Goal: Task Accomplishment & Management: Manage account settings

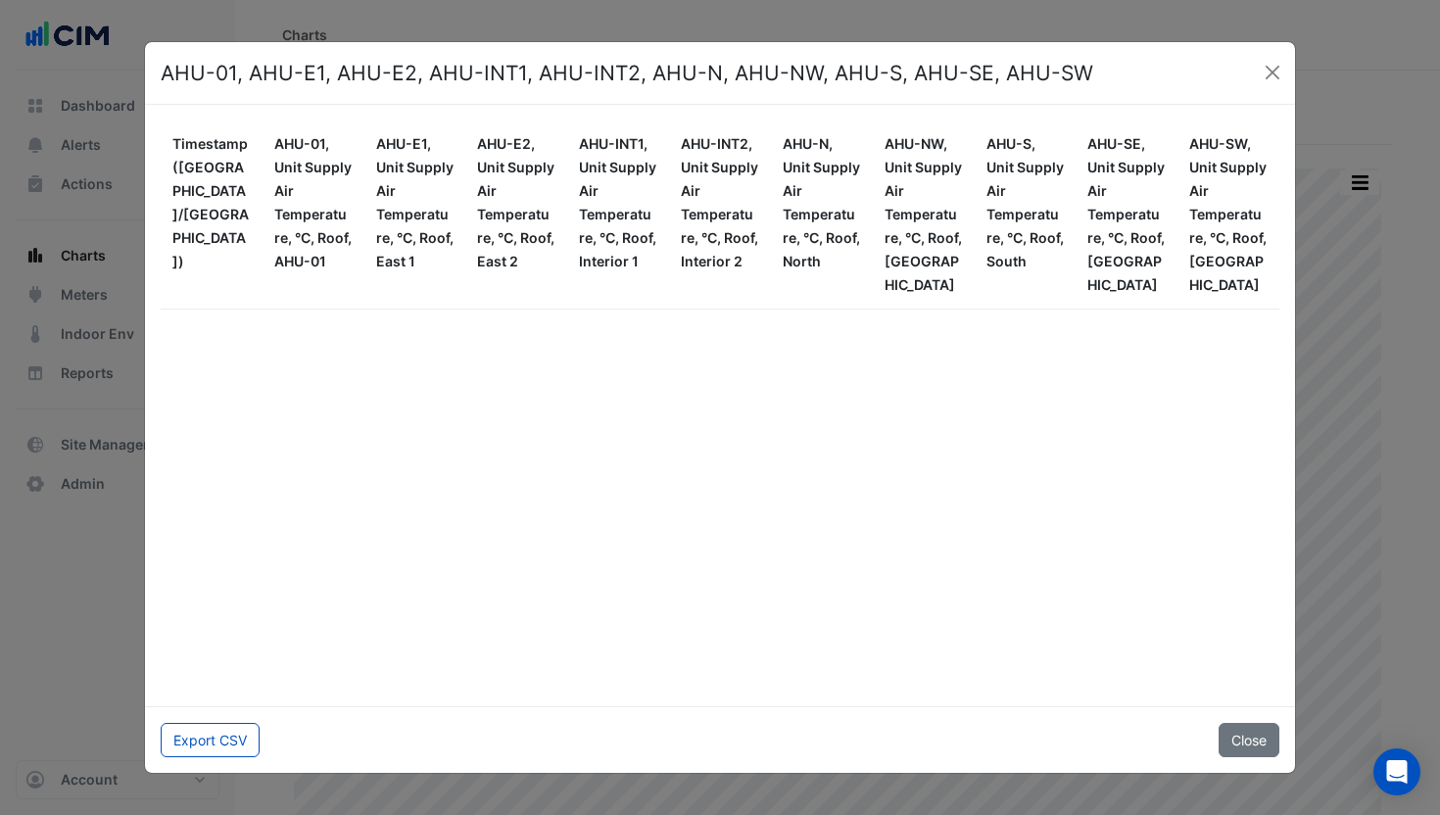
scroll to position [436039, 0]
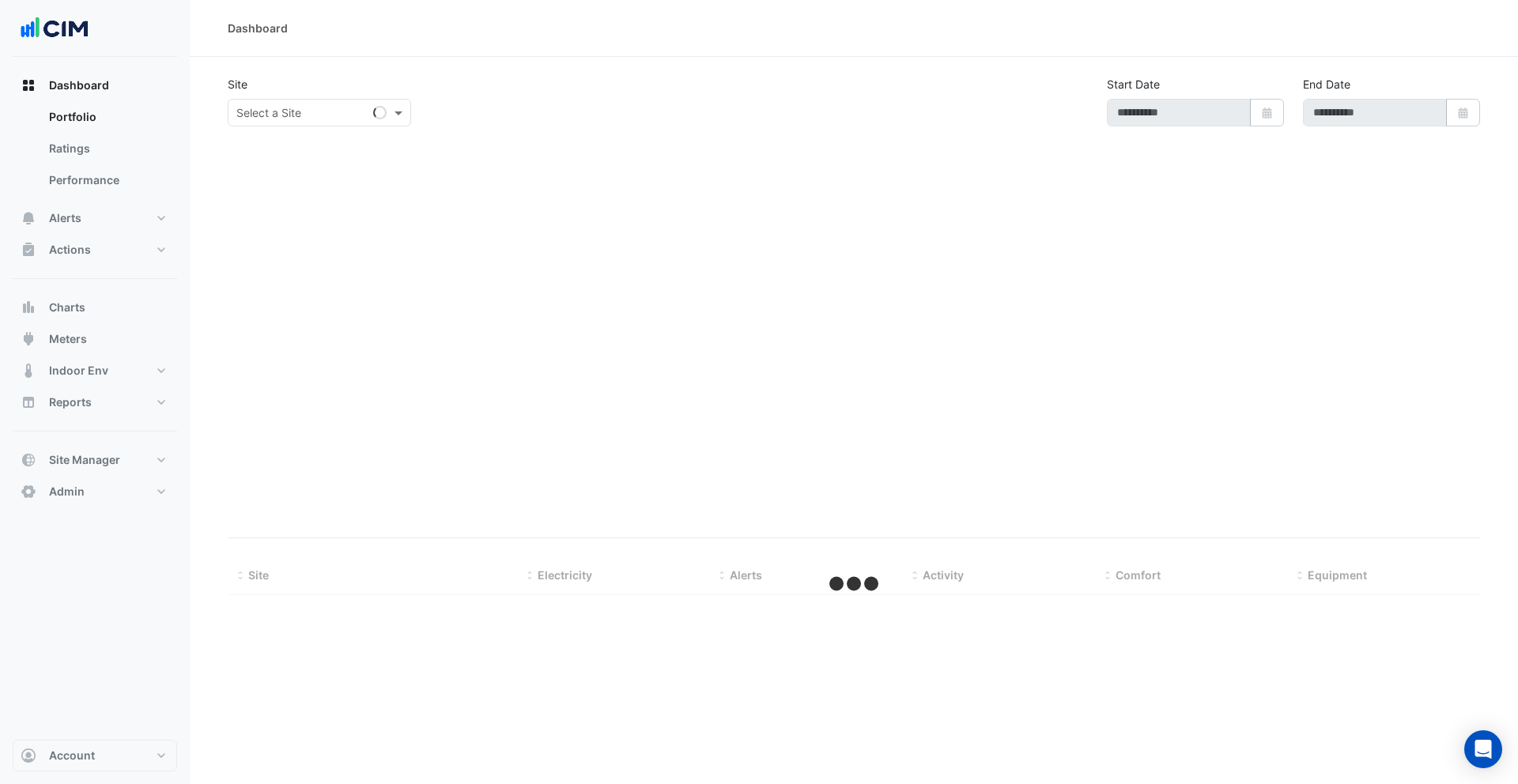
select select "***"
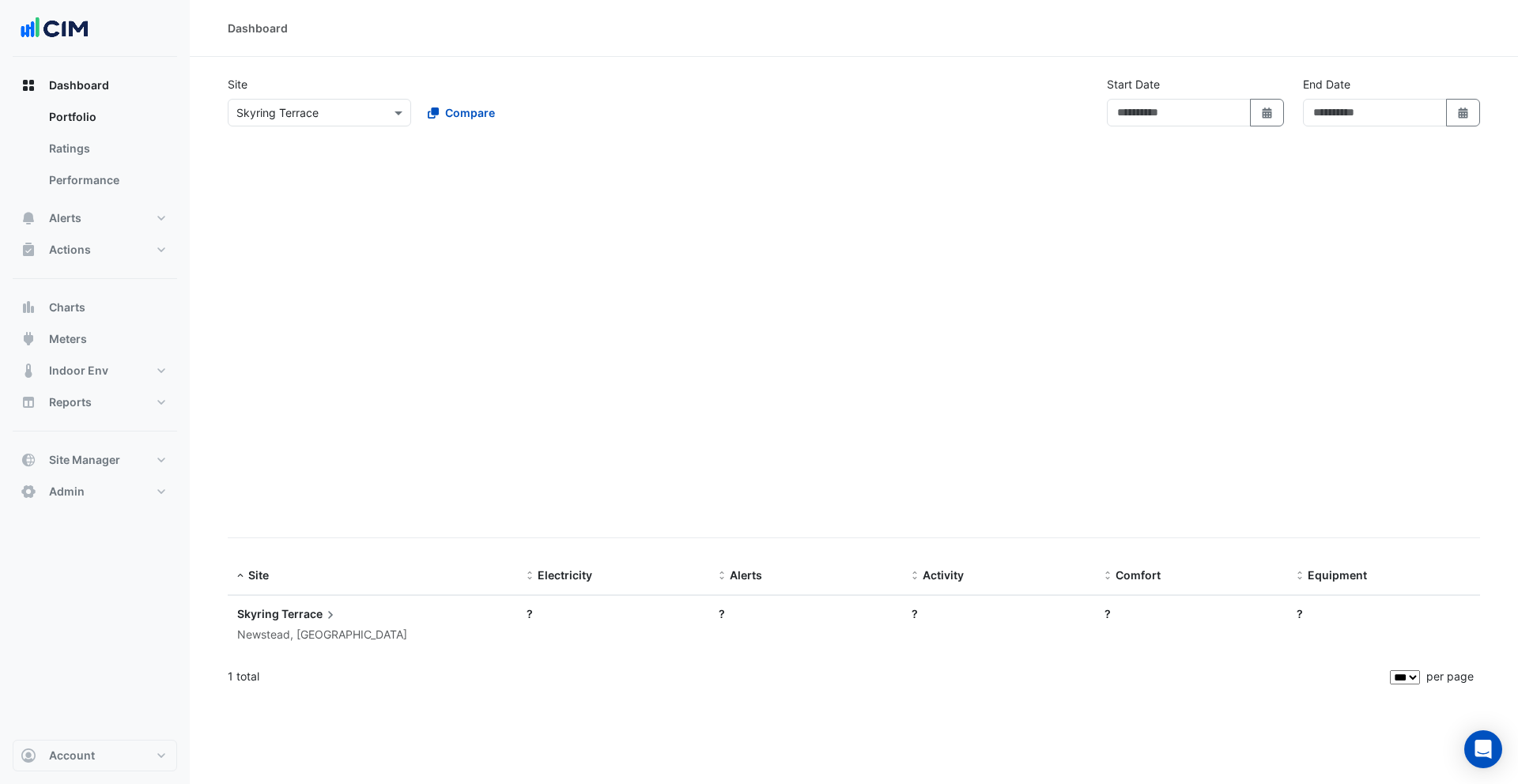
type input "**********"
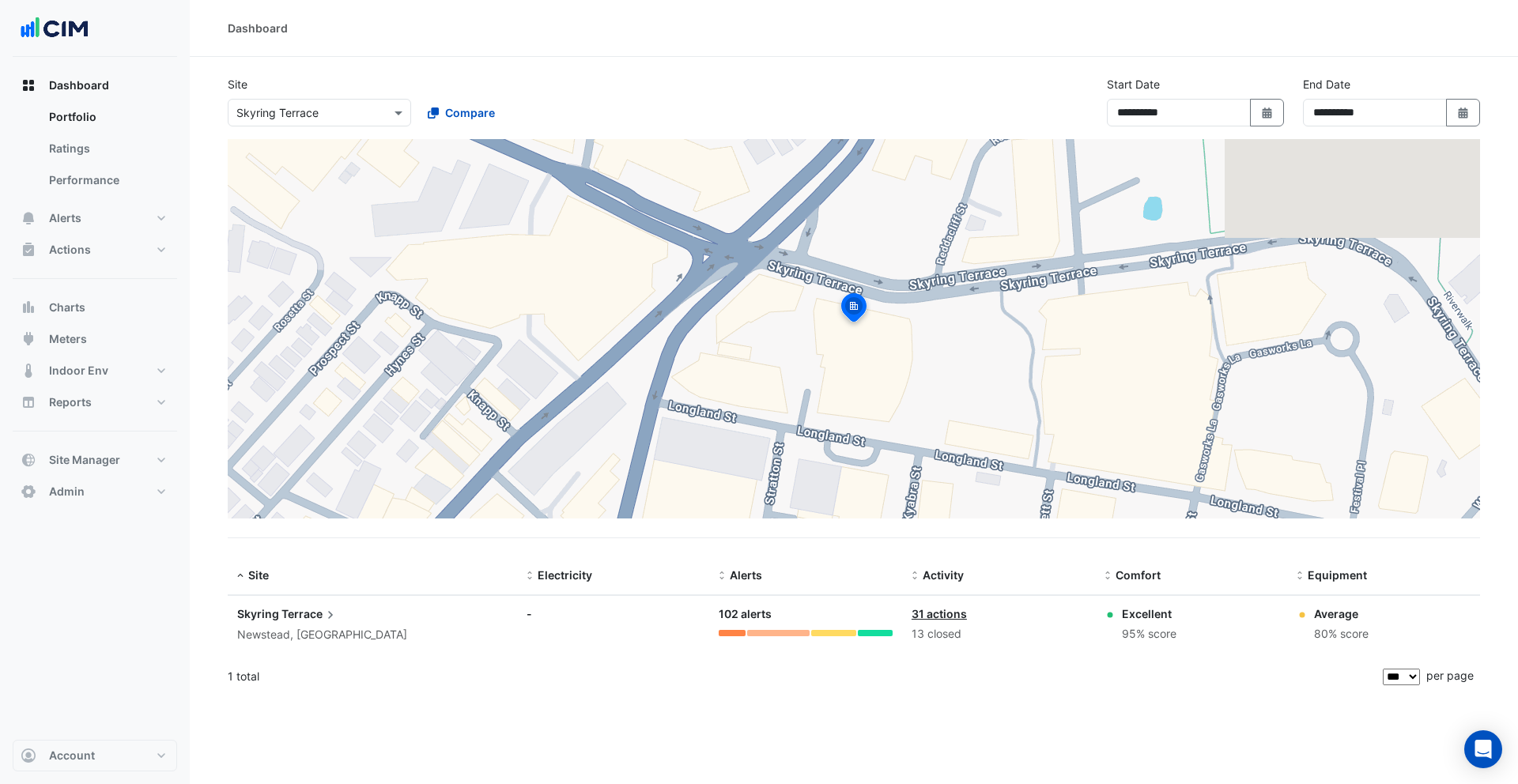
click at [307, 120] on div "× Skyring Terrace" at bounding box center [278, 112] width 82 height 17
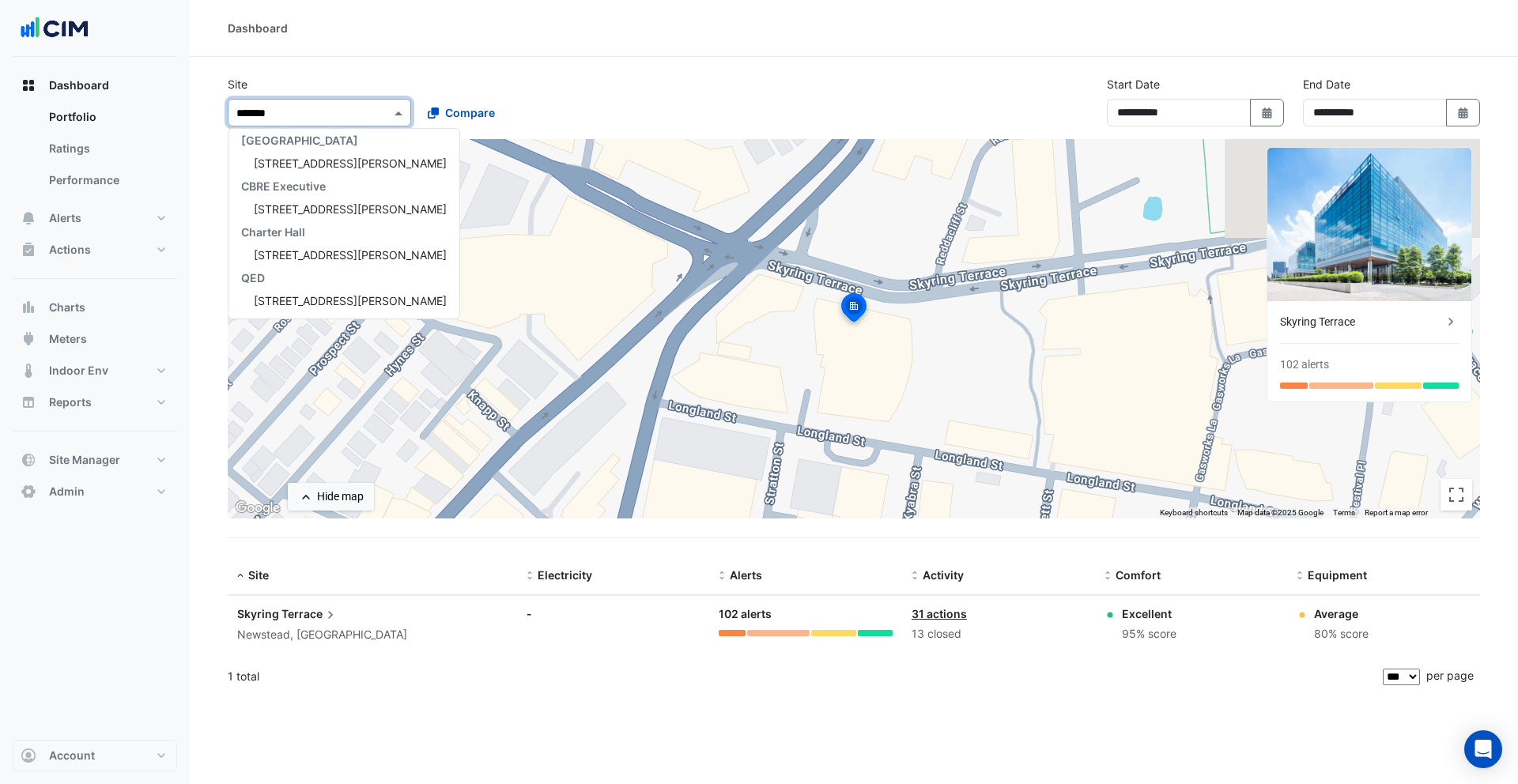
scroll to position [52, 0]
type input "********"
drag, startPoint x: 295, startPoint y: 168, endPoint x: 458, endPoint y: 126, distance: 168.3
click at [295, 168] on span "1 Martin Place" at bounding box center [349, 163] width 193 height 14
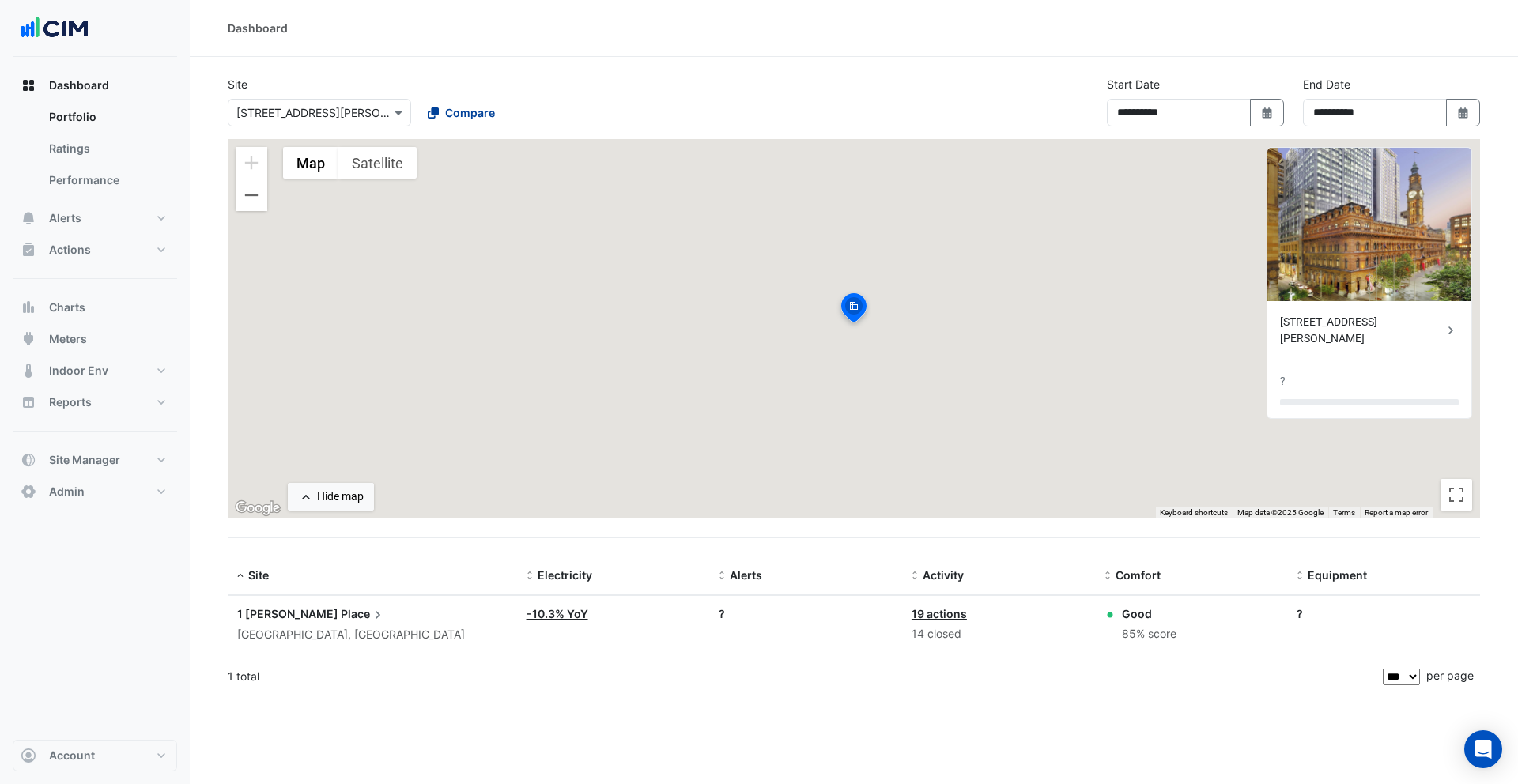
click at [462, 116] on span "Compare" at bounding box center [470, 112] width 50 height 17
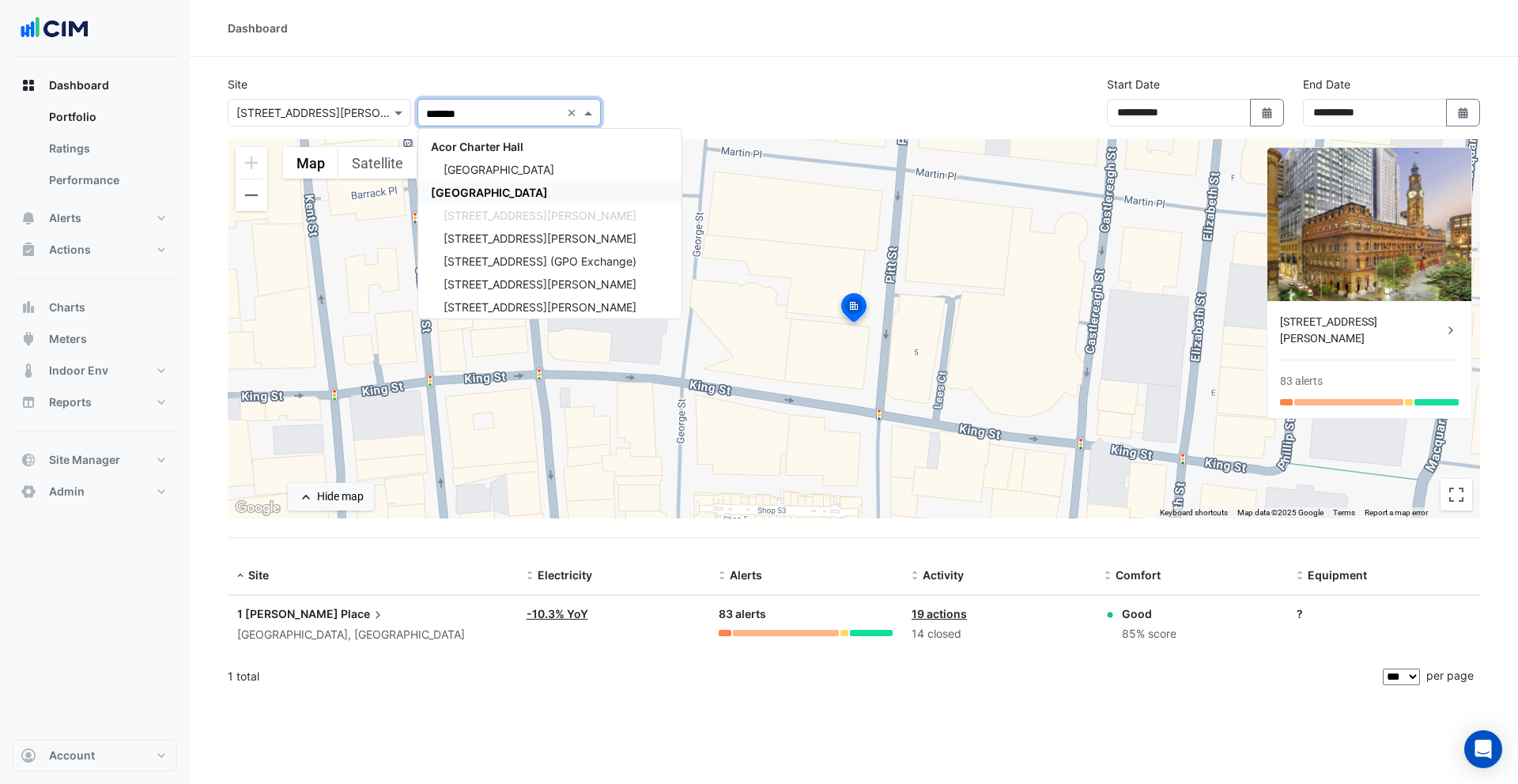
click at [453, 186] on span "CBRE Charter Hall" at bounding box center [489, 192] width 117 height 14
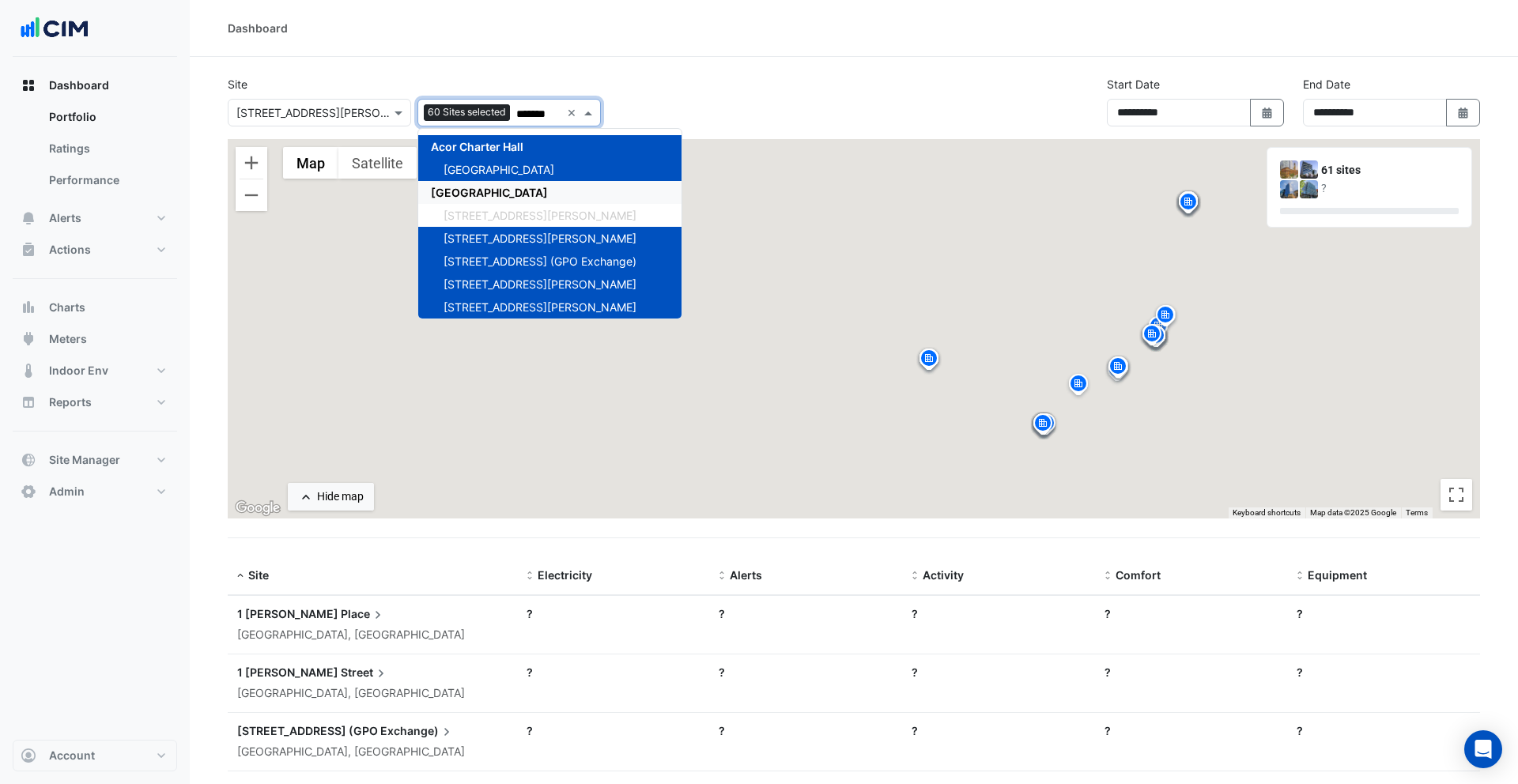
type input "*******"
click at [408, 80] on div "Site Select a Site × 1 Martin Place Add sites to compare 60 Sites selected ****…" at bounding box center [414, 101] width 392 height 51
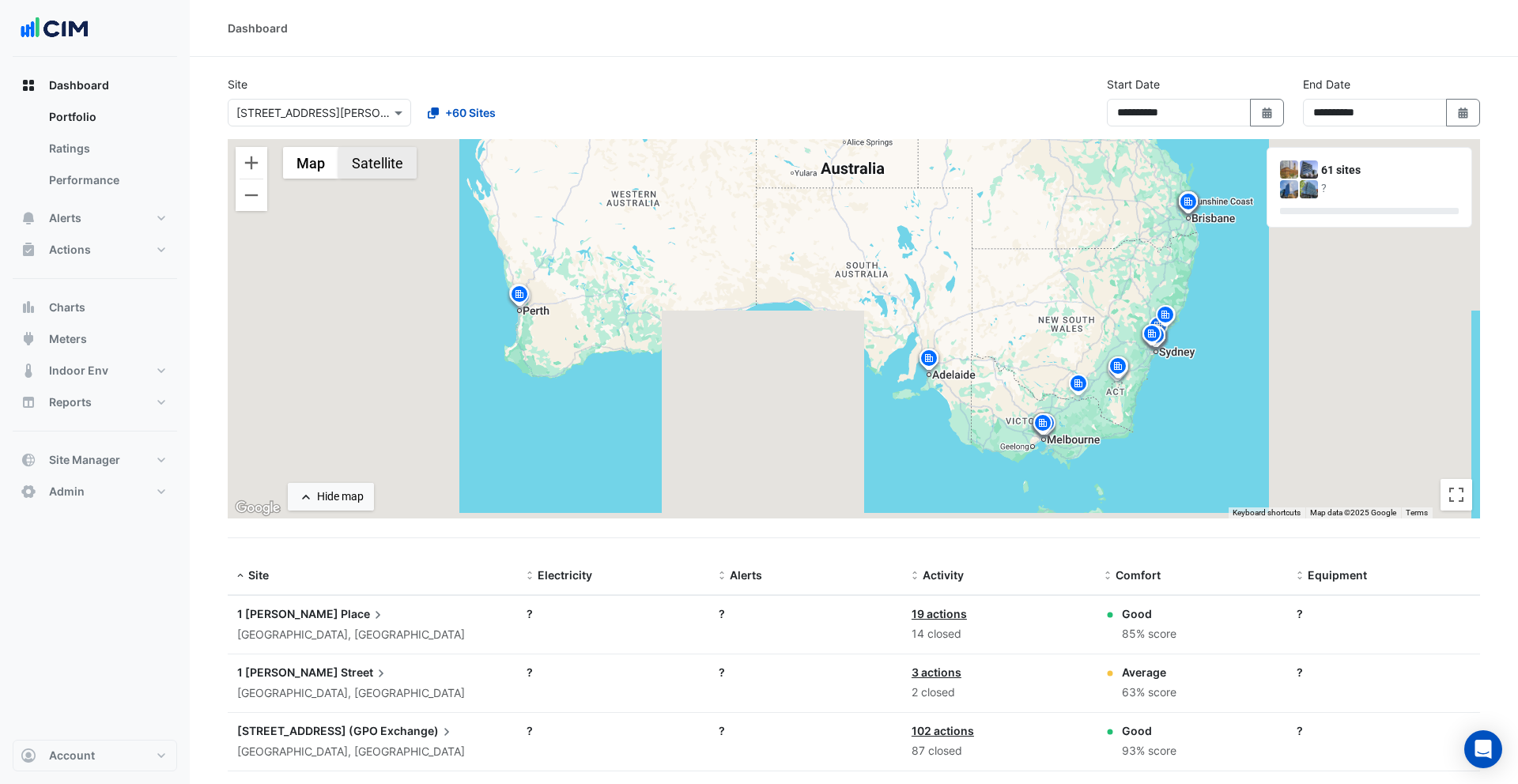
click at [359, 170] on button "Satellite" at bounding box center [377, 162] width 78 height 31
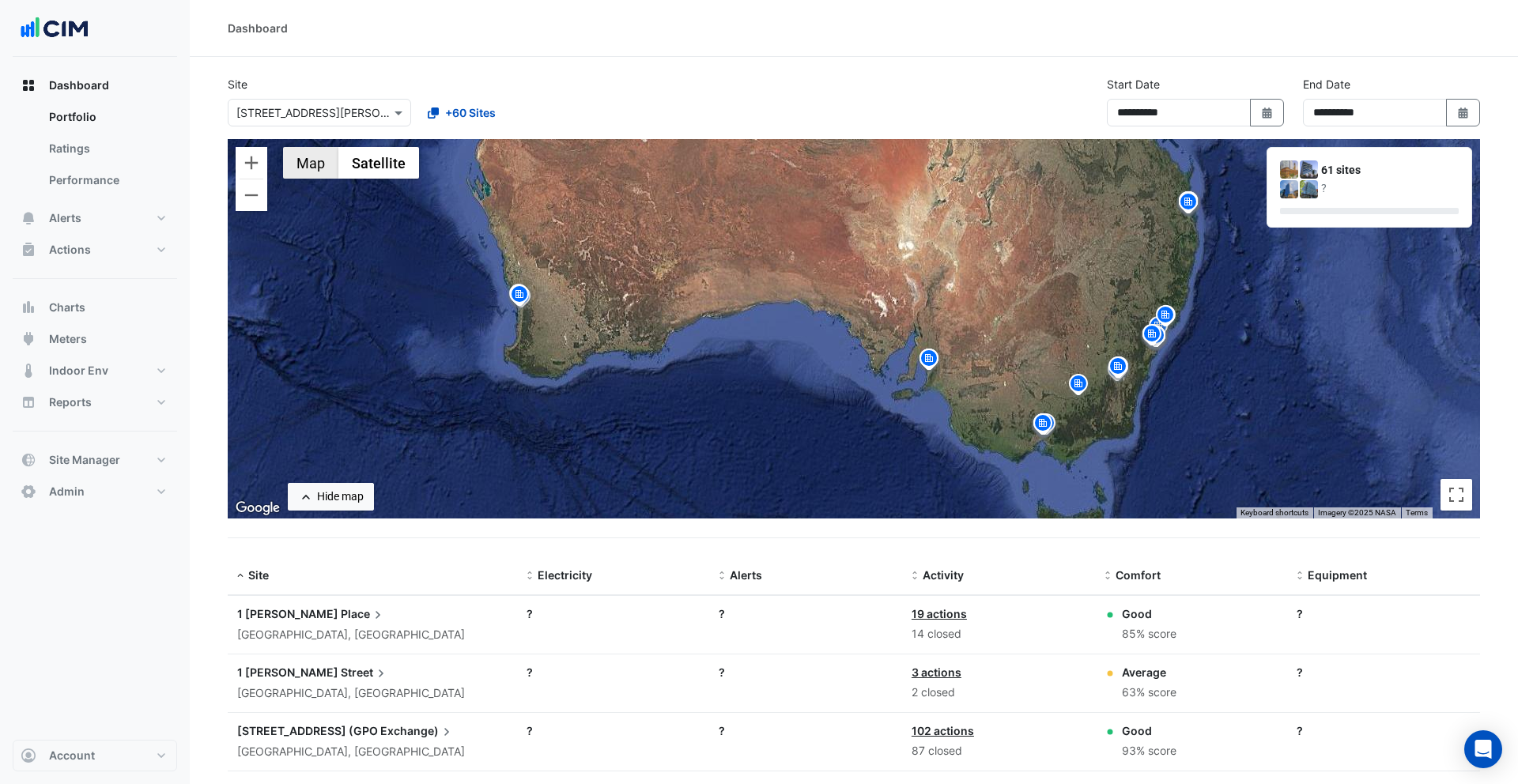
click at [317, 161] on button "Map" at bounding box center [311, 162] width 56 height 31
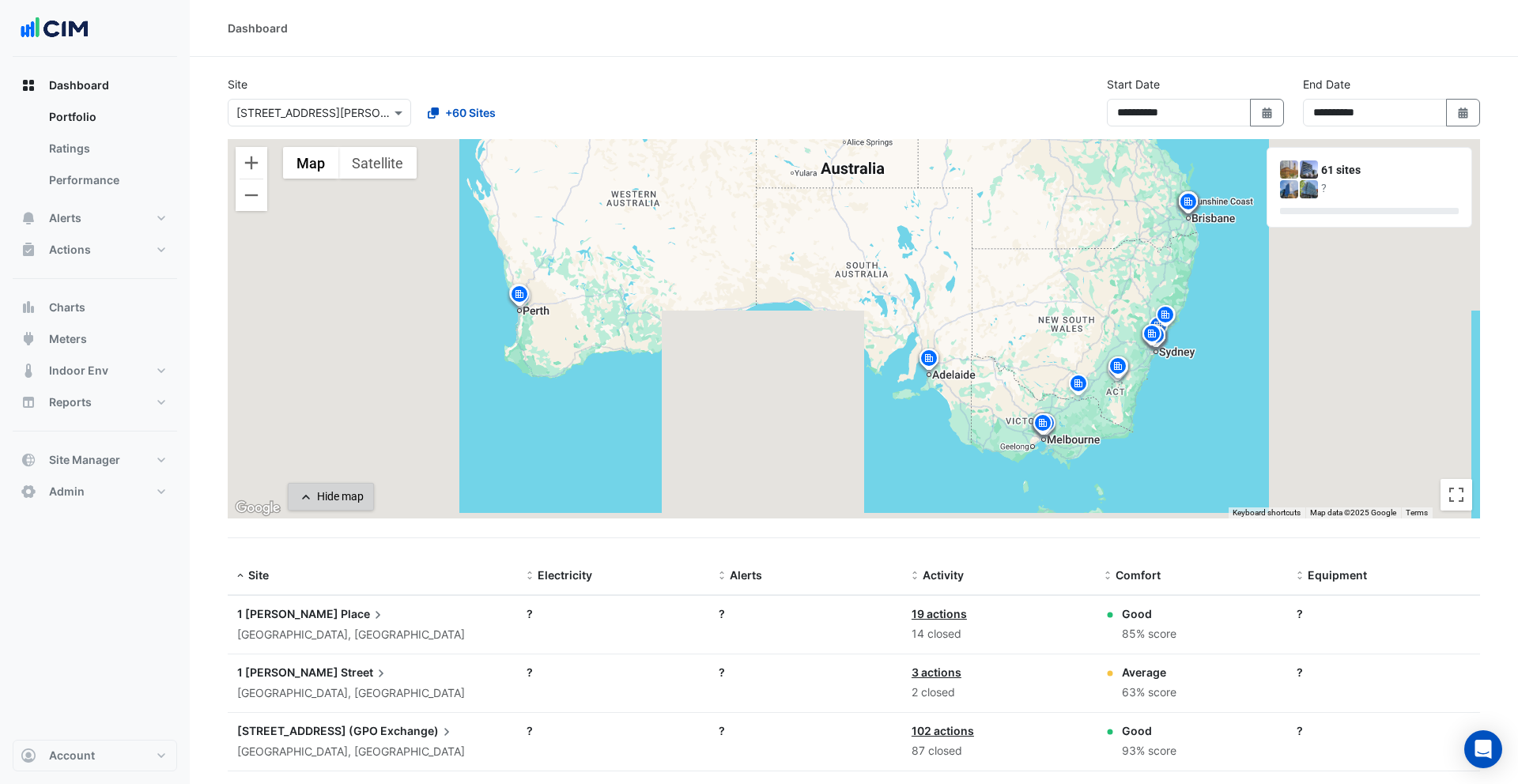
click at [350, 498] on div "Hide map" at bounding box center [341, 496] width 47 height 17
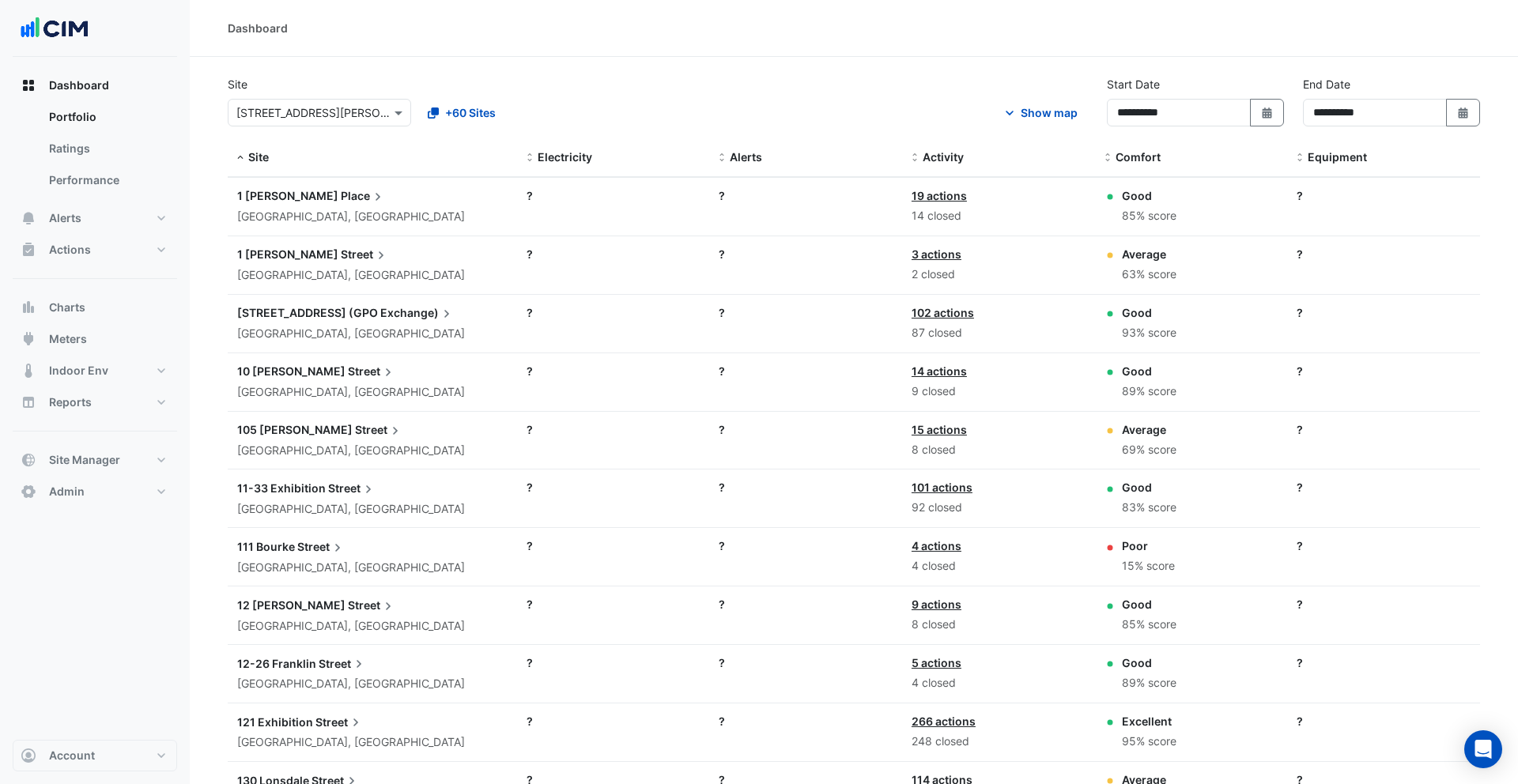
drag, startPoint x: 1056, startPoint y: 107, endPoint x: 1144, endPoint y: 39, distance: 111.2
click at [1056, 108] on div "Show map" at bounding box center [1049, 112] width 57 height 17
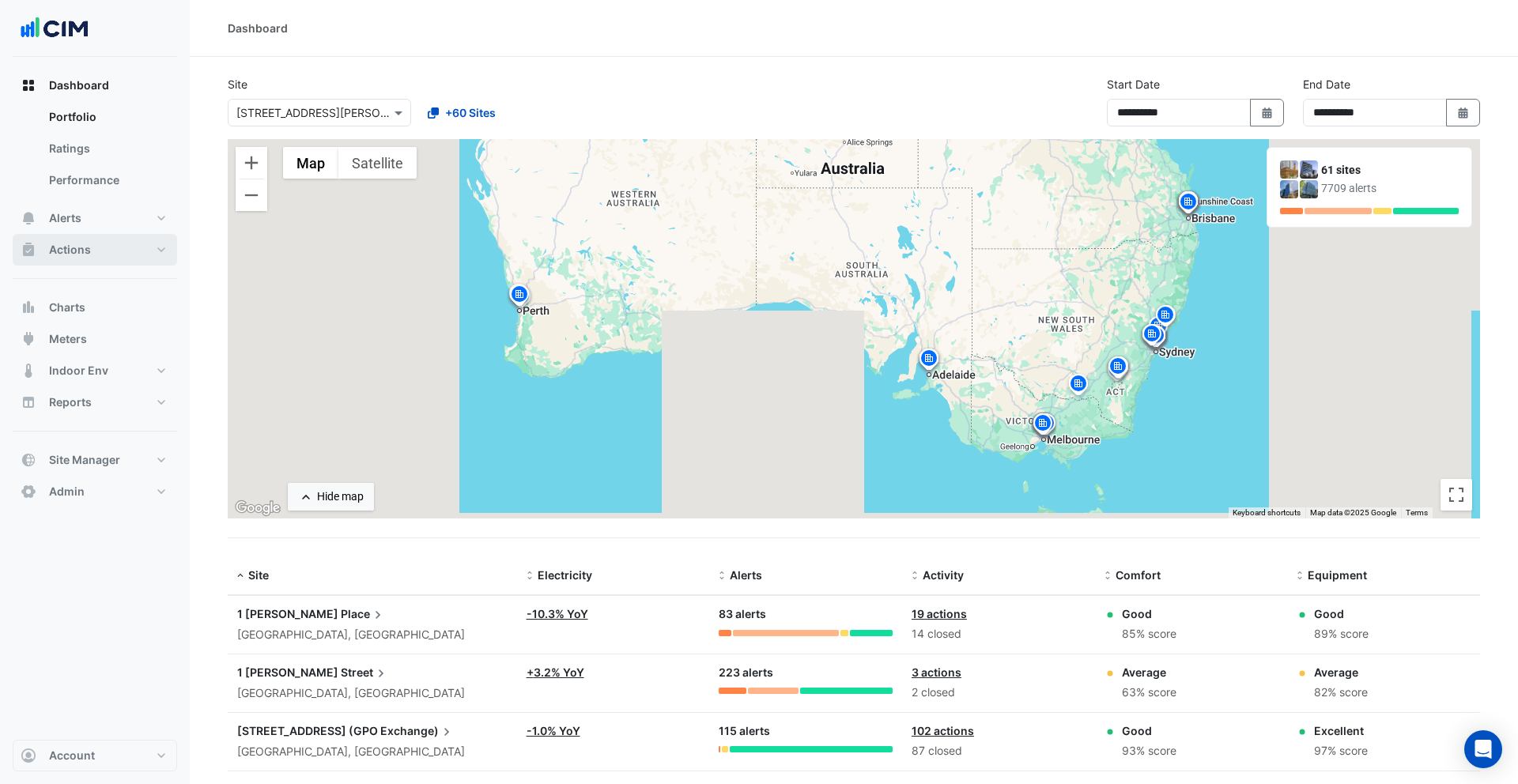
click at [134, 248] on button "Actions" at bounding box center [95, 249] width 165 height 31
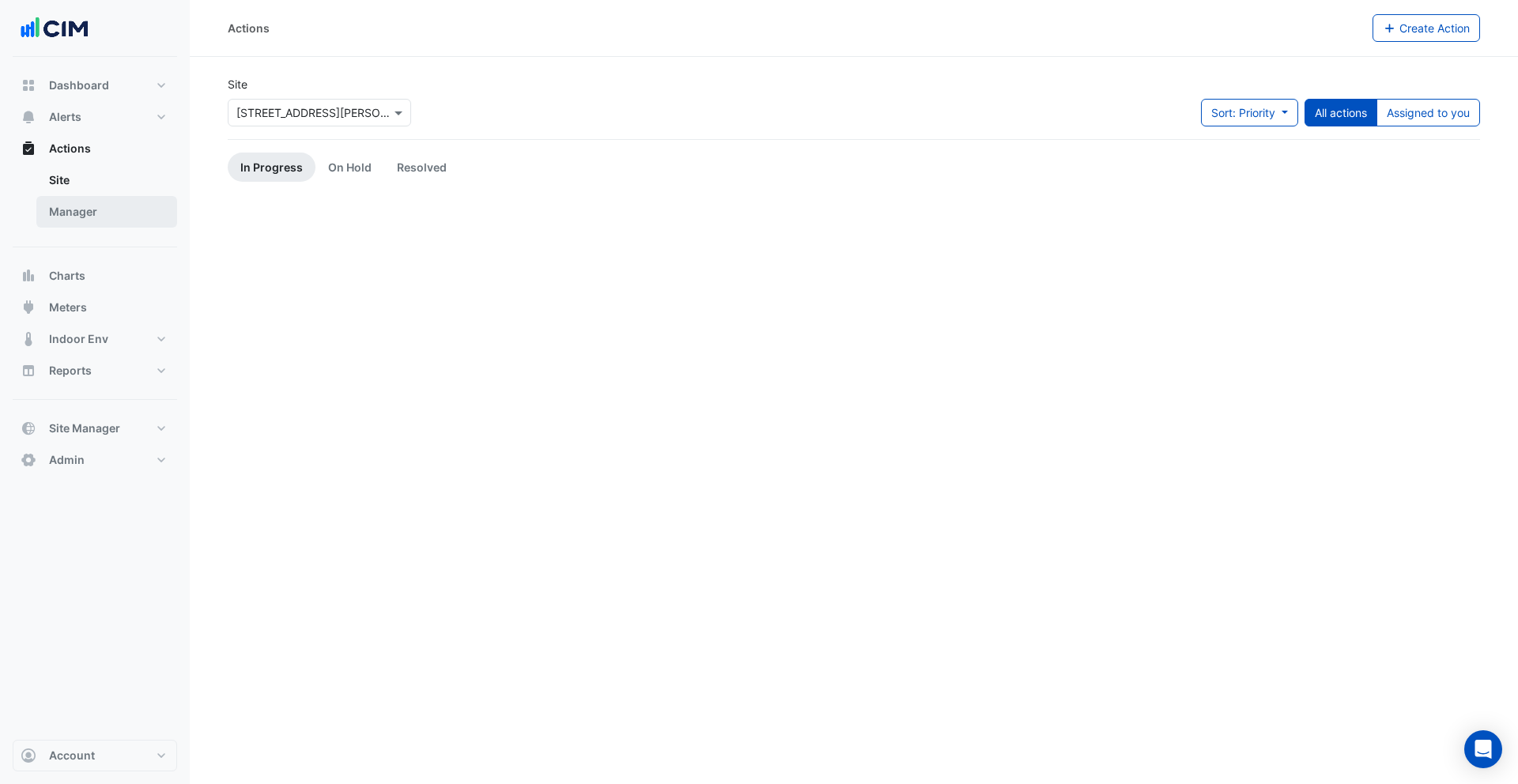
click at [101, 216] on link "Manager" at bounding box center [107, 211] width 140 height 31
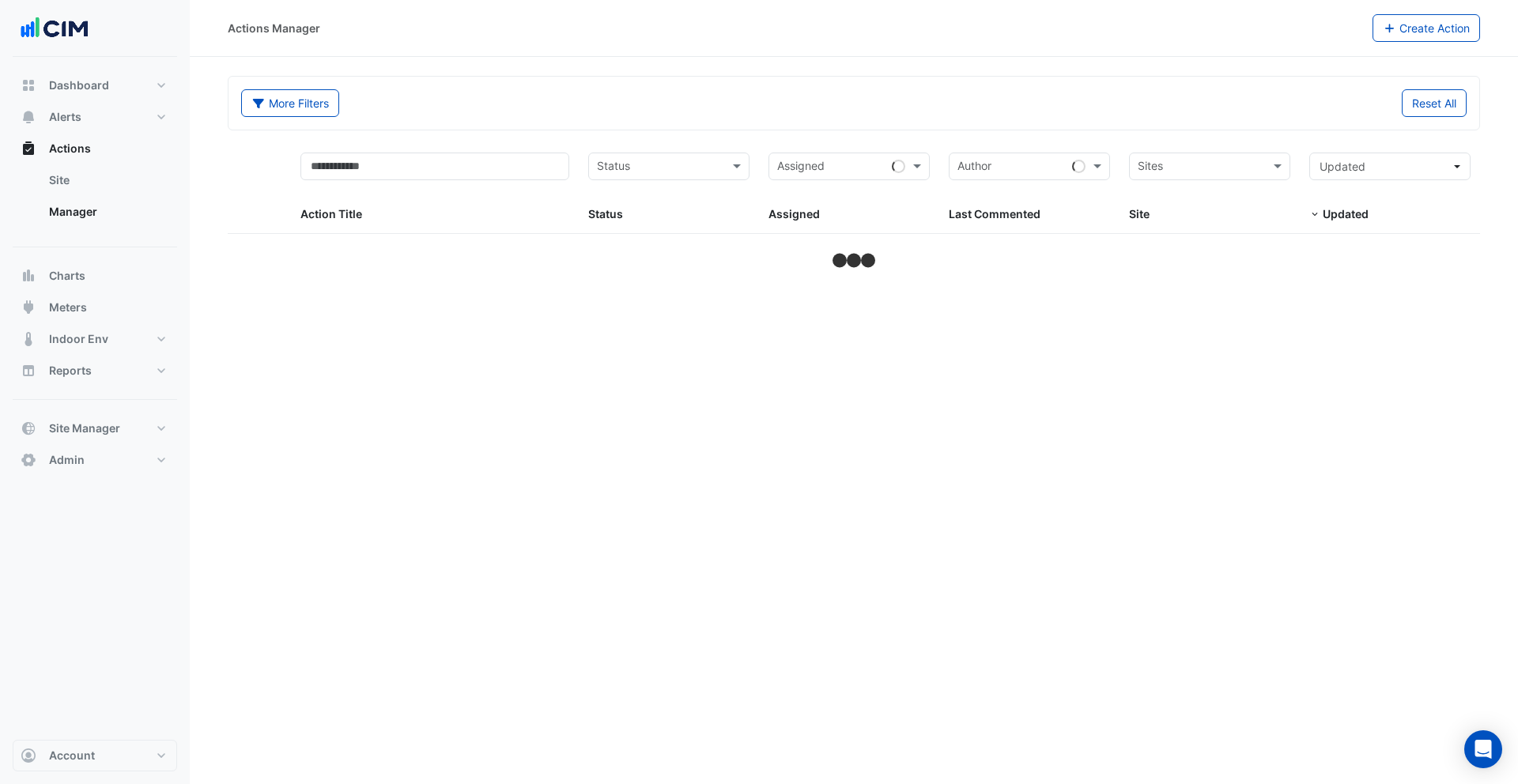
select select "***"
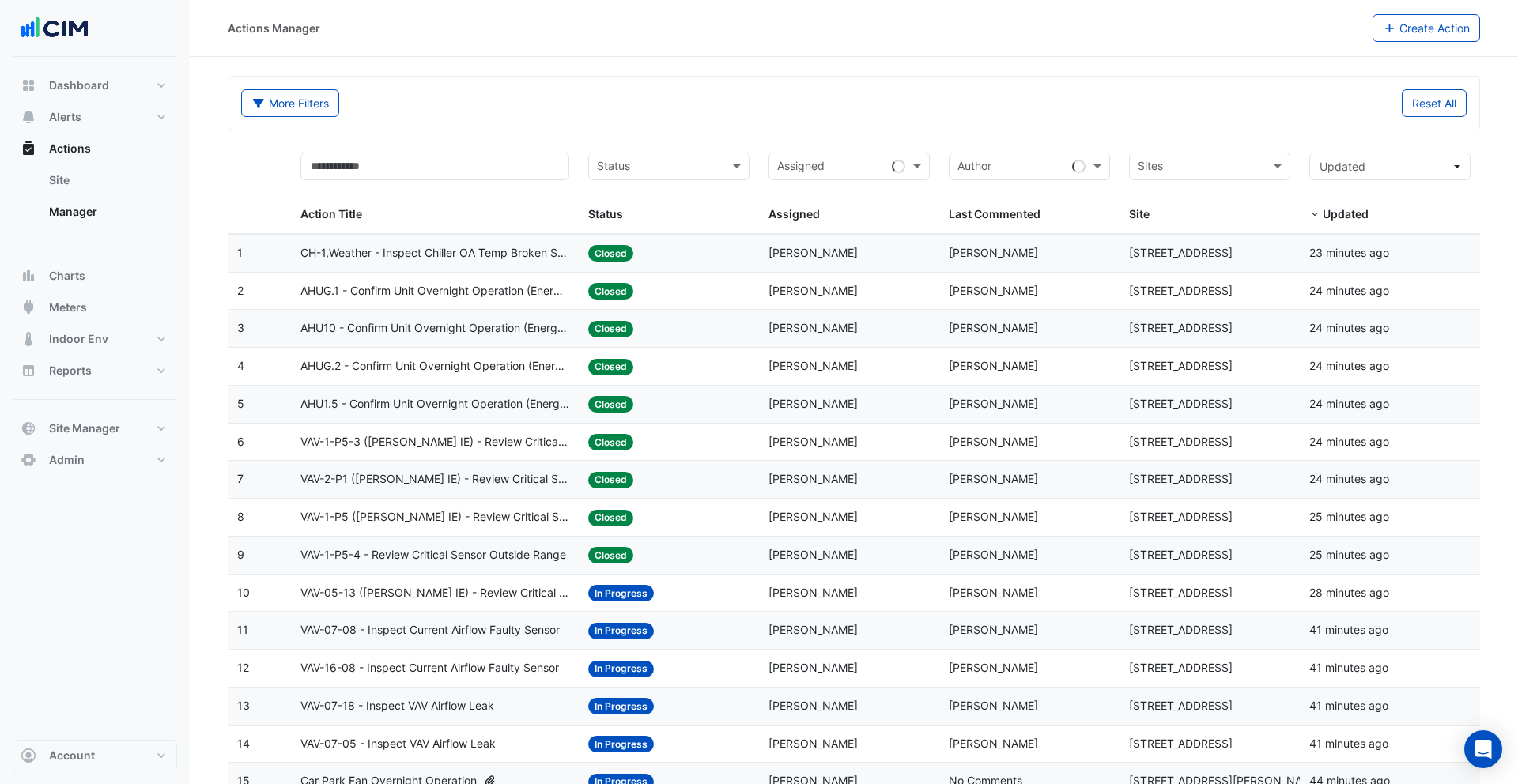
click at [915, 259] on div "Assigned: Jeff Maddaford" at bounding box center [849, 253] width 161 height 19
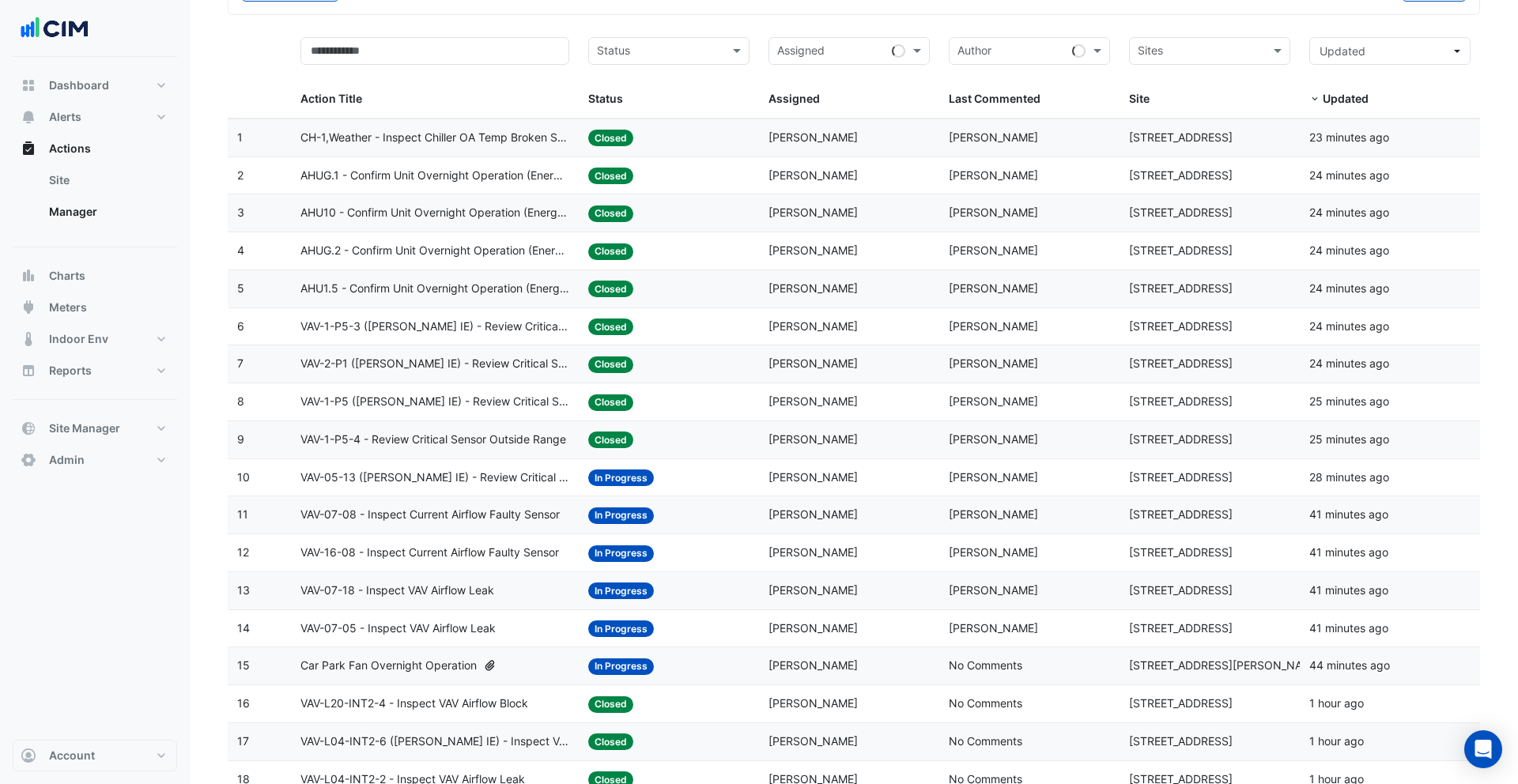
scroll to position [236, 0]
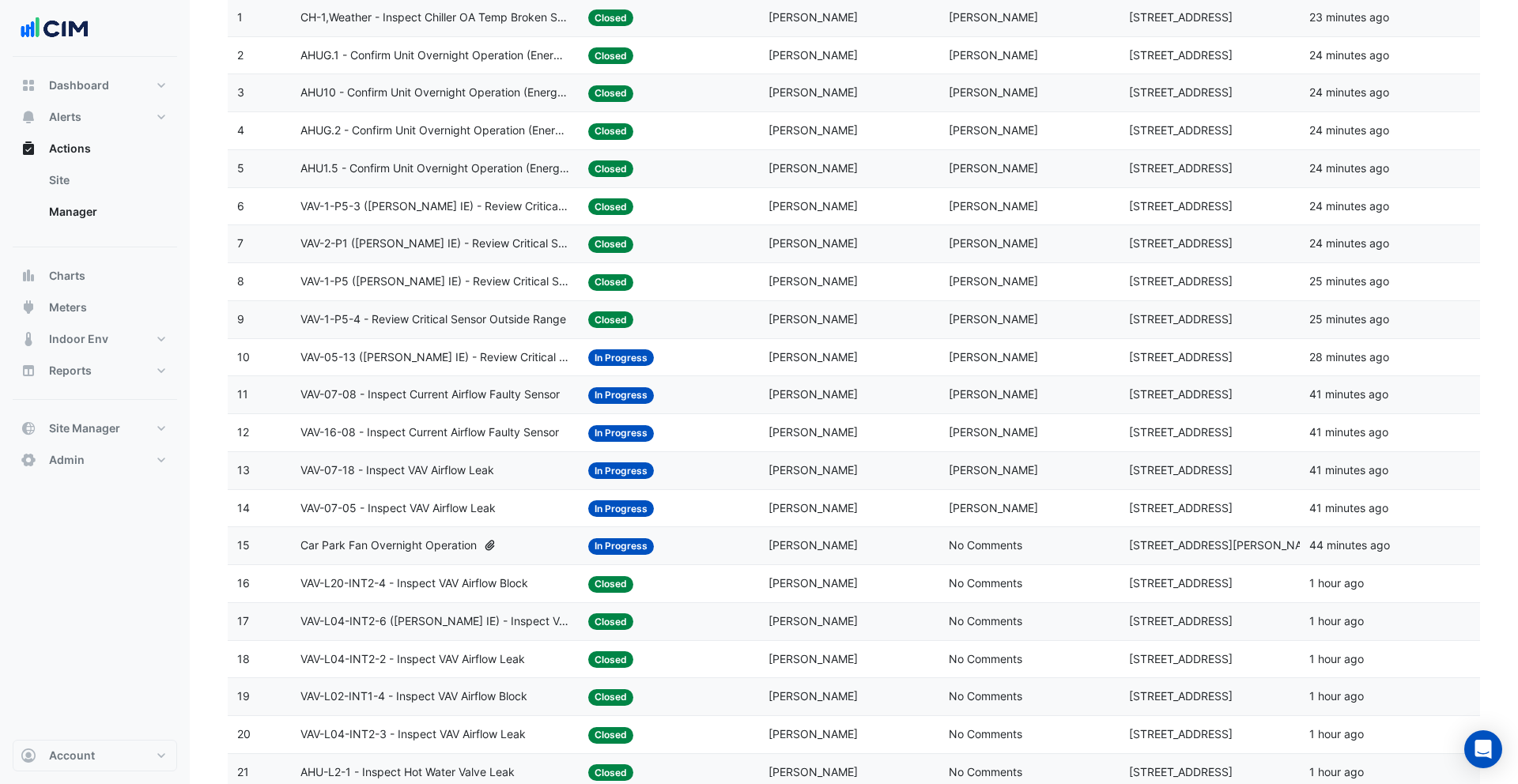
click at [937, 328] on datatable-body-cell "Assigned: Jeff Maddaford" at bounding box center [848, 319] width 180 height 37
click at [943, 359] on datatable-body-cell "Last Commented: Lachlan Carr" at bounding box center [1029, 357] width 180 height 37
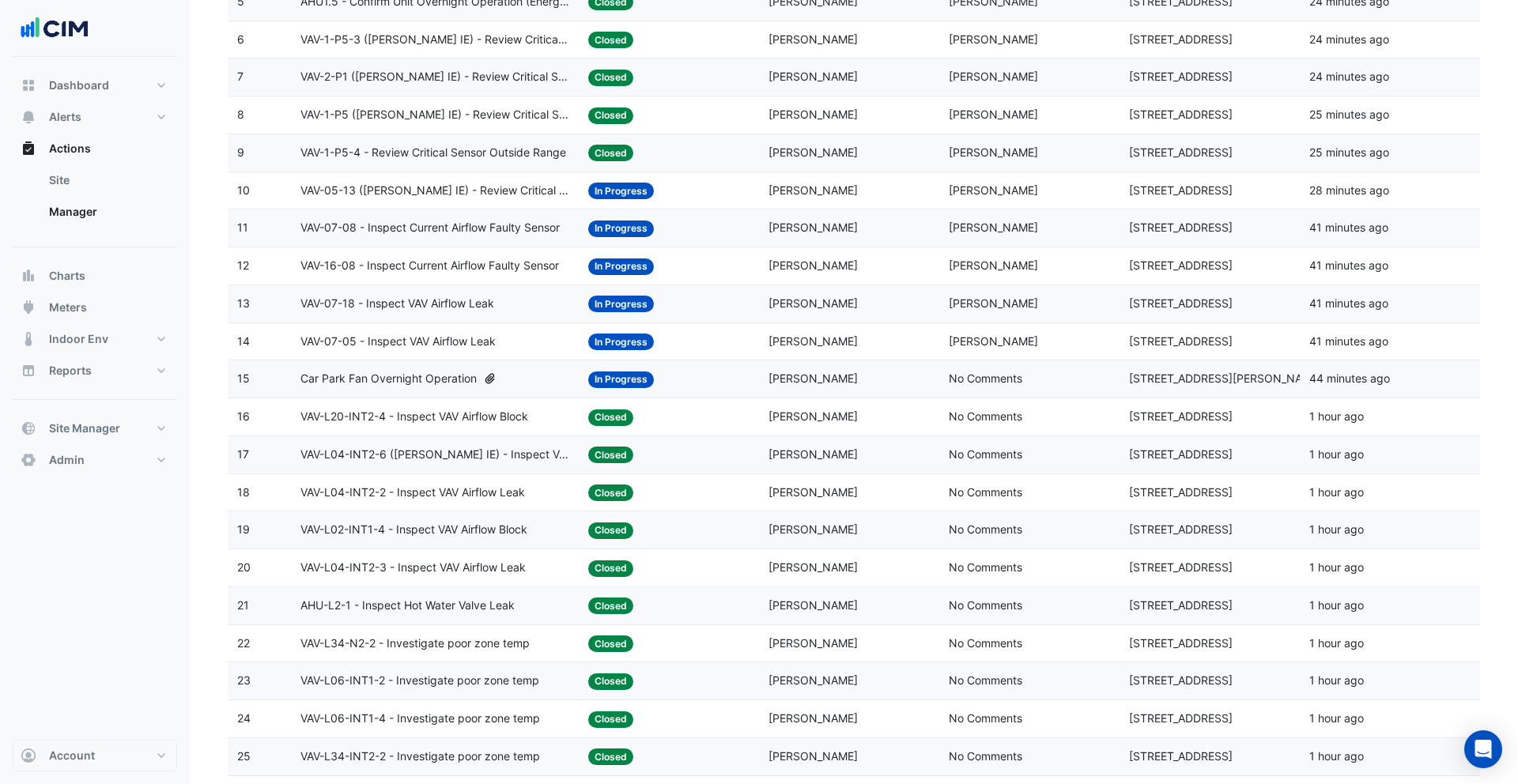
scroll to position [419, 0]
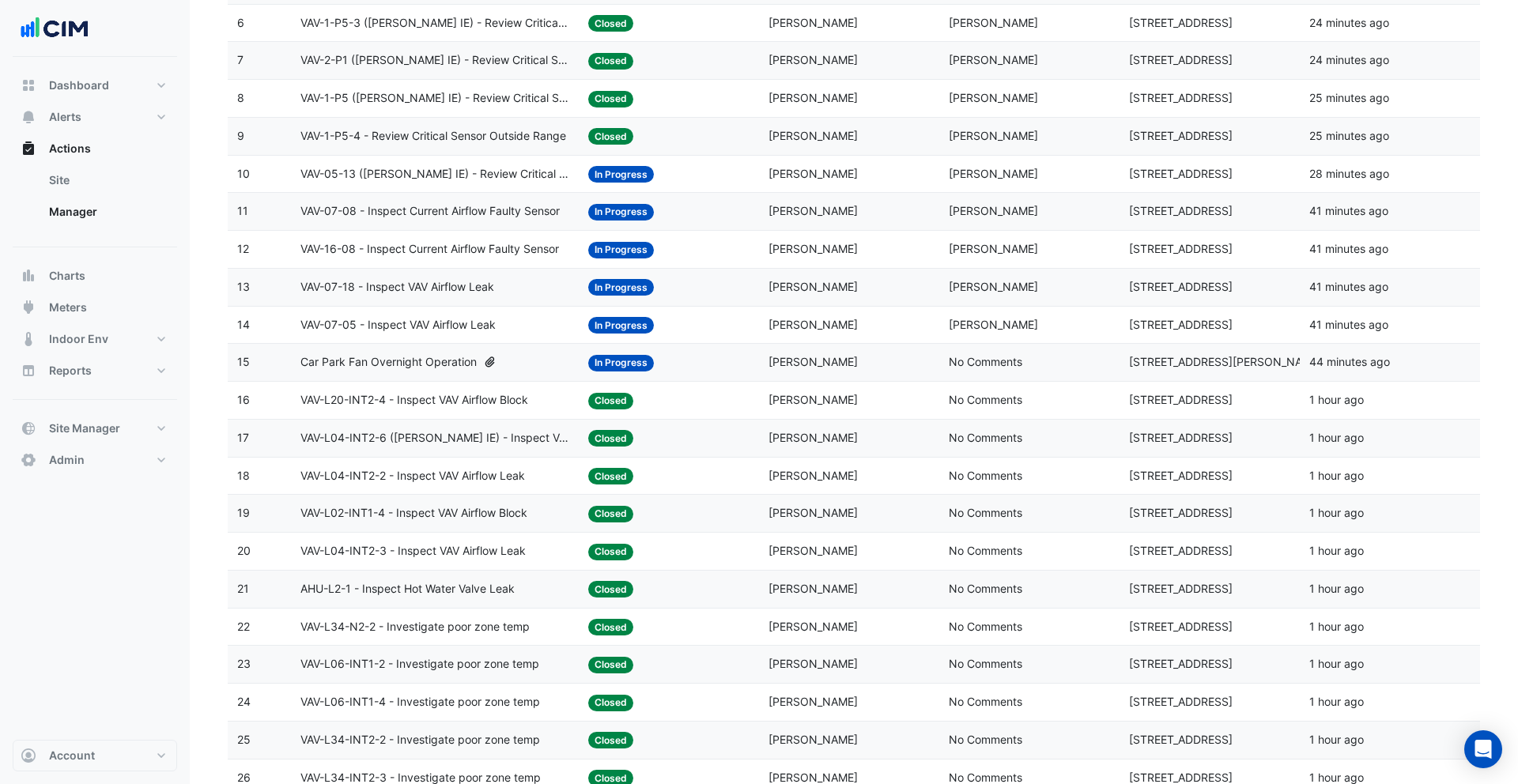
click at [515, 368] on div "Car Park Fan Overnight Operation" at bounding box center [435, 362] width 270 height 19
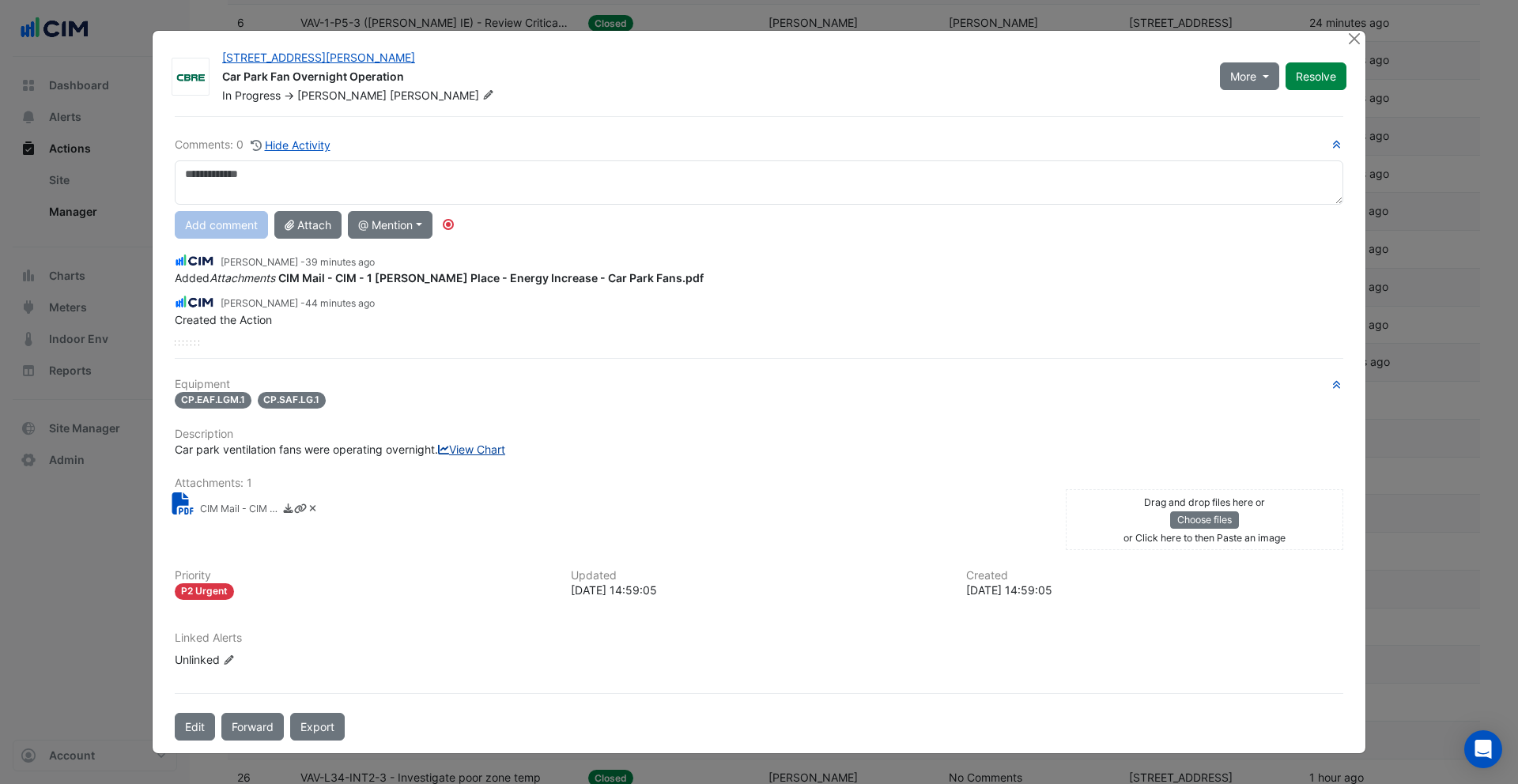
click at [438, 456] on link "View Chart" at bounding box center [471, 449] width 67 height 14
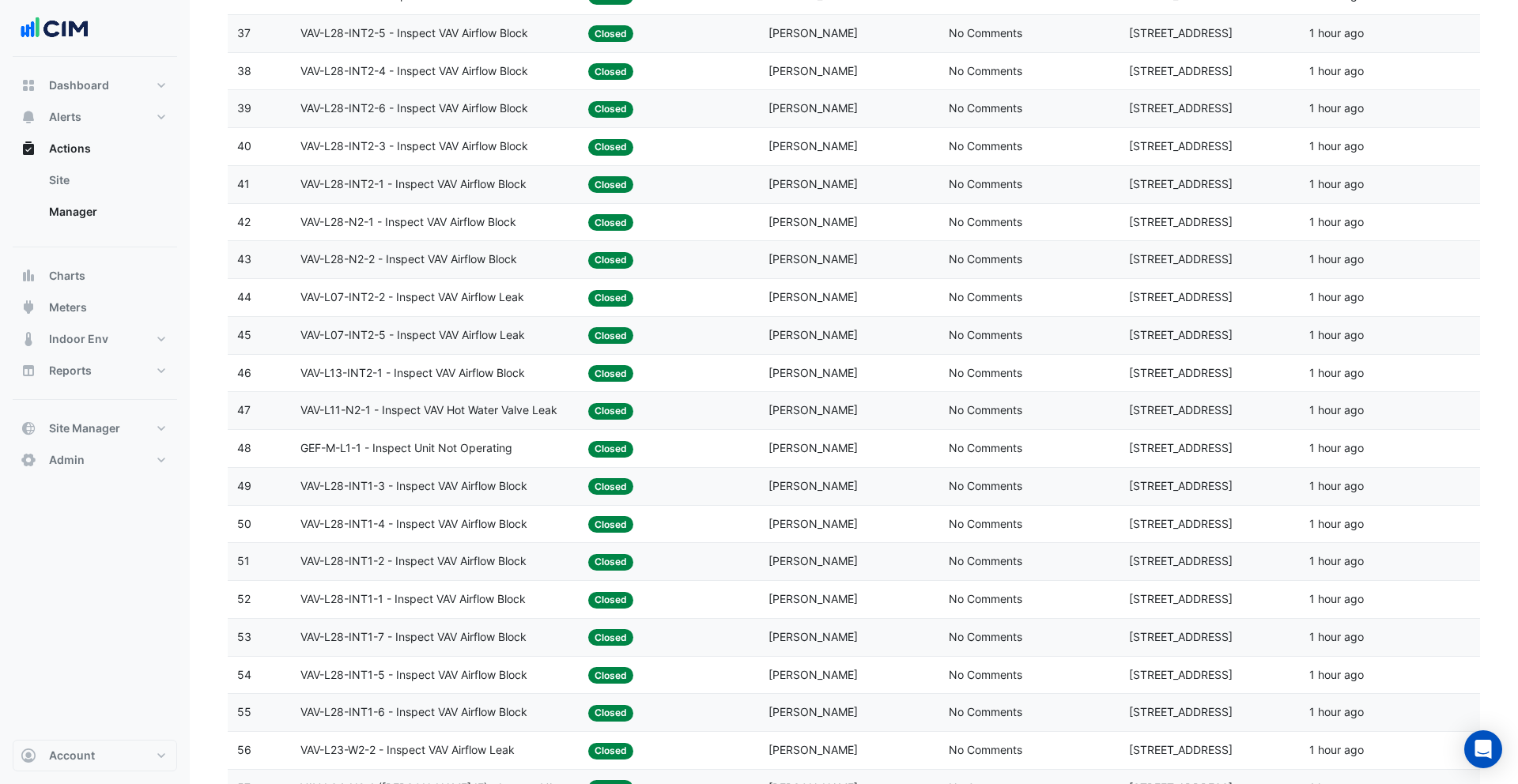
scroll to position [2028, 0]
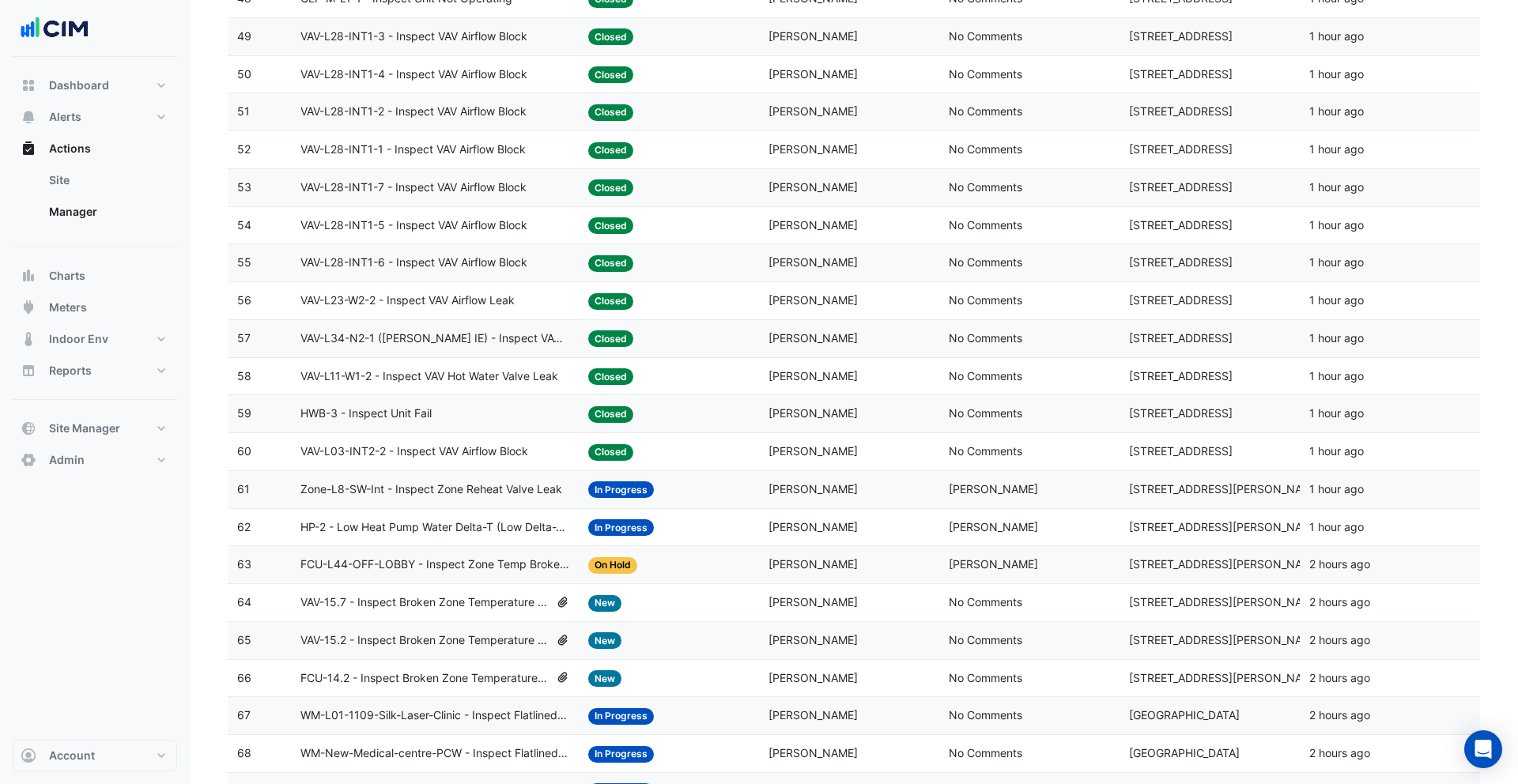
click at [746, 337] on div "Status: Closed" at bounding box center [669, 338] width 161 height 19
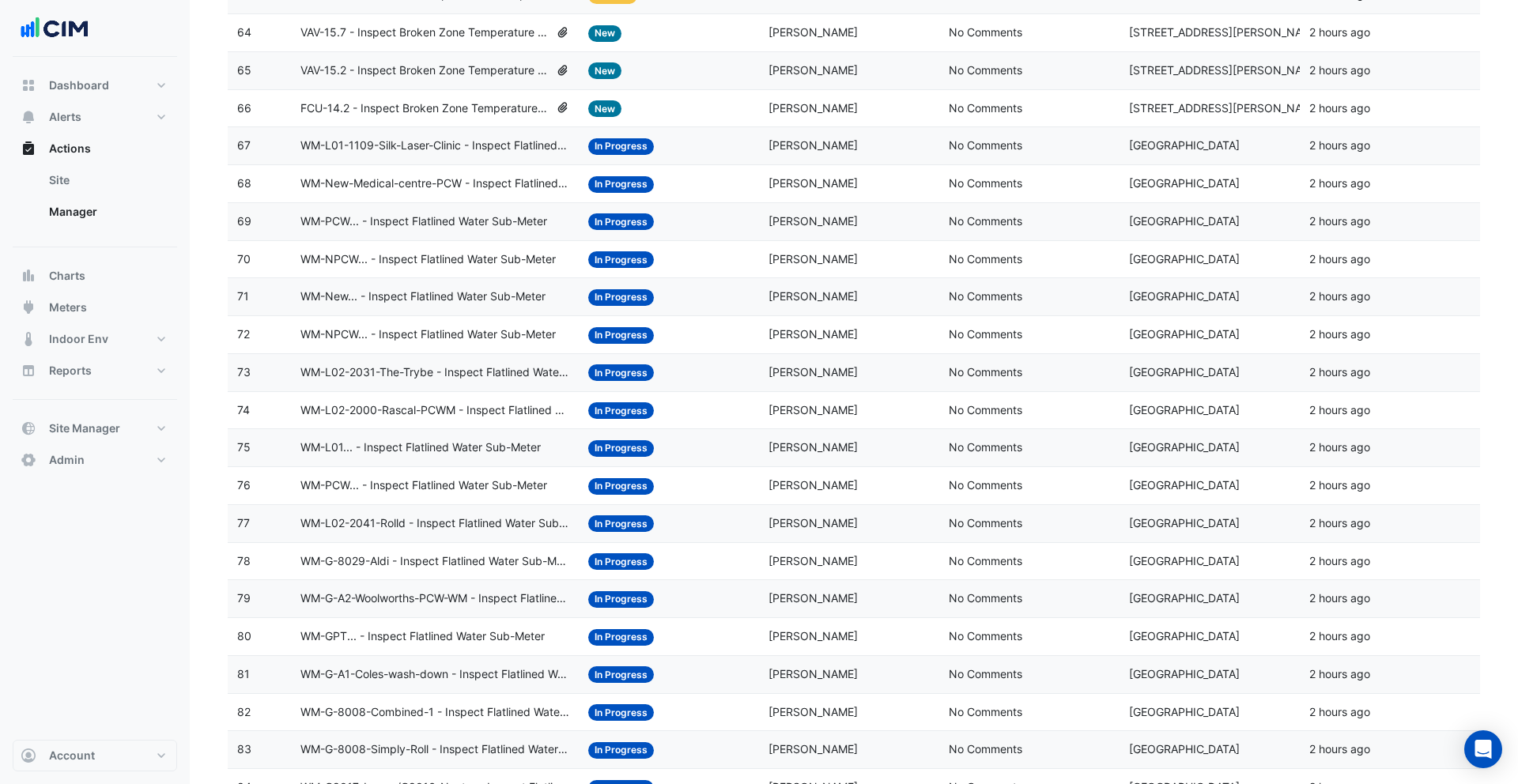
scroll to position [2600, 0]
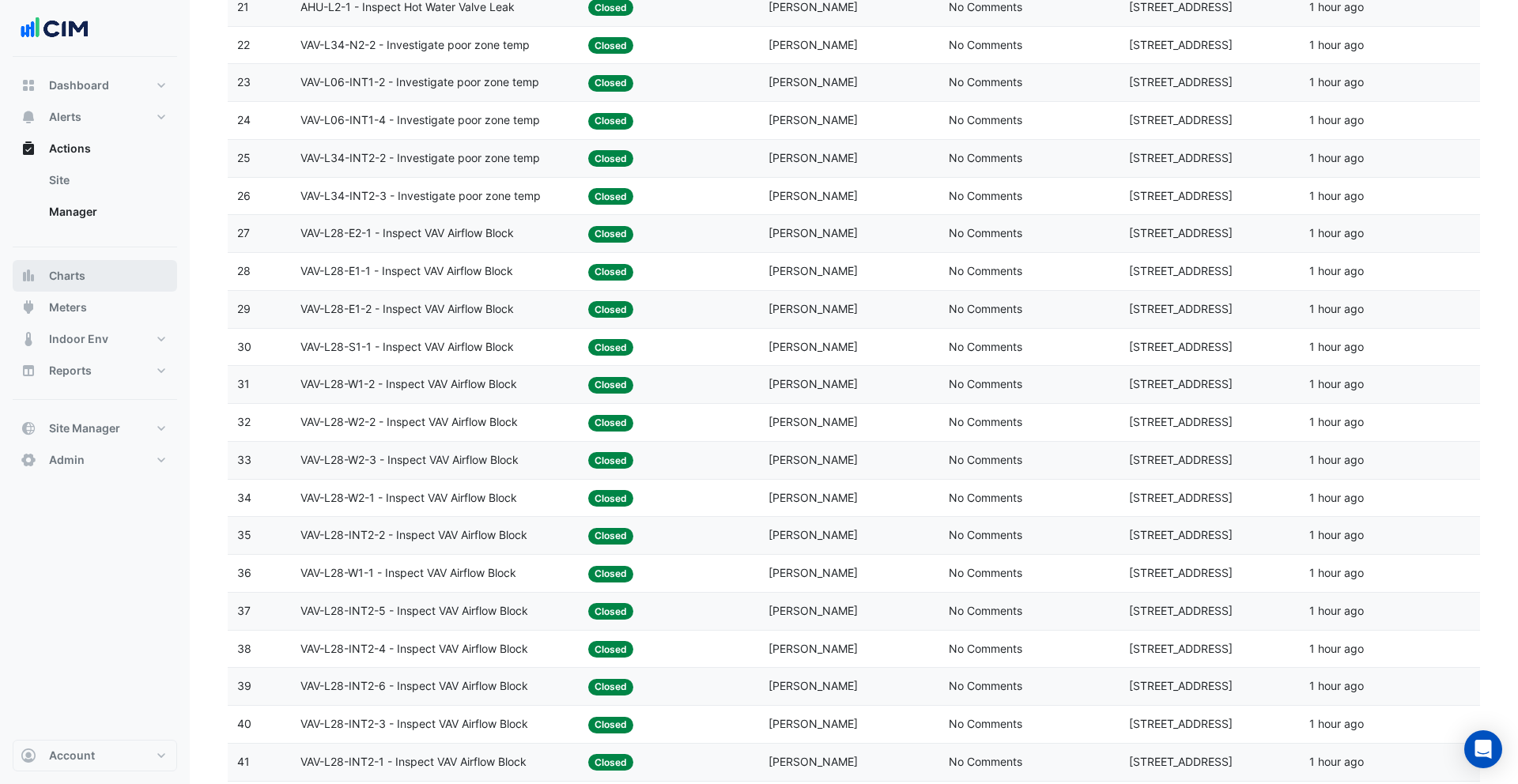
click at [118, 277] on button "Charts" at bounding box center [95, 275] width 165 height 31
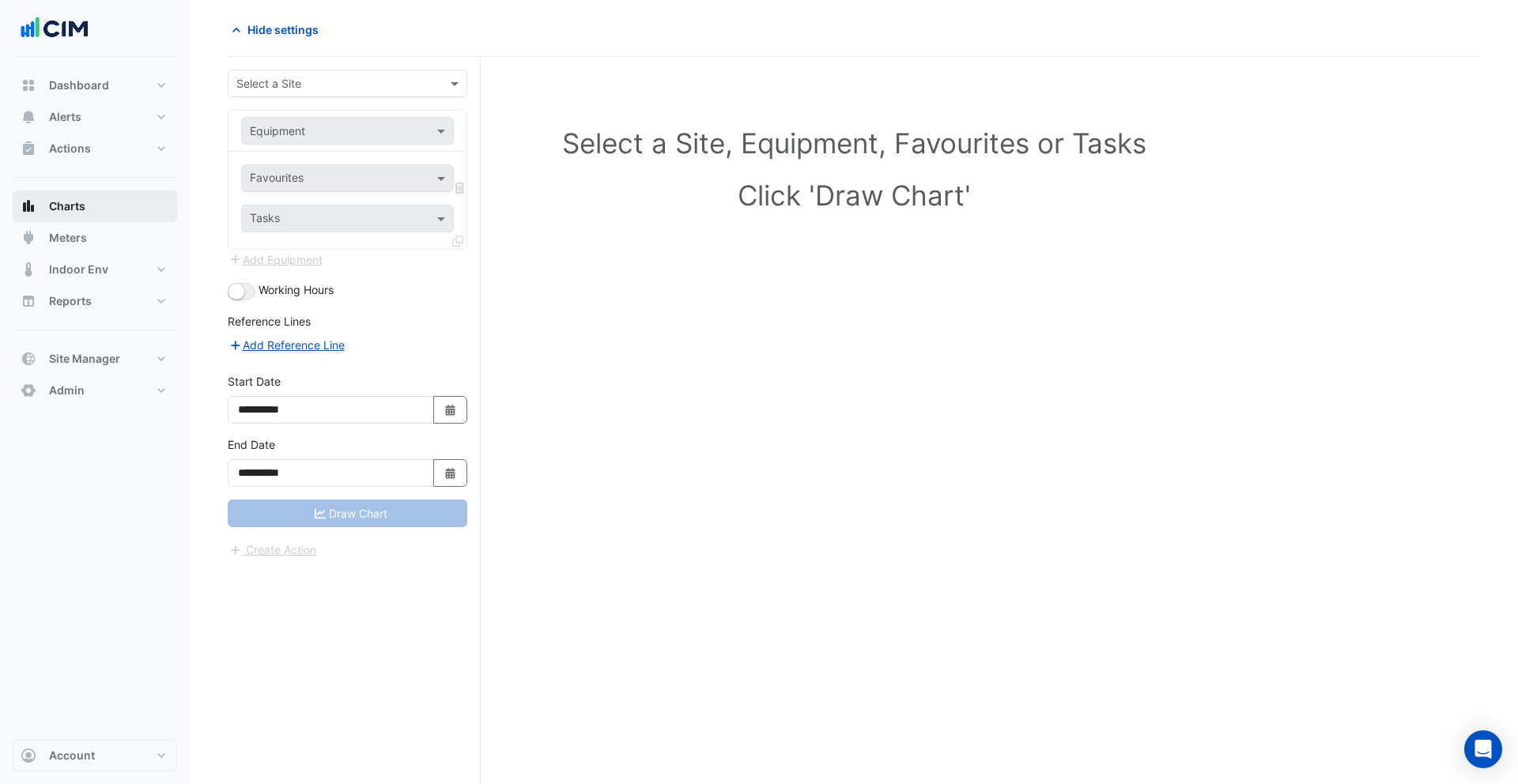
scroll to position [60, 0]
click at [325, 84] on input "text" at bounding box center [332, 84] width 190 height 17
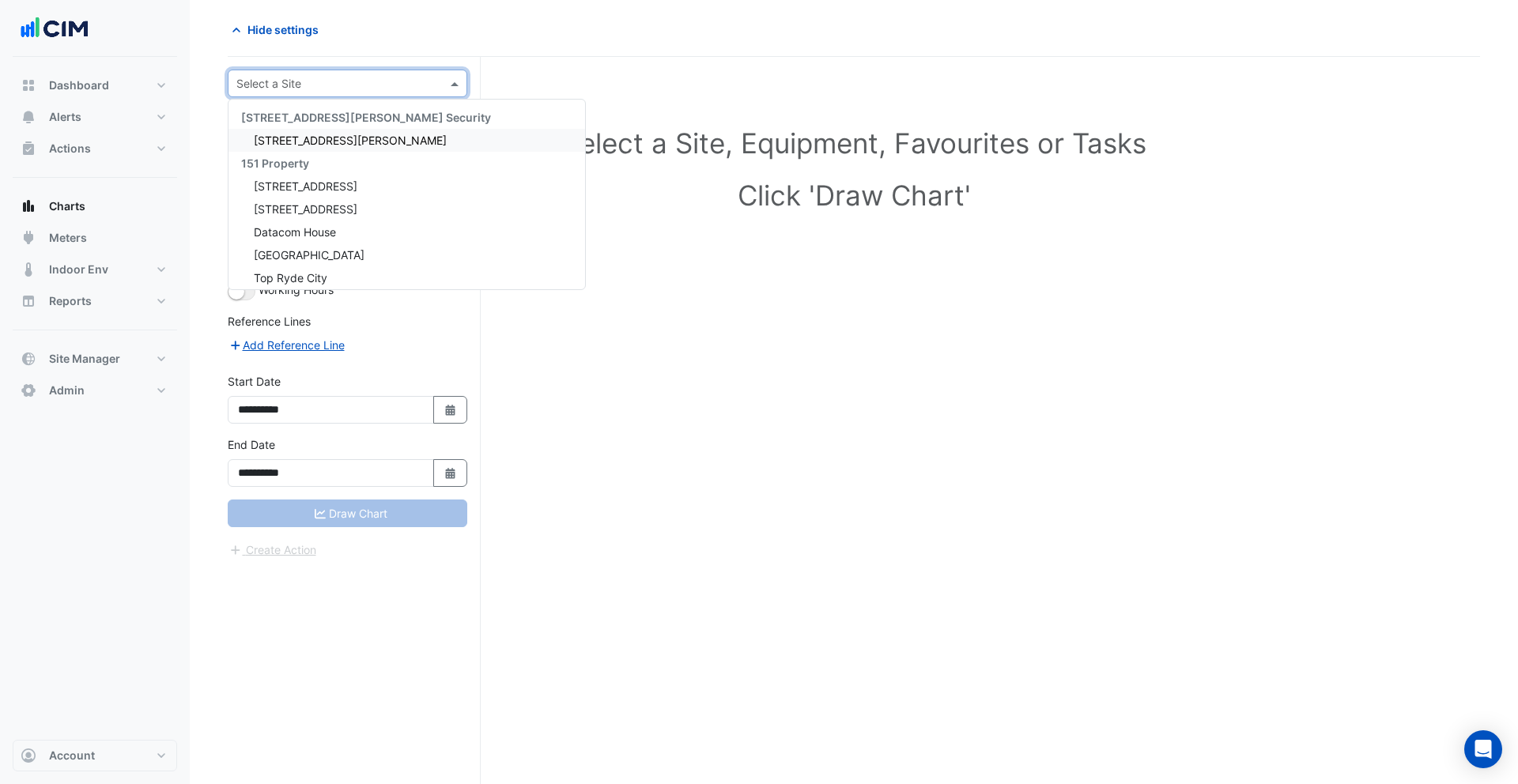
click at [312, 138] on span "141 Walker Street" at bounding box center [349, 140] width 193 height 14
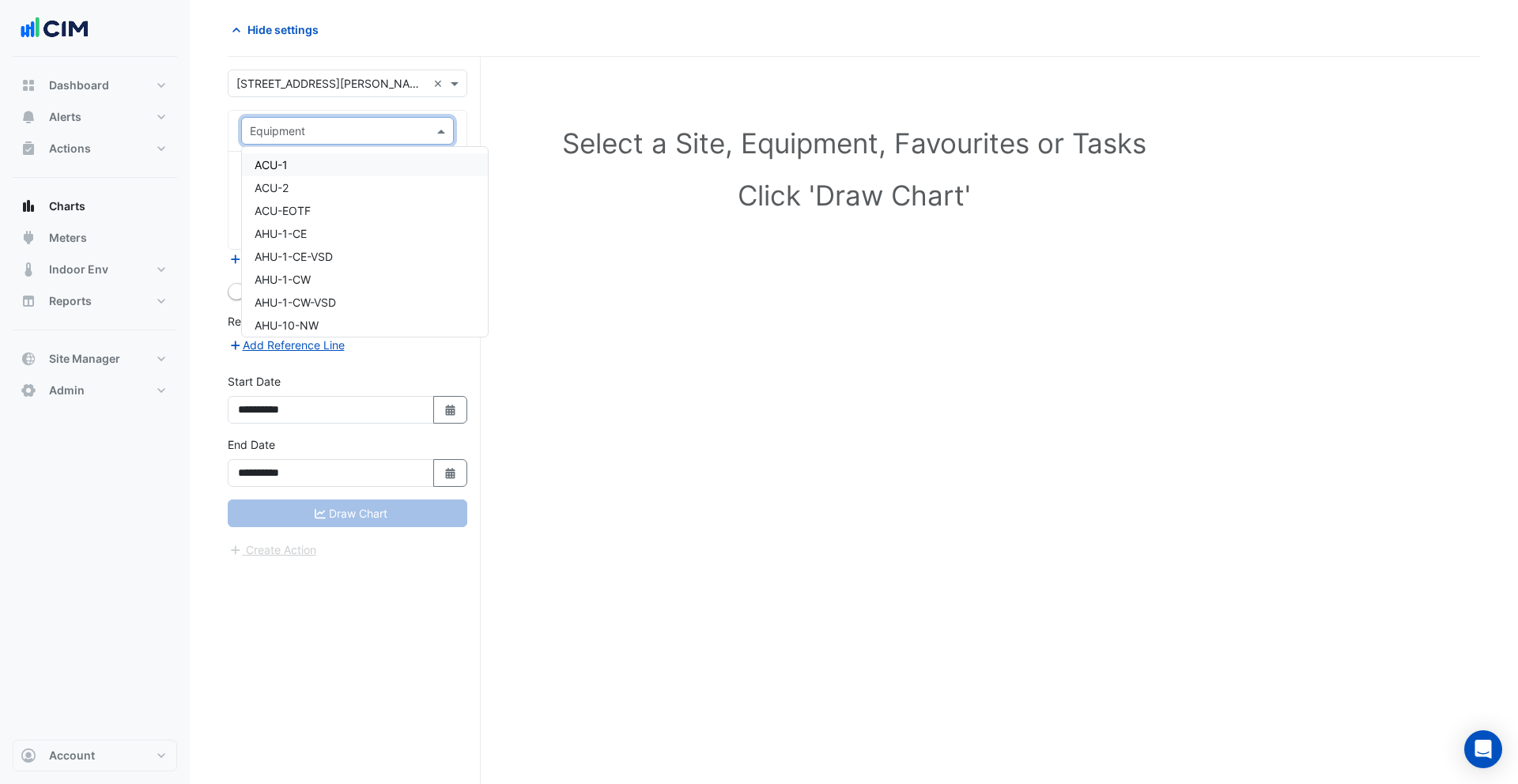
click at [312, 136] on input "text" at bounding box center [332, 131] width 164 height 17
click at [306, 157] on div "ACU-1" at bounding box center [365, 165] width 246 height 23
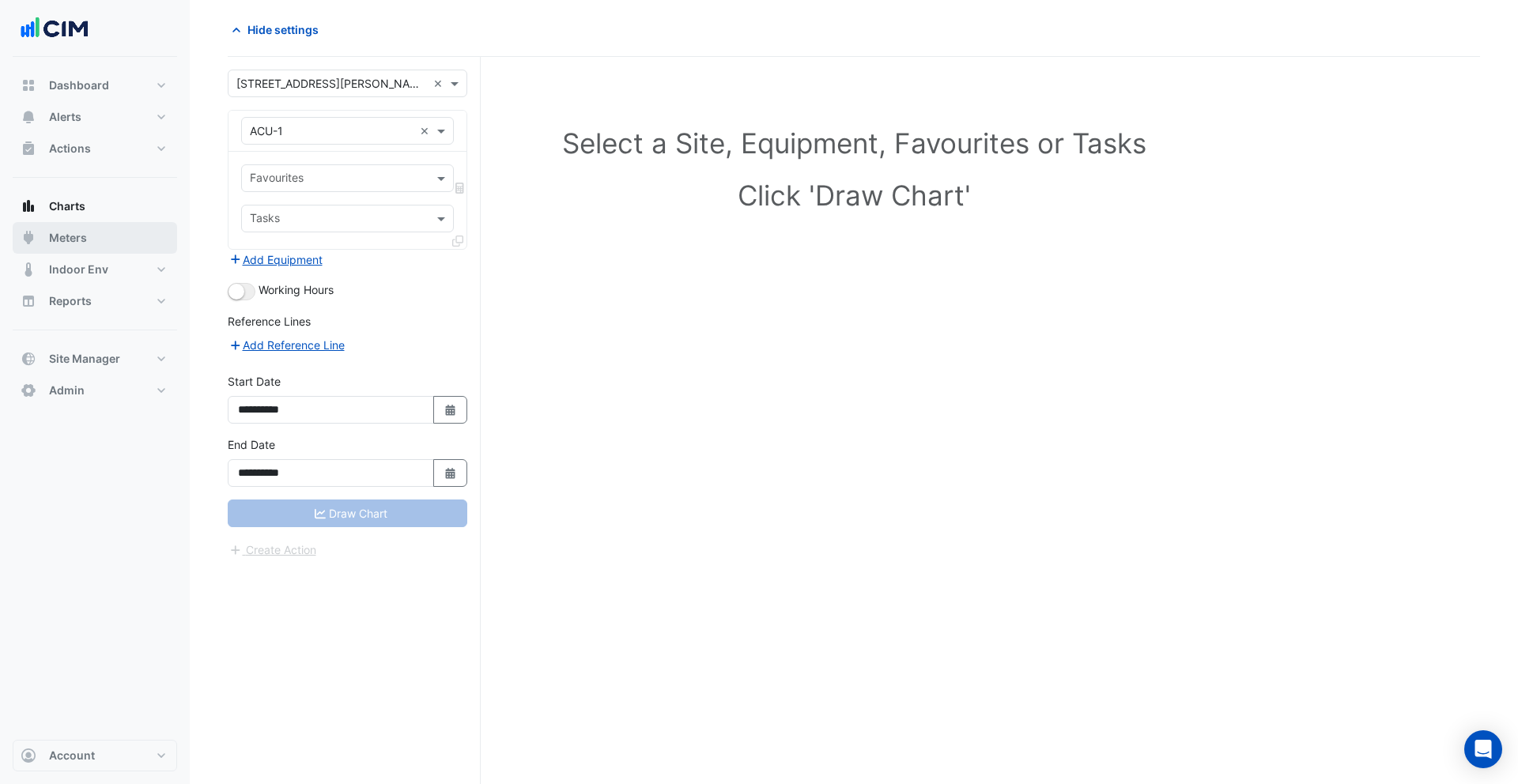
click at [98, 234] on button "Meters" at bounding box center [95, 237] width 165 height 31
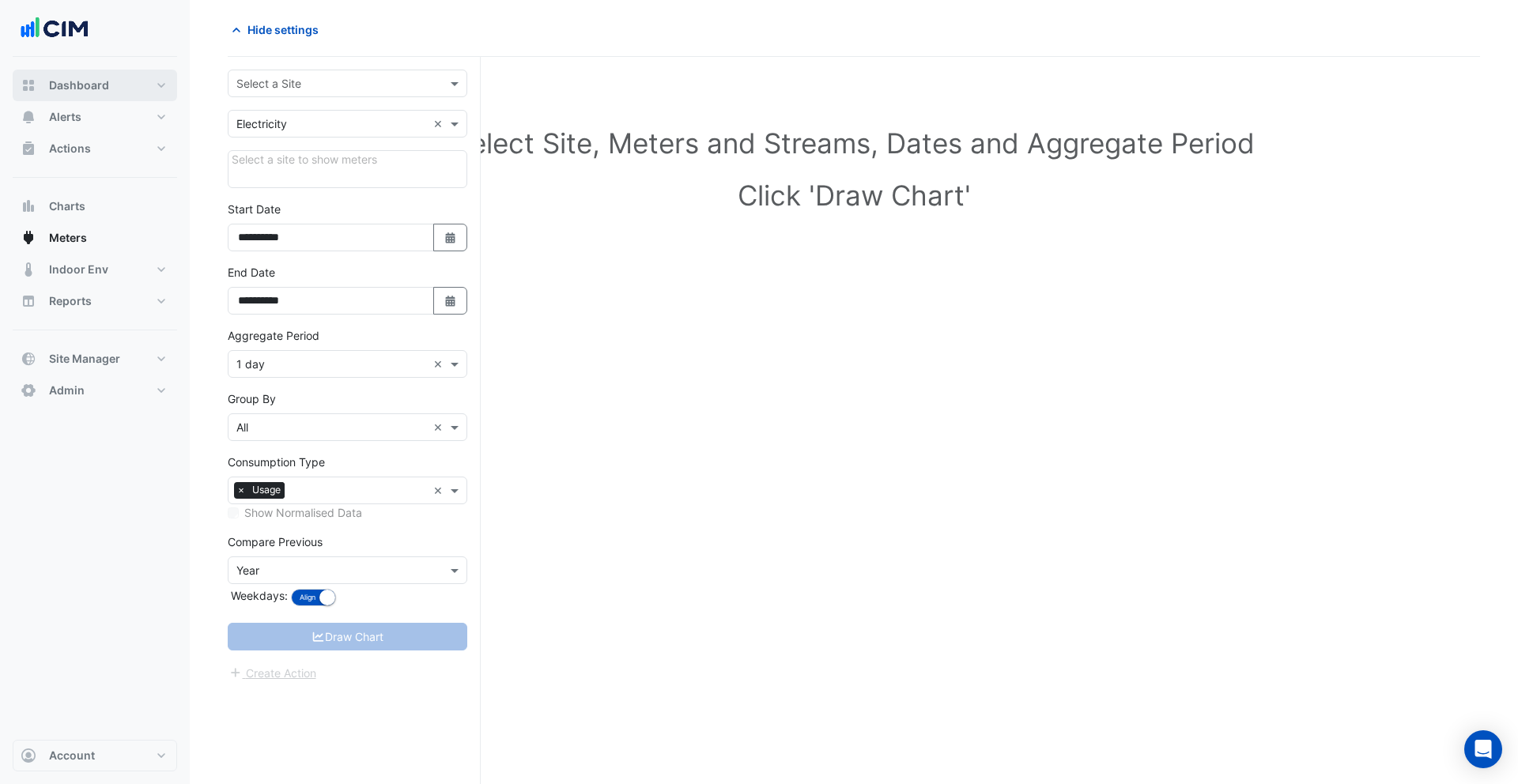
click at [98, 80] on span "Dashboard" at bounding box center [79, 85] width 60 height 16
select select "***"
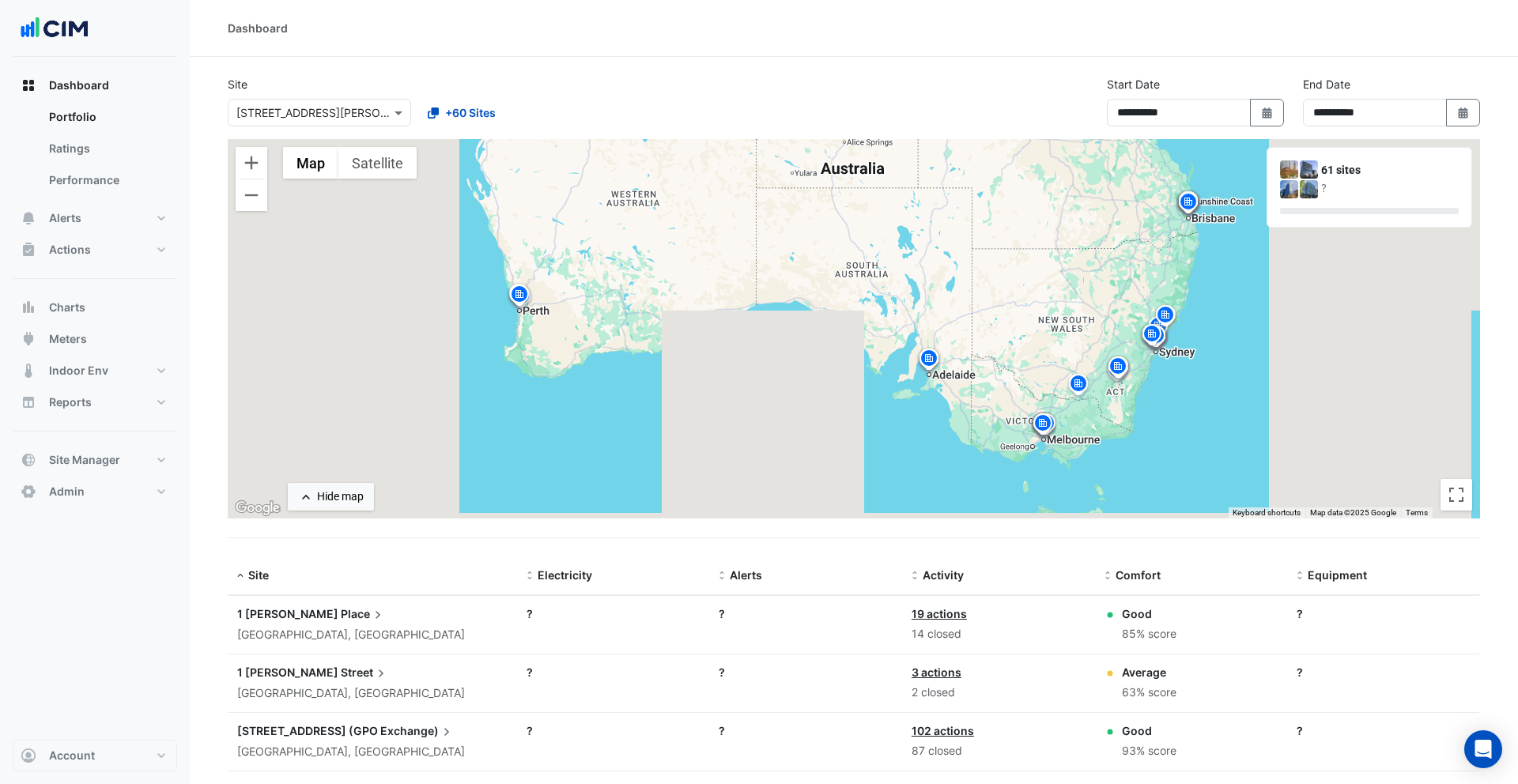
click at [341, 615] on span "Place" at bounding box center [363, 614] width 45 height 18
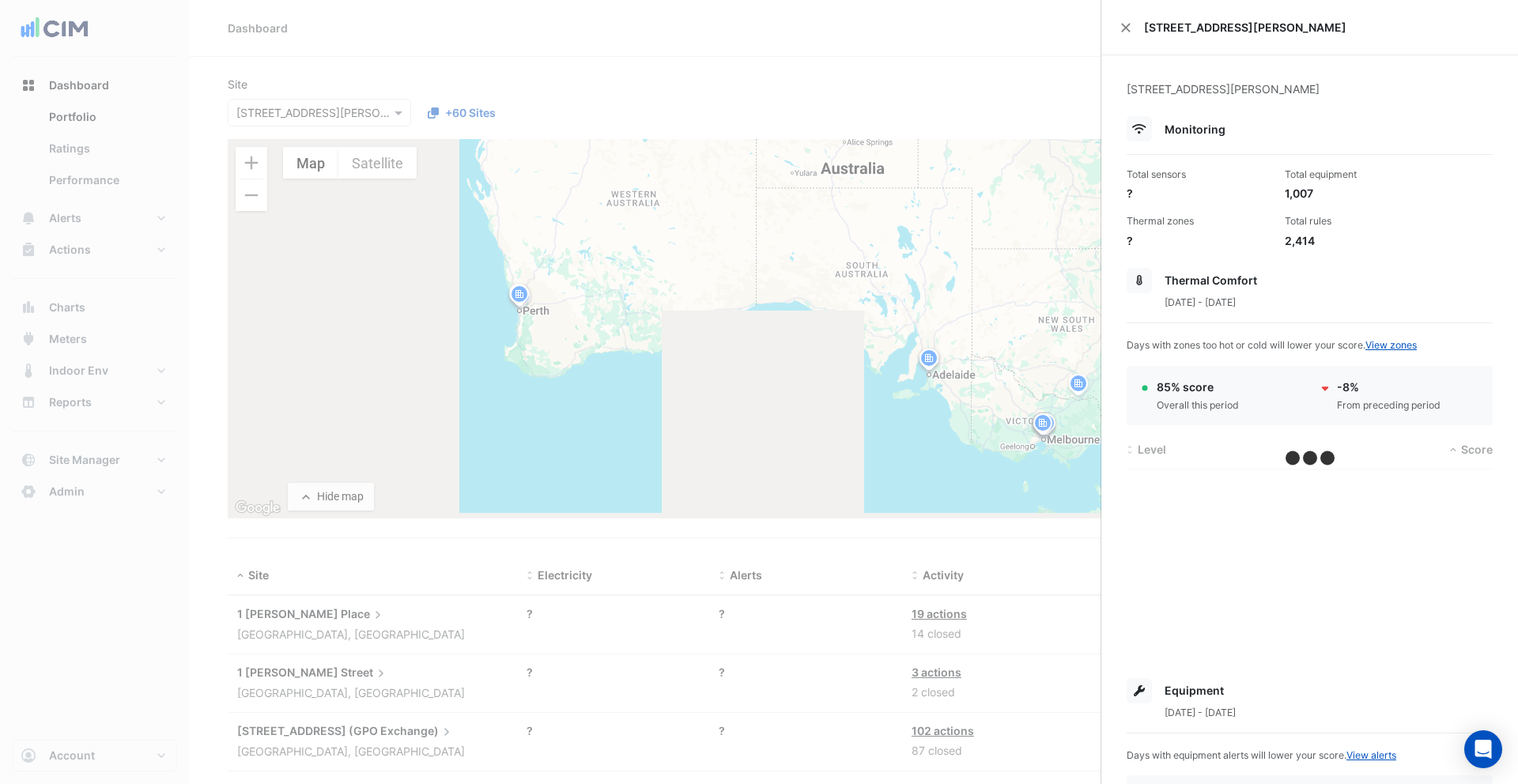
click at [312, 612] on ngb-offcanvas-backdrop at bounding box center [759, 392] width 1518 height 784
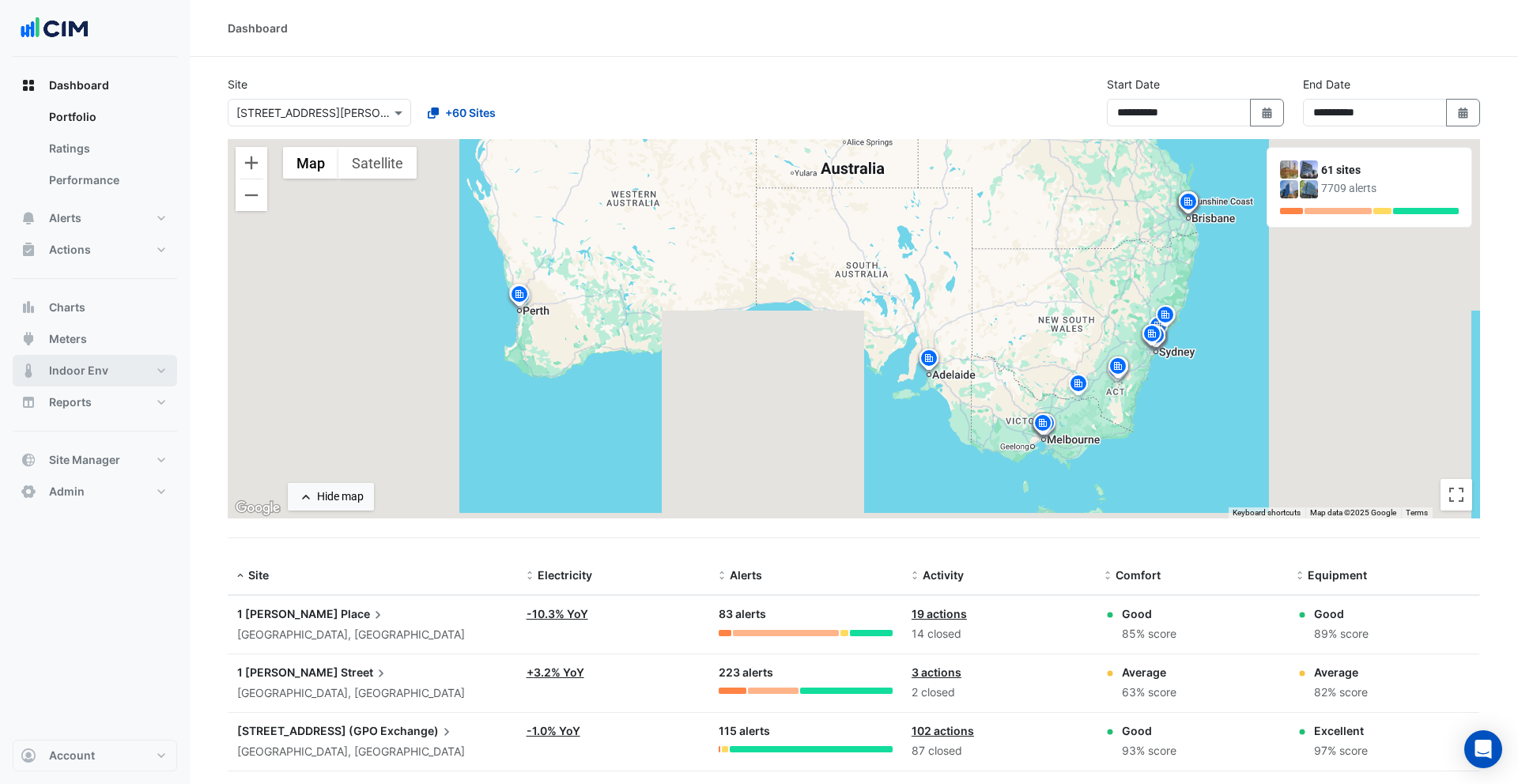
click at [66, 367] on span "Indoor Env" at bounding box center [78, 371] width 59 height 16
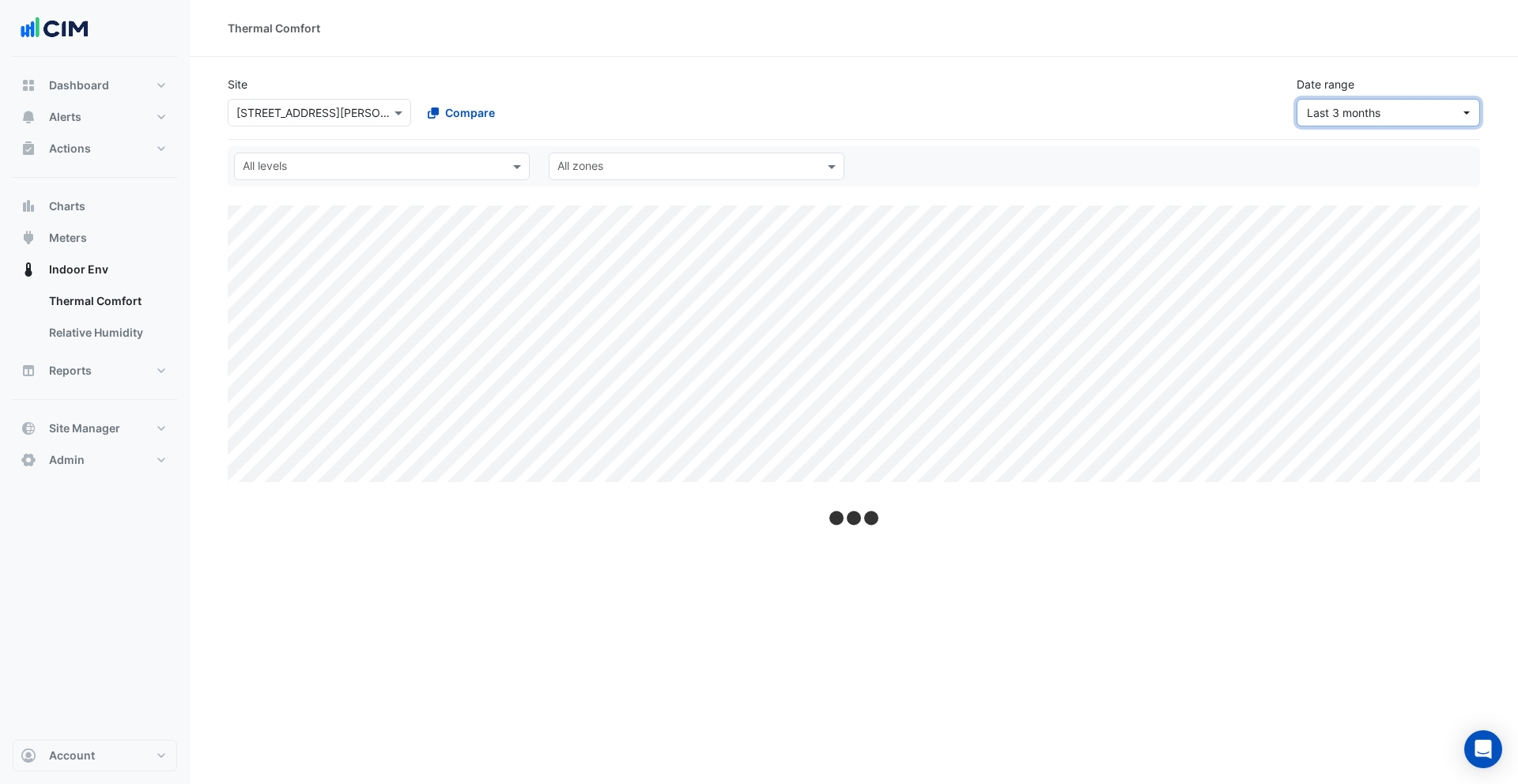
click at [1332, 118] on span "Last 3 months" at bounding box center [1343, 112] width 73 height 14
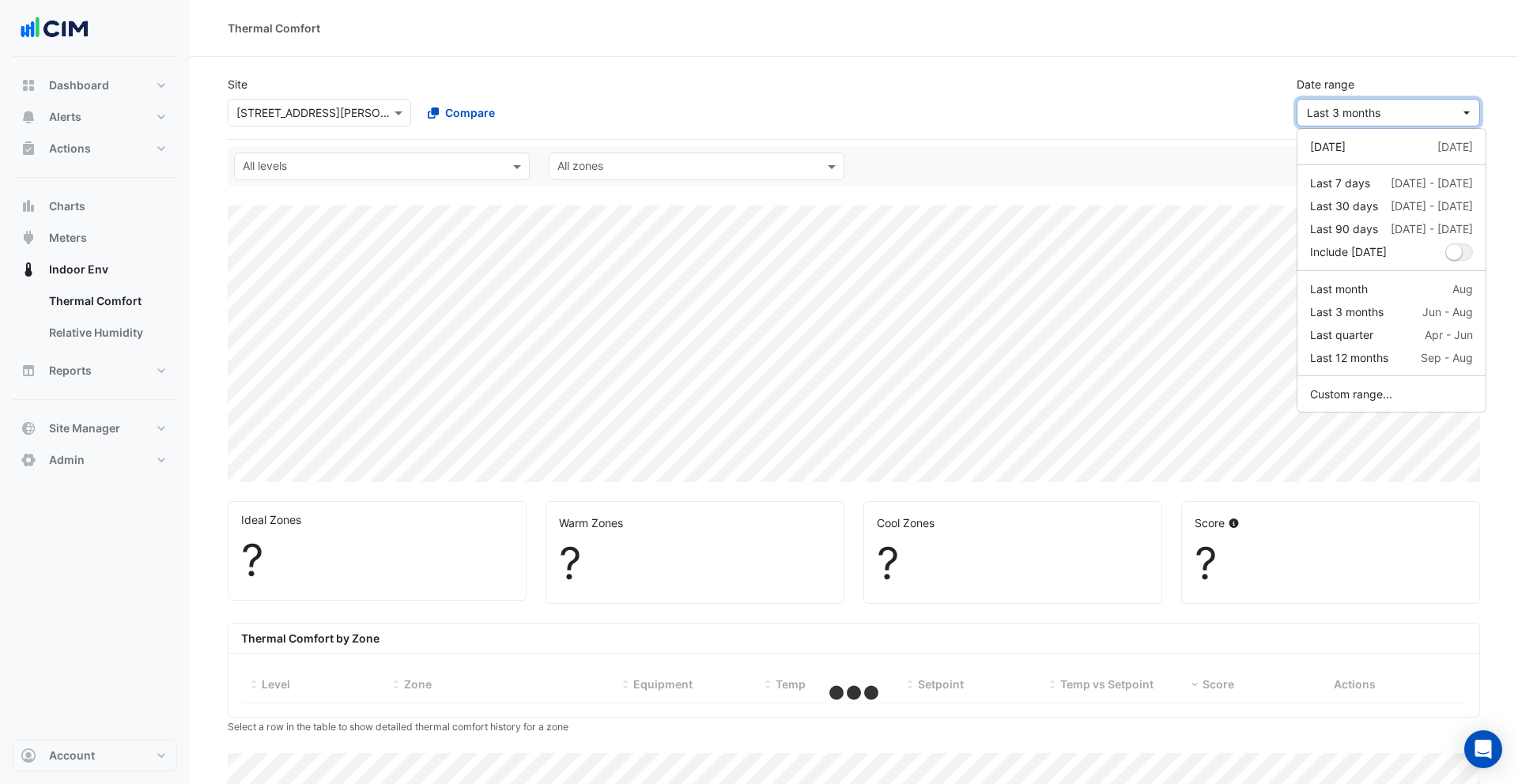
select select "***"
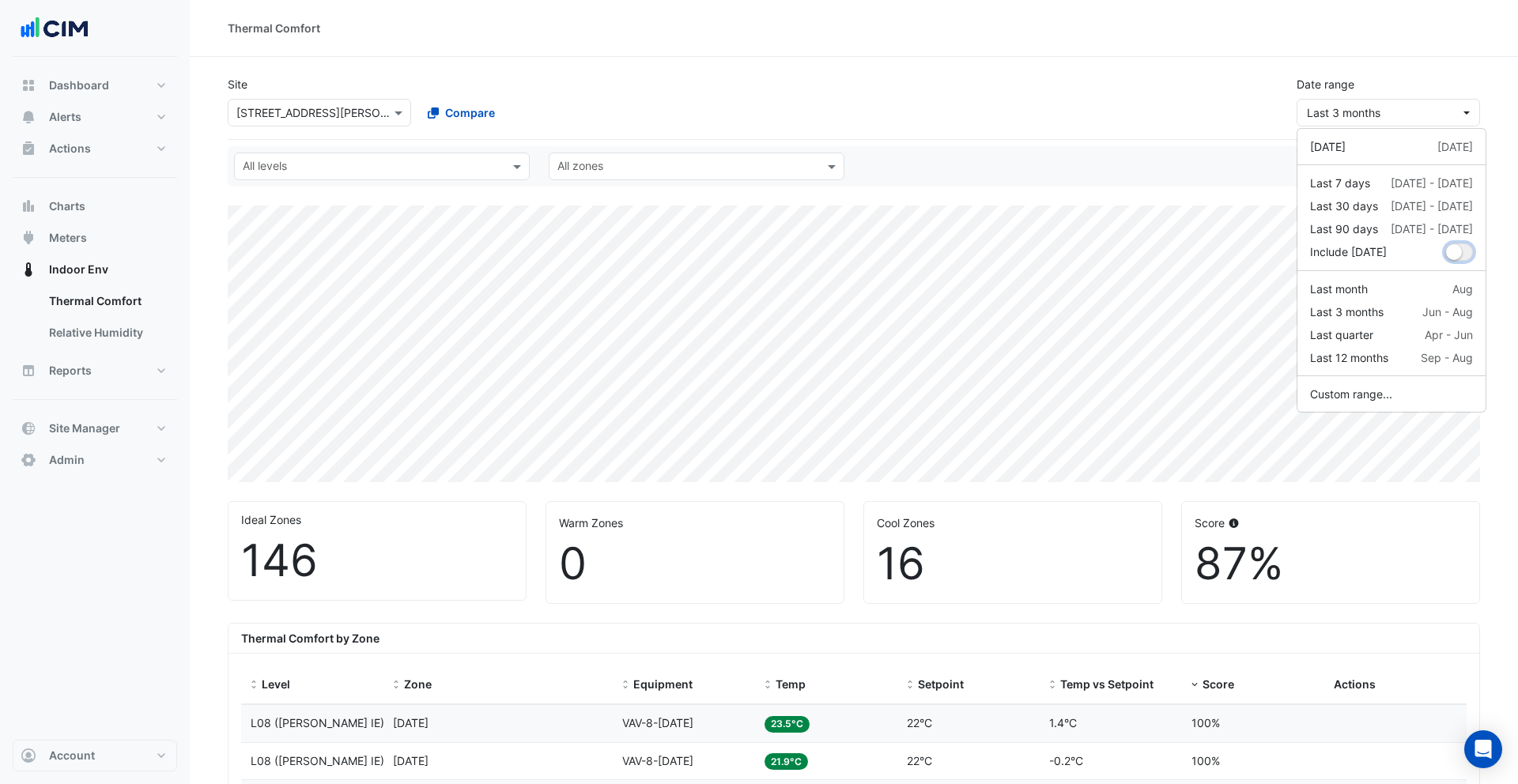
click at [1462, 249] on button "dropDown" at bounding box center [1459, 252] width 27 height 18
click at [1456, 252] on small "dropDown" at bounding box center [1464, 252] width 16 height 16
click at [1450, 252] on small "dropDown" at bounding box center [1454, 252] width 16 height 16
click at [1456, 252] on small "dropDown" at bounding box center [1464, 252] width 16 height 16
click at [1450, 252] on small "dropDown" at bounding box center [1454, 252] width 16 height 16
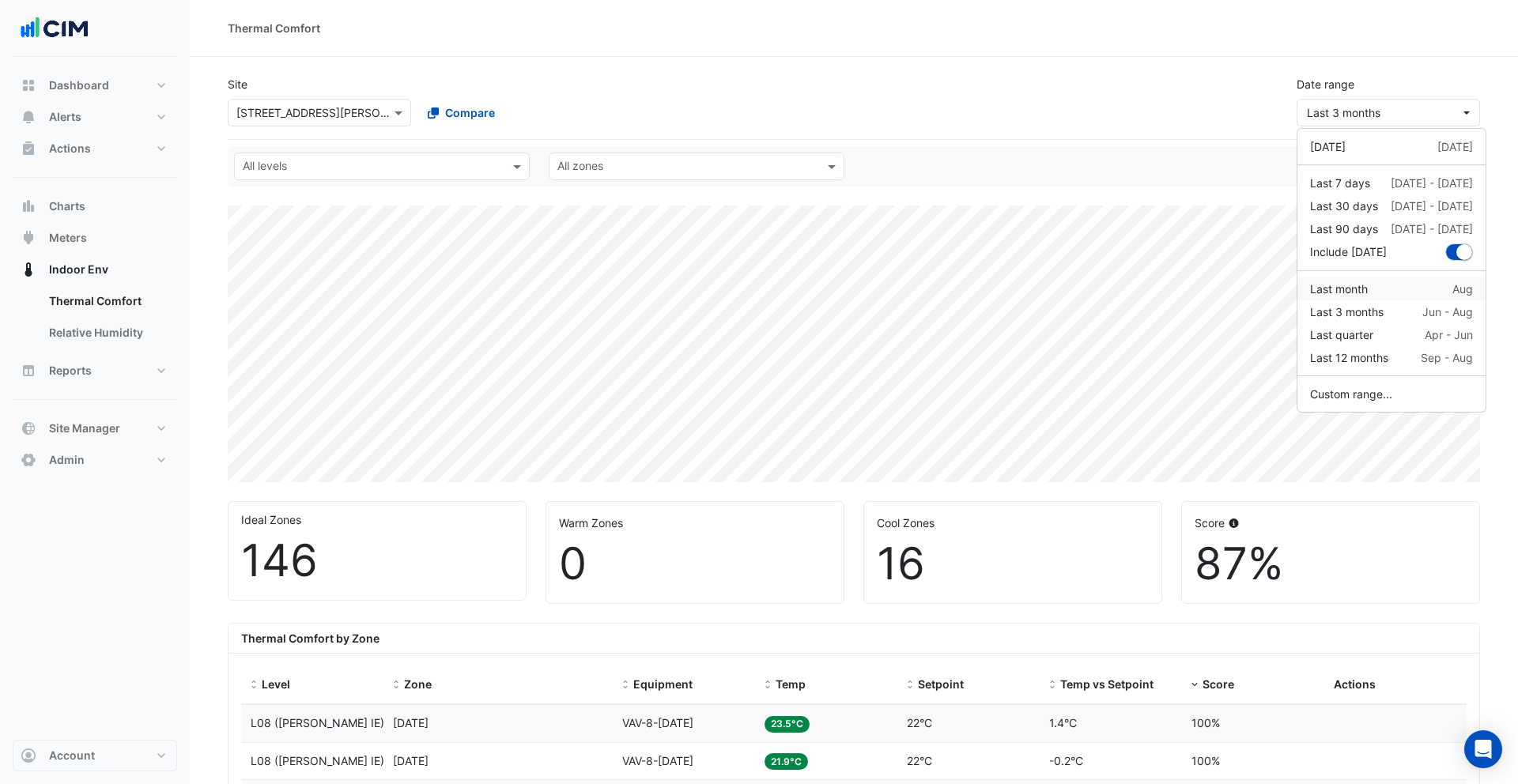
click at [1342, 294] on div "Last month" at bounding box center [1339, 289] width 58 height 17
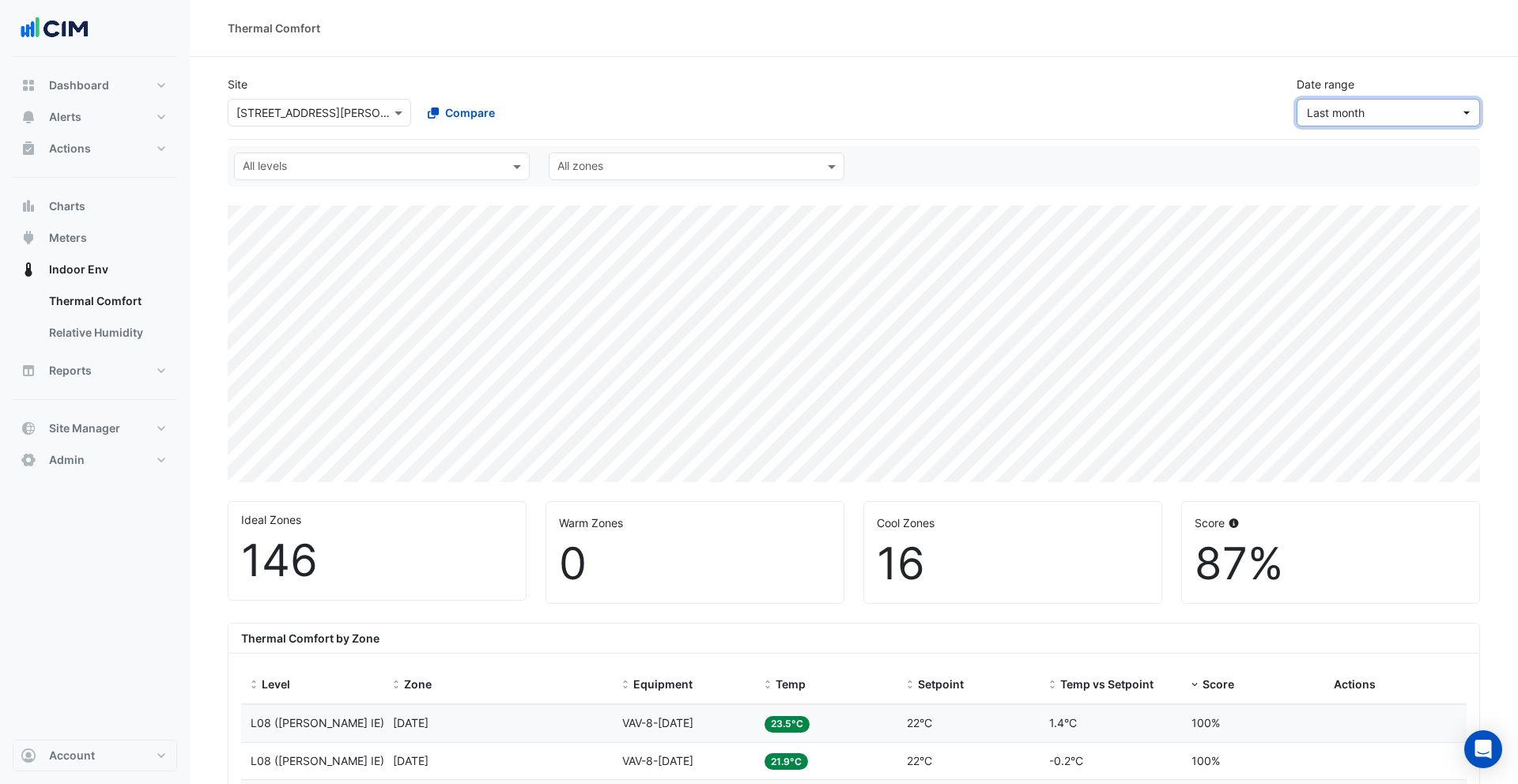
click at [1336, 111] on span "Last month" at bounding box center [1336, 112] width 58 height 14
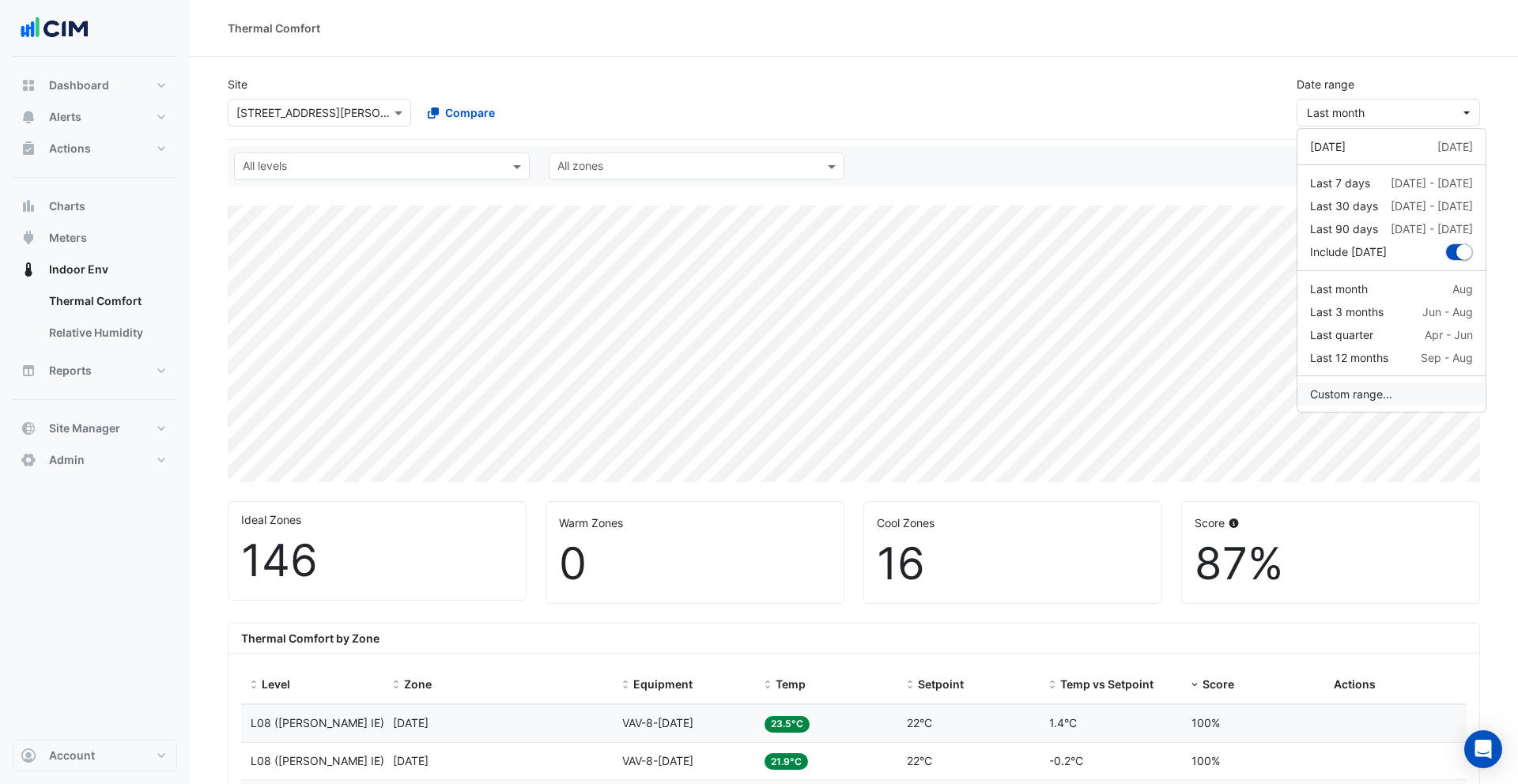
click at [1370, 393] on button "Custom range..." at bounding box center [1390, 394] width 188 height 23
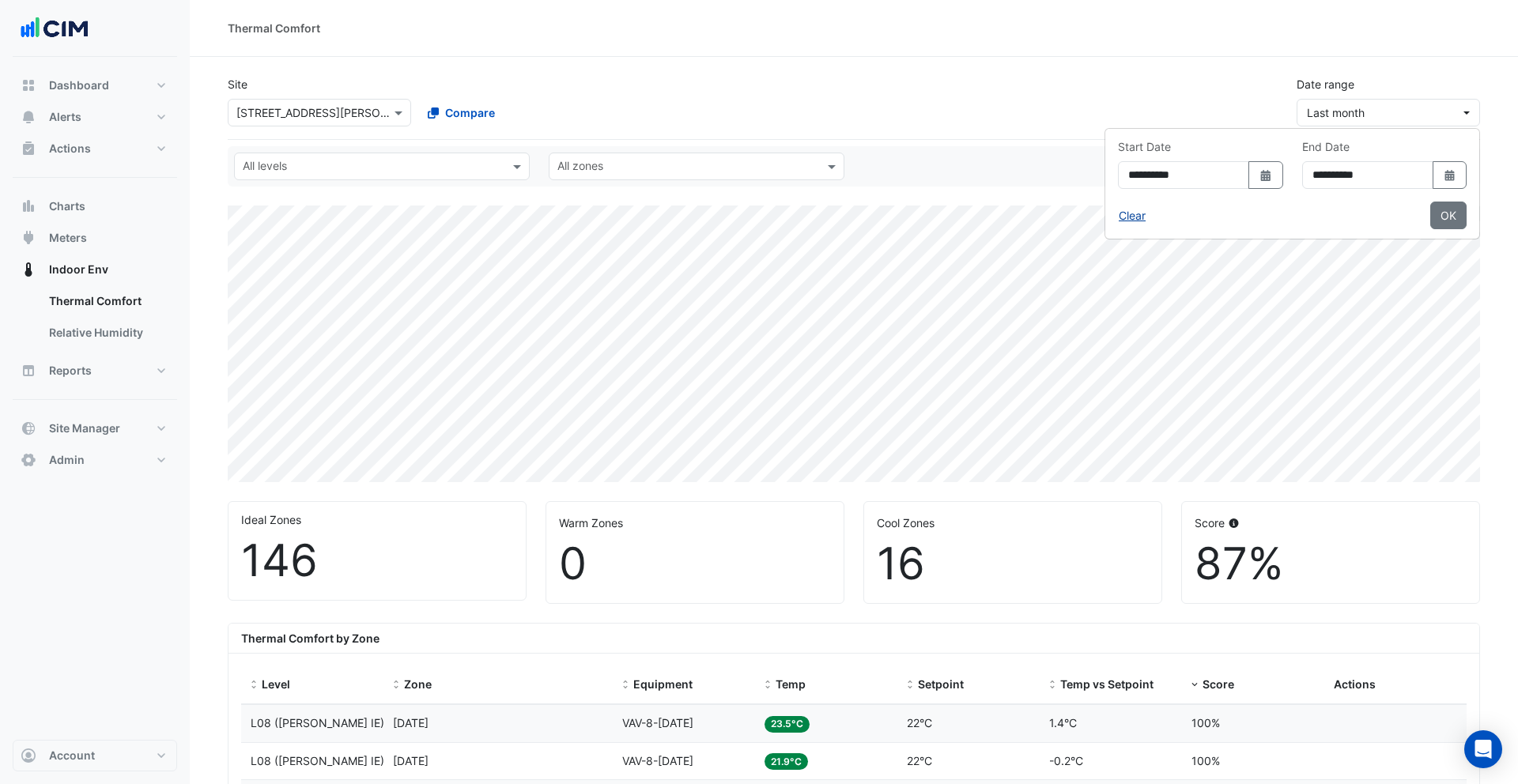
click at [1118, 215] on button "Clear" at bounding box center [1131, 215] width 28 height 27
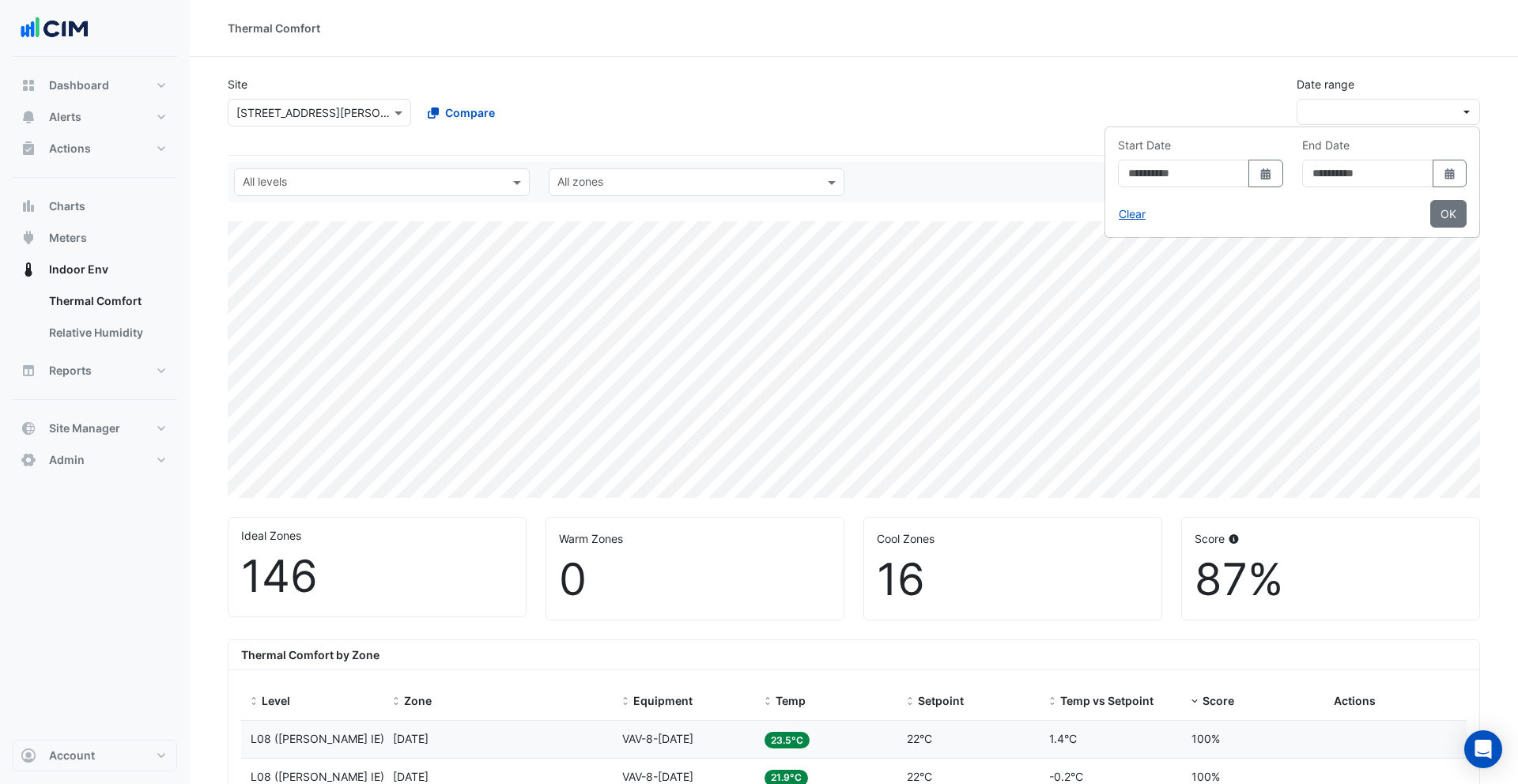
click at [1411, 97] on div "Date range Enter a value" at bounding box center [1388, 109] width 203 height 66
click at [1390, 102] on button "button" at bounding box center [1387, 111] width 183 height 26
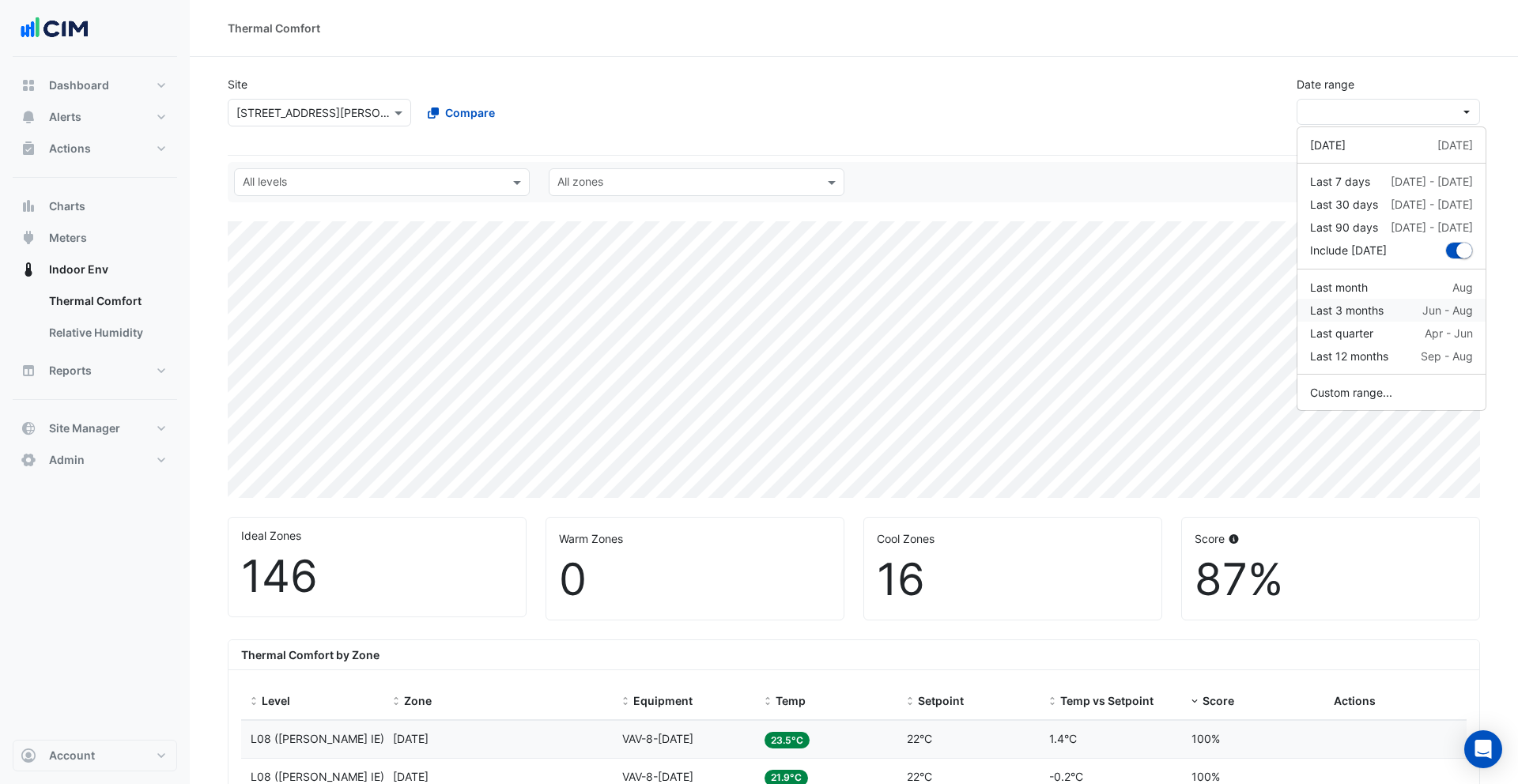
click at [1344, 315] on div "Last 3 months" at bounding box center [1346, 310] width 73 height 17
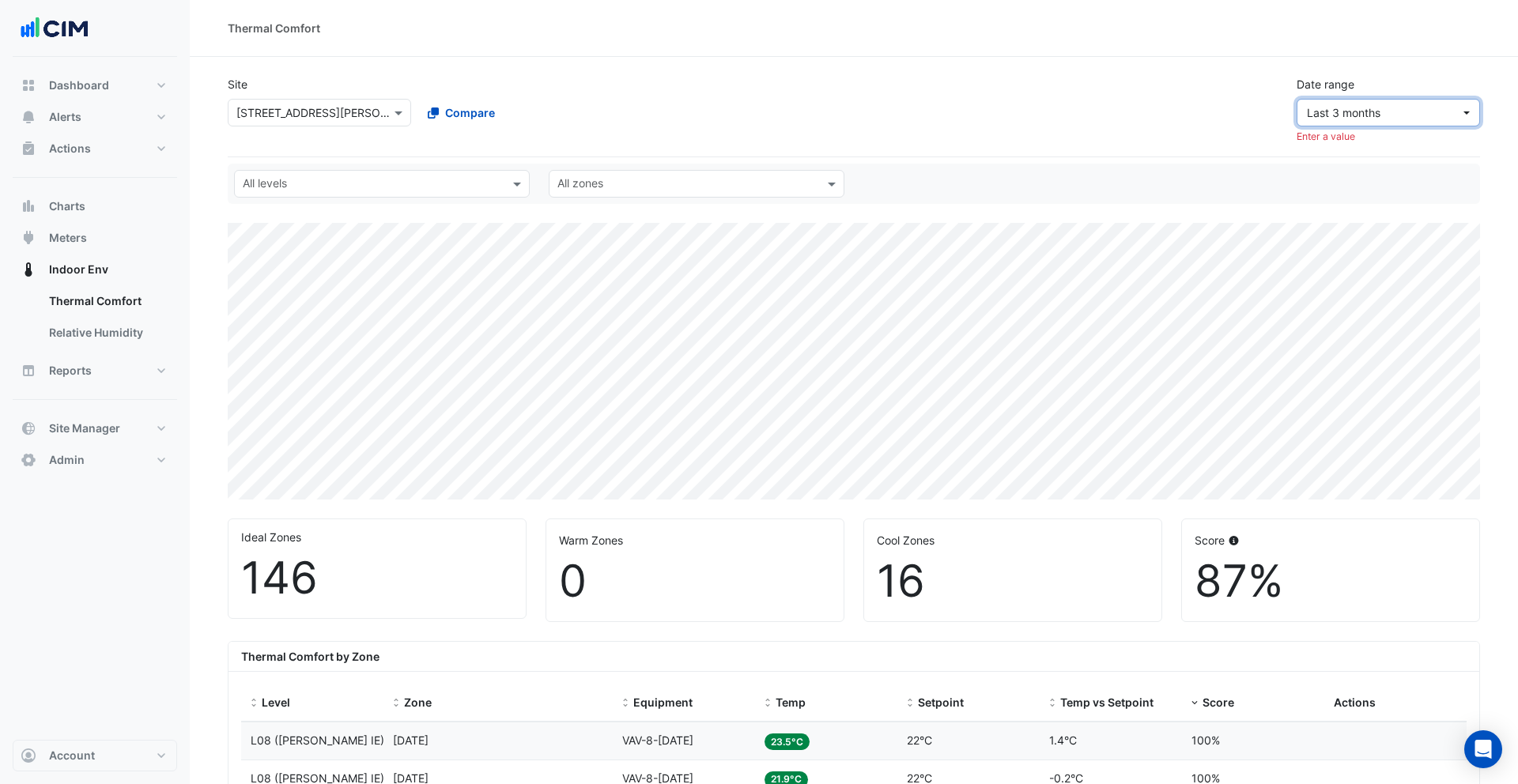
drag, startPoint x: 1349, startPoint y: 108, endPoint x: 1361, endPoint y: 158, distance: 51.4
click at [1349, 108] on span "Last 3 months" at bounding box center [1343, 112] width 73 height 14
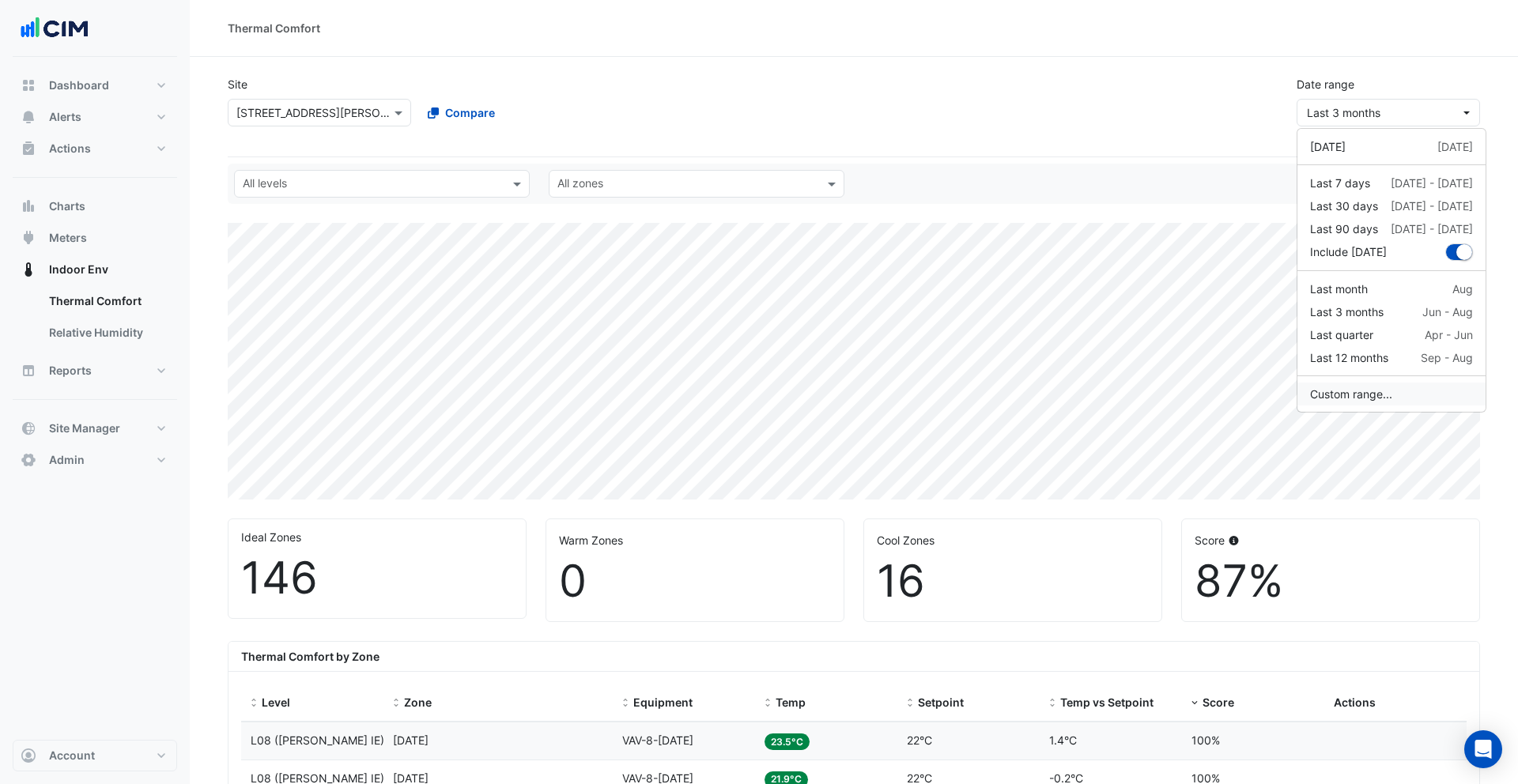
click at [1389, 388] on button "Custom range..." at bounding box center [1390, 394] width 188 height 23
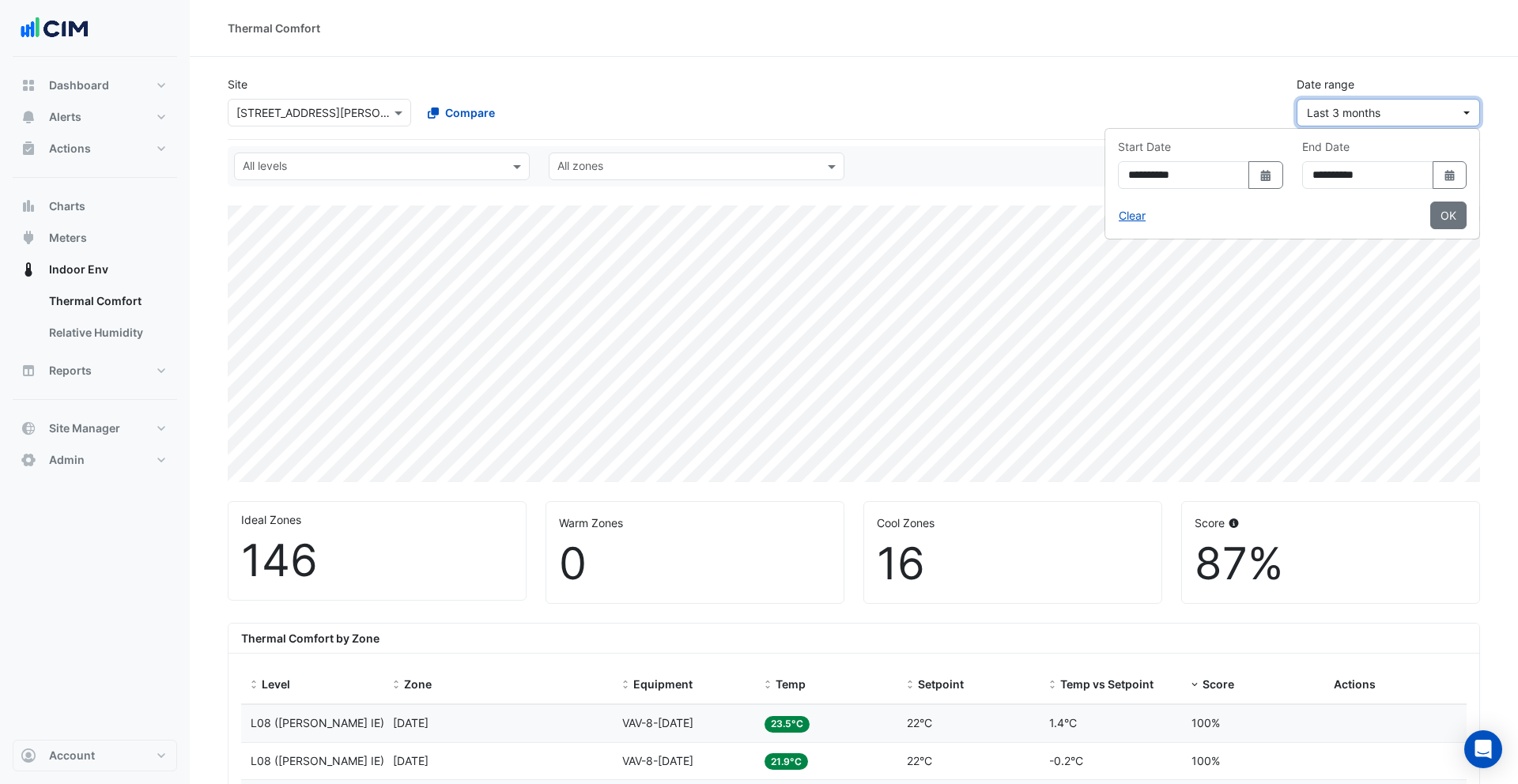
click at [1378, 106] on span "Last 3 months" at bounding box center [1343, 112] width 73 height 14
drag, startPoint x: 1196, startPoint y: 120, endPoint x: 1365, endPoint y: 108, distance: 169.4
click at [1204, 120] on div "Site Select a Site × 1 Martin Place Compare Date range Last 3 months" at bounding box center [853, 94] width 1271 height 63
click at [1368, 108] on span "Last 3 months" at bounding box center [1343, 112] width 73 height 14
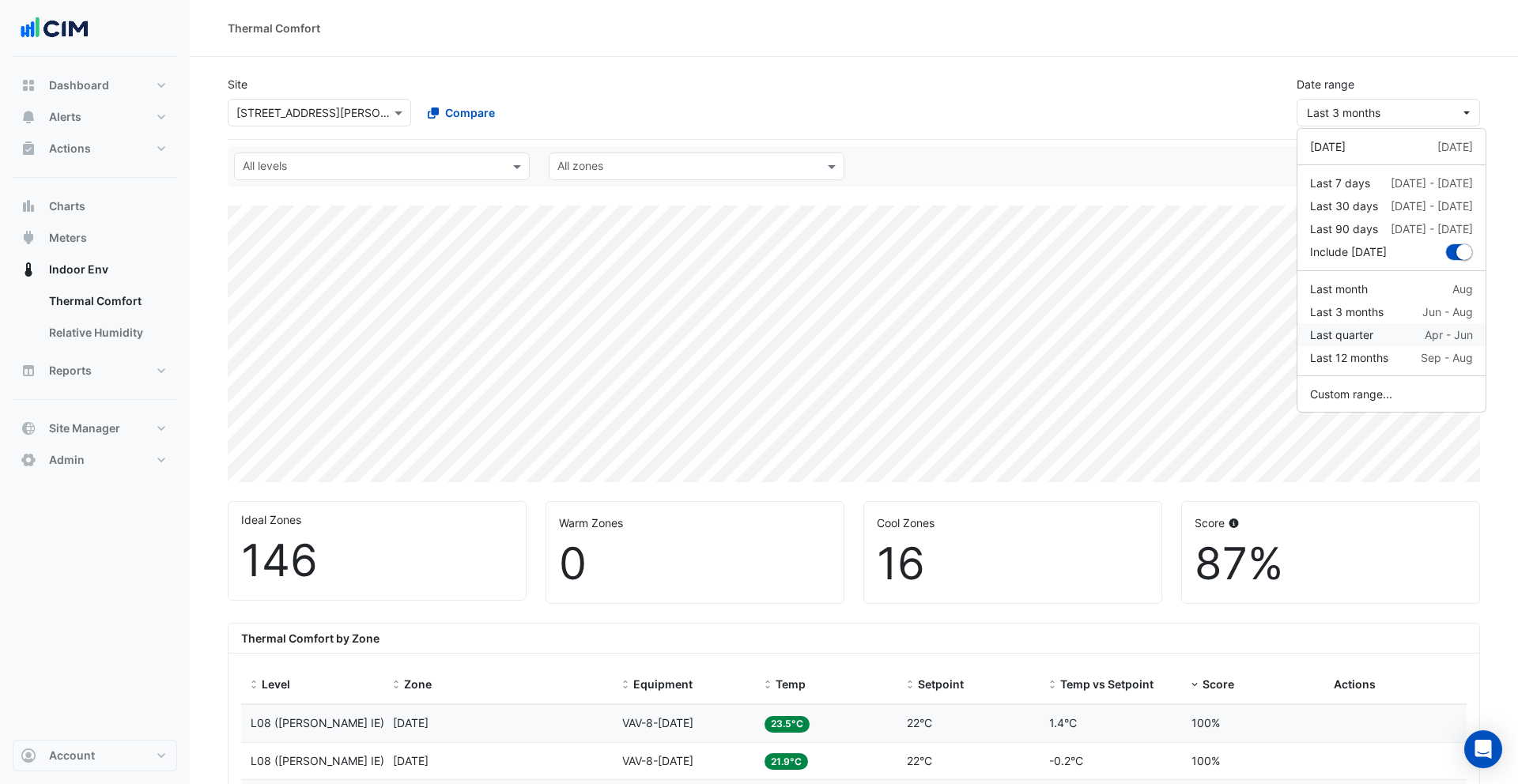
click at [1383, 329] on div "Last quarter Apr - Jun" at bounding box center [1391, 335] width 163 height 17
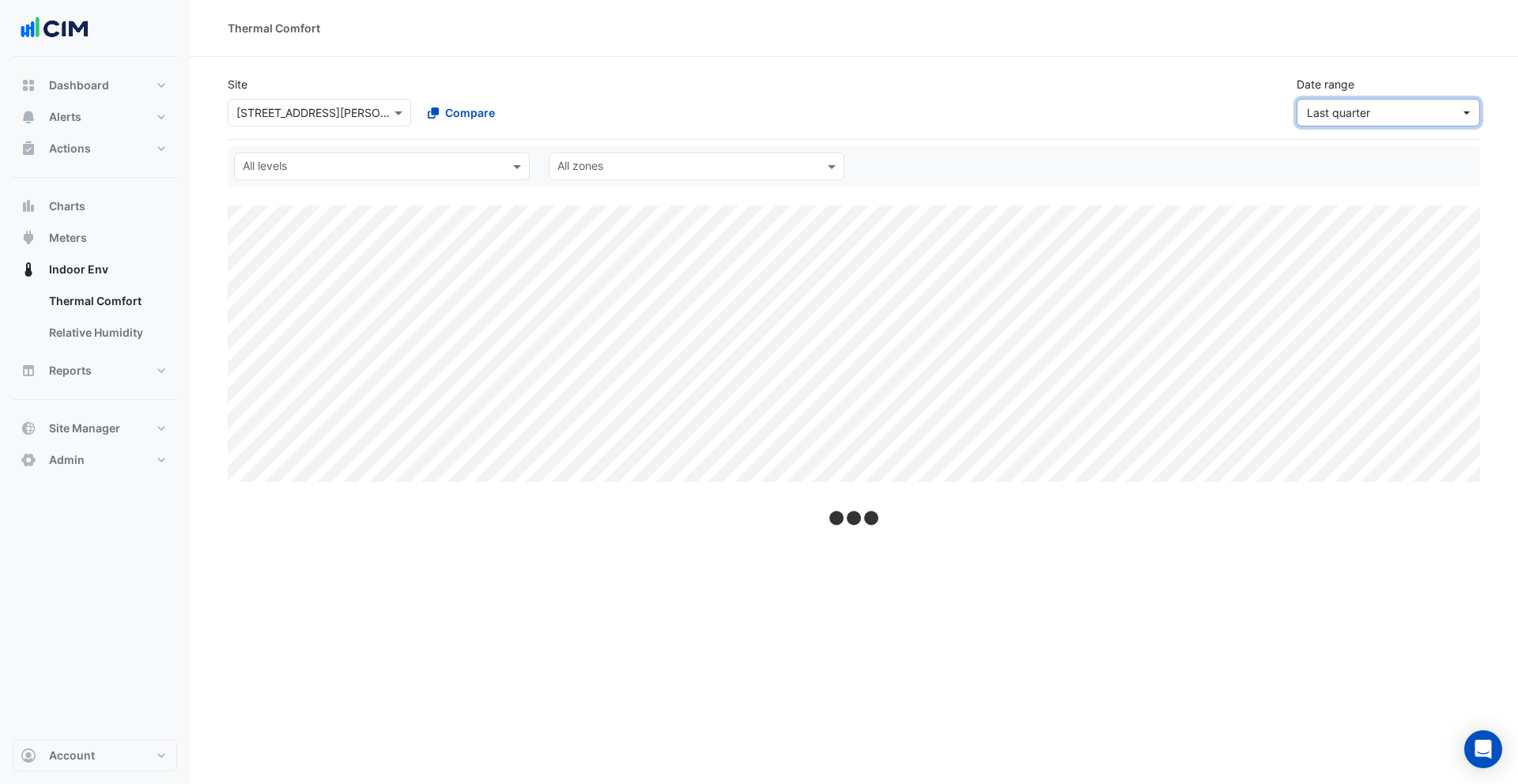
click at [1382, 113] on span "Last quarter" at bounding box center [1383, 112] width 153 height 17
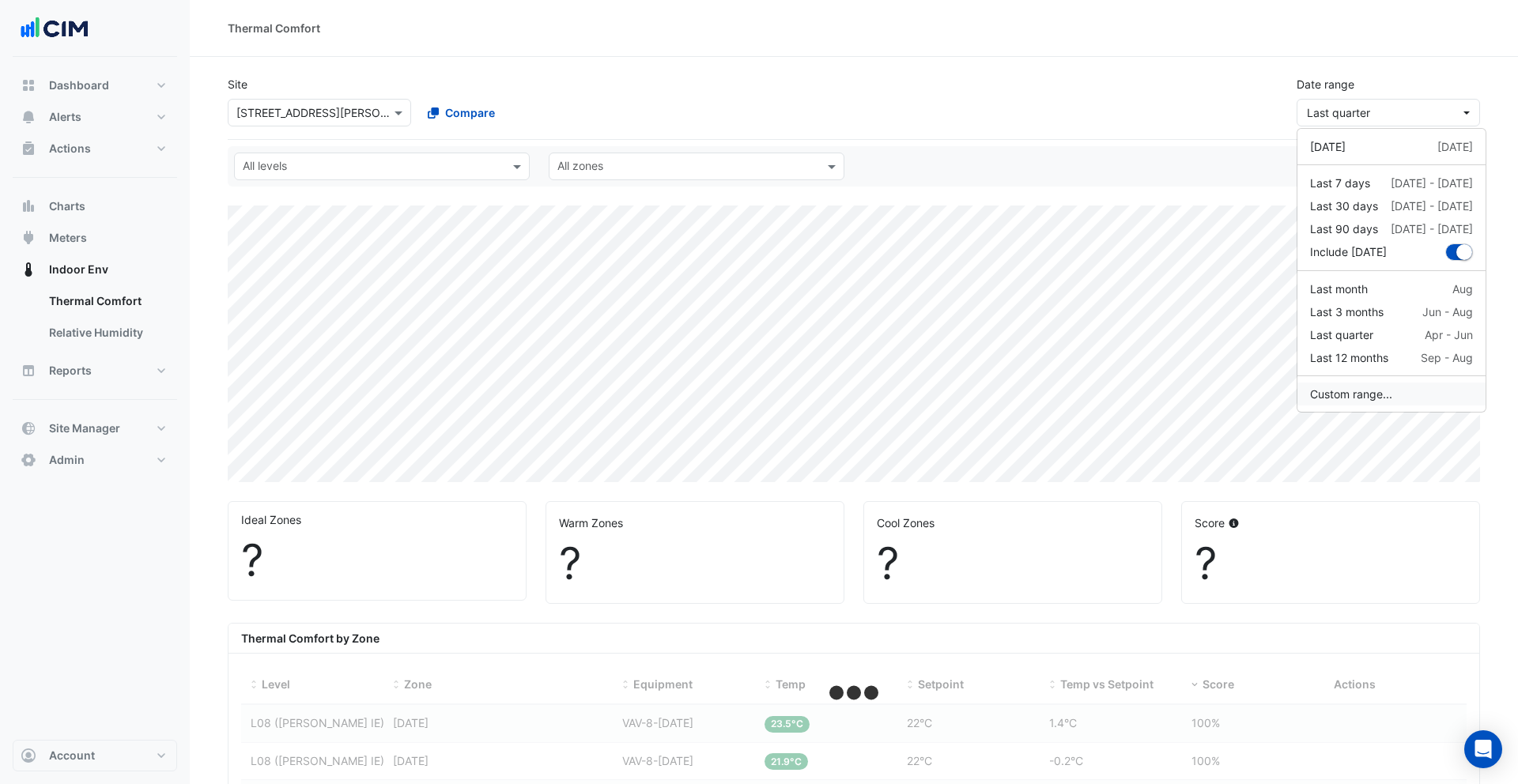
click at [1387, 391] on button "Custom range..." at bounding box center [1390, 394] width 188 height 23
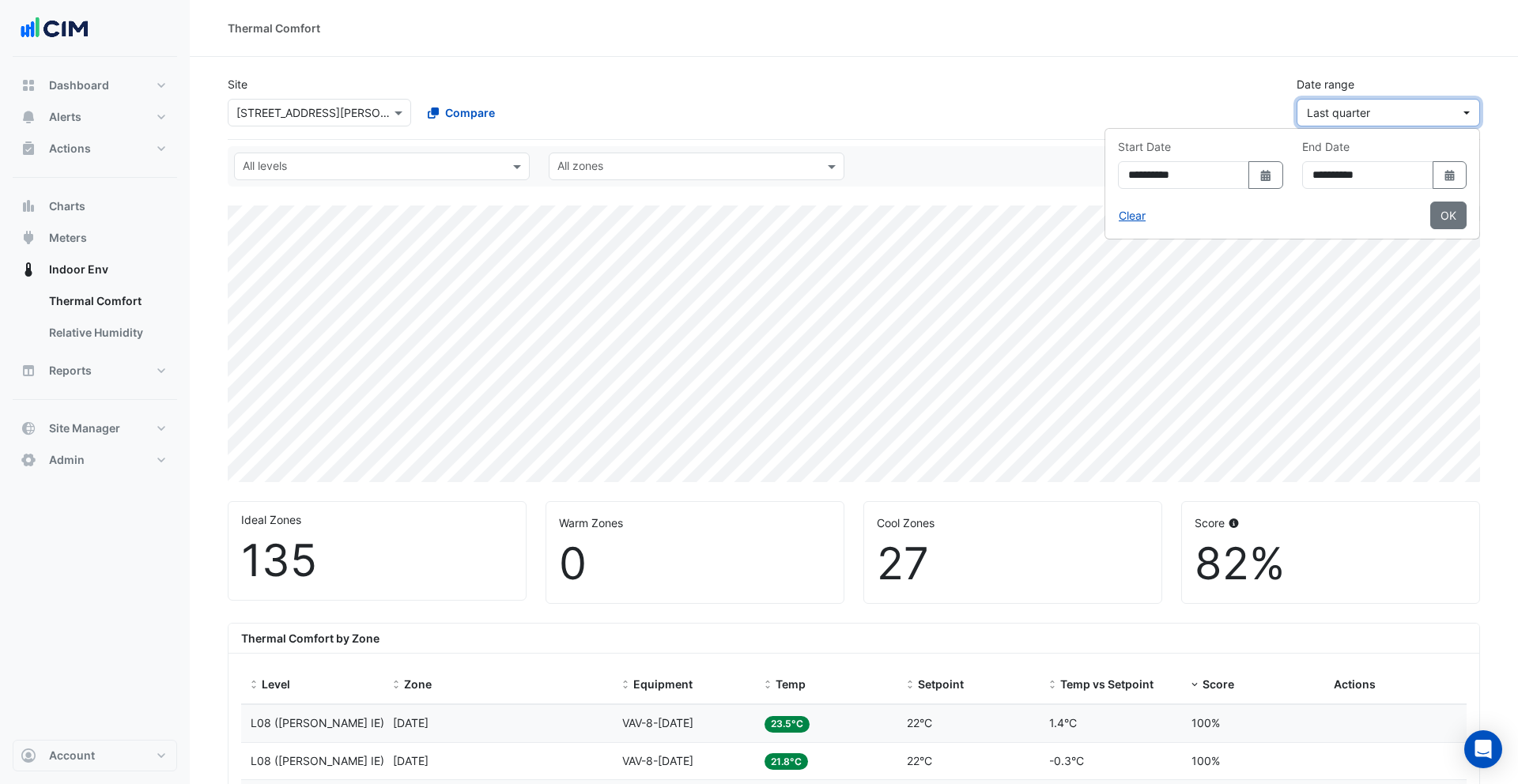
click at [1335, 106] on span "Last quarter" at bounding box center [1338, 112] width 63 height 14
click at [1314, 111] on span "Last quarter" at bounding box center [1338, 112] width 63 height 14
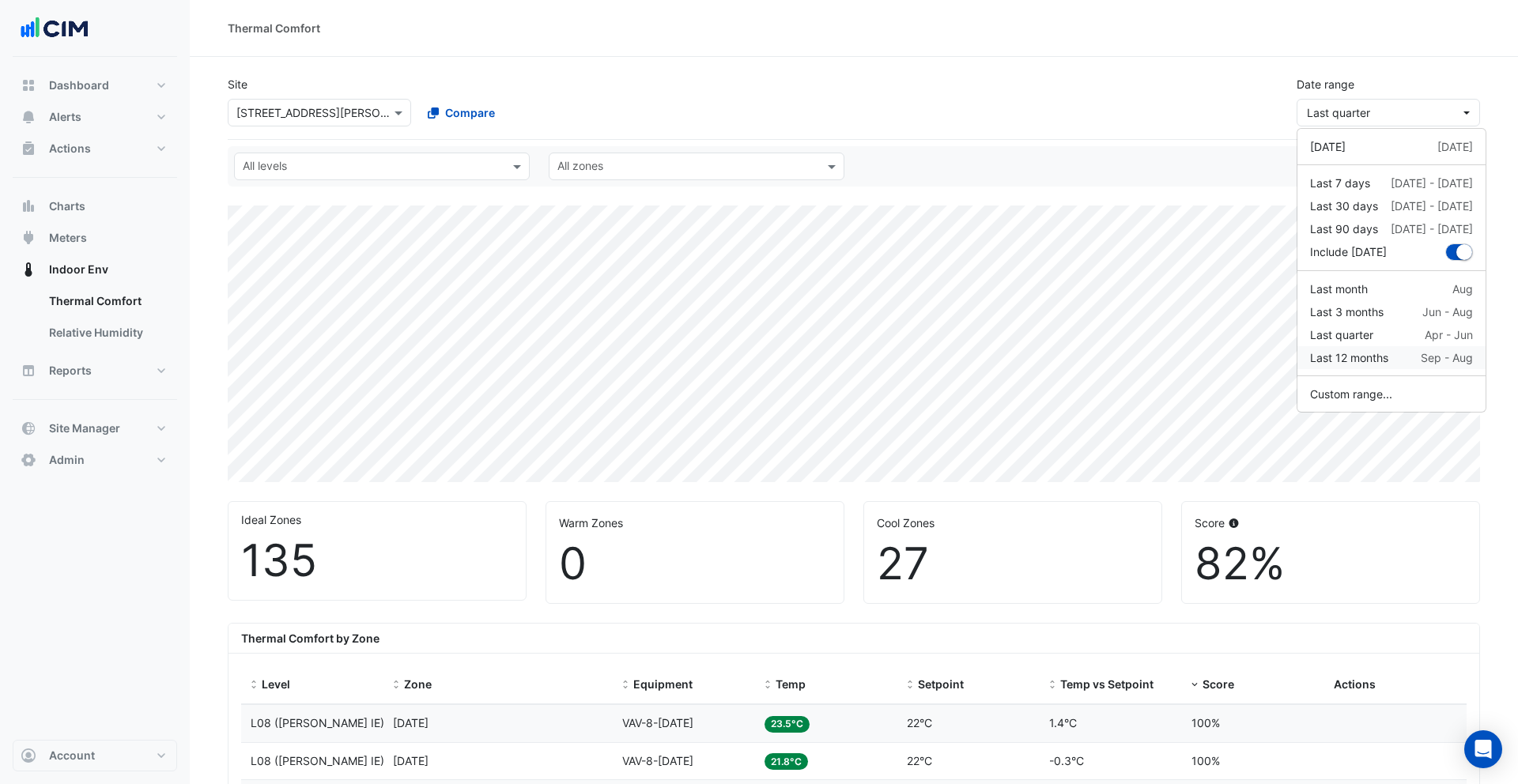
click at [1375, 357] on div "Last 12 months" at bounding box center [1349, 357] width 78 height 17
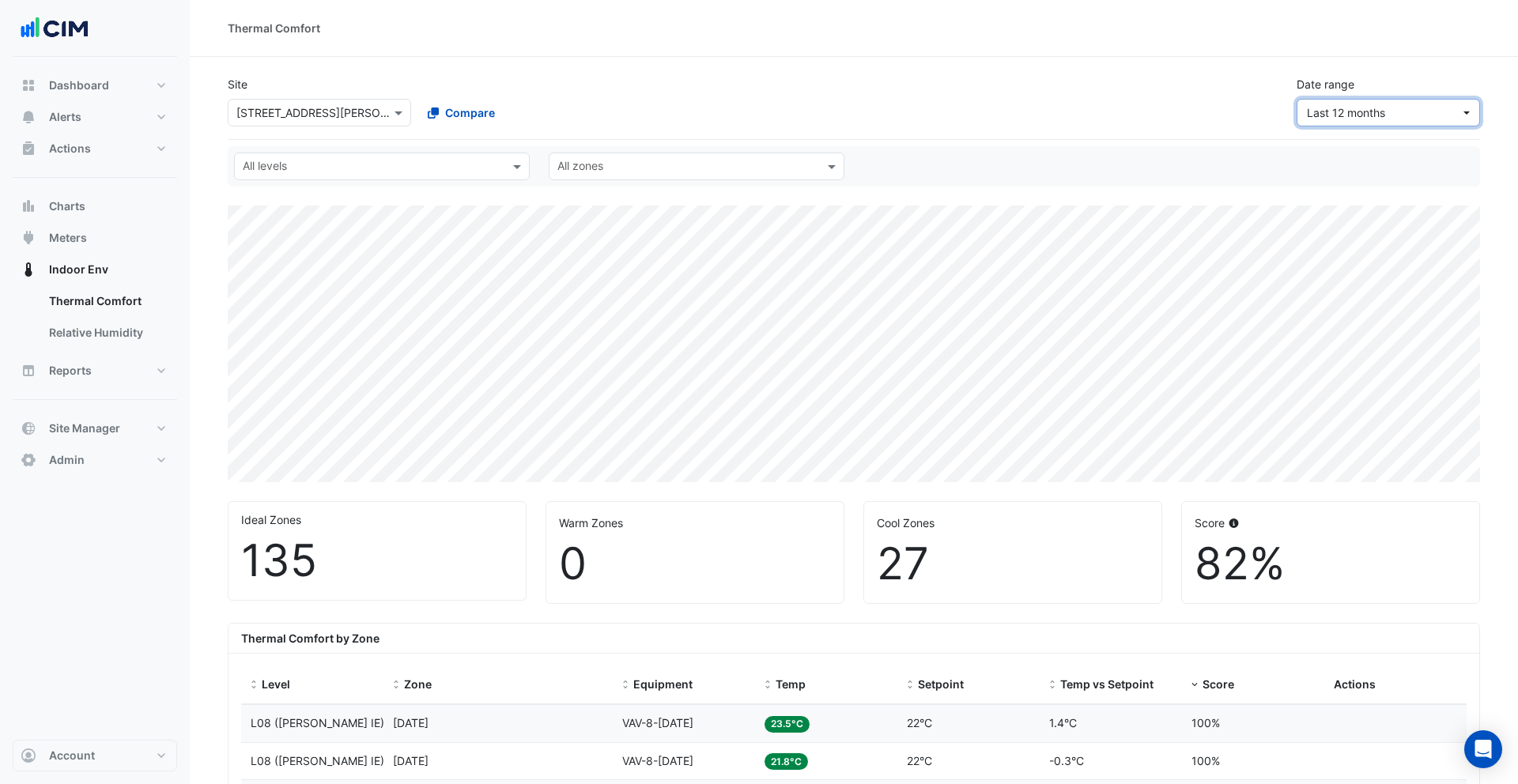
click at [1354, 122] on button "Last 12 months" at bounding box center [1387, 112] width 183 height 27
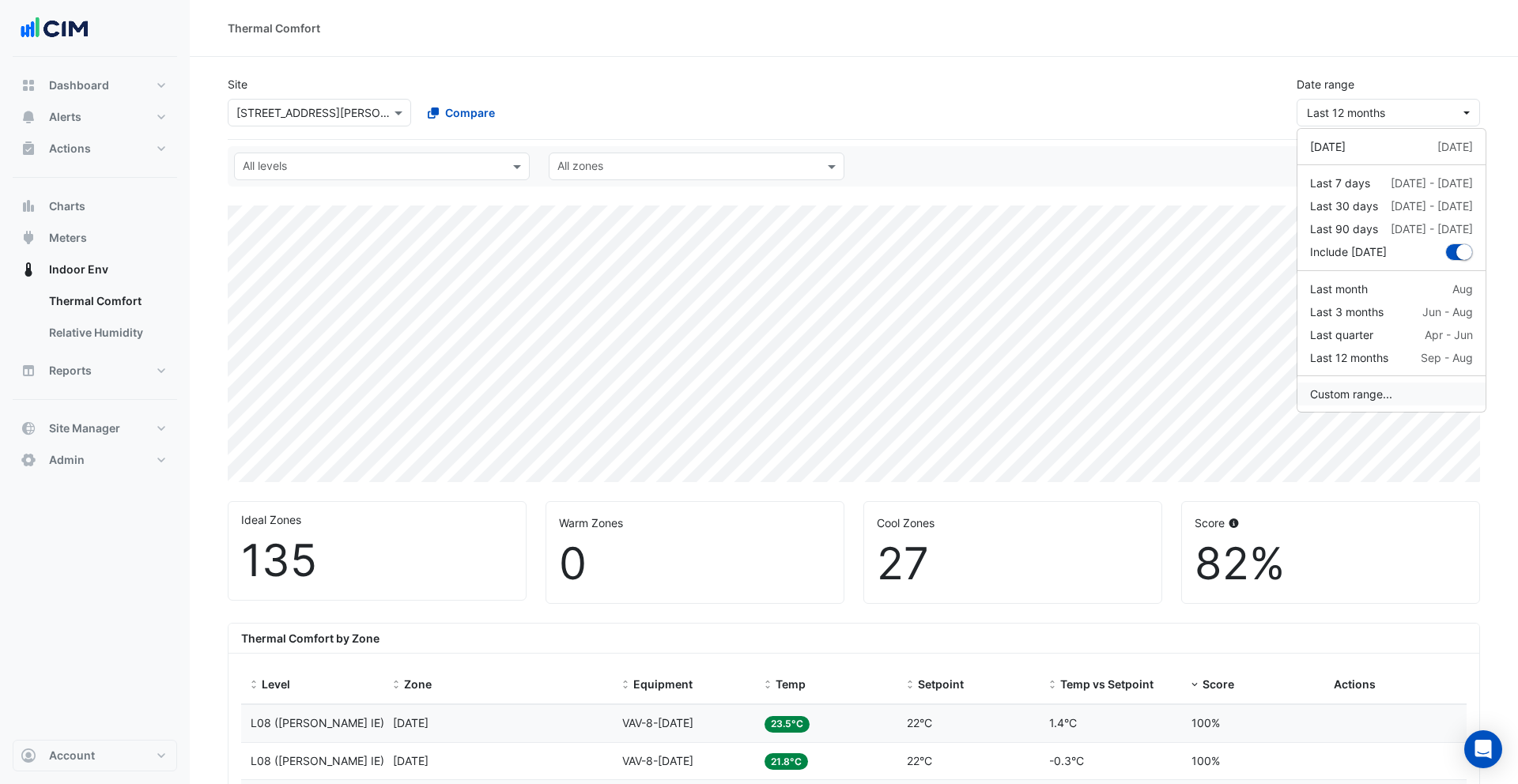
click at [1357, 389] on button "Custom range..." at bounding box center [1390, 394] width 188 height 23
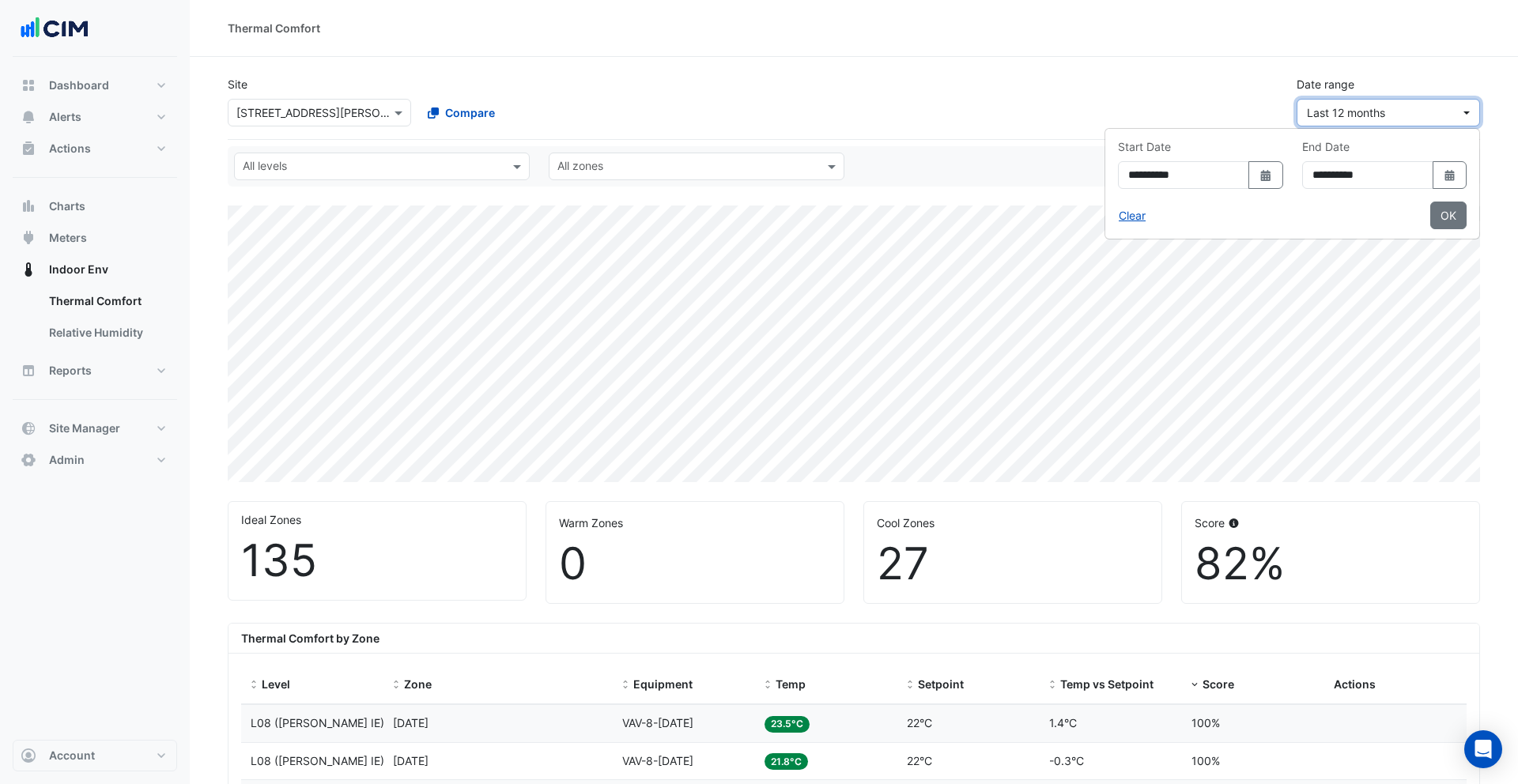
click at [1381, 107] on span "Last 12 months" at bounding box center [1345, 112] width 78 height 14
click at [1381, 110] on span "Last 12 months" at bounding box center [1345, 112] width 78 height 14
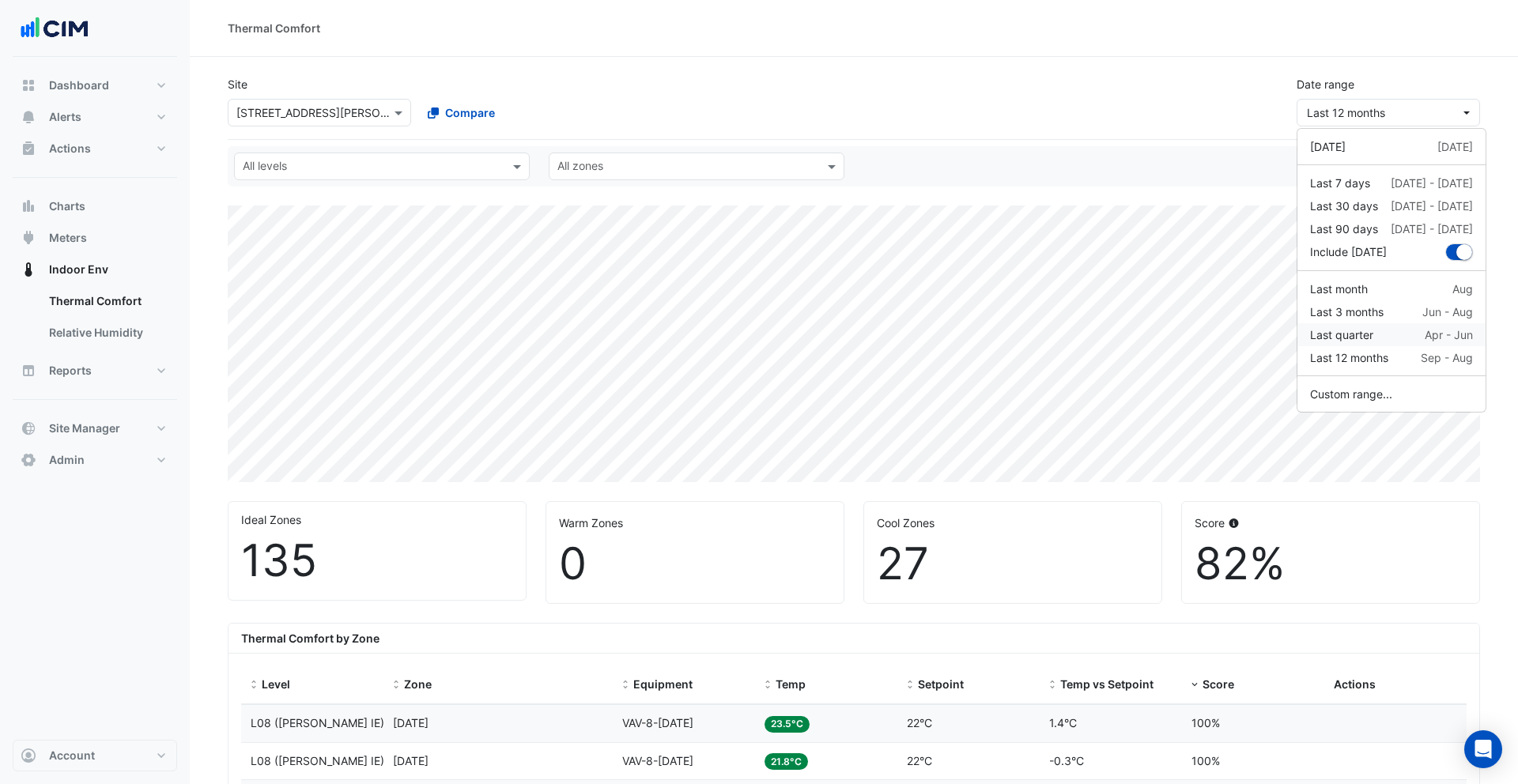
click at [1361, 330] on div "Last quarter" at bounding box center [1341, 335] width 63 height 17
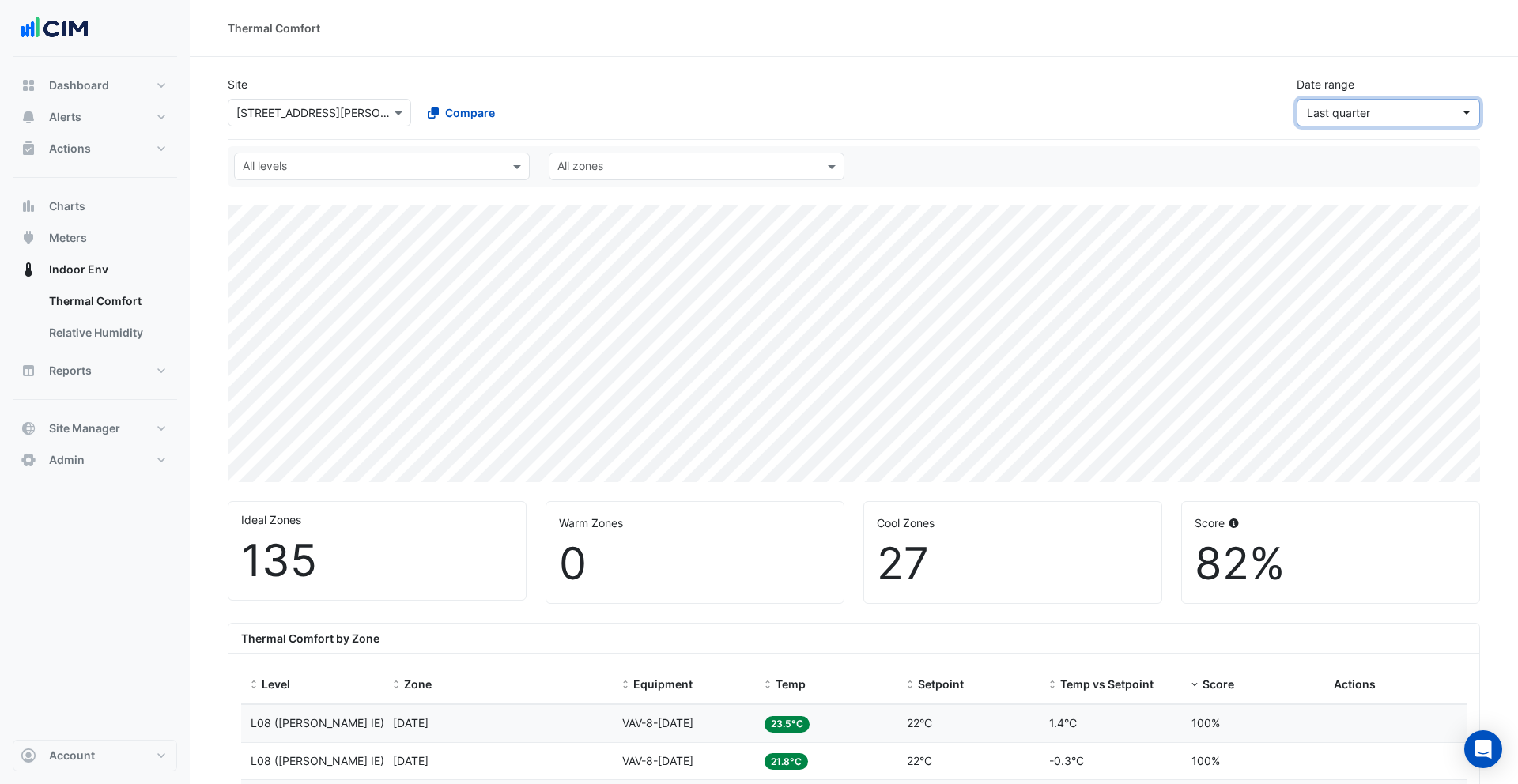
click at [1395, 116] on span "Last quarter" at bounding box center [1383, 112] width 153 height 17
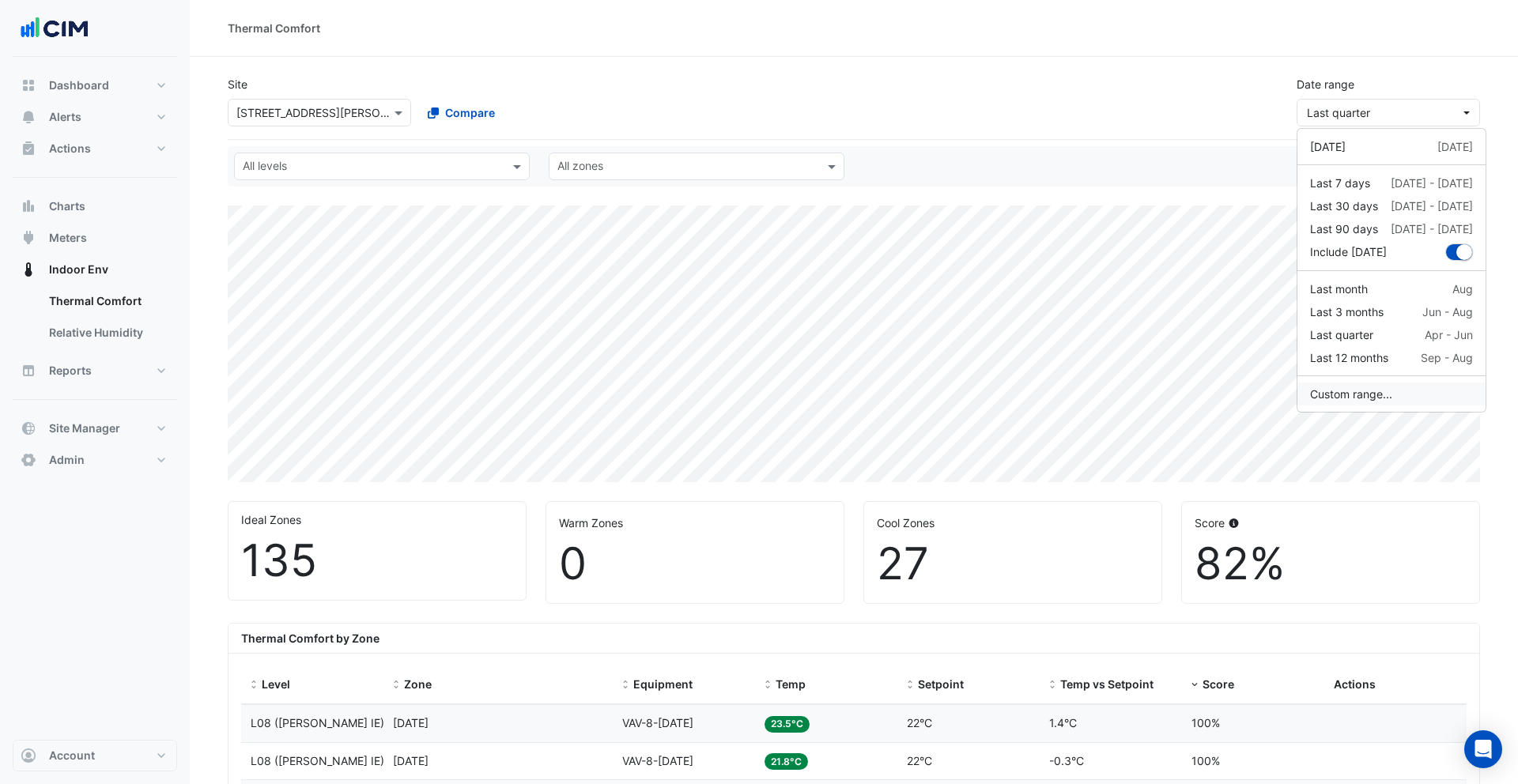
click at [1377, 397] on button "Custom range..." at bounding box center [1390, 394] width 188 height 23
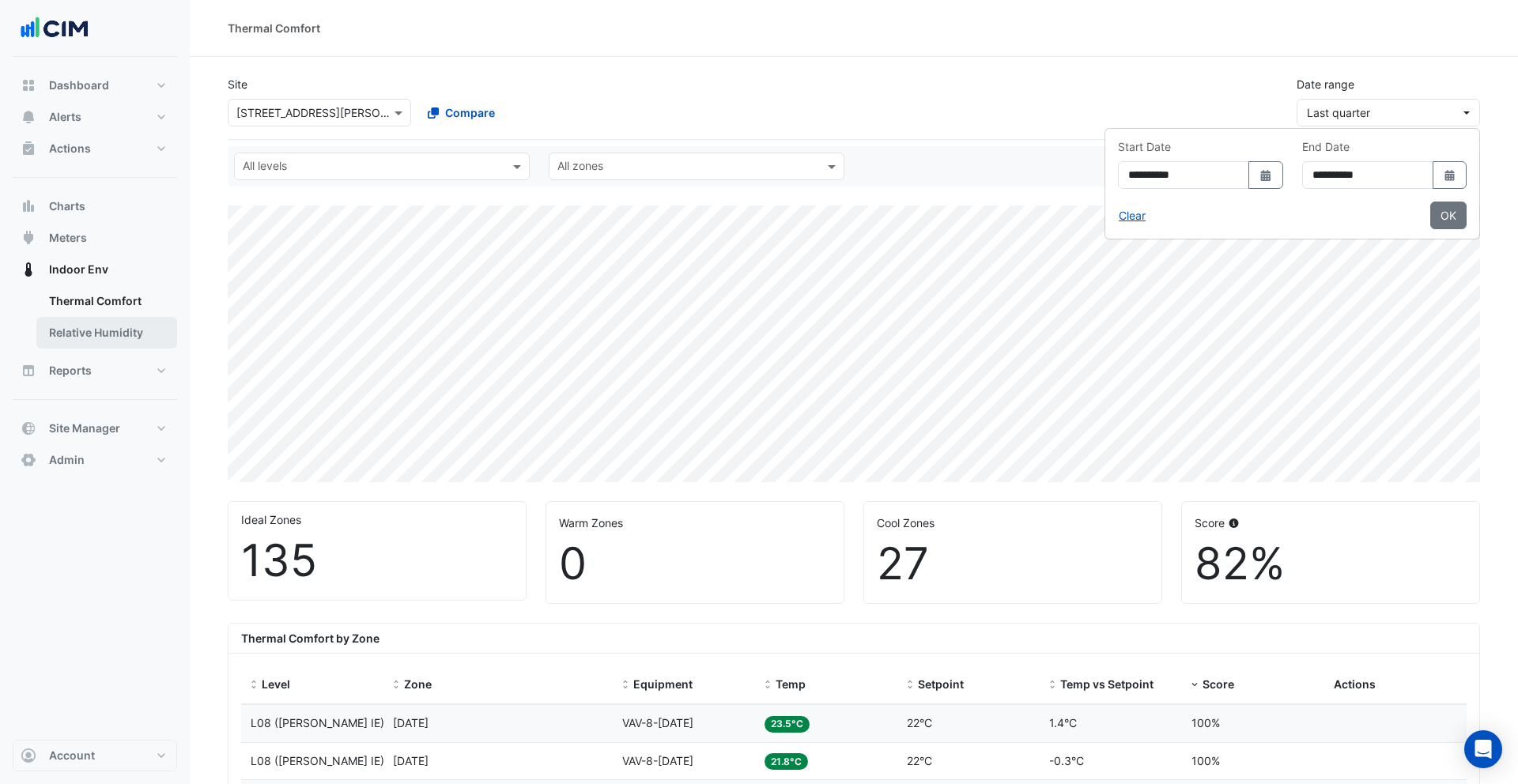
click at [110, 329] on link "Relative Humidity" at bounding box center [107, 332] width 140 height 31
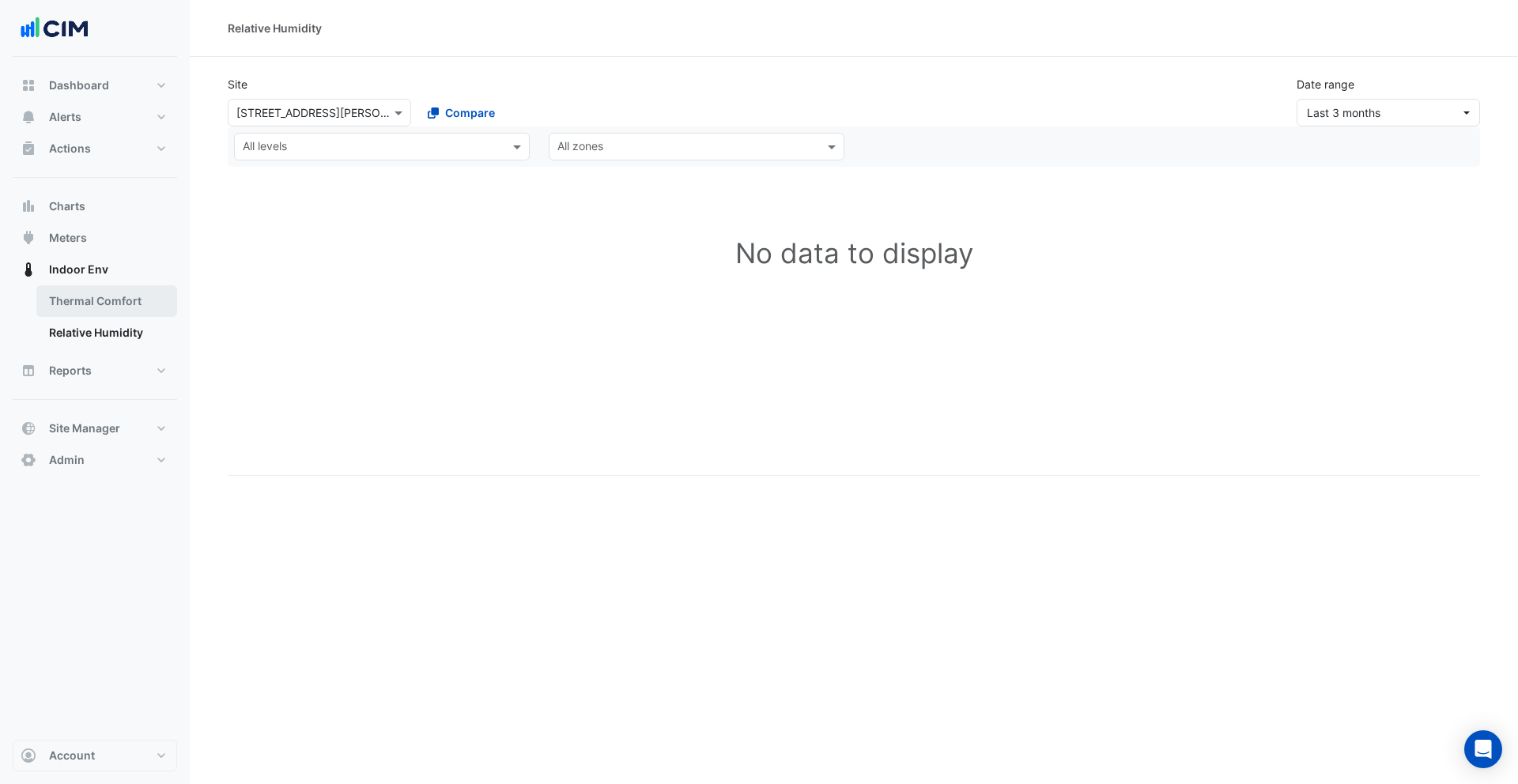
click at [97, 300] on link "Thermal Comfort" at bounding box center [107, 301] width 140 height 31
click at [98, 369] on button "Reports" at bounding box center [95, 370] width 165 height 31
select select "***"
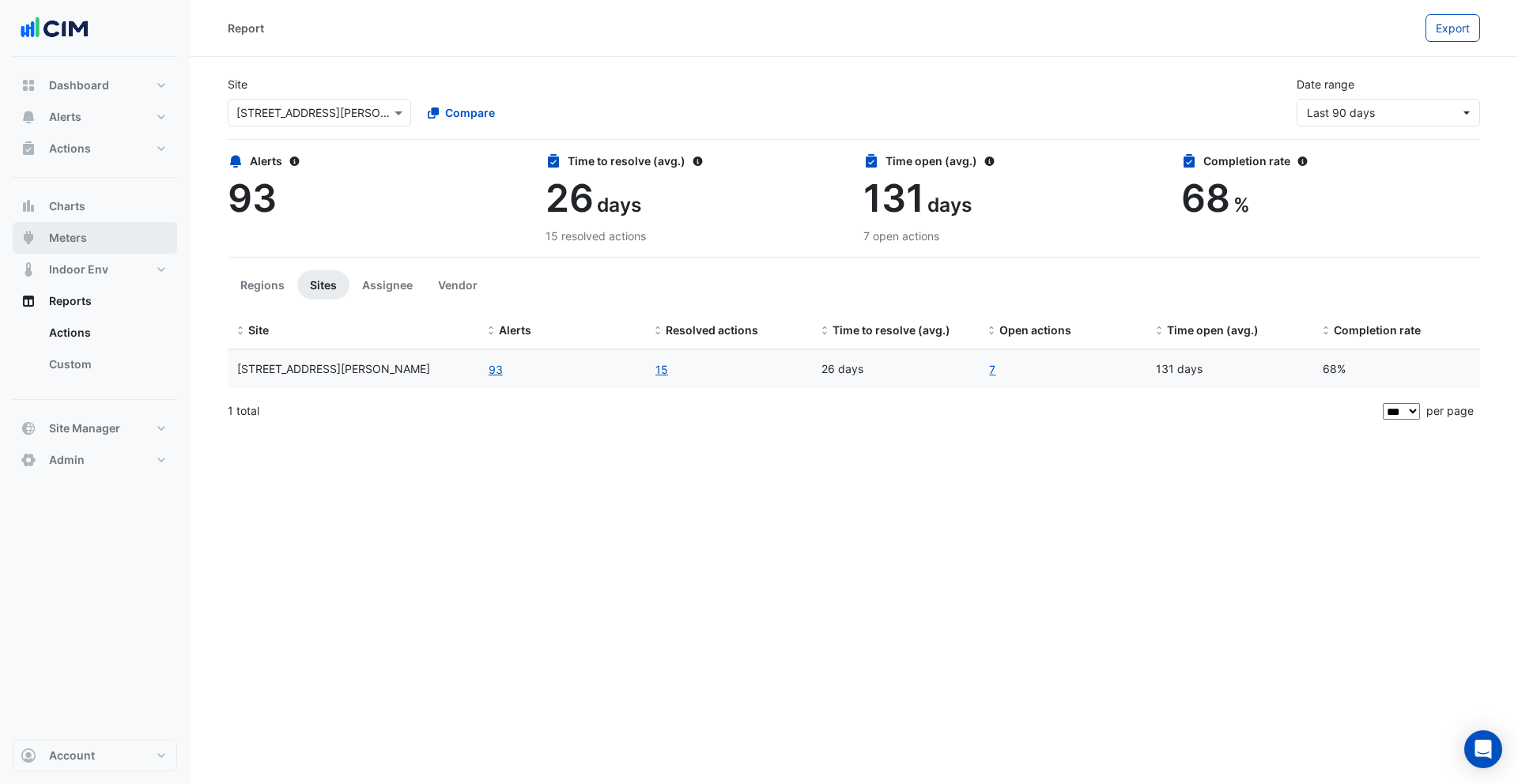
click at [94, 236] on button "Meters" at bounding box center [95, 237] width 165 height 31
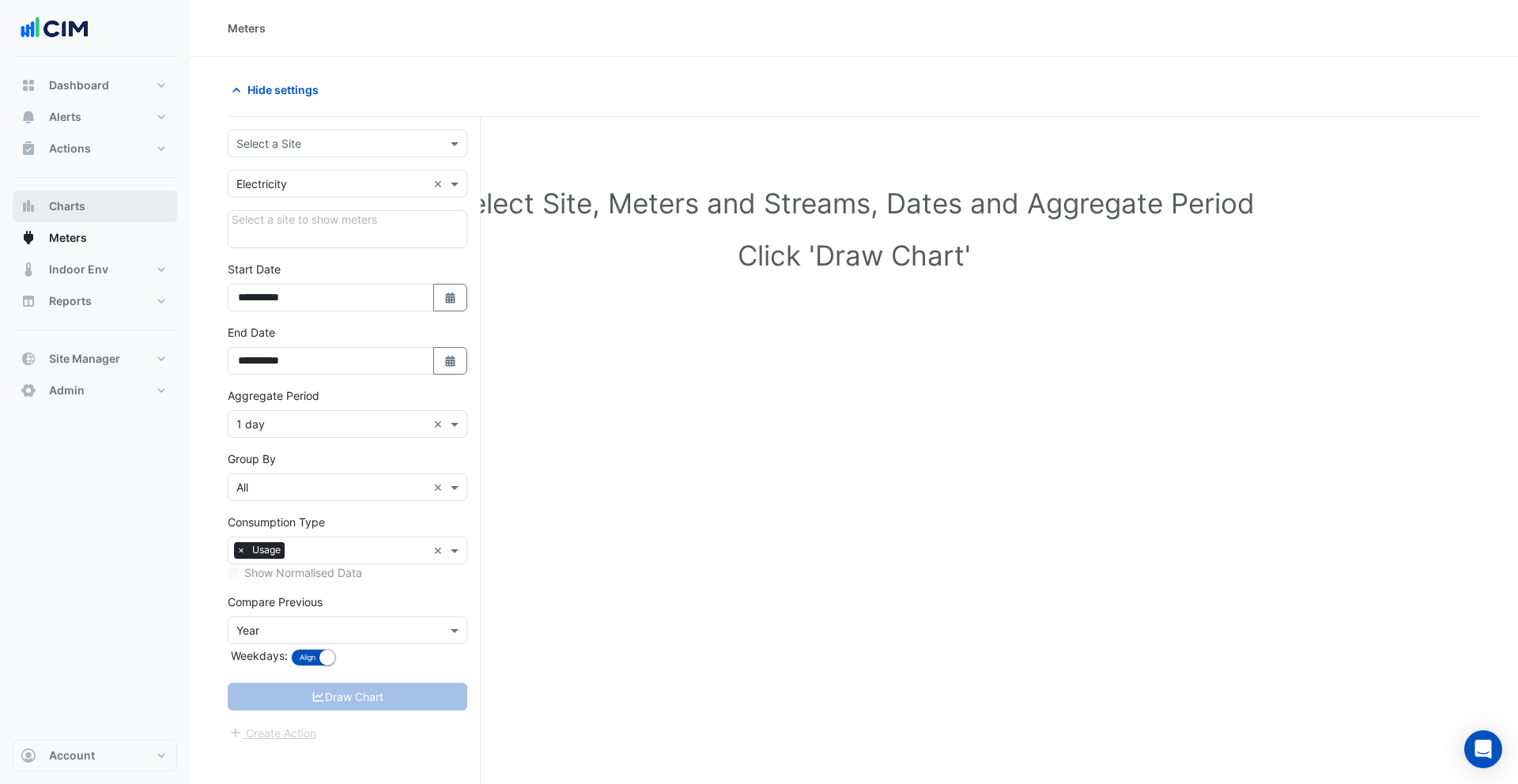
click at [80, 206] on span "Charts" at bounding box center [67, 206] width 36 height 16
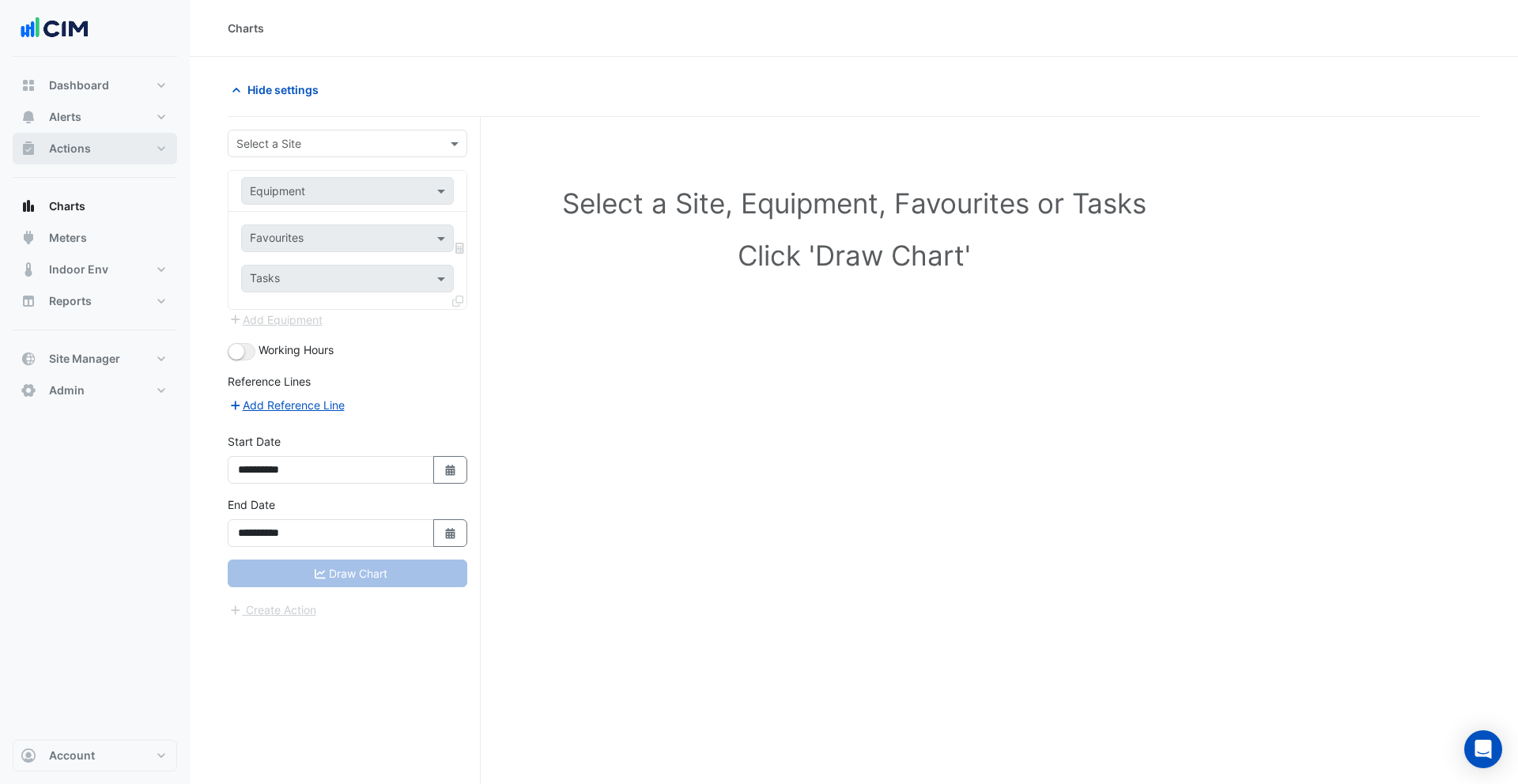
click at [74, 146] on span "Actions" at bounding box center [70, 148] width 42 height 16
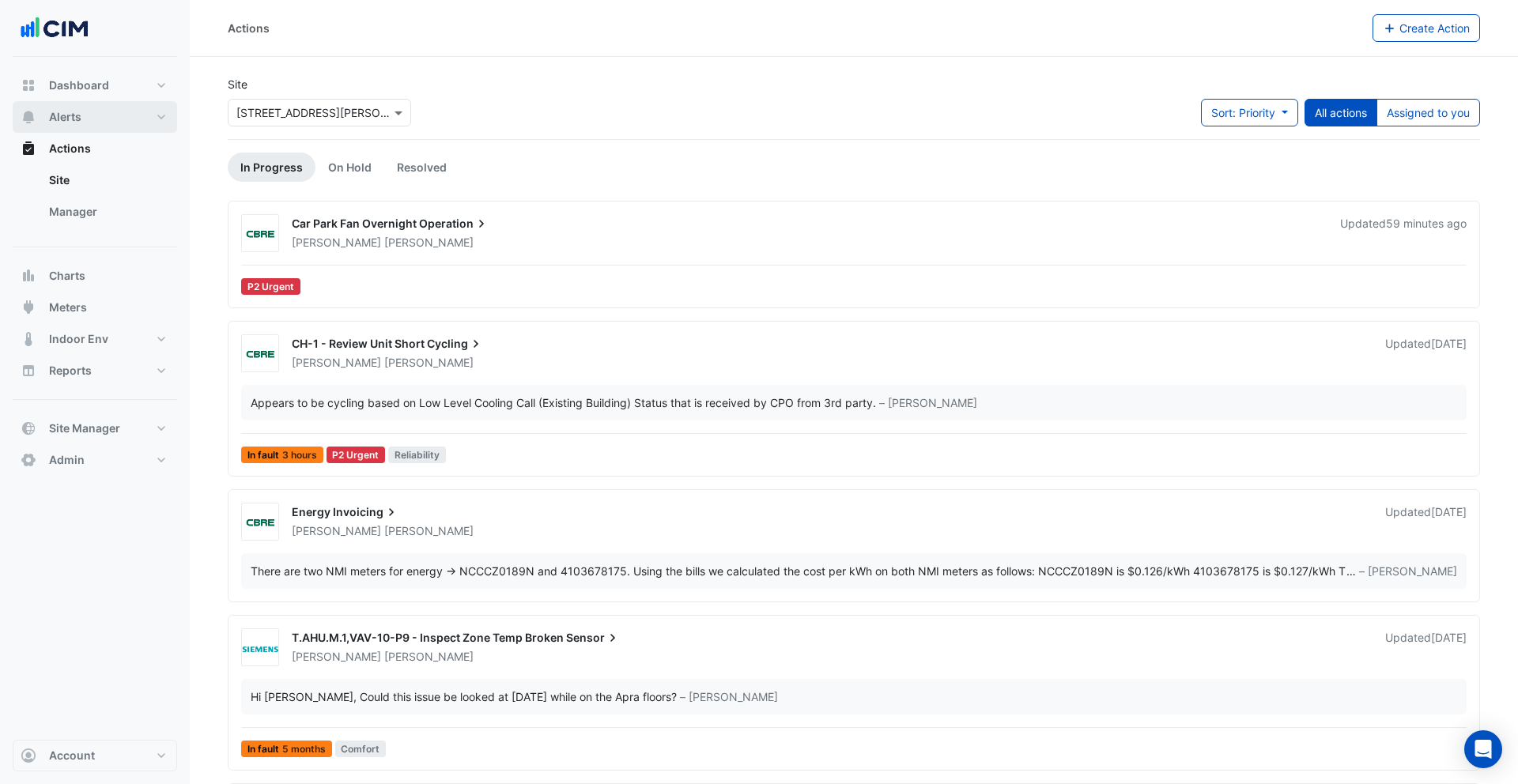
click at [86, 119] on button "Alerts" at bounding box center [95, 116] width 165 height 31
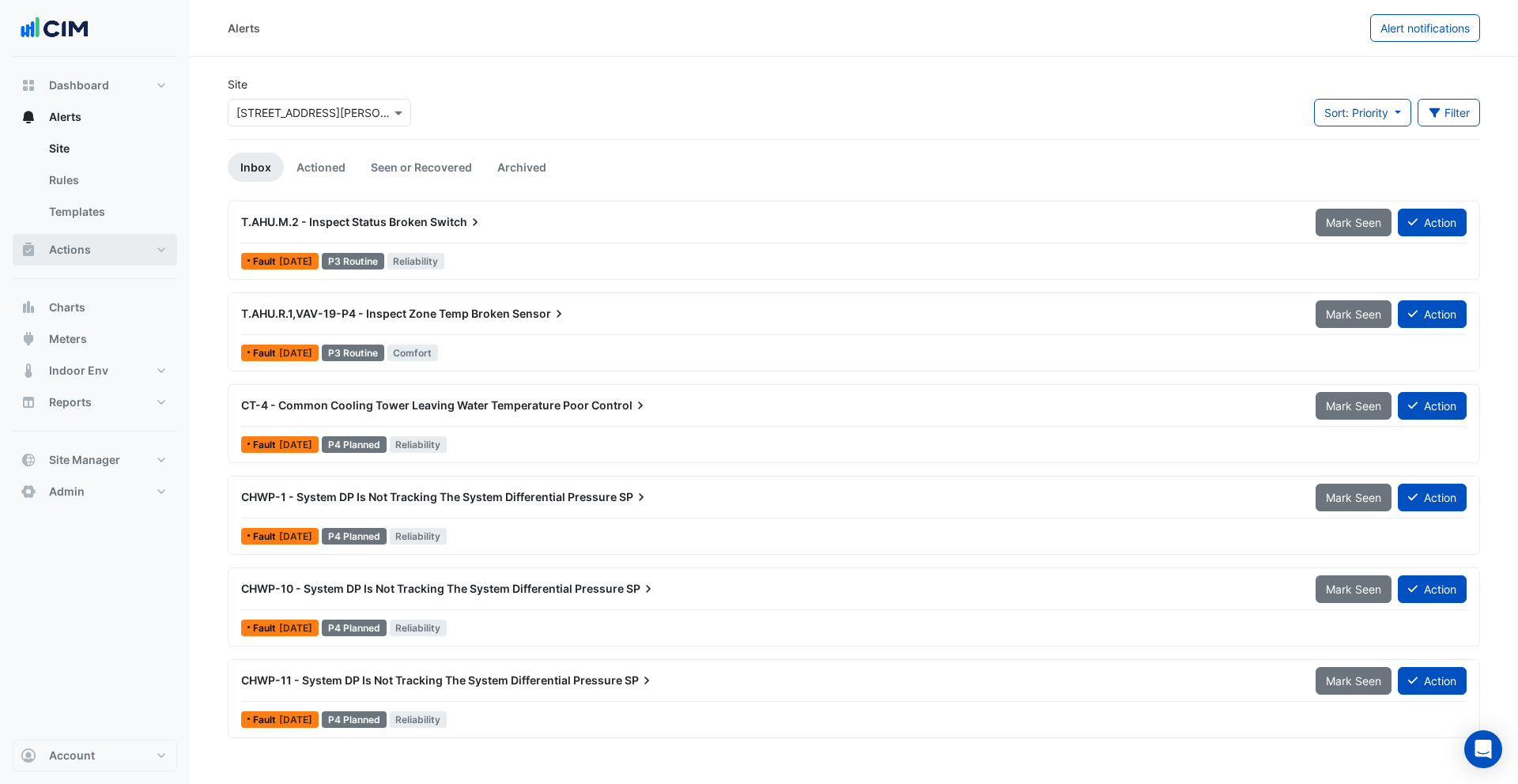
click at [82, 242] on span "Actions" at bounding box center [70, 250] width 42 height 16
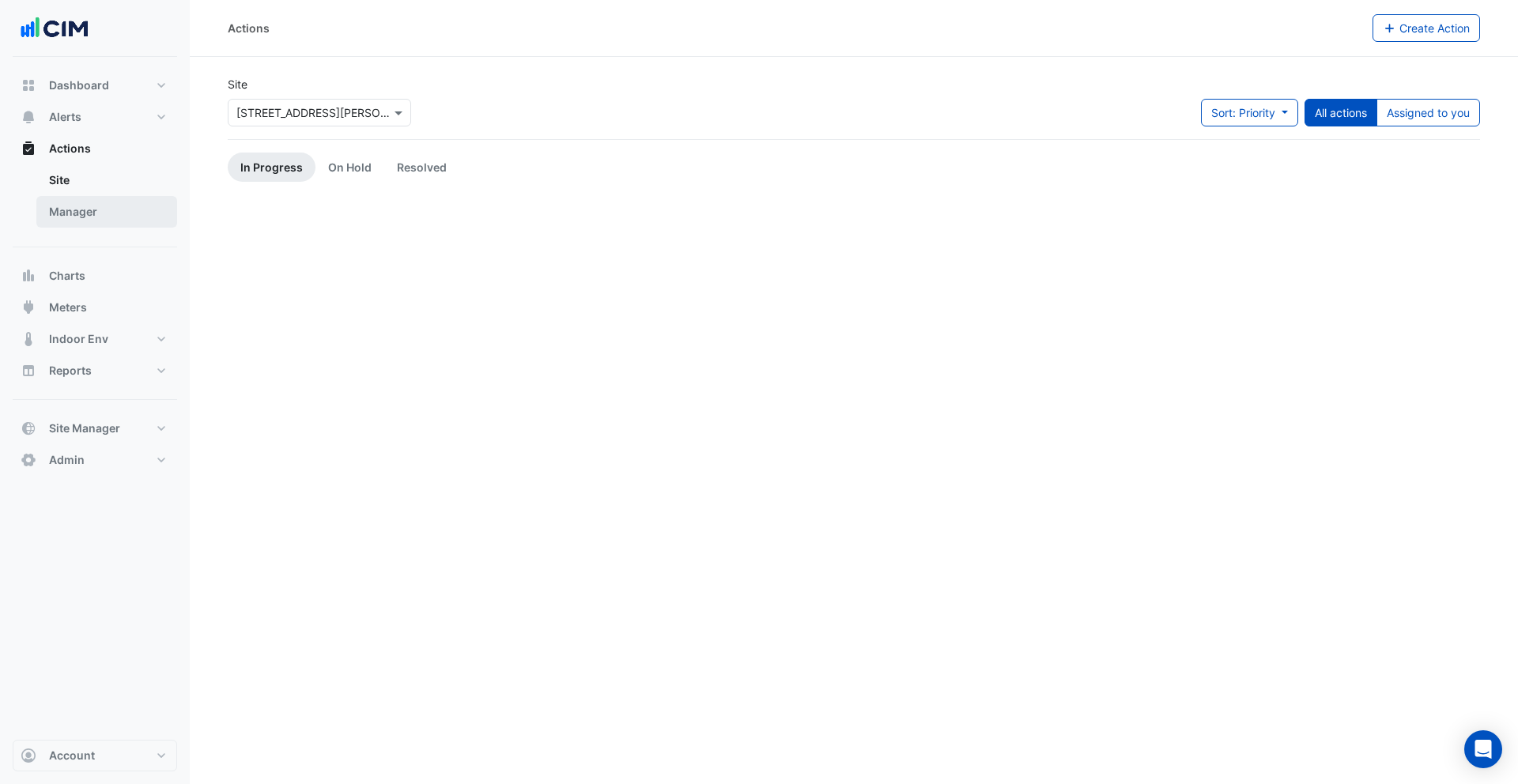
click at [81, 220] on link "Manager" at bounding box center [107, 211] width 140 height 31
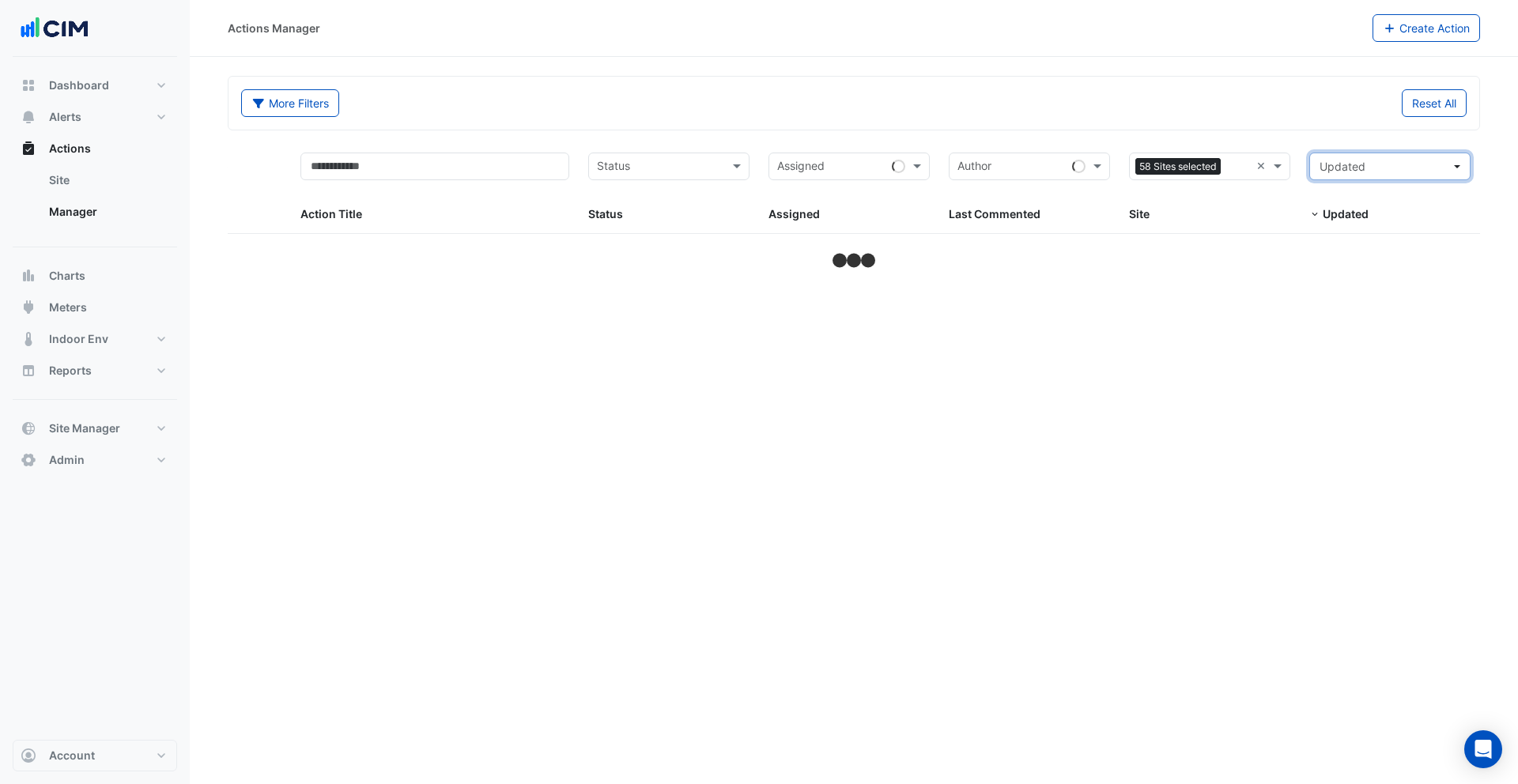
click at [1388, 173] on span "Updated" at bounding box center [1385, 166] width 132 height 17
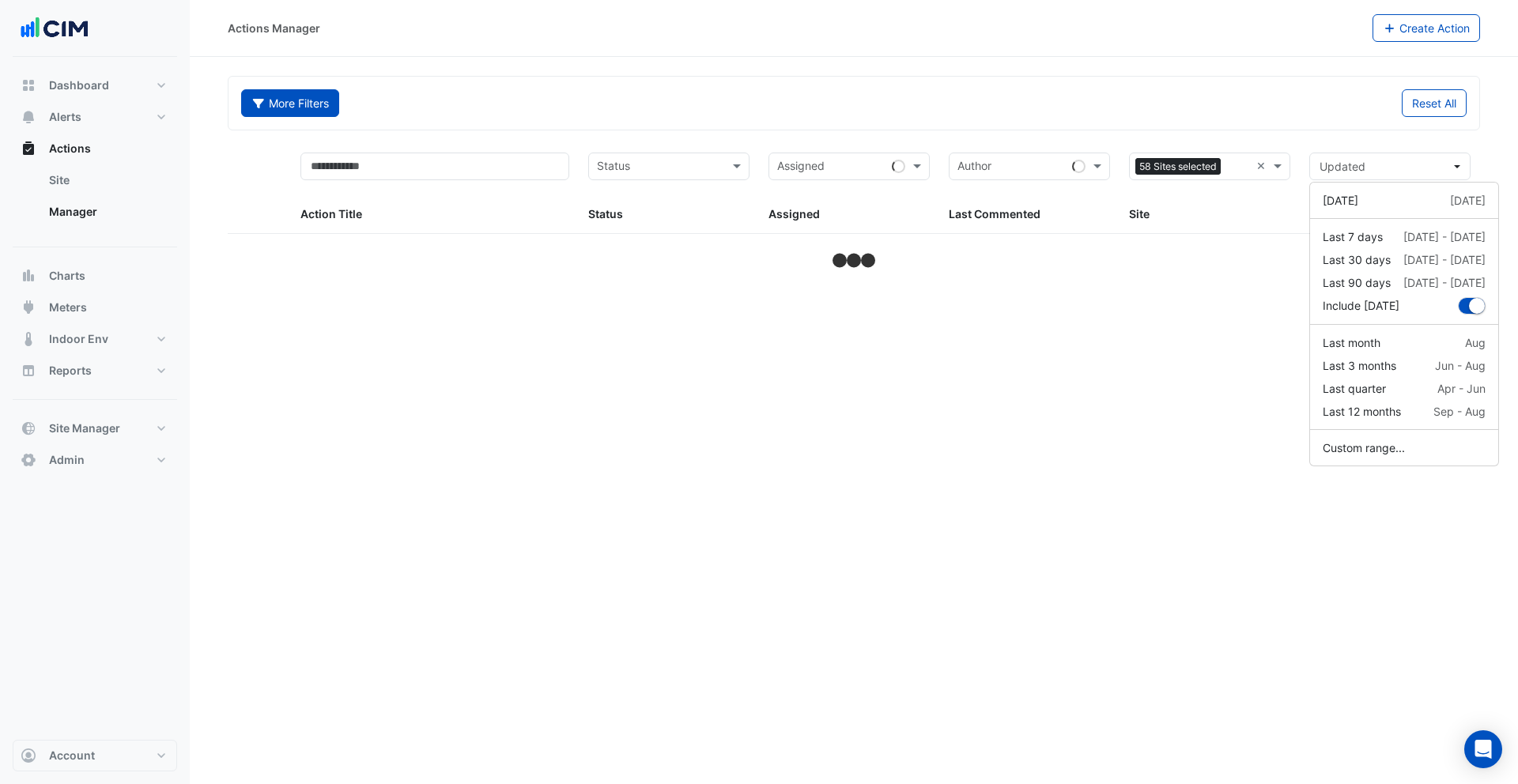
click at [279, 103] on button "More Filters" at bounding box center [290, 103] width 98 height 27
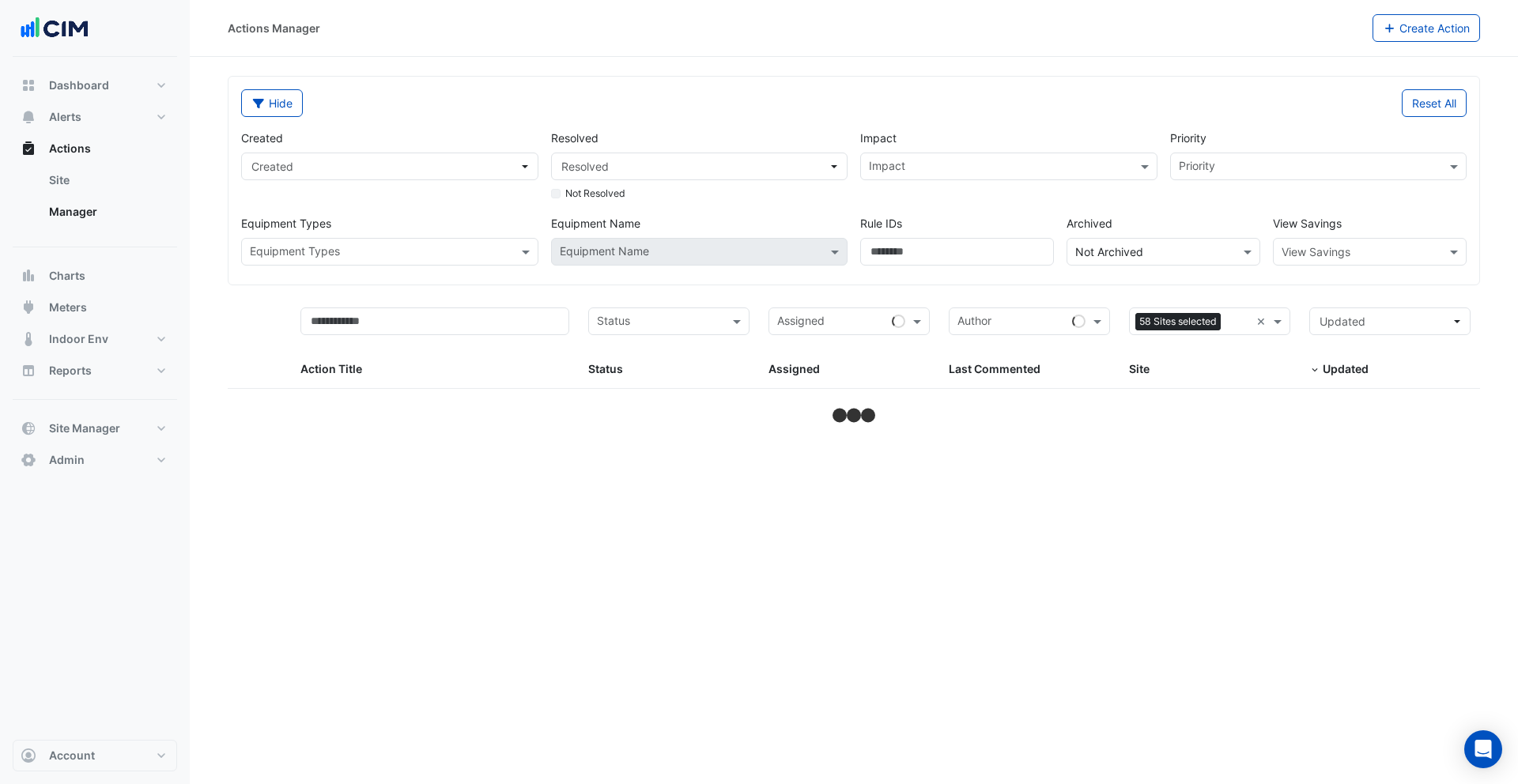
select select "***"
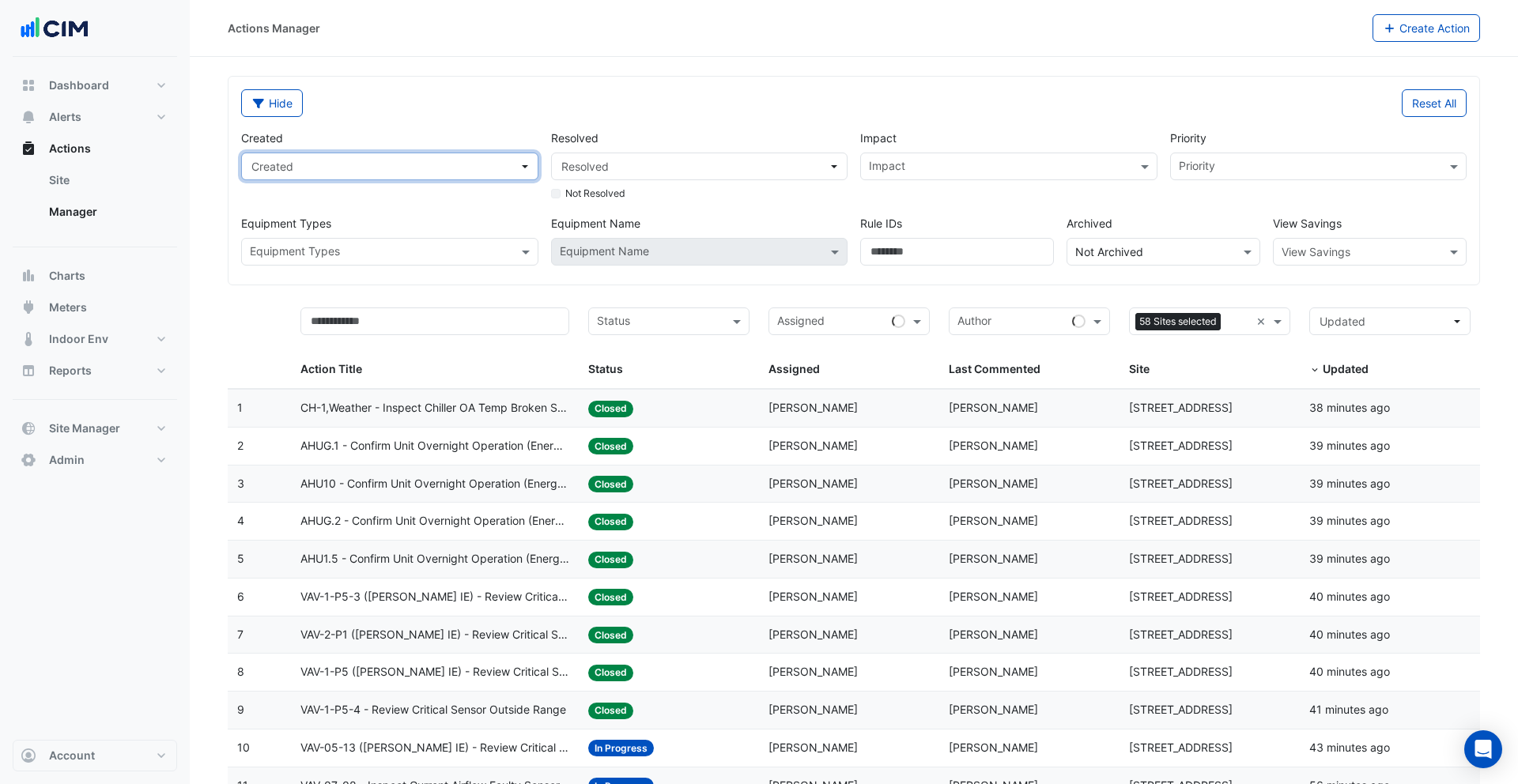
click at [389, 165] on span "Created" at bounding box center [385, 166] width 267 height 17
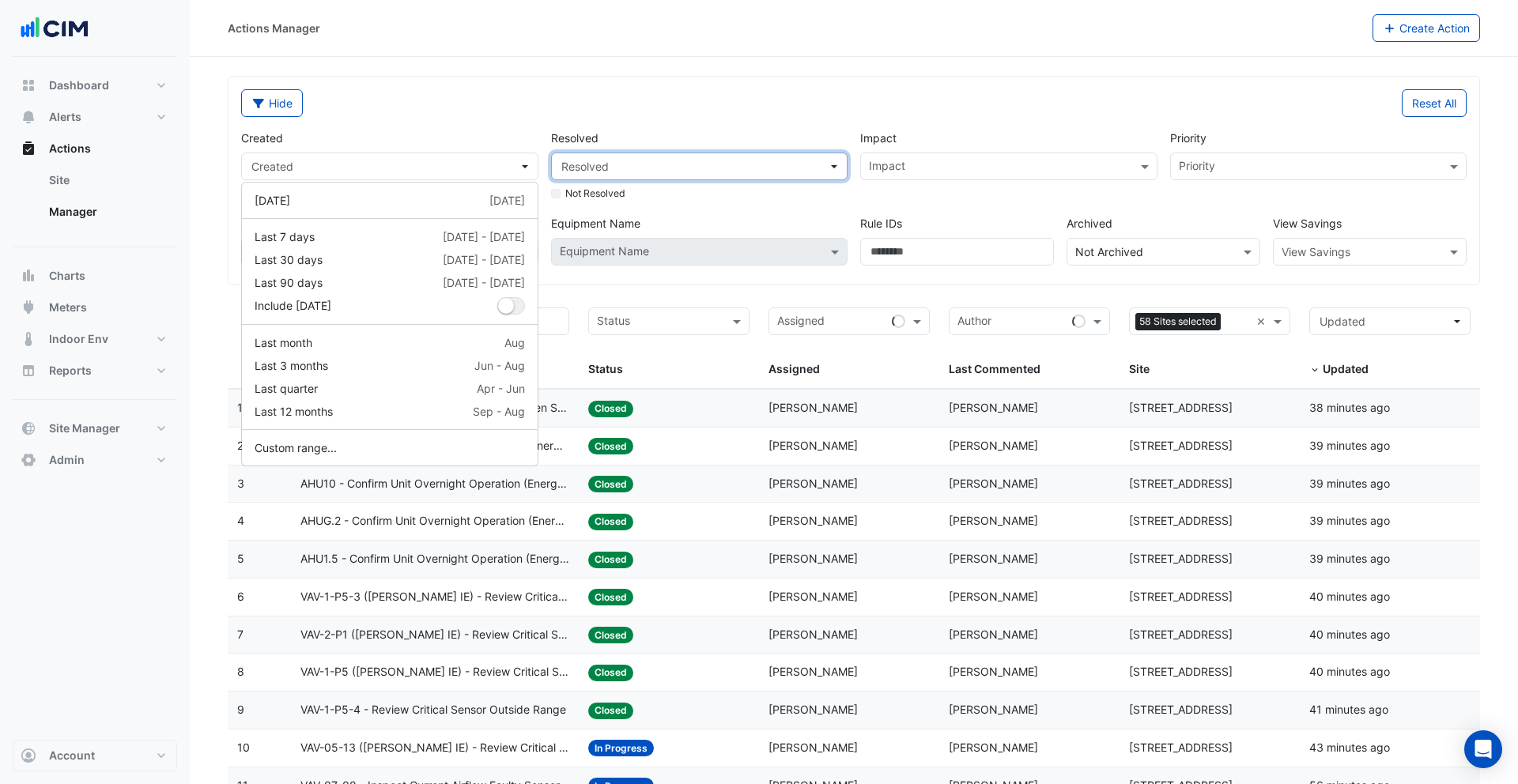
click at [638, 165] on span "Resolved" at bounding box center [694, 166] width 267 height 17
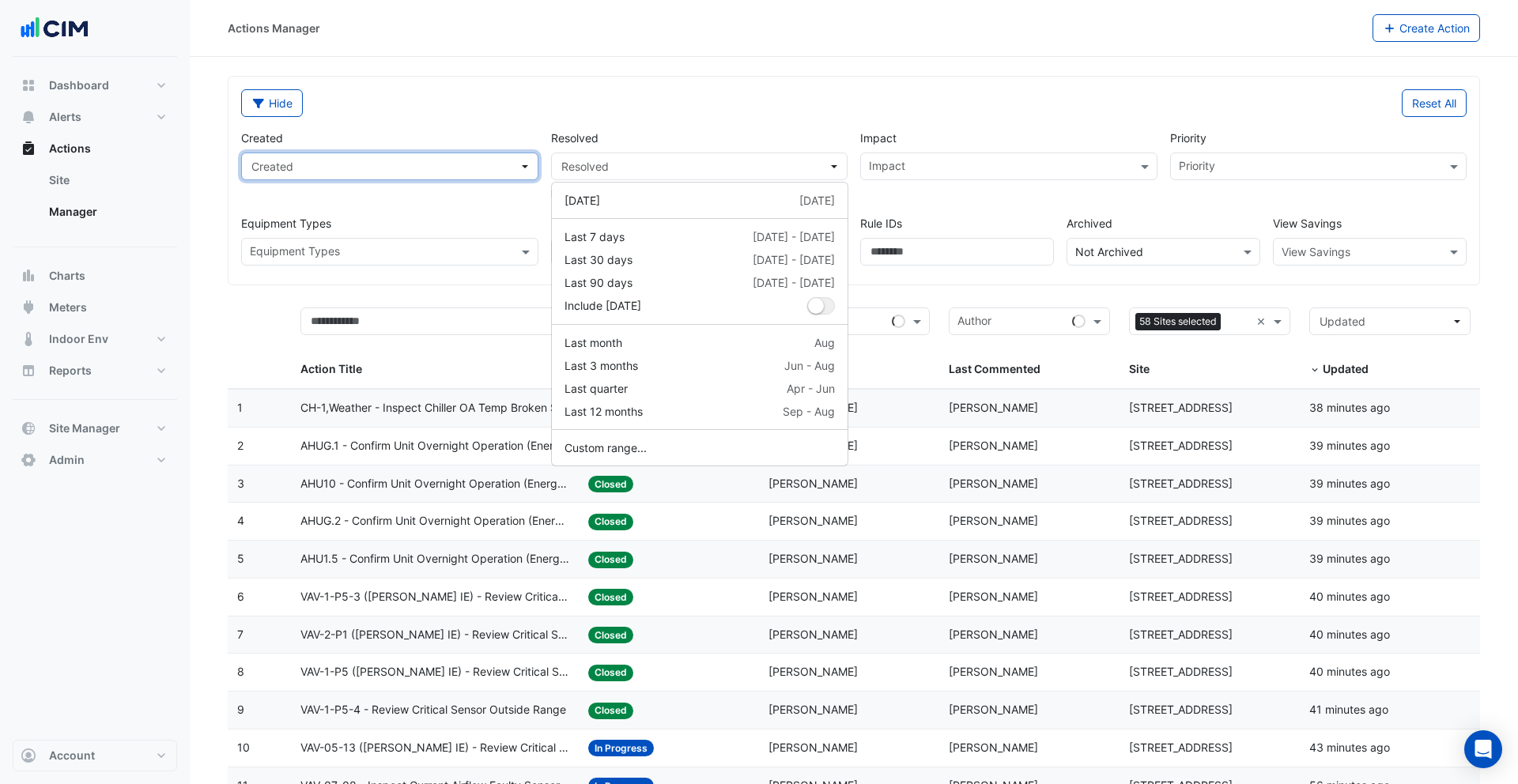
click at [345, 152] on button "Created" at bounding box center [390, 166] width 297 height 27
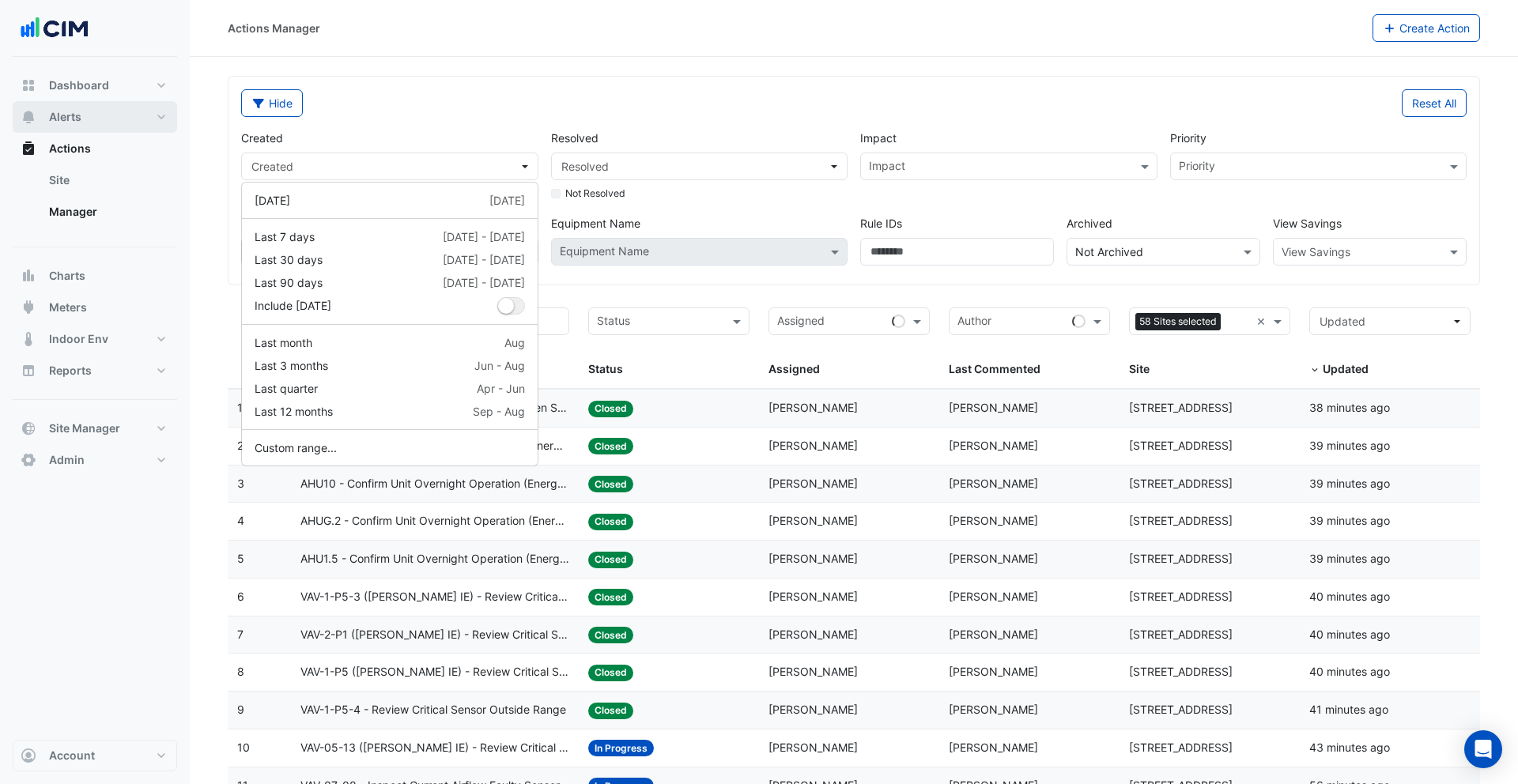
click at [69, 106] on button "Alerts" at bounding box center [95, 116] width 165 height 31
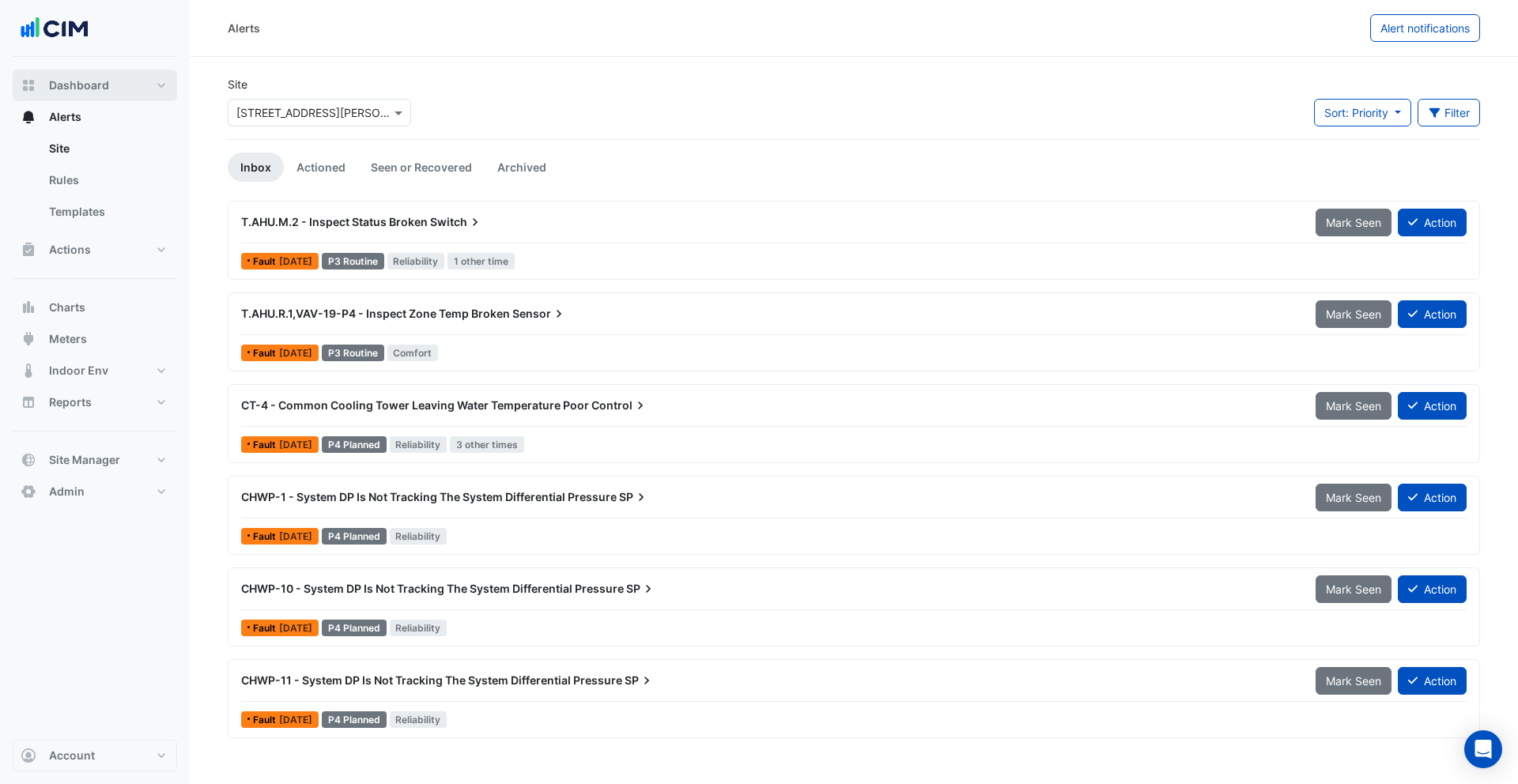
click at [90, 83] on span "Dashboard" at bounding box center [79, 85] width 60 height 16
select select "***"
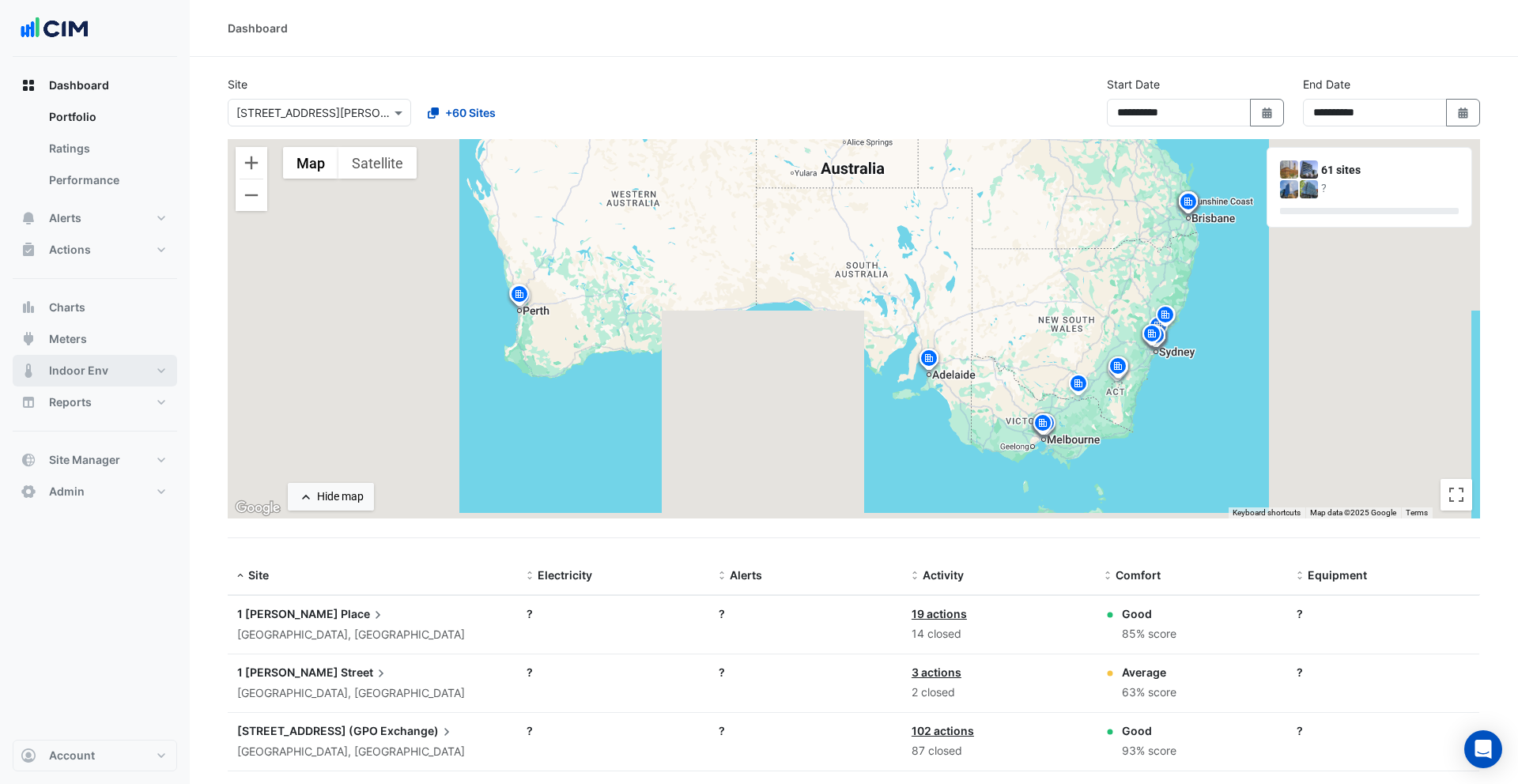
click at [104, 367] on span "Indoor Env" at bounding box center [78, 371] width 59 height 16
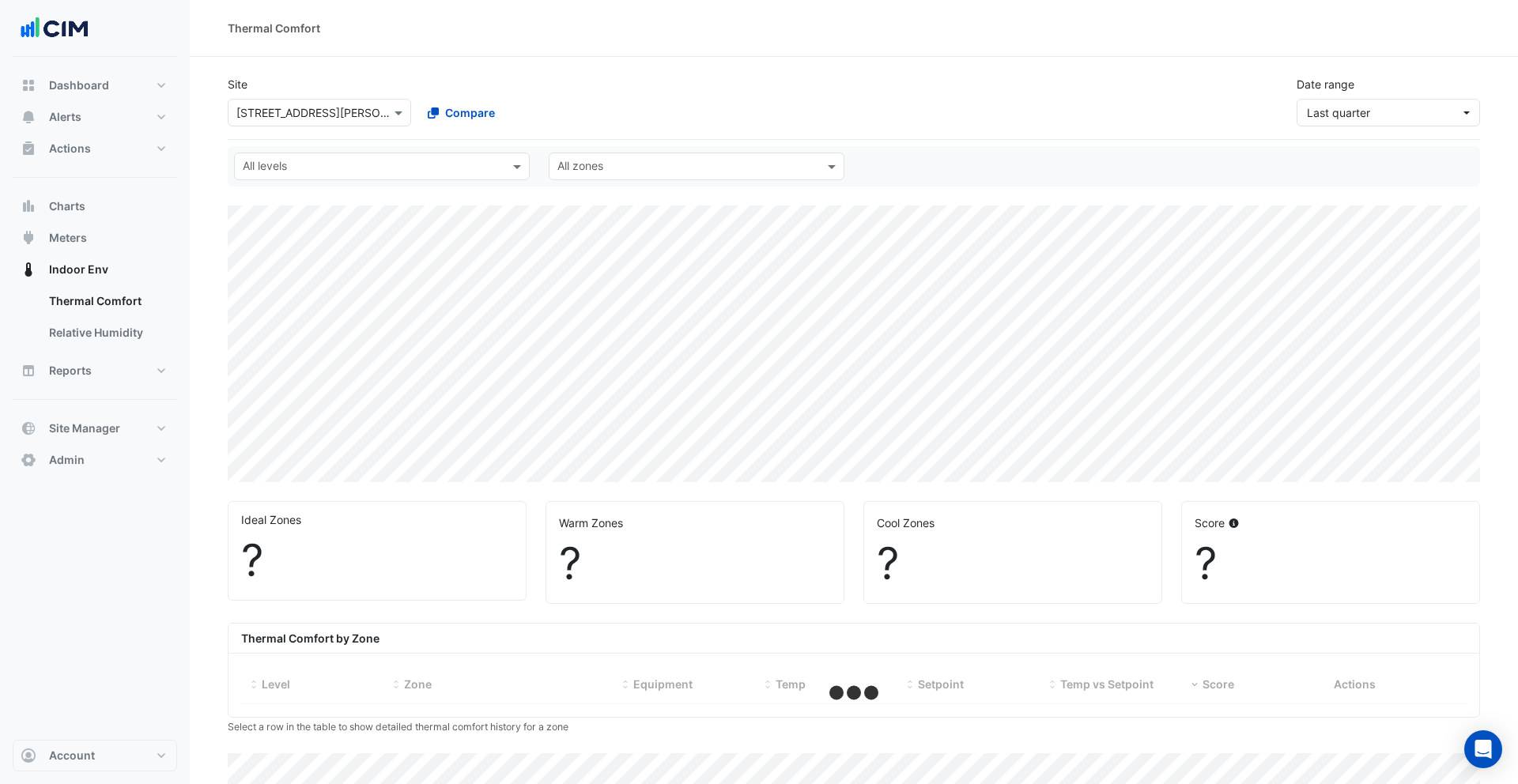
select select "***"
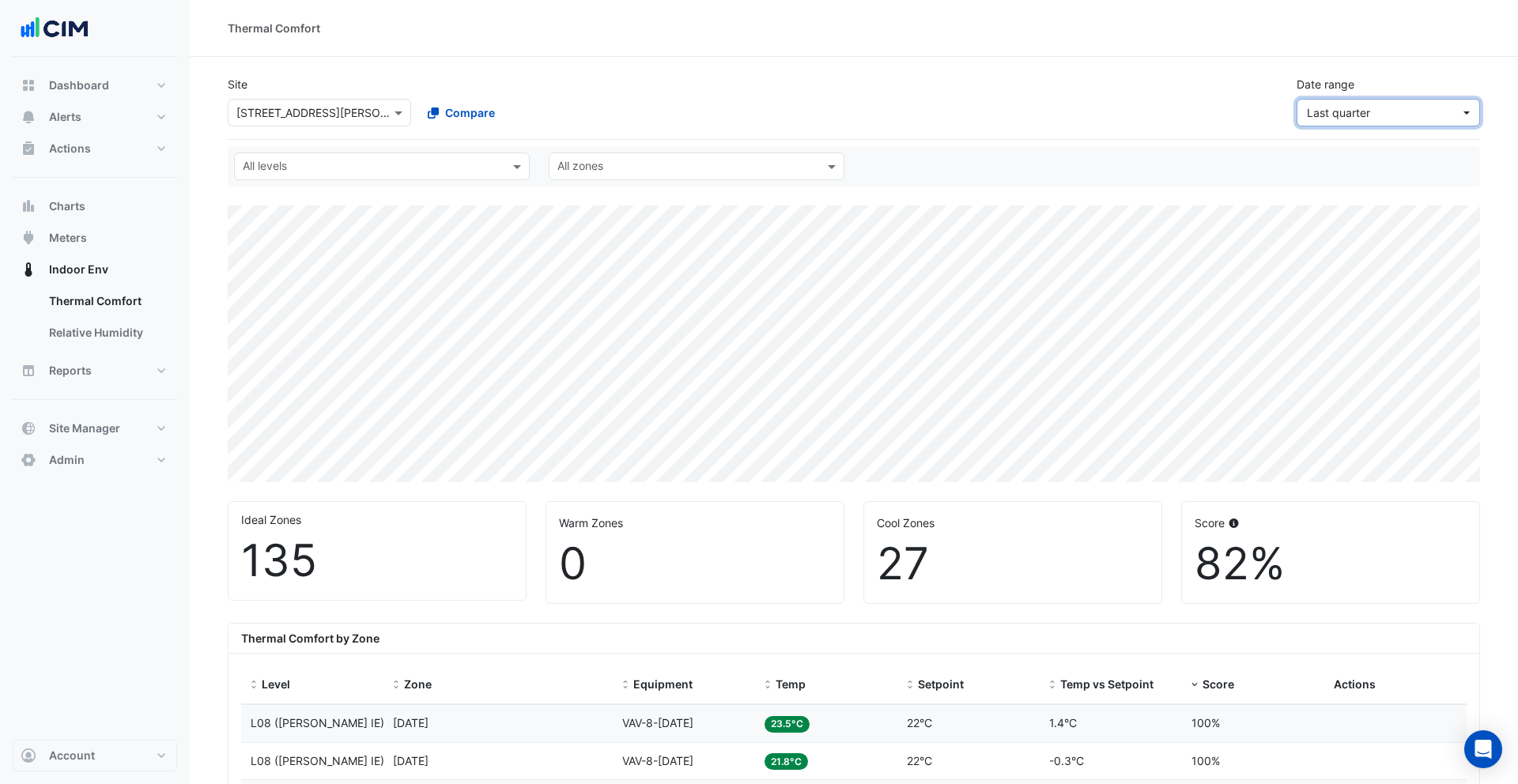
click at [1348, 114] on span "Last quarter" at bounding box center [1338, 112] width 63 height 14
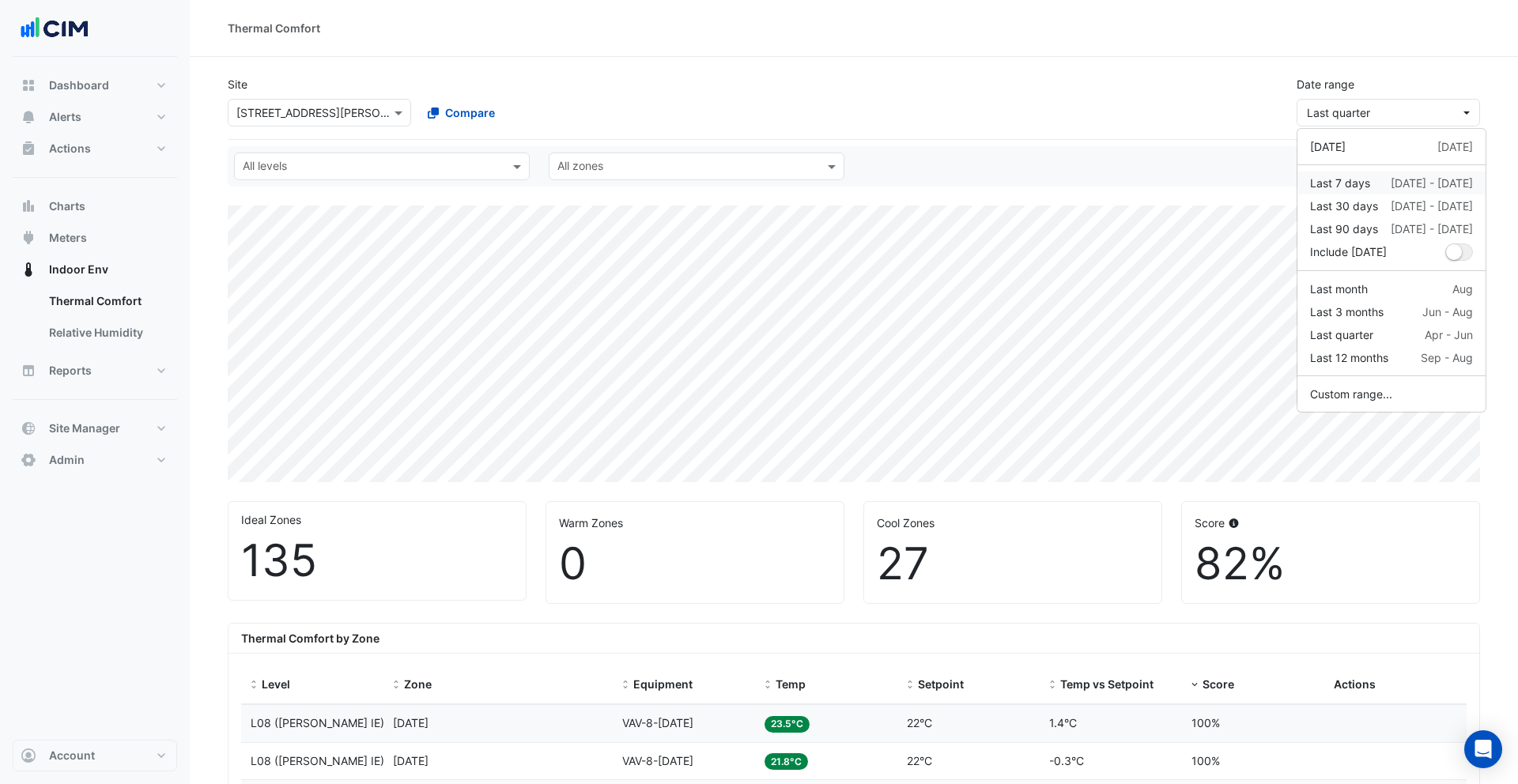
click at [1357, 185] on div "Last 7 days" at bounding box center [1340, 182] width 60 height 17
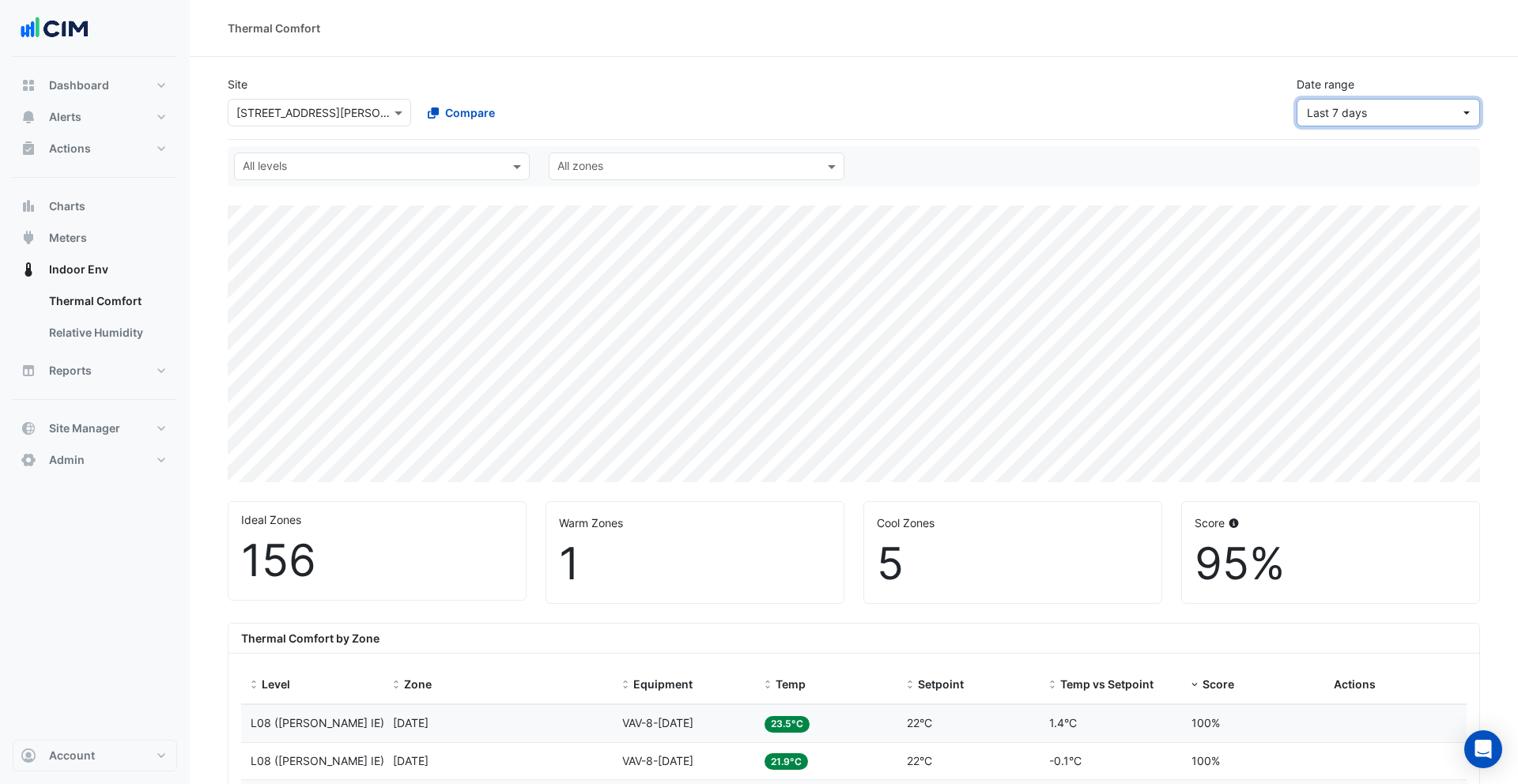
click at [1322, 109] on span "Last 7 days" at bounding box center [1336, 112] width 60 height 14
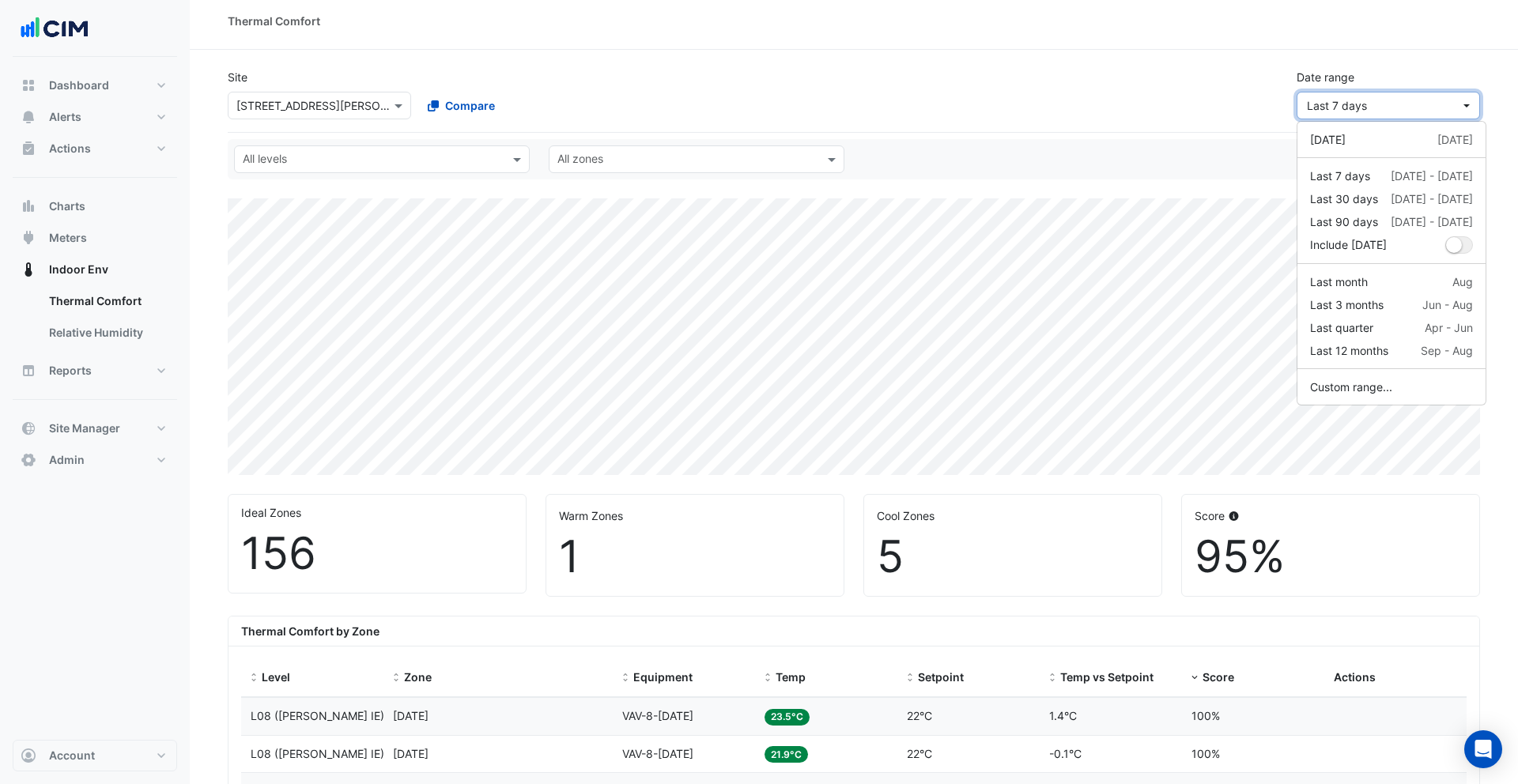
scroll to position [14, 0]
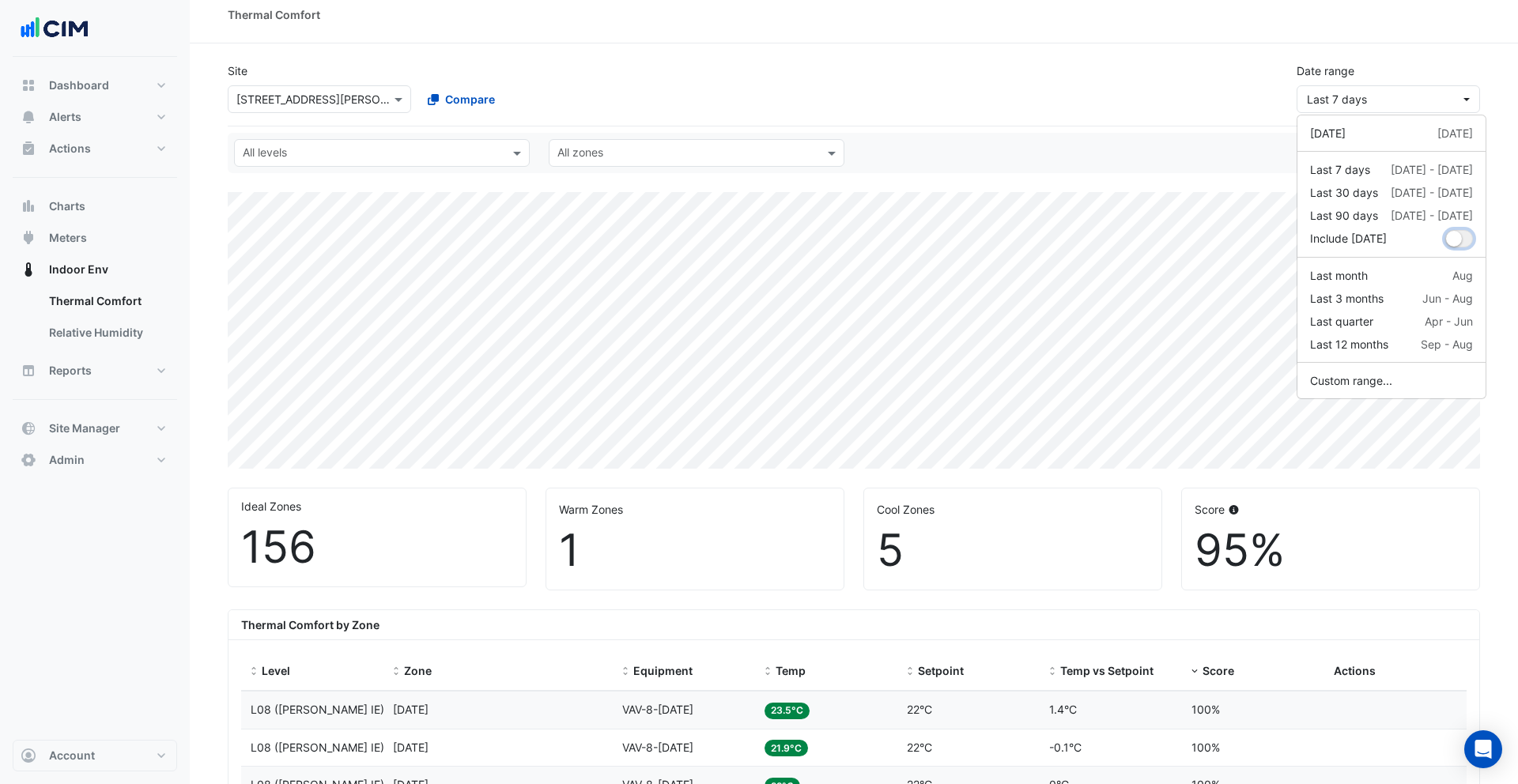
click at [1455, 240] on button "dropDown" at bounding box center [1459, 239] width 27 height 18
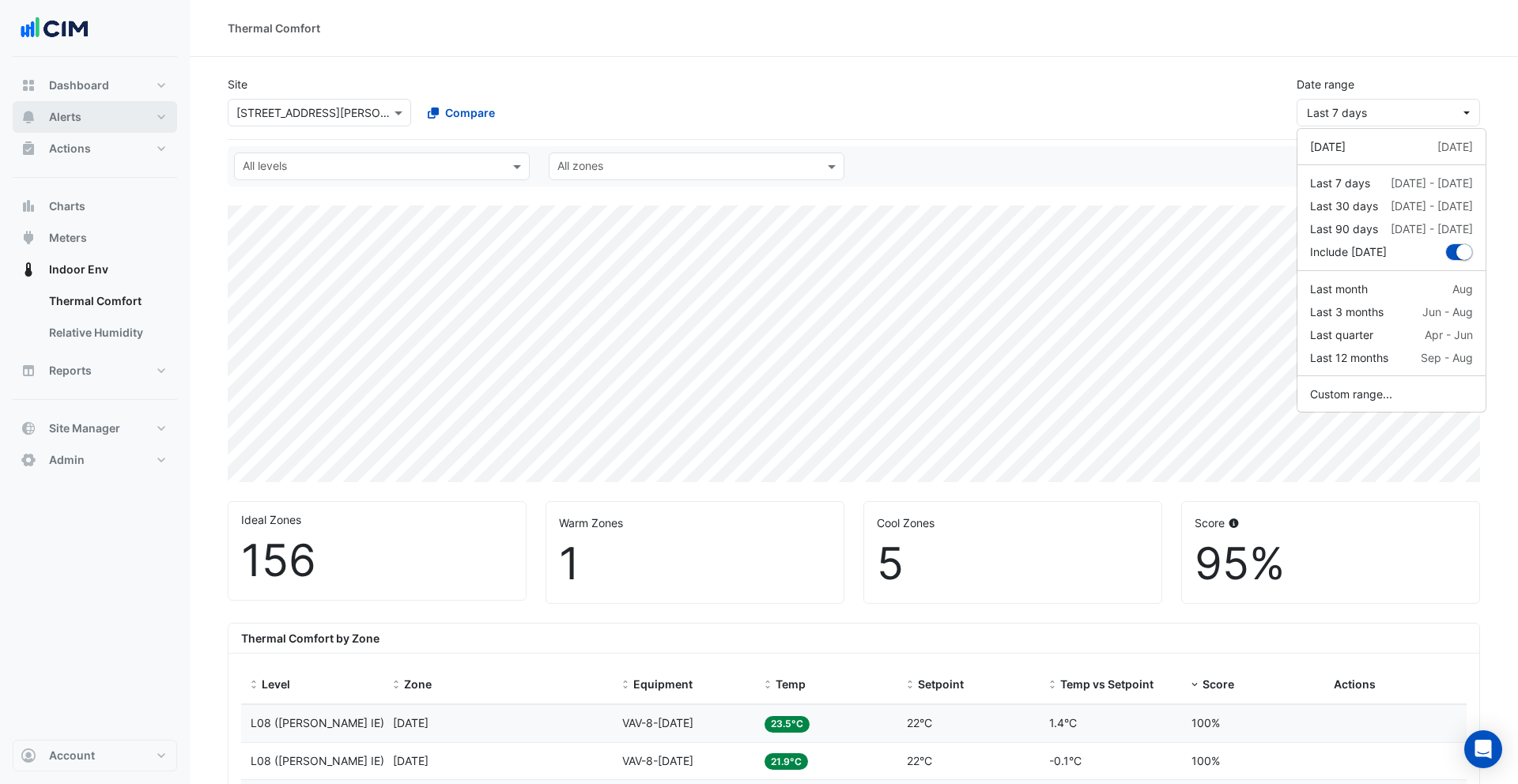
click at [82, 123] on button "Alerts" at bounding box center [95, 116] width 165 height 31
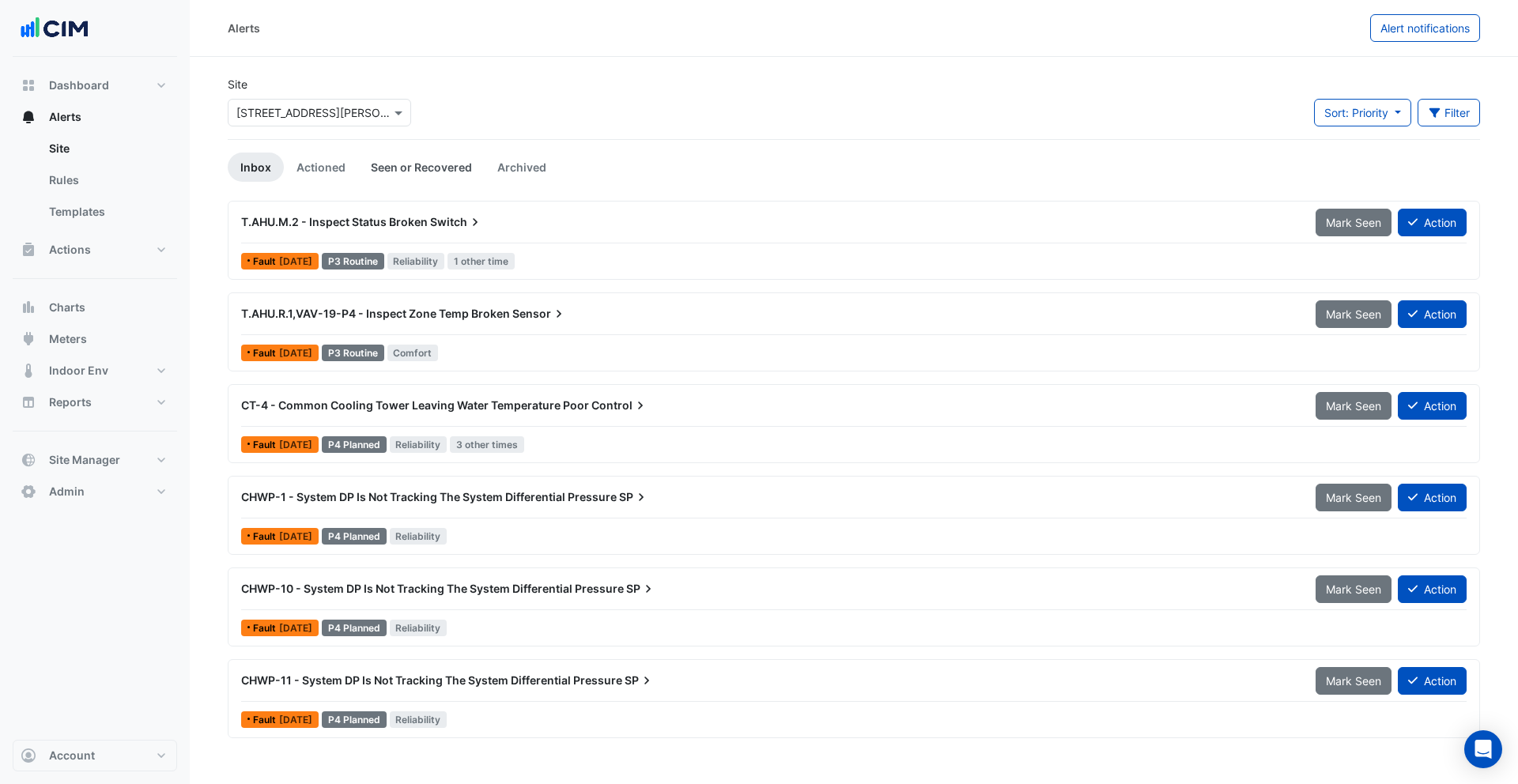
click at [406, 156] on link "Seen or Recovered" at bounding box center [421, 167] width 127 height 29
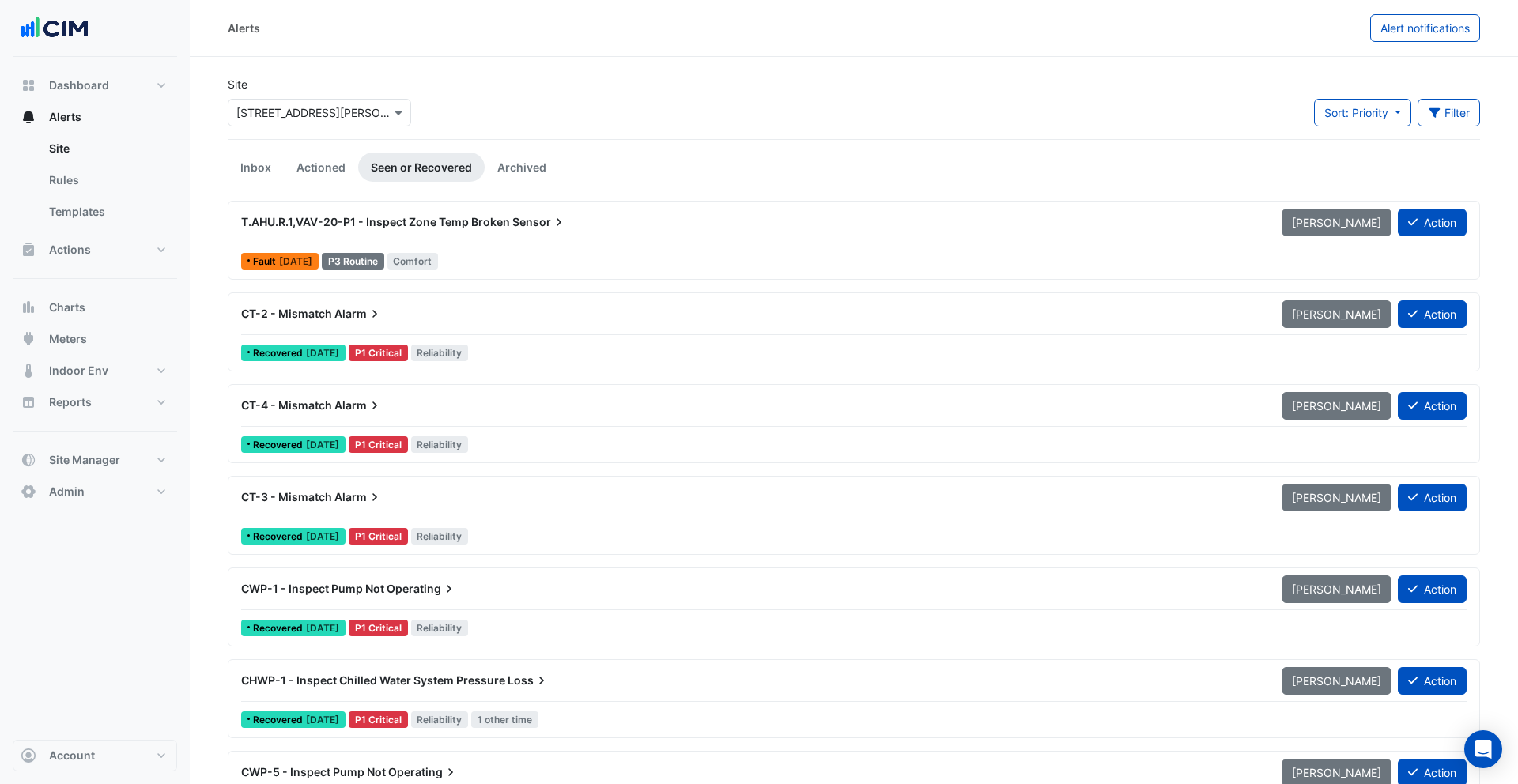
click at [363, 322] on div "CT-2 - Mismatch Alarm" at bounding box center [751, 313] width 1040 height 28
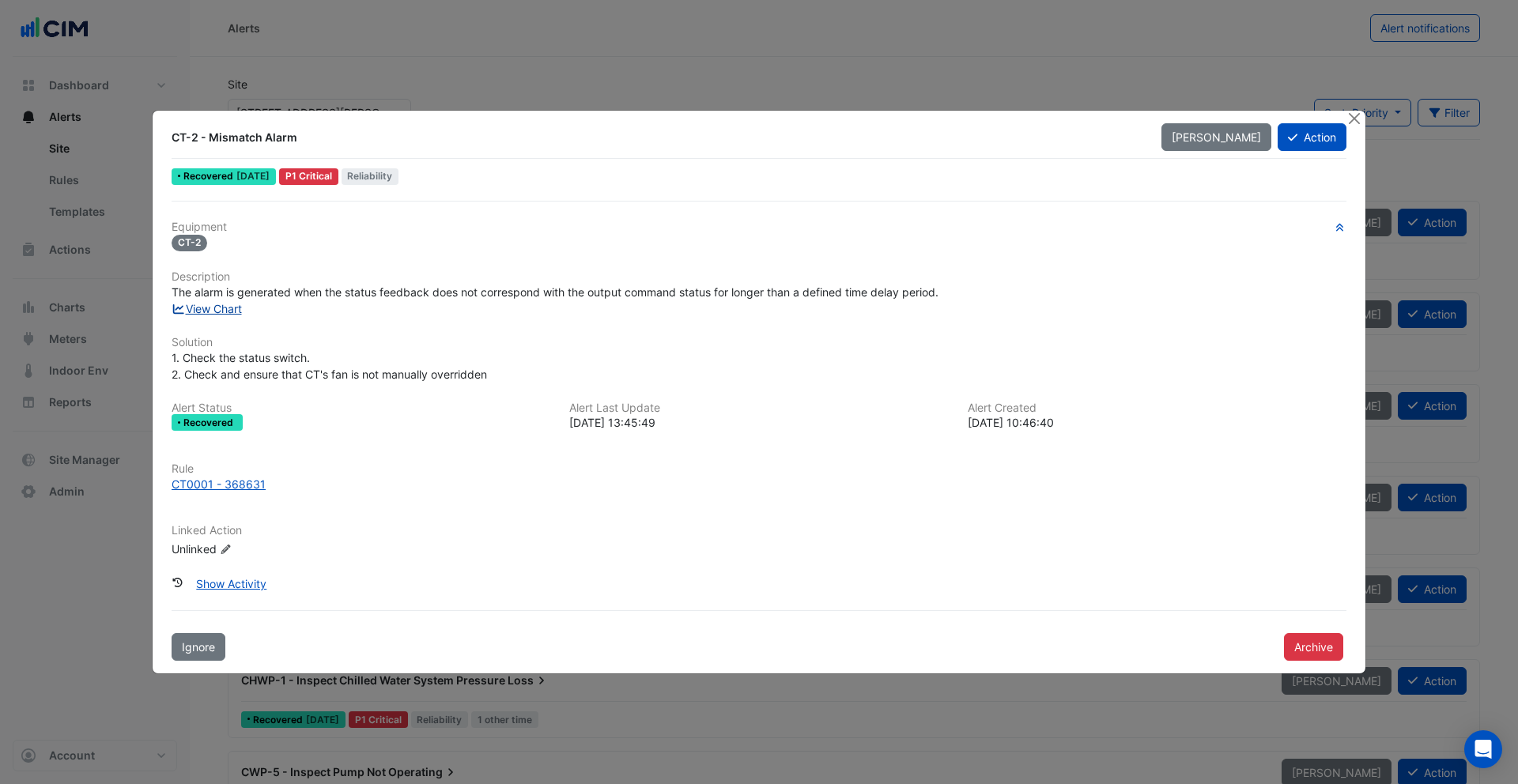
click at [210, 311] on link "View Chart" at bounding box center [207, 308] width 70 height 14
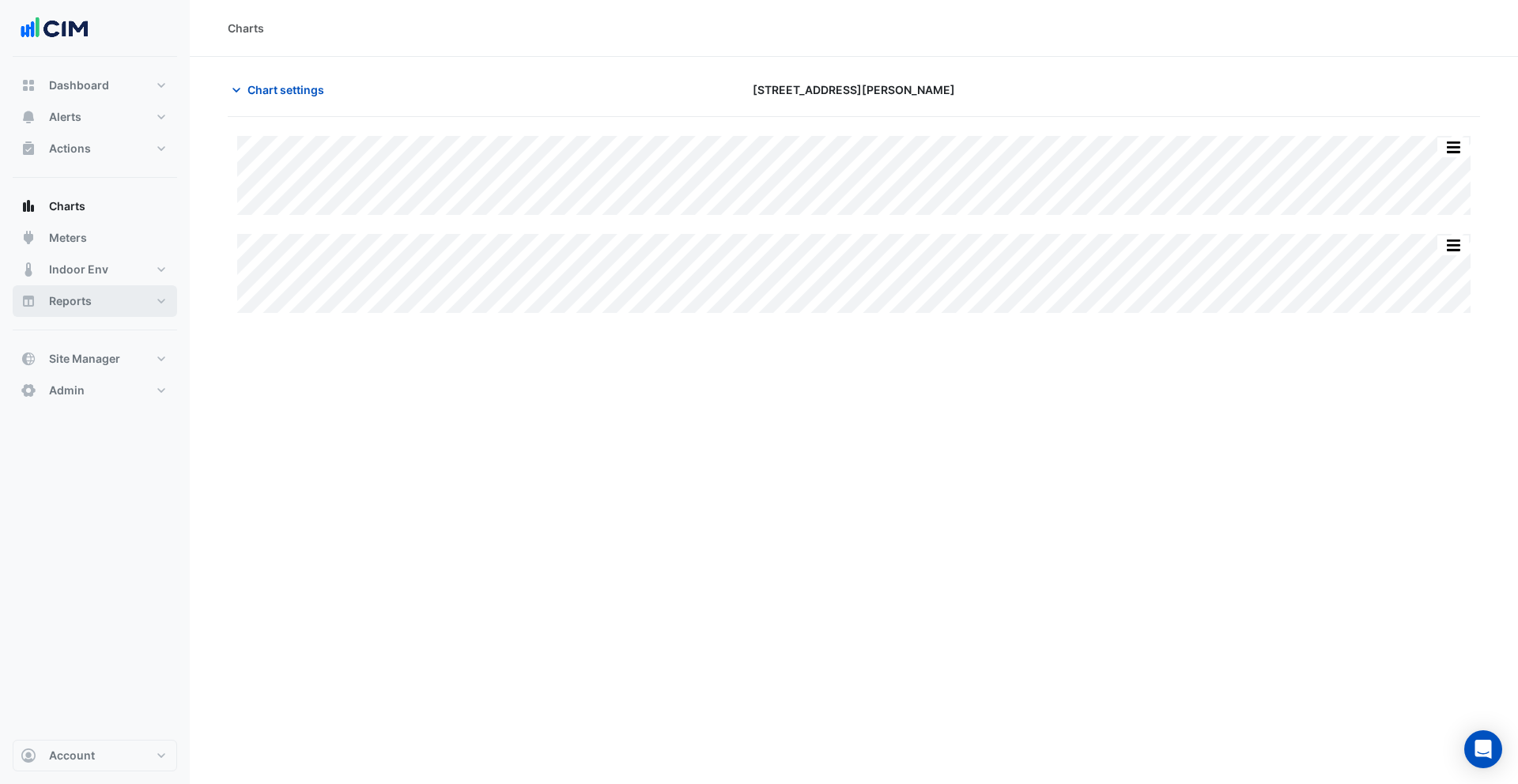
type input "**********"
click at [307, 90] on span "Chart settings" at bounding box center [286, 90] width 77 height 17
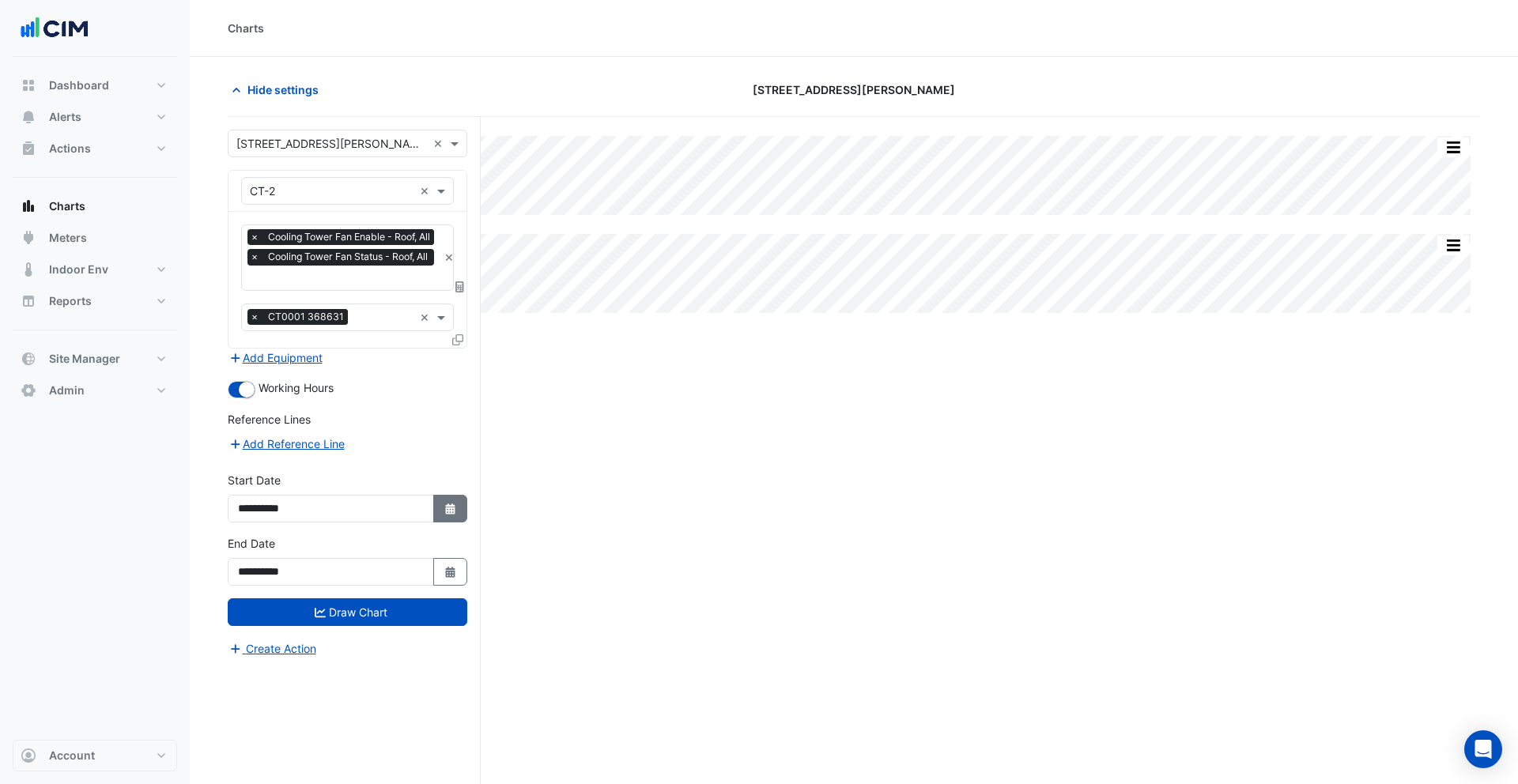
click at [444, 506] on icon "Select Date" at bounding box center [451, 509] width 15 height 11
select select "*"
select select "****"
click at [444, 509] on icon "Select Date" at bounding box center [451, 509] width 15 height 11
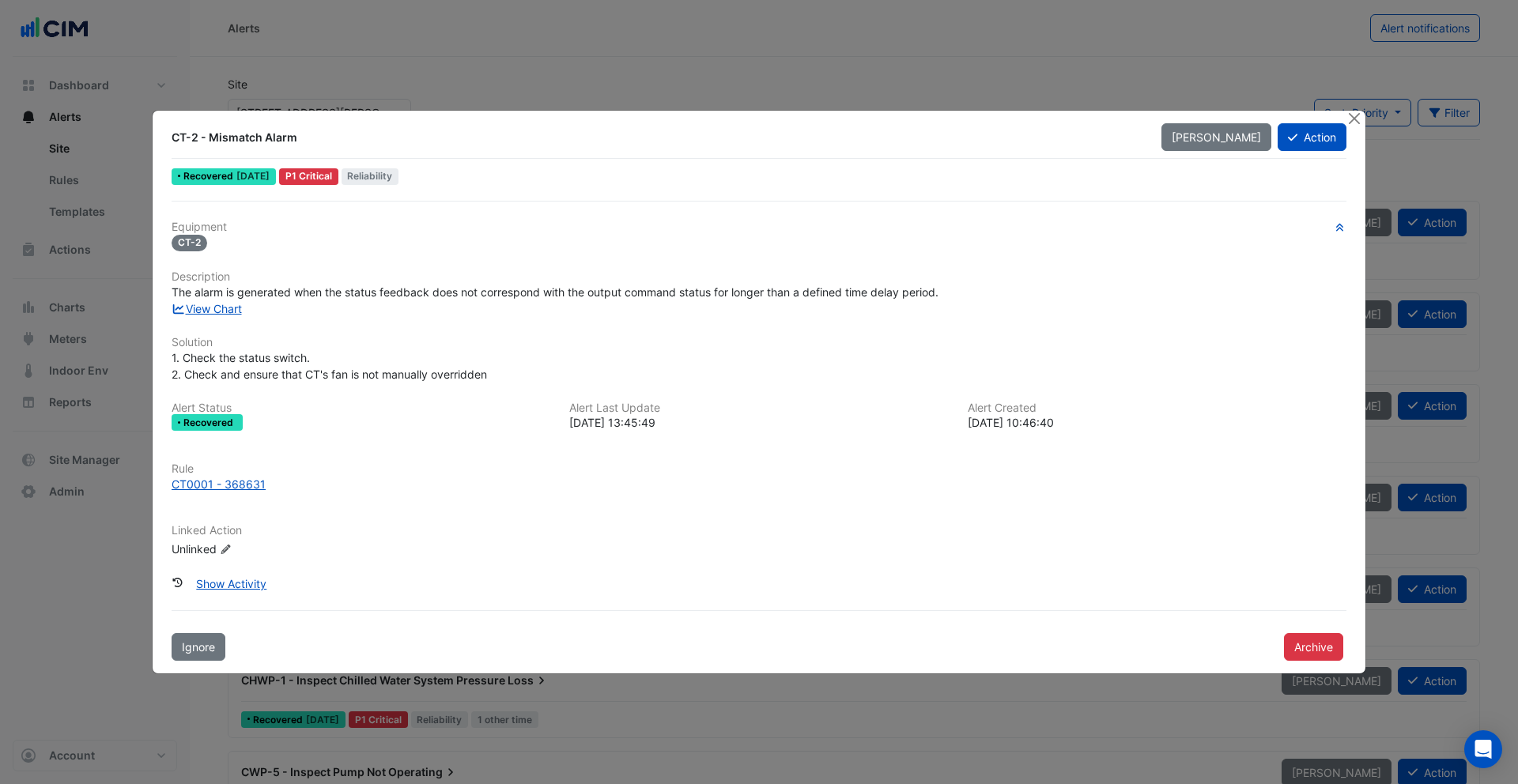
click at [1354, 127] on div at bounding box center [1355, 119] width 19 height 19
click at [1351, 116] on button "Close" at bounding box center [1353, 119] width 17 height 17
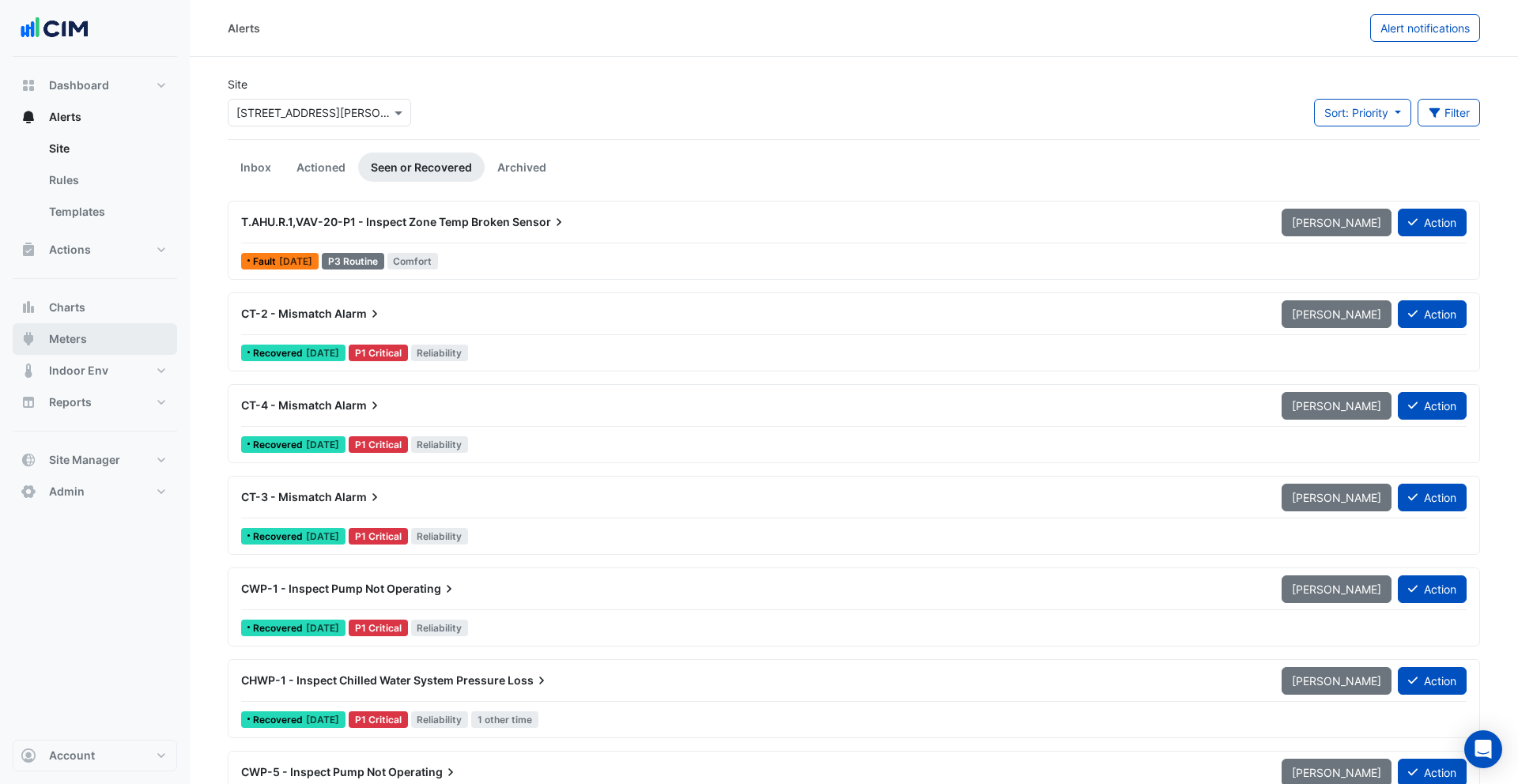
click at [115, 340] on button "Meters" at bounding box center [95, 339] width 165 height 31
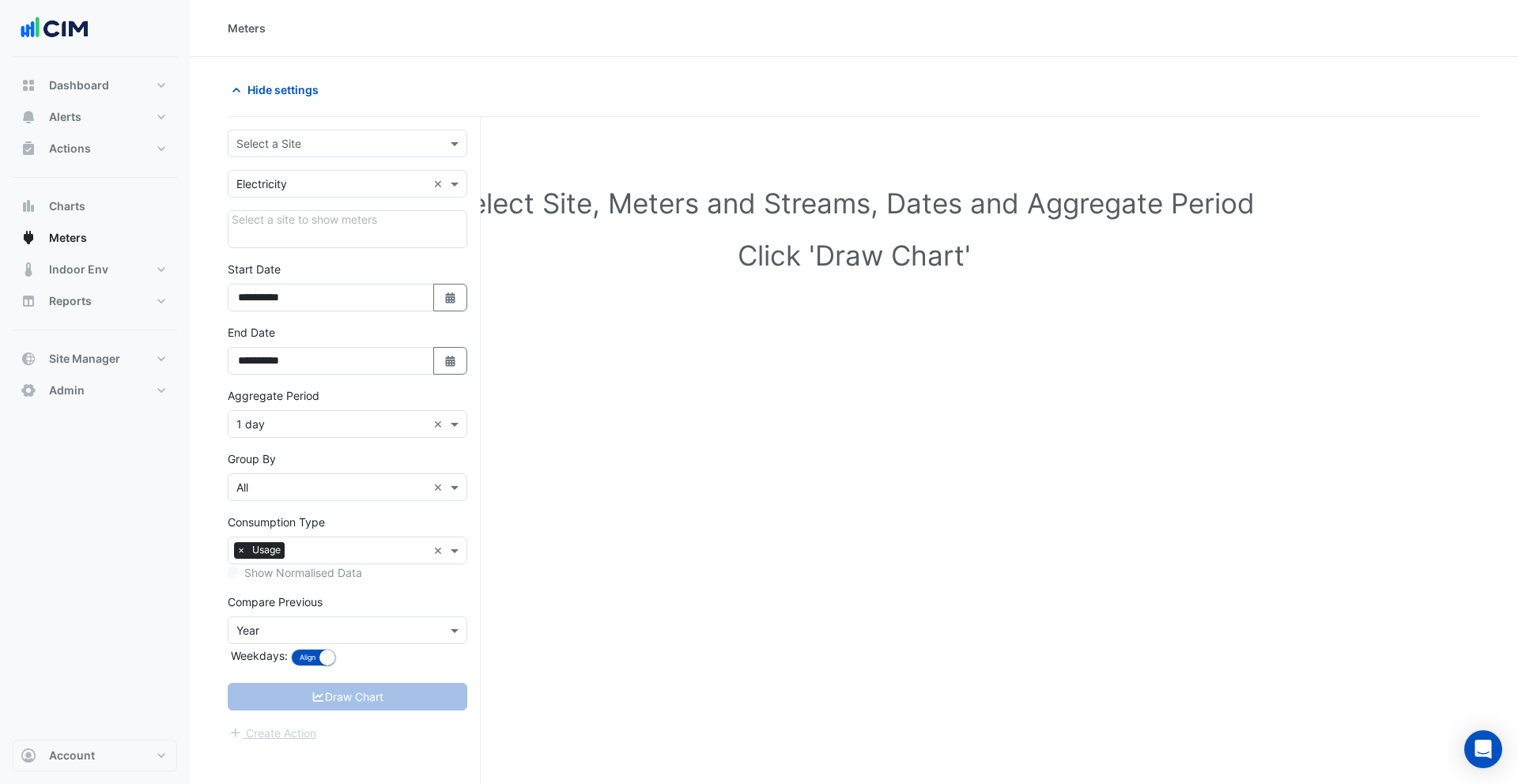
click at [322, 259] on form "**********" at bounding box center [347, 436] width 240 height 612
click at [115, 83] on button "Dashboard" at bounding box center [95, 85] width 165 height 31
select select "***"
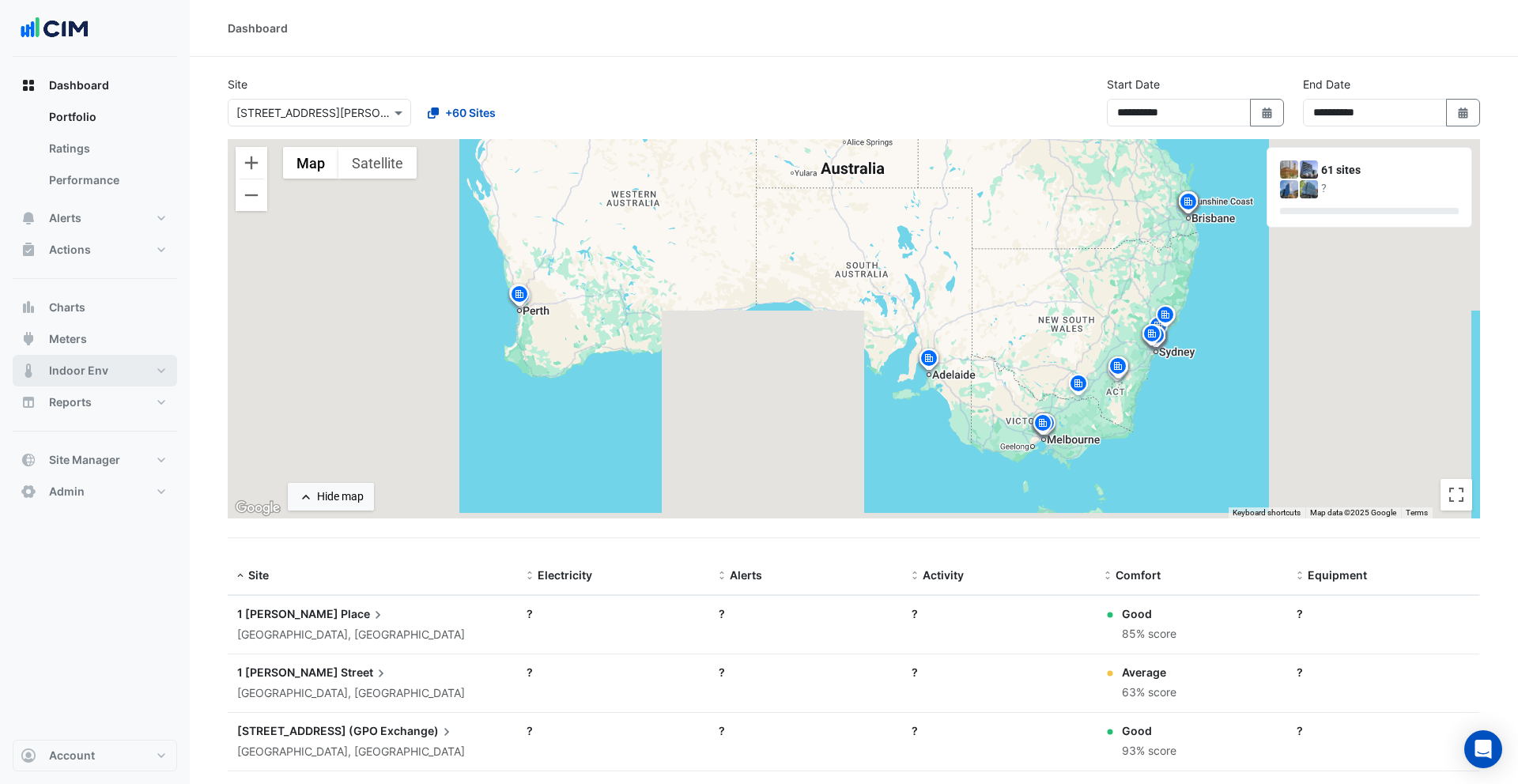
click at [121, 359] on button "Indoor Env" at bounding box center [95, 370] width 165 height 31
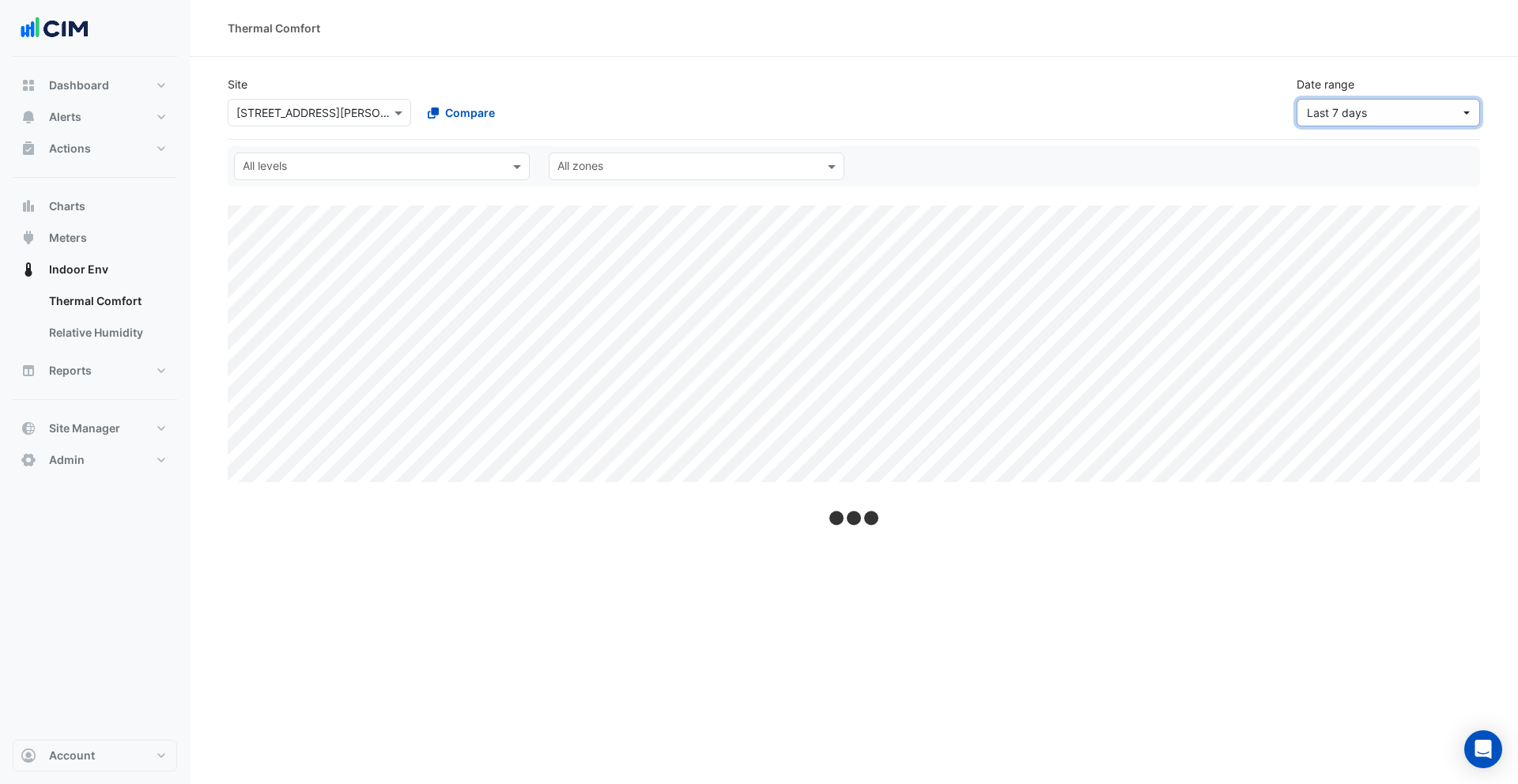
click at [1432, 115] on span "Last 7 days" at bounding box center [1383, 112] width 153 height 17
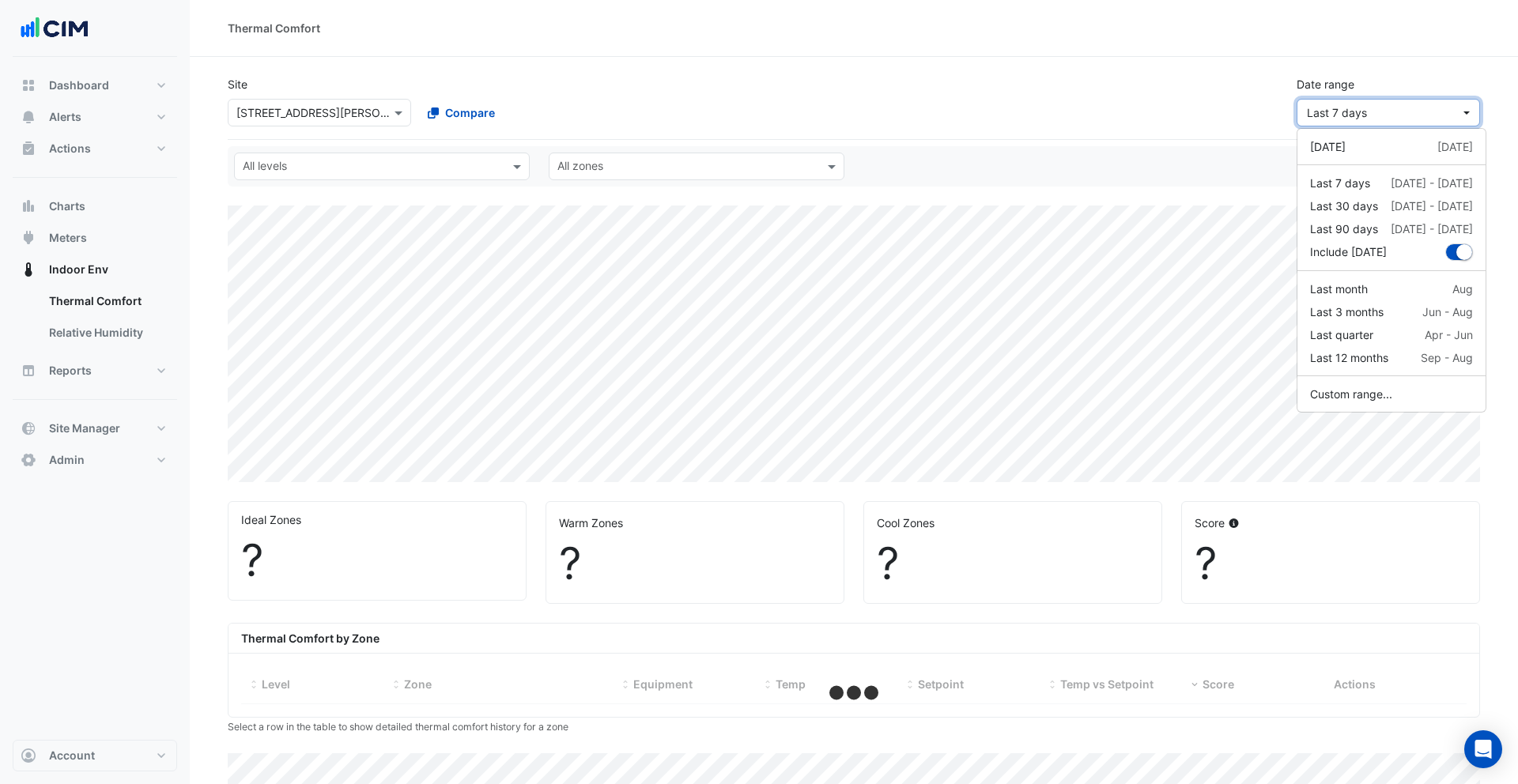
select select "***"
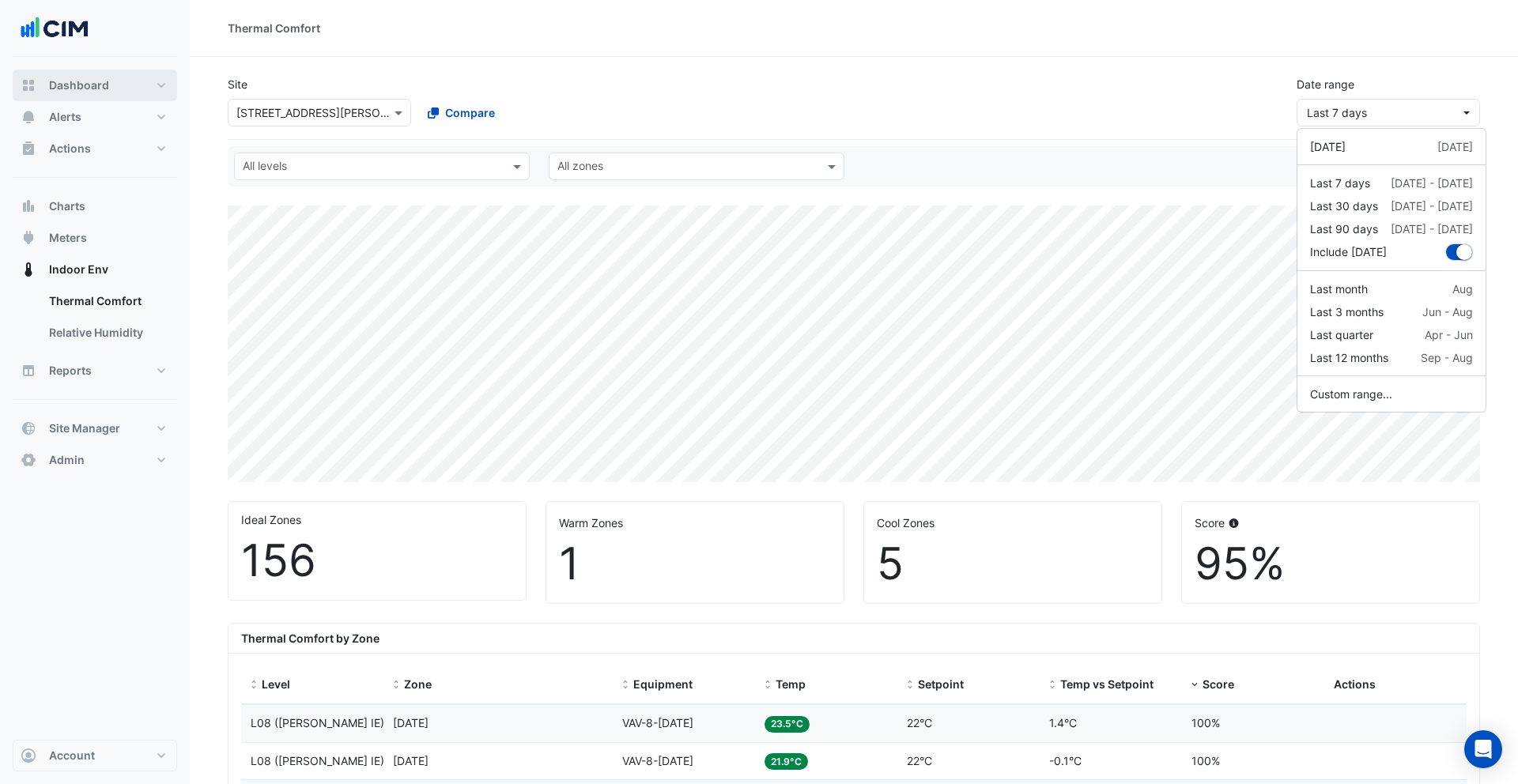
click at [88, 77] on span "Dashboard" at bounding box center [79, 85] width 60 height 16
select select "***"
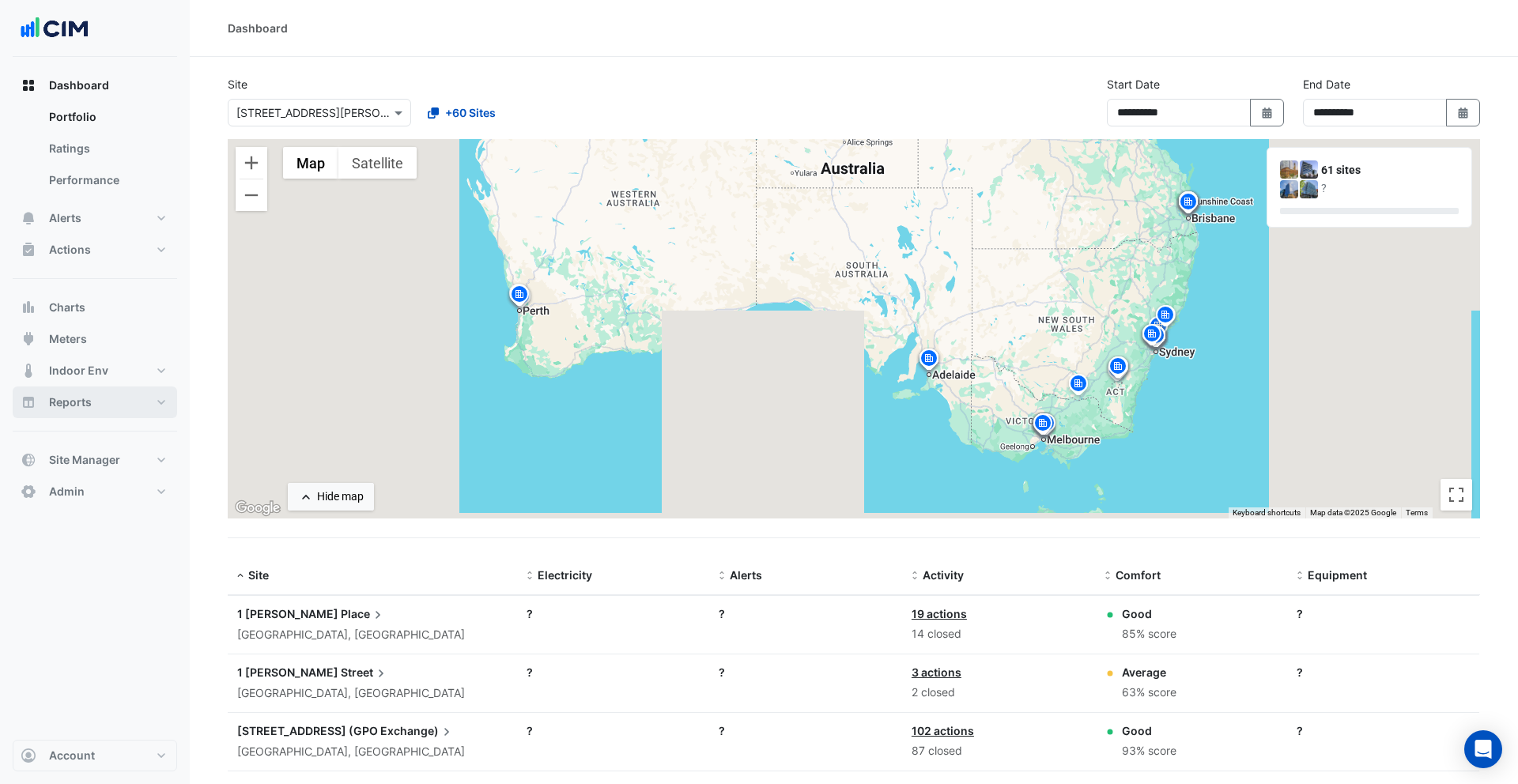
click at [94, 404] on button "Reports" at bounding box center [95, 402] width 165 height 31
select select "***"
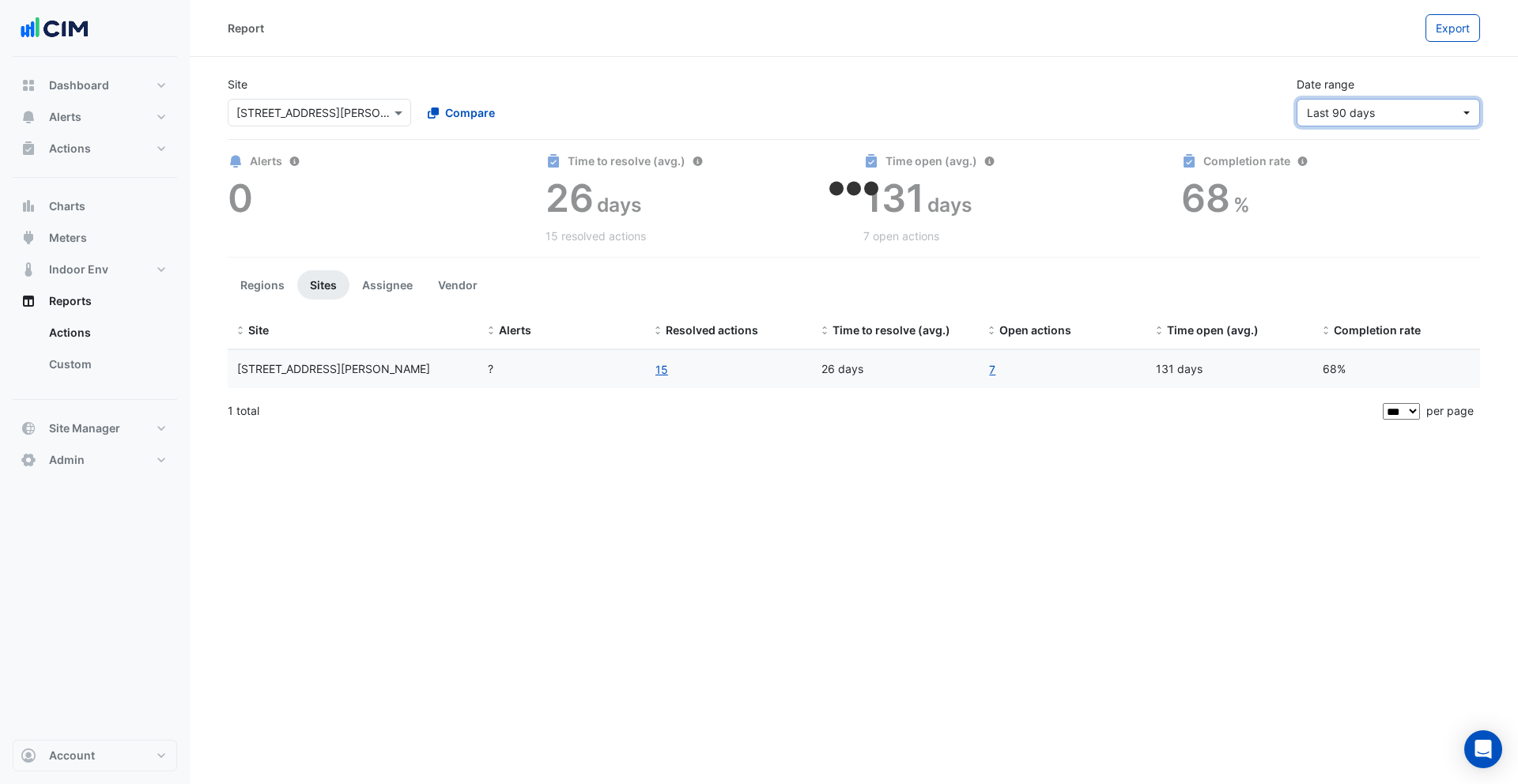
click at [1392, 112] on span "Last 90 days" at bounding box center [1383, 112] width 153 height 17
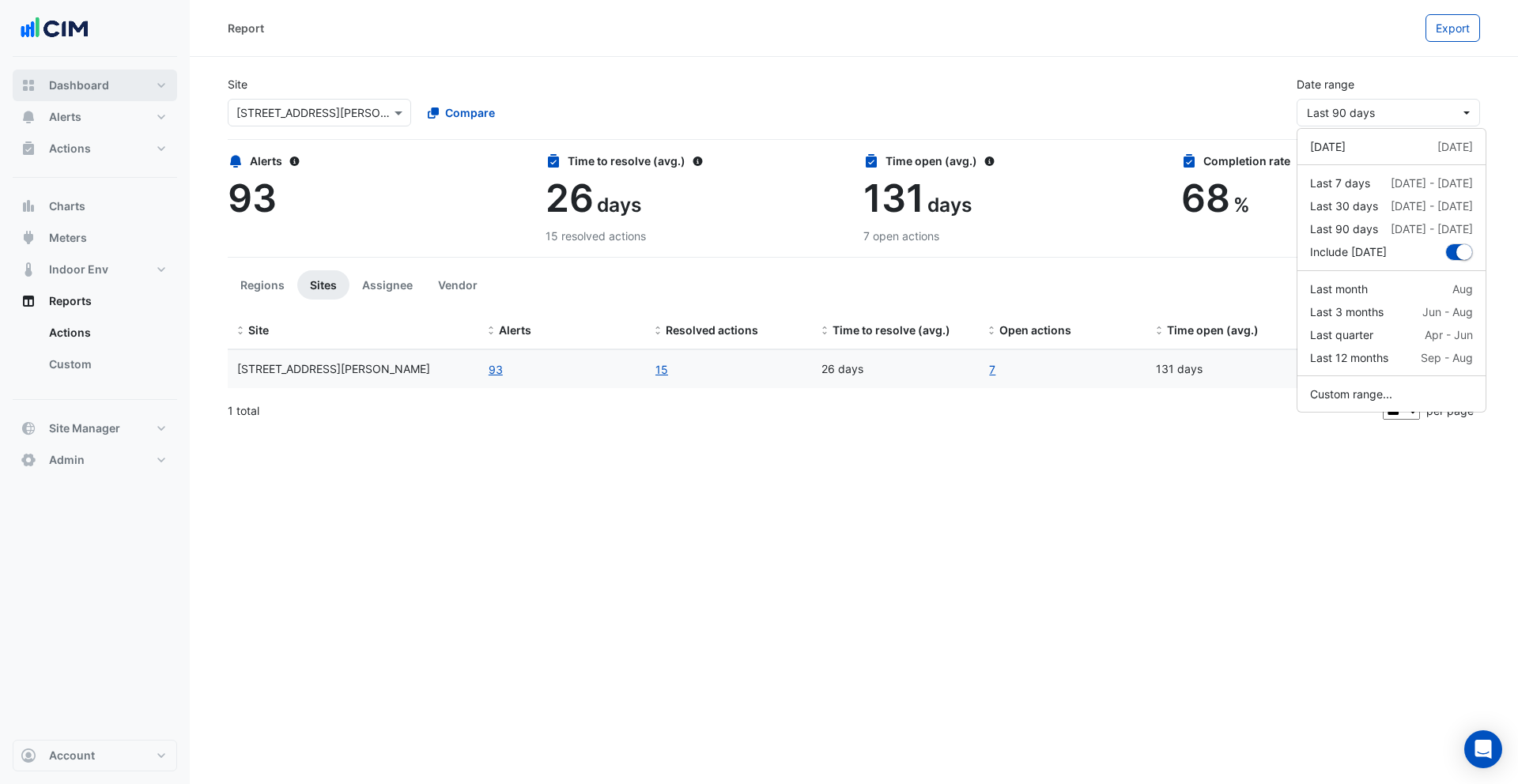
click at [59, 88] on span "Dashboard" at bounding box center [79, 85] width 60 height 16
select select "***"
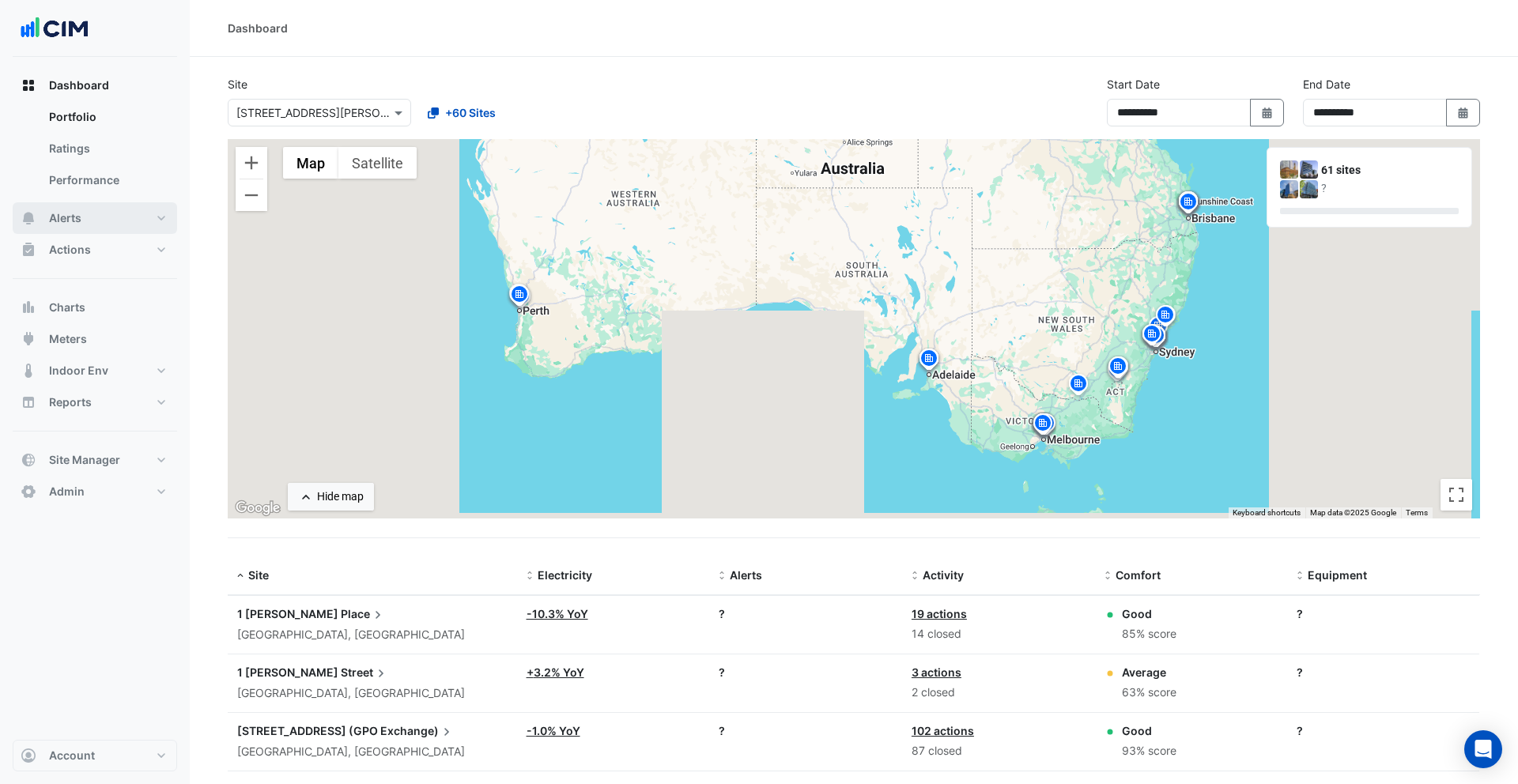
click at [103, 219] on button "Alerts" at bounding box center [95, 218] width 165 height 31
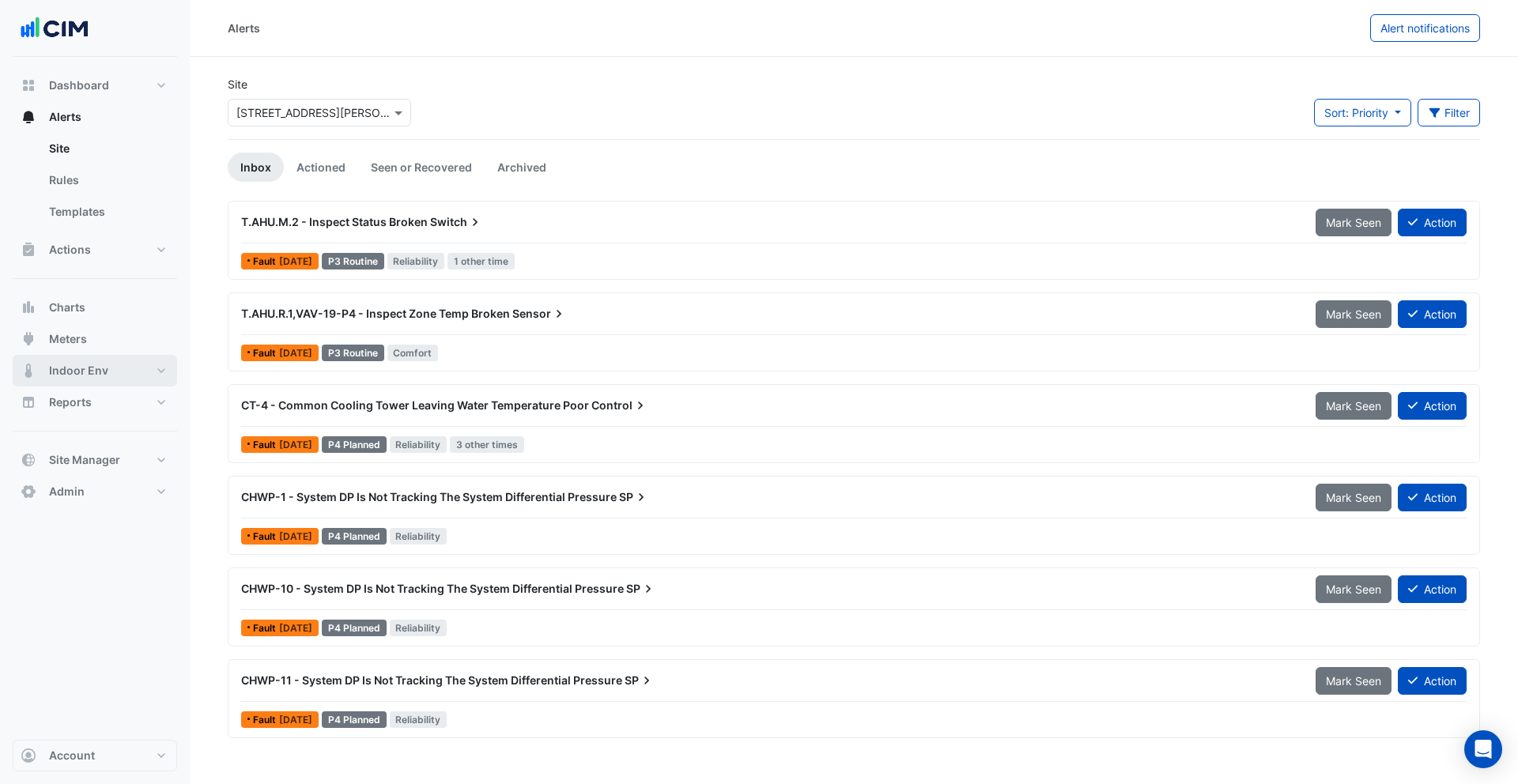
click at [108, 369] on button "Indoor Env" at bounding box center [95, 370] width 165 height 31
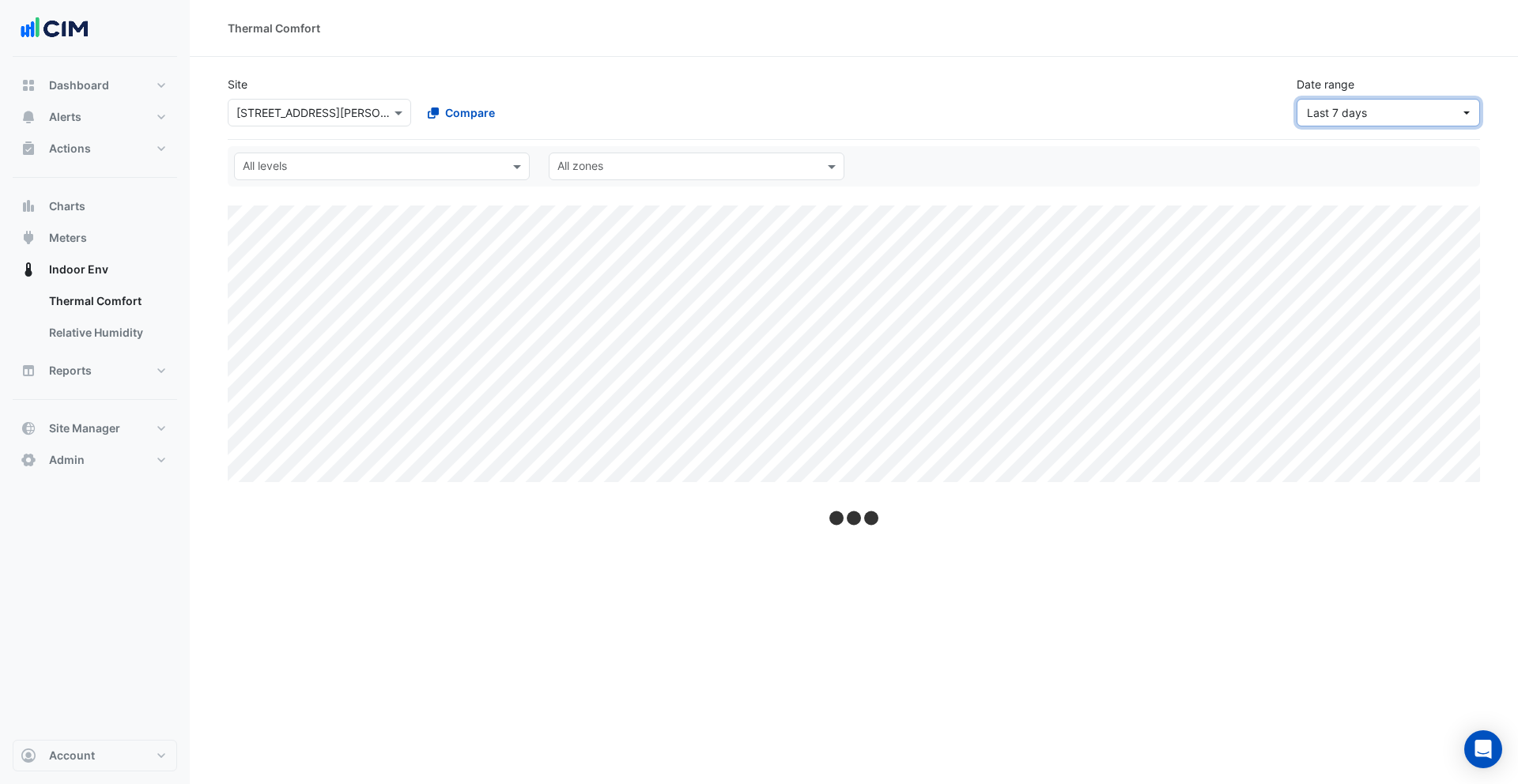
click at [1402, 109] on span "Last 7 days" at bounding box center [1383, 112] width 153 height 17
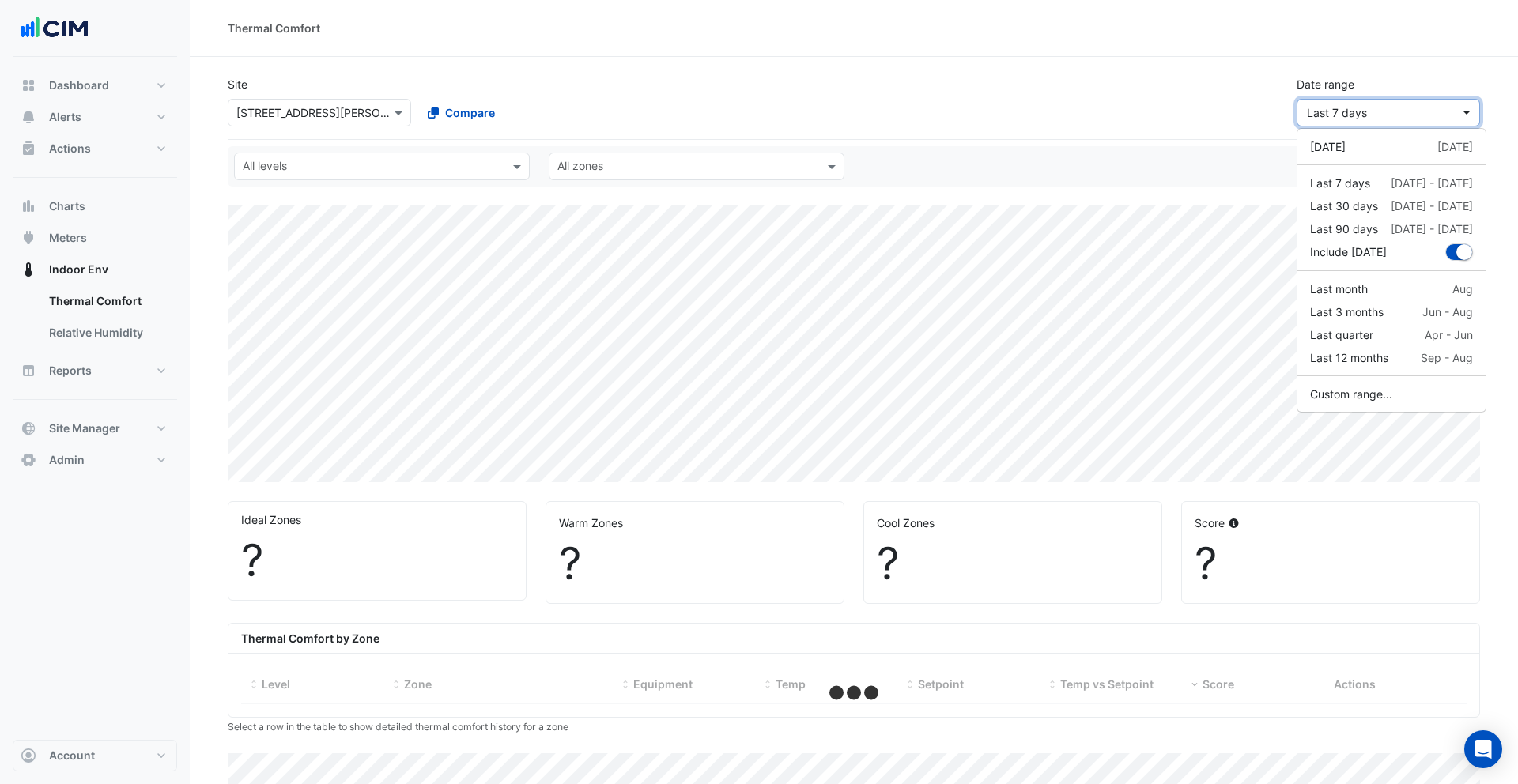
select select "***"
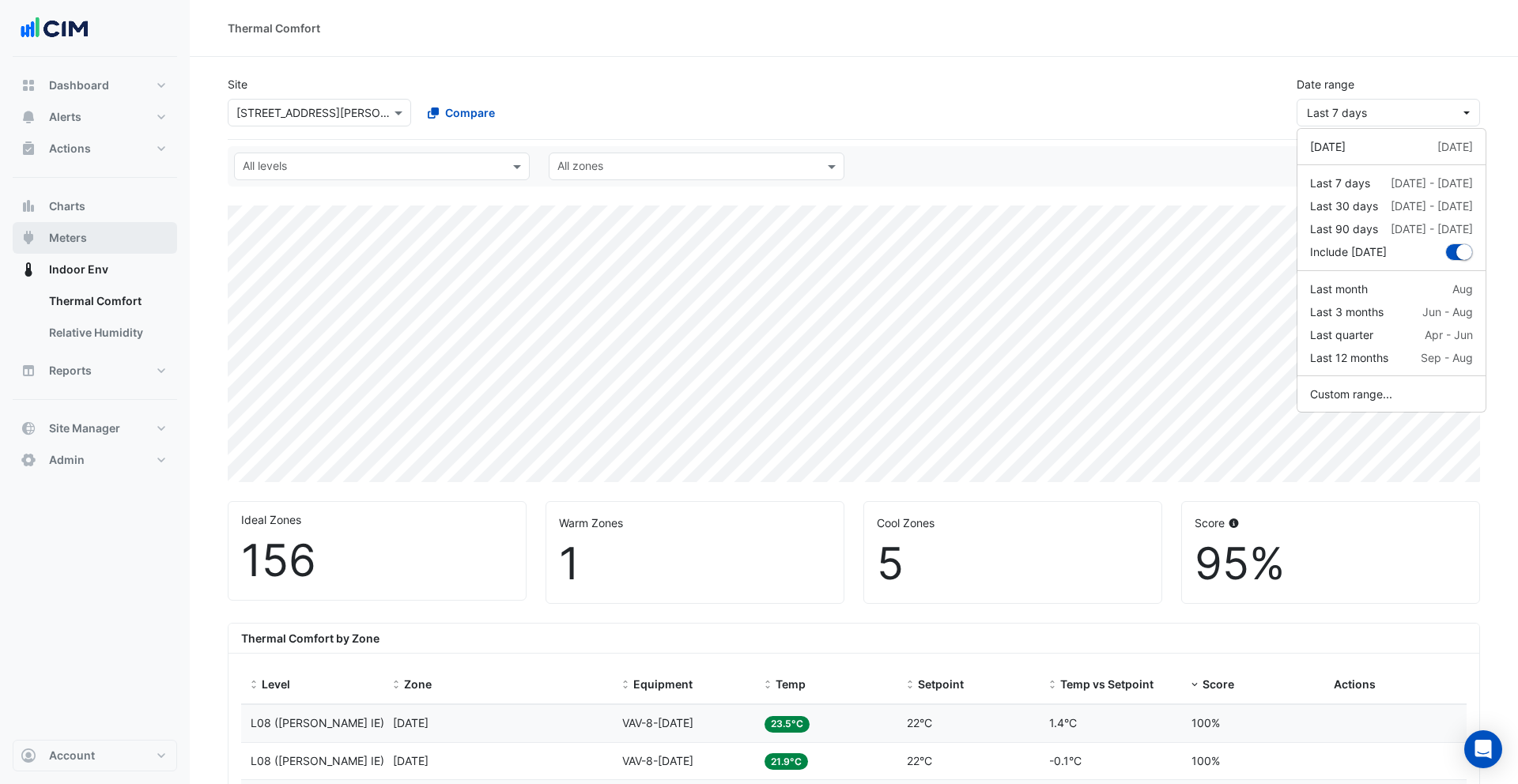
click at [71, 236] on span "Meters" at bounding box center [68, 238] width 38 height 16
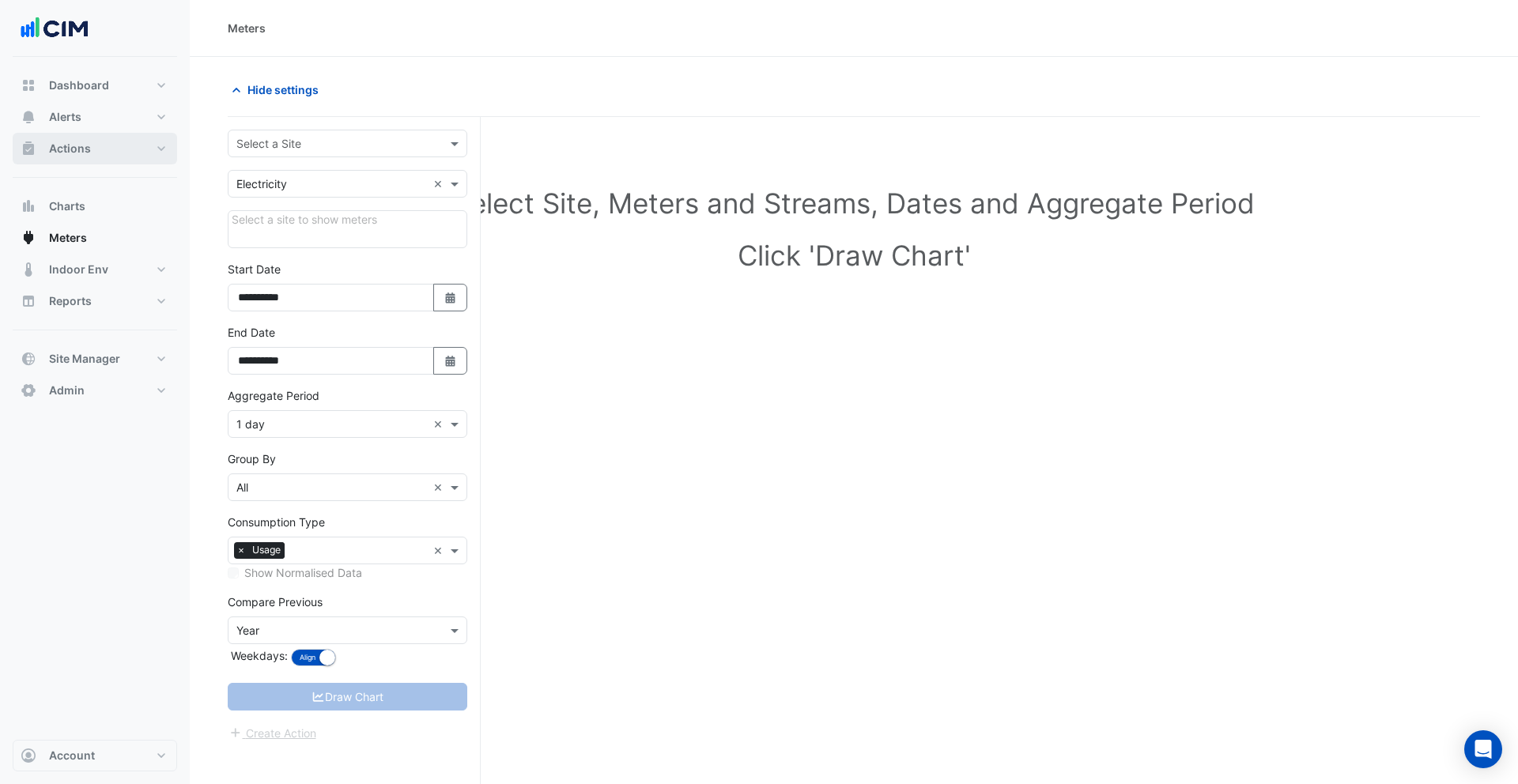
click at [128, 146] on button "Actions" at bounding box center [95, 148] width 165 height 31
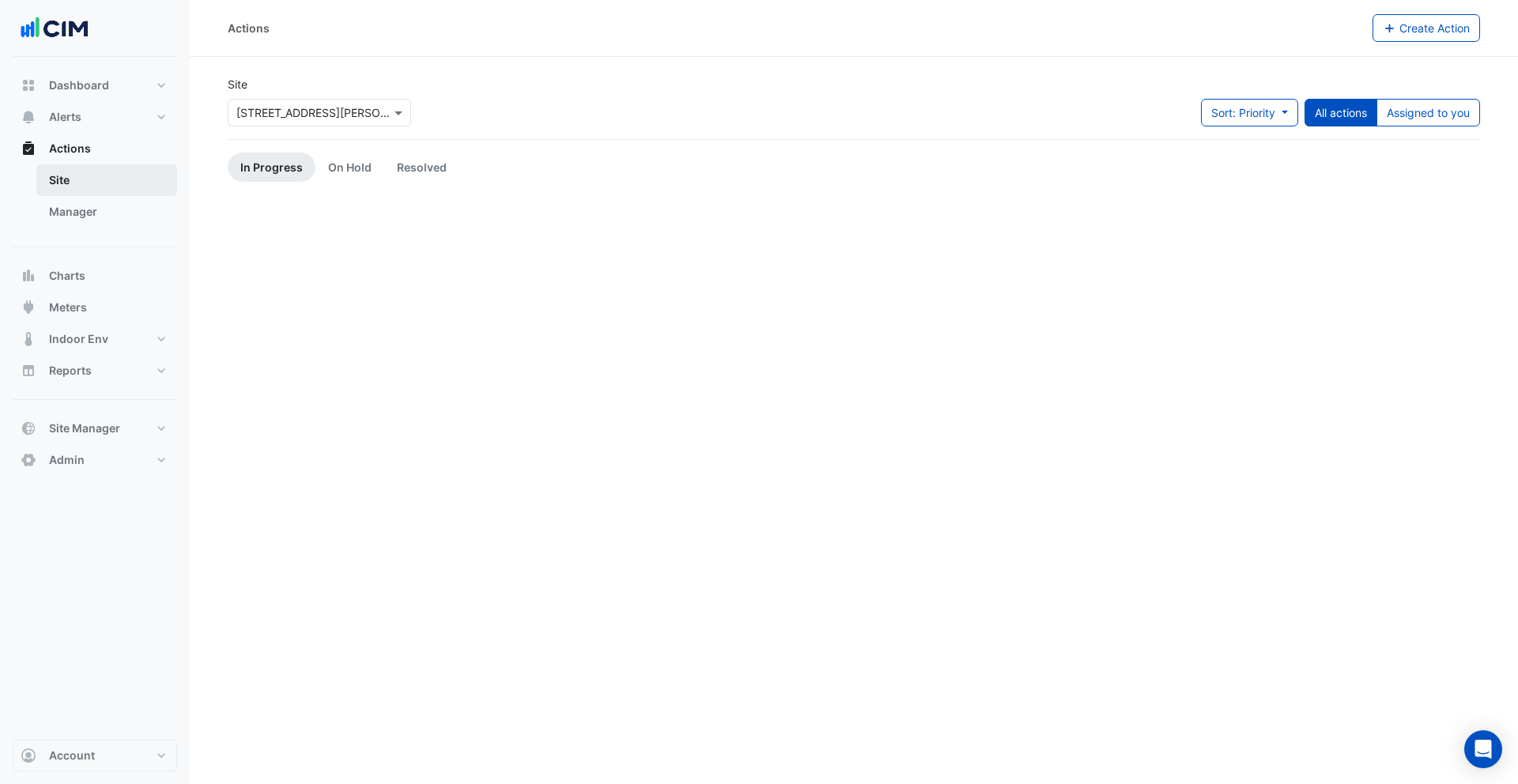
click at [110, 194] on link "Site" at bounding box center [107, 180] width 140 height 31
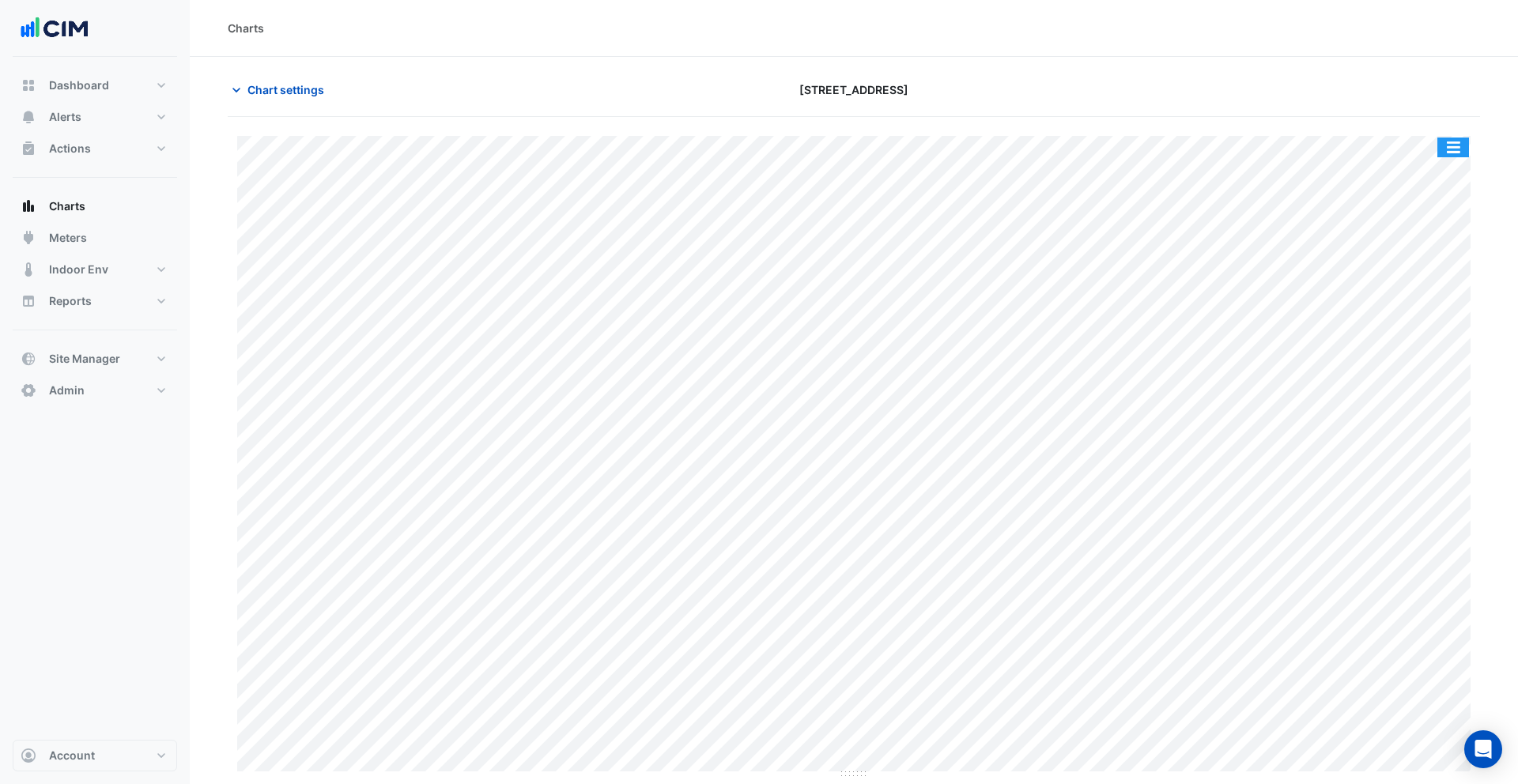
click at [1443, 149] on button "button" at bounding box center [1453, 147] width 31 height 19
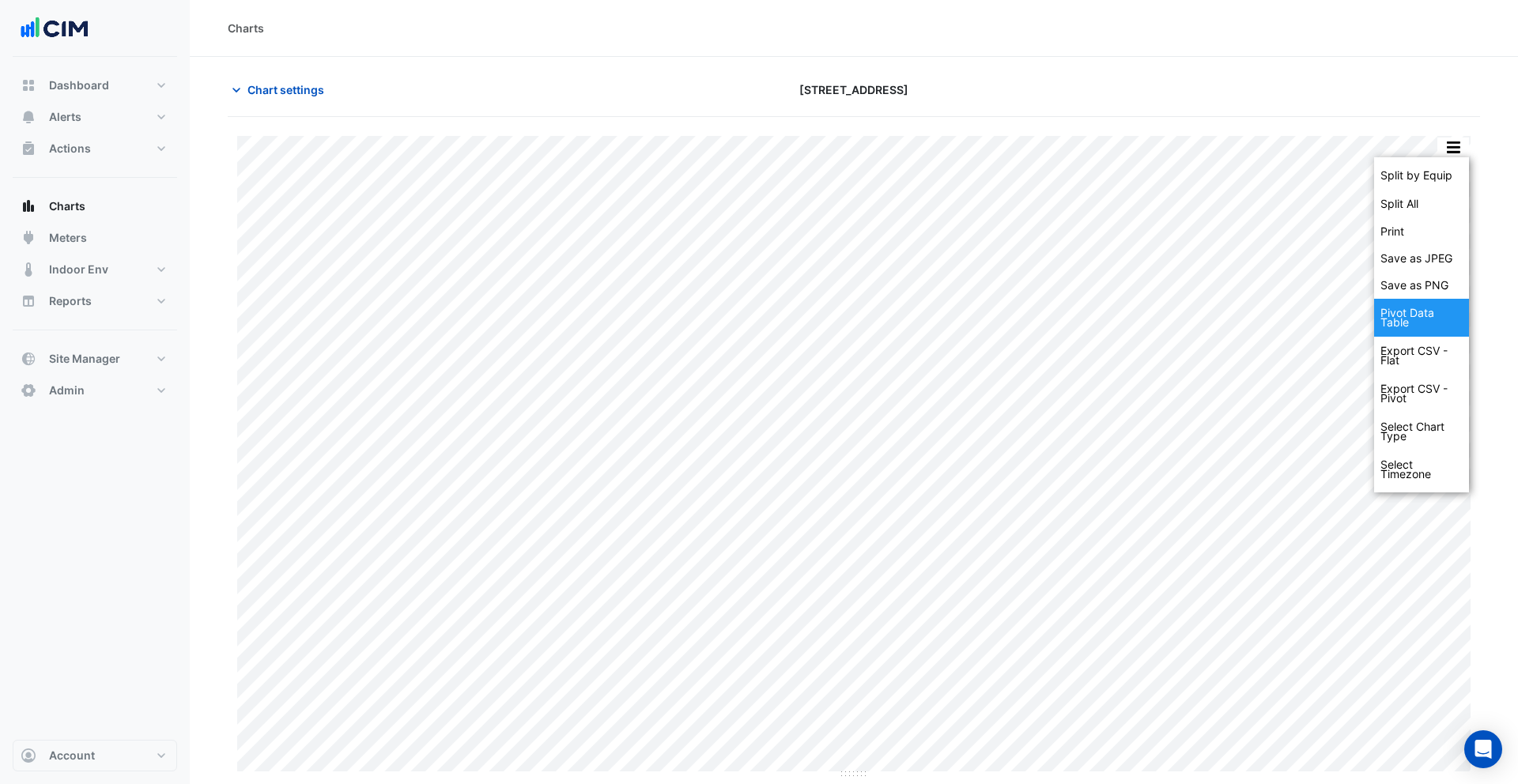
click at [1423, 314] on div "Pivot Data Table" at bounding box center [1421, 317] width 95 height 38
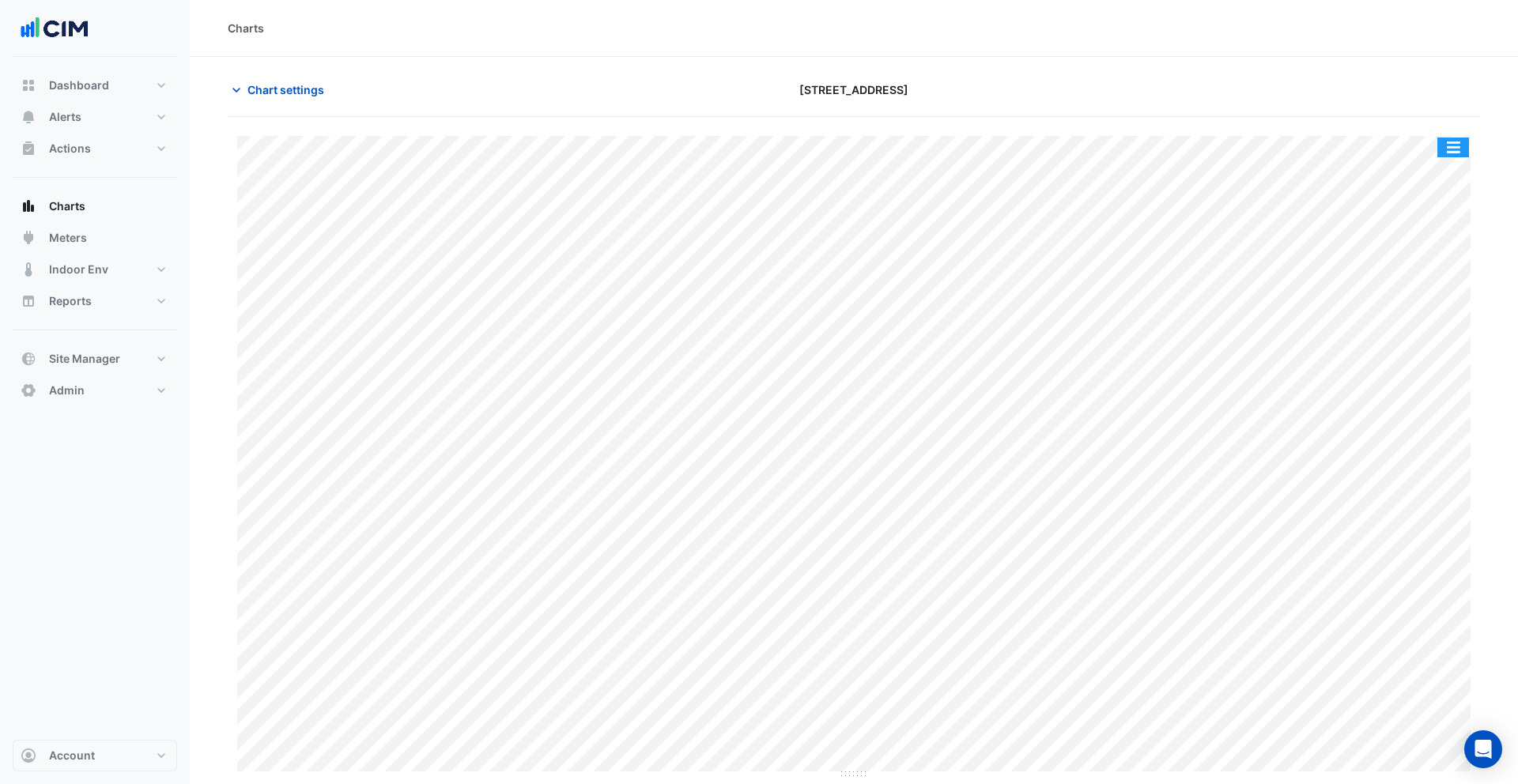
click at [1465, 144] on button "button" at bounding box center [1453, 147] width 31 height 19
click at [1441, 135] on div "Split by Equip Split All Print Save as JPEG Save as PNG Pivot Data Table Export…" at bounding box center [854, 448] width 1252 height 662
drag, startPoint x: 1449, startPoint y: 144, endPoint x: 1377, endPoint y: 97, distance: 86.0
click at [1449, 143] on button "button" at bounding box center [1453, 147] width 31 height 19
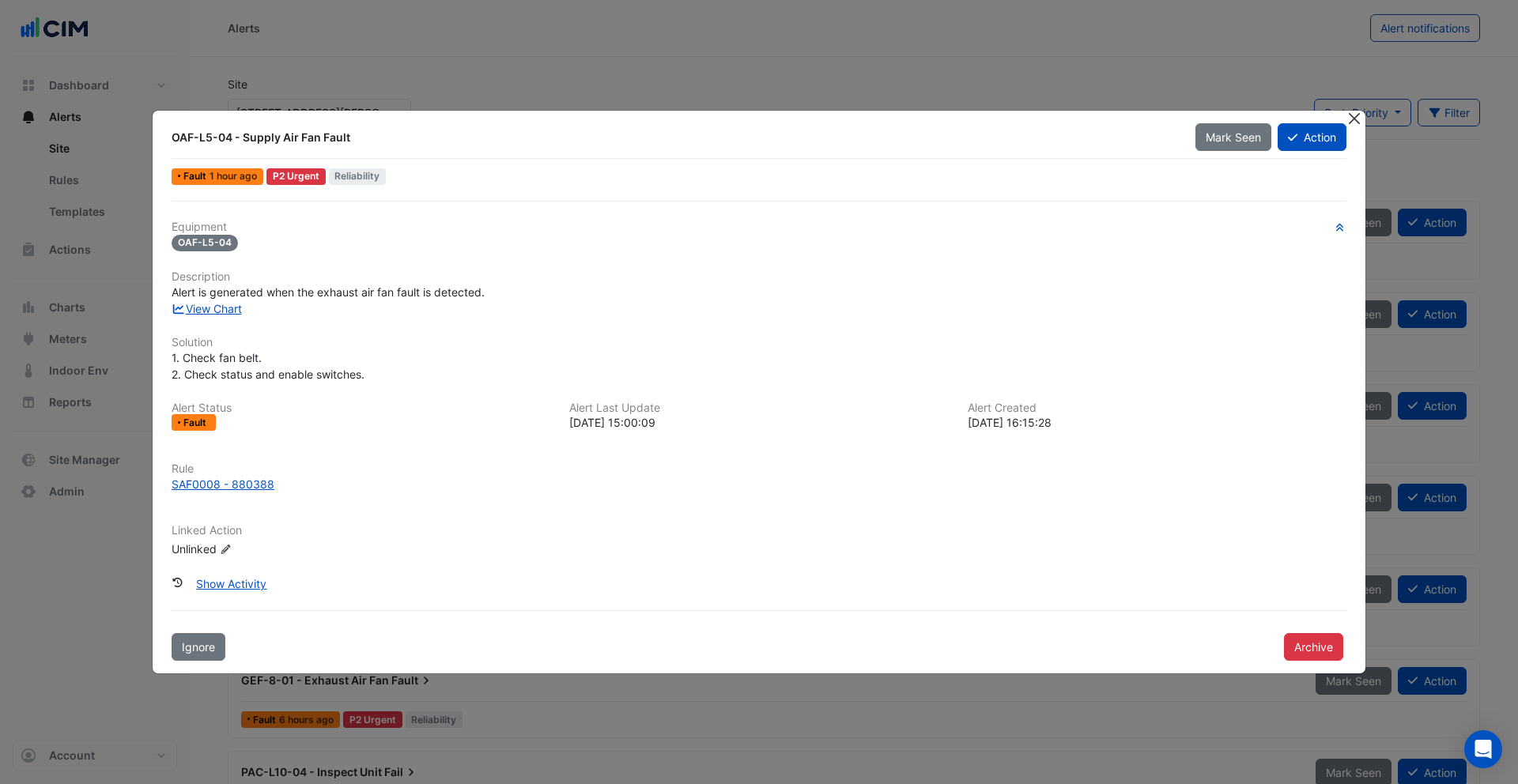
click at [1359, 122] on button "Close" at bounding box center [1353, 119] width 17 height 17
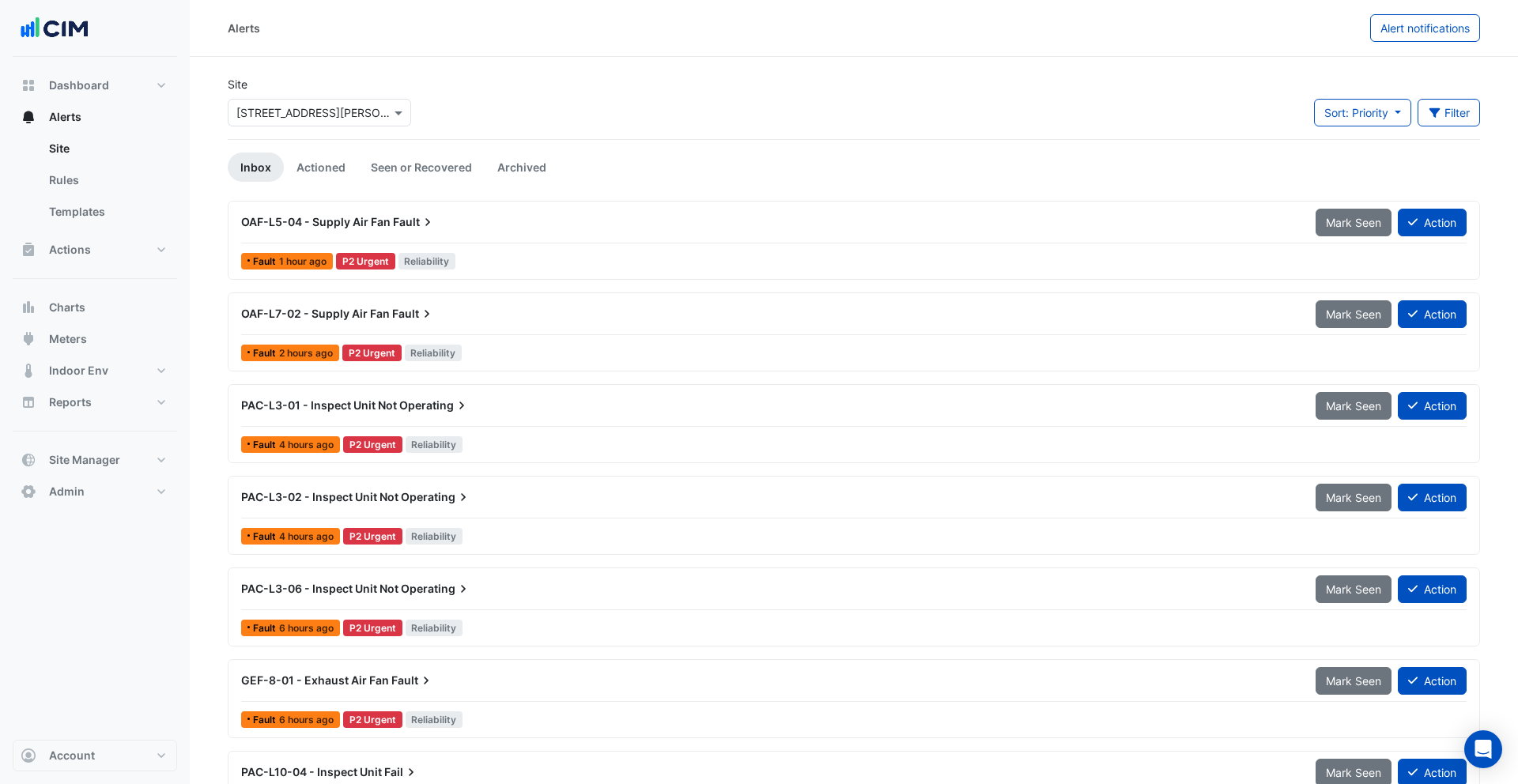
click at [1420, 45] on div "Alerts Alert notifications" at bounding box center [854, 28] width 1328 height 57
click at [1419, 27] on span "Alert notifications" at bounding box center [1424, 27] width 90 height 14
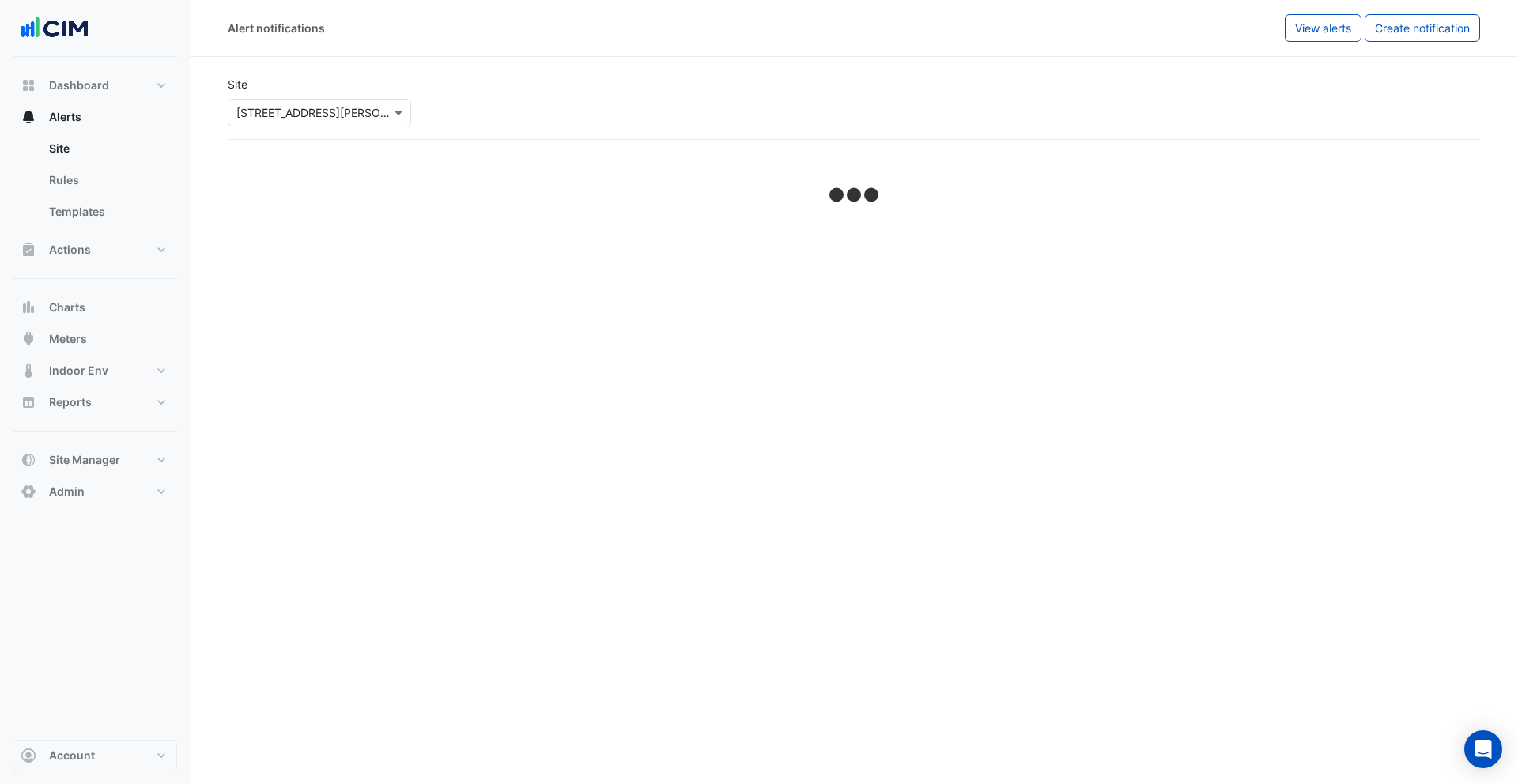
select select "******"
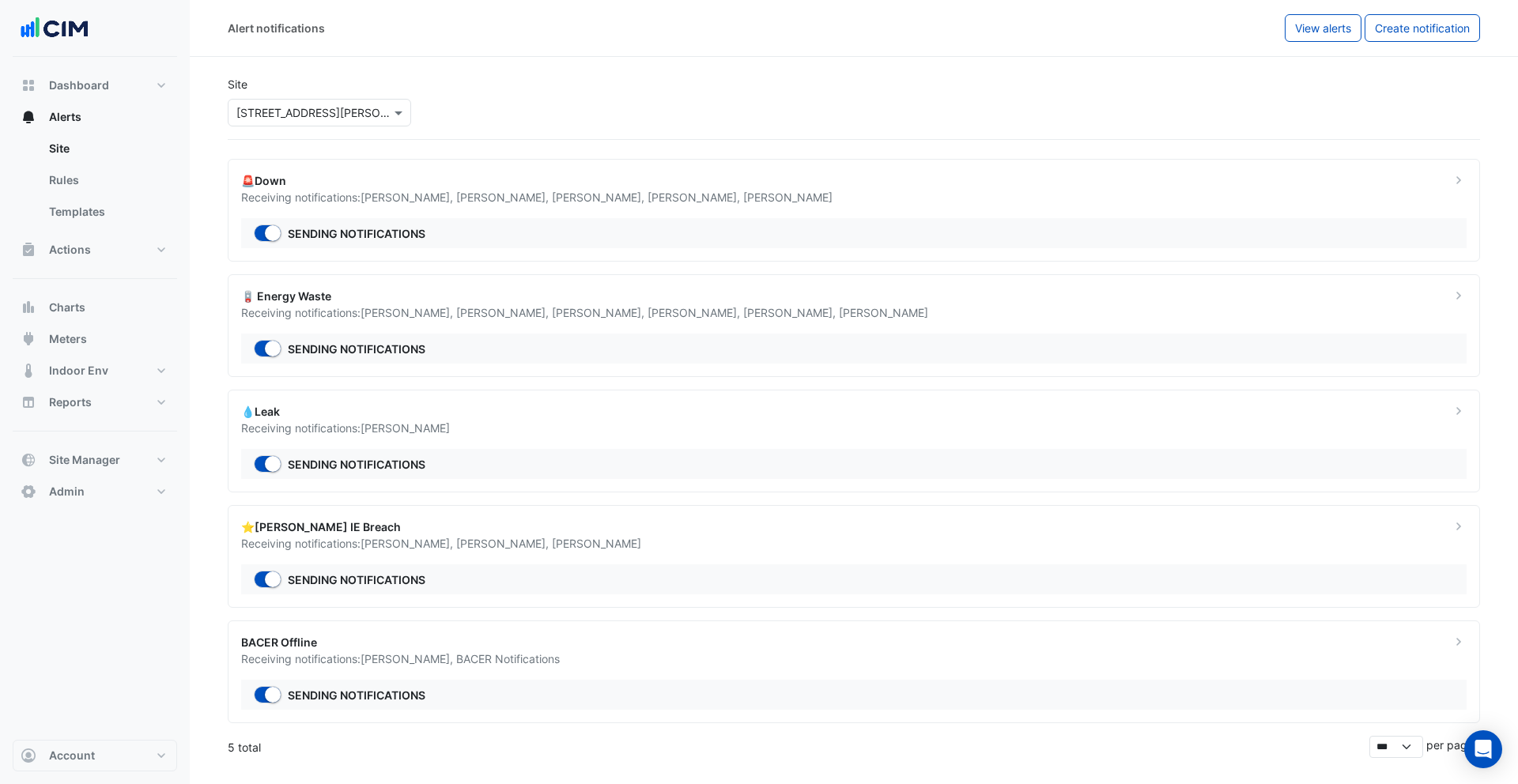
click at [437, 653] on span "[PERSON_NAME] ," at bounding box center [408, 658] width 96 height 14
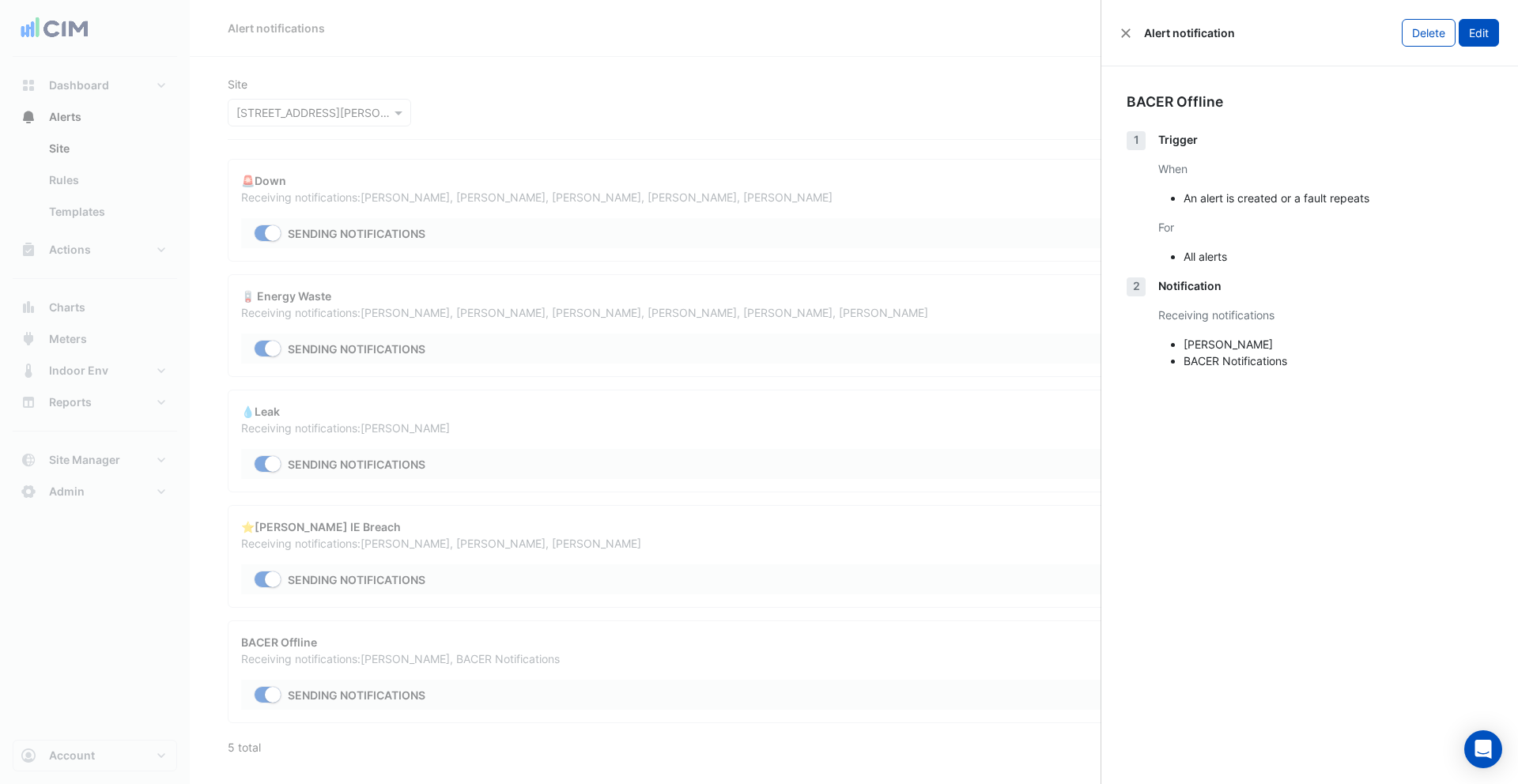
click at [1475, 30] on button "Edit" at bounding box center [1478, 33] width 40 height 27
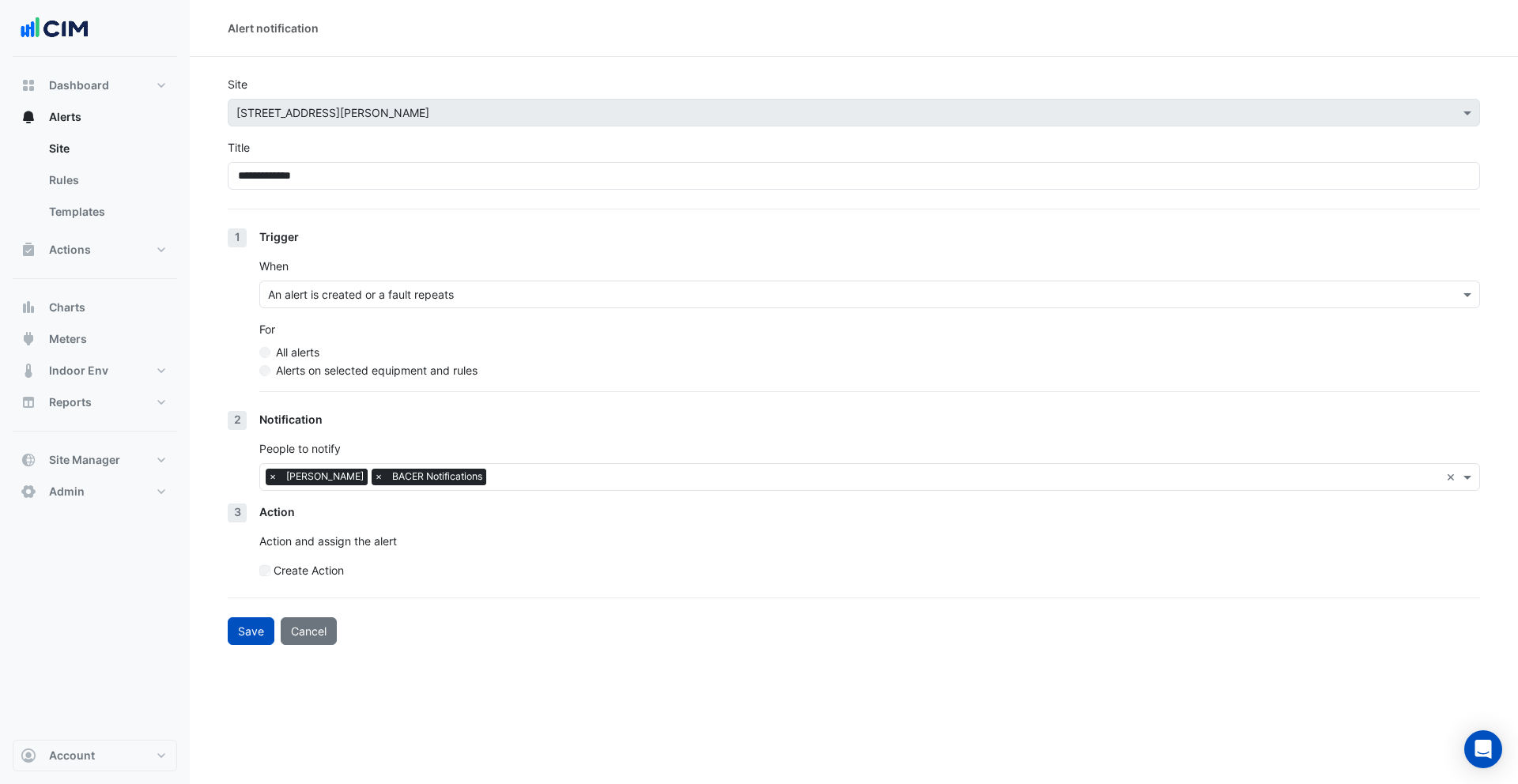
click at [302, 371] on label "Alerts on selected equipment and rules" at bounding box center [377, 370] width 202 height 17
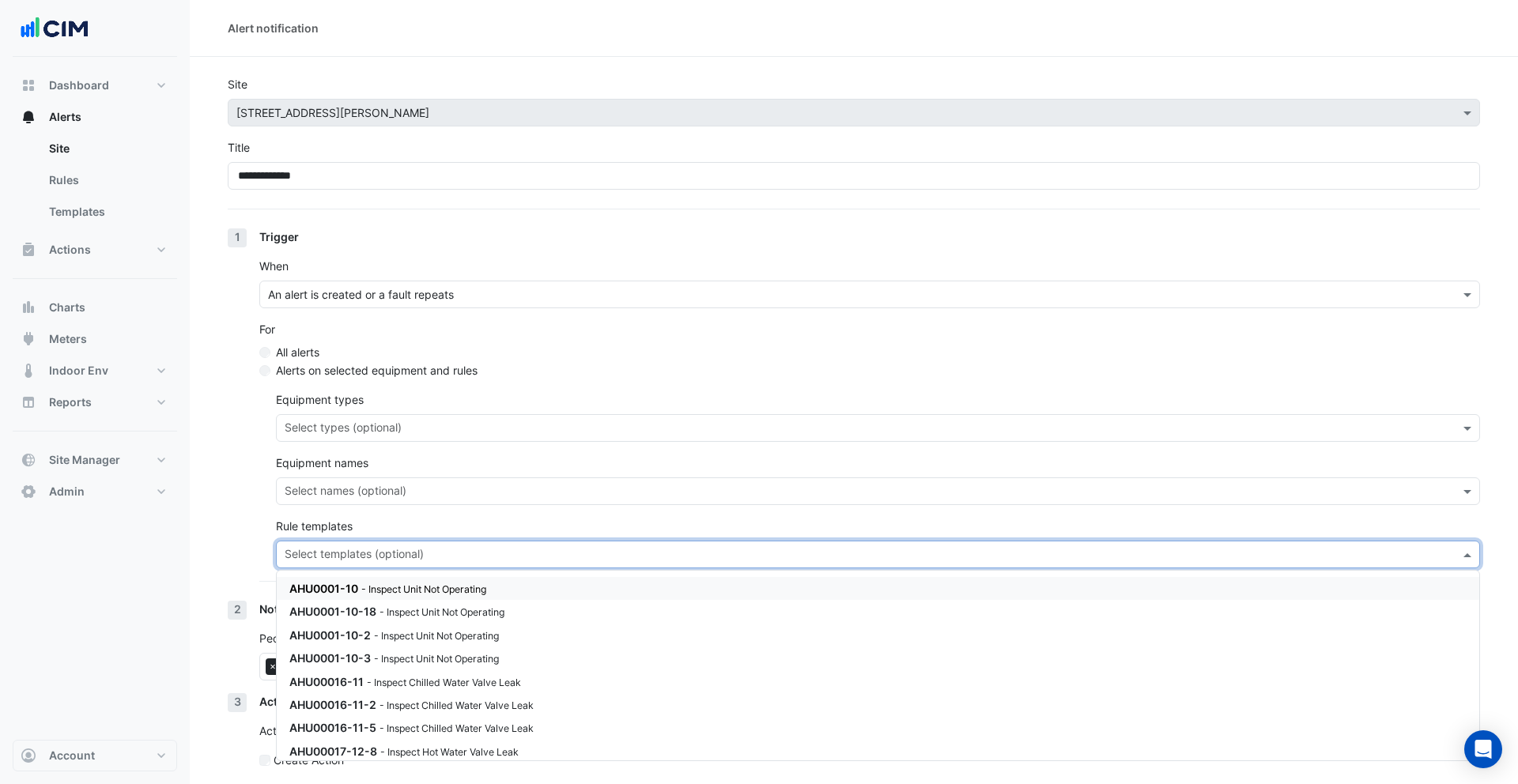
click at [379, 553] on input "text" at bounding box center [869, 556] width 1169 height 17
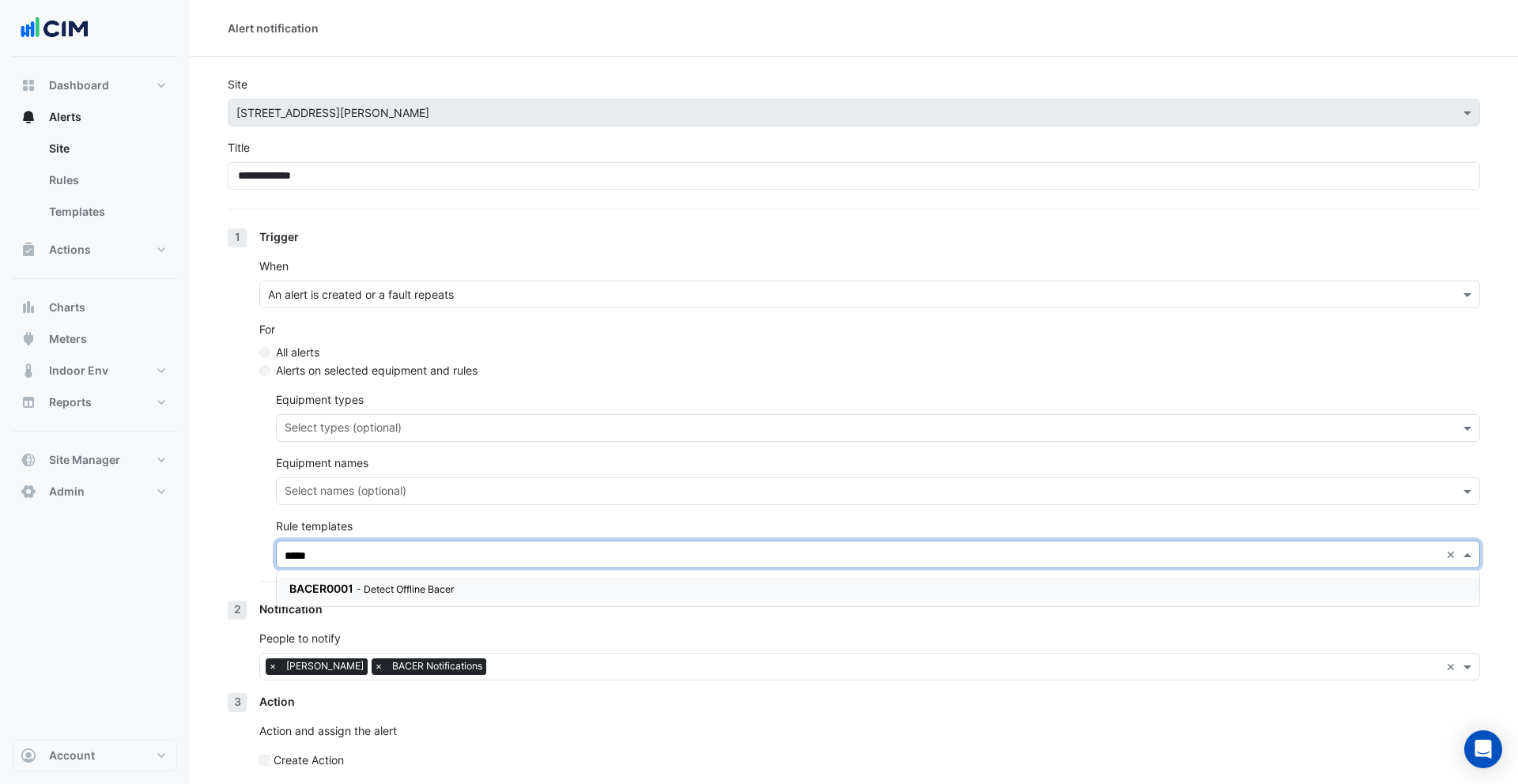
click at [406, 585] on small "- Detect Offline Bacer" at bounding box center [405, 589] width 98 height 12
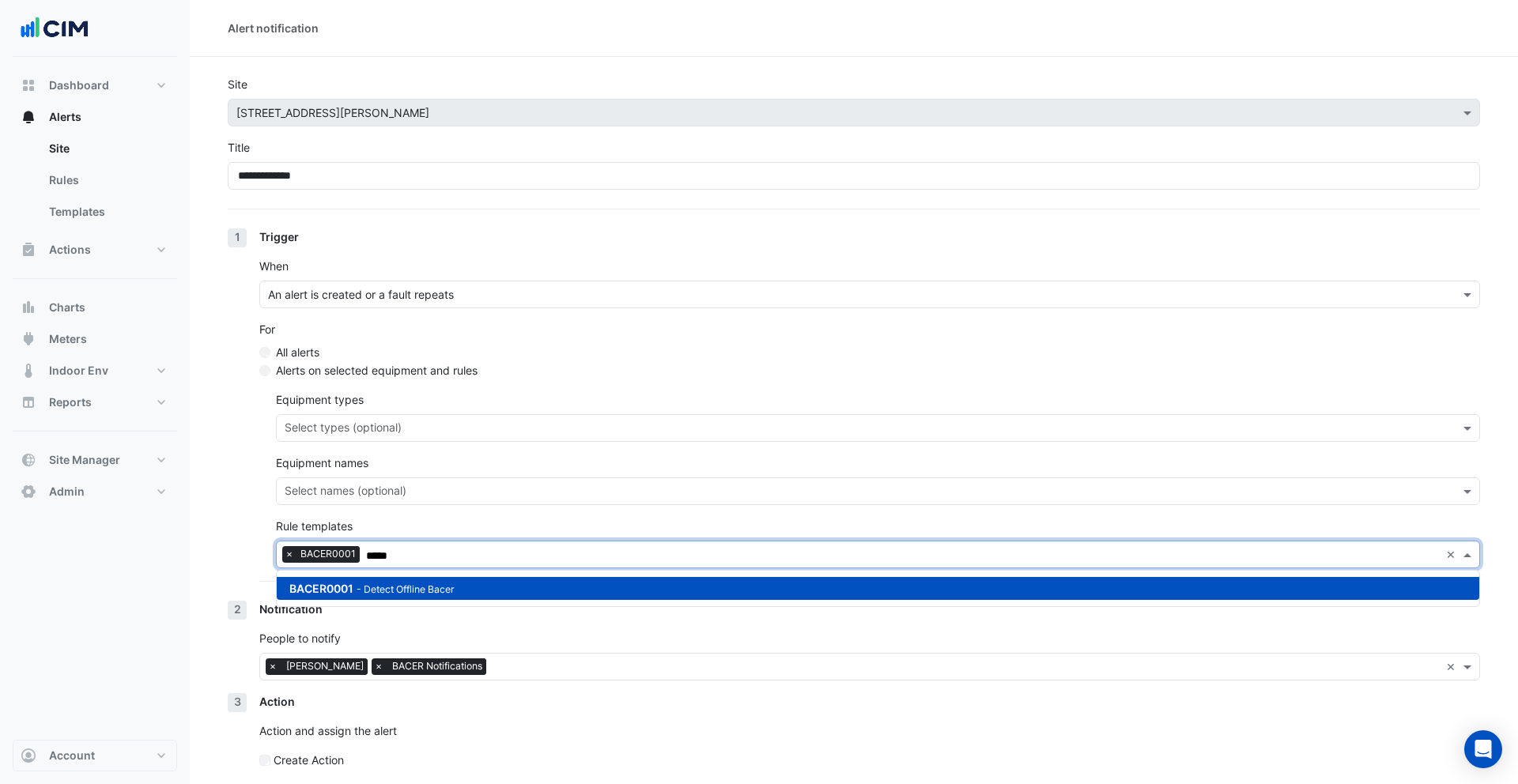
scroll to position [63, 0]
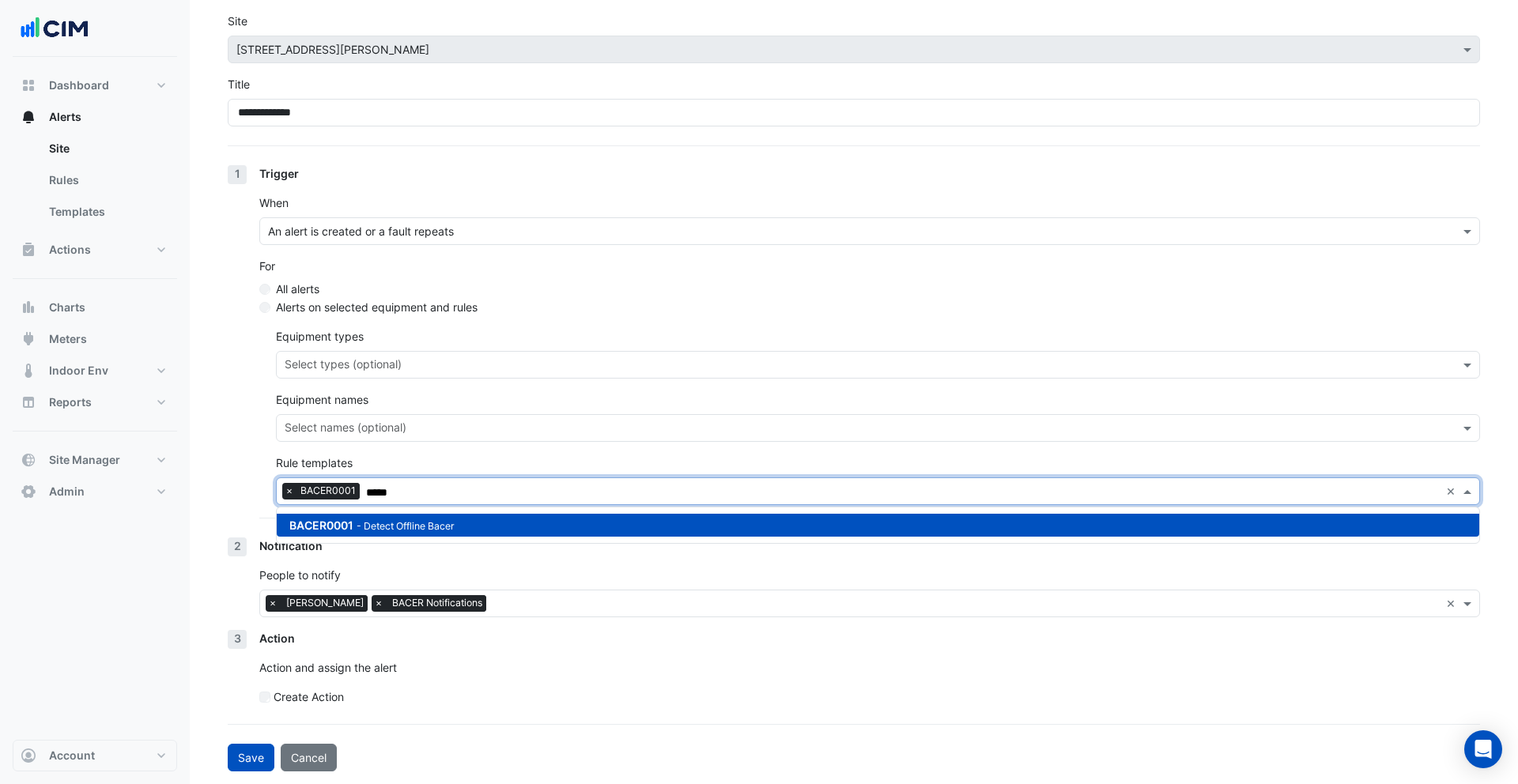
type input "*****"
click at [244, 464] on div "1 Trigger When An alert is created or a fault repeats For All alerts Alerts on …" at bounding box center [854, 351] width 1252 height 372
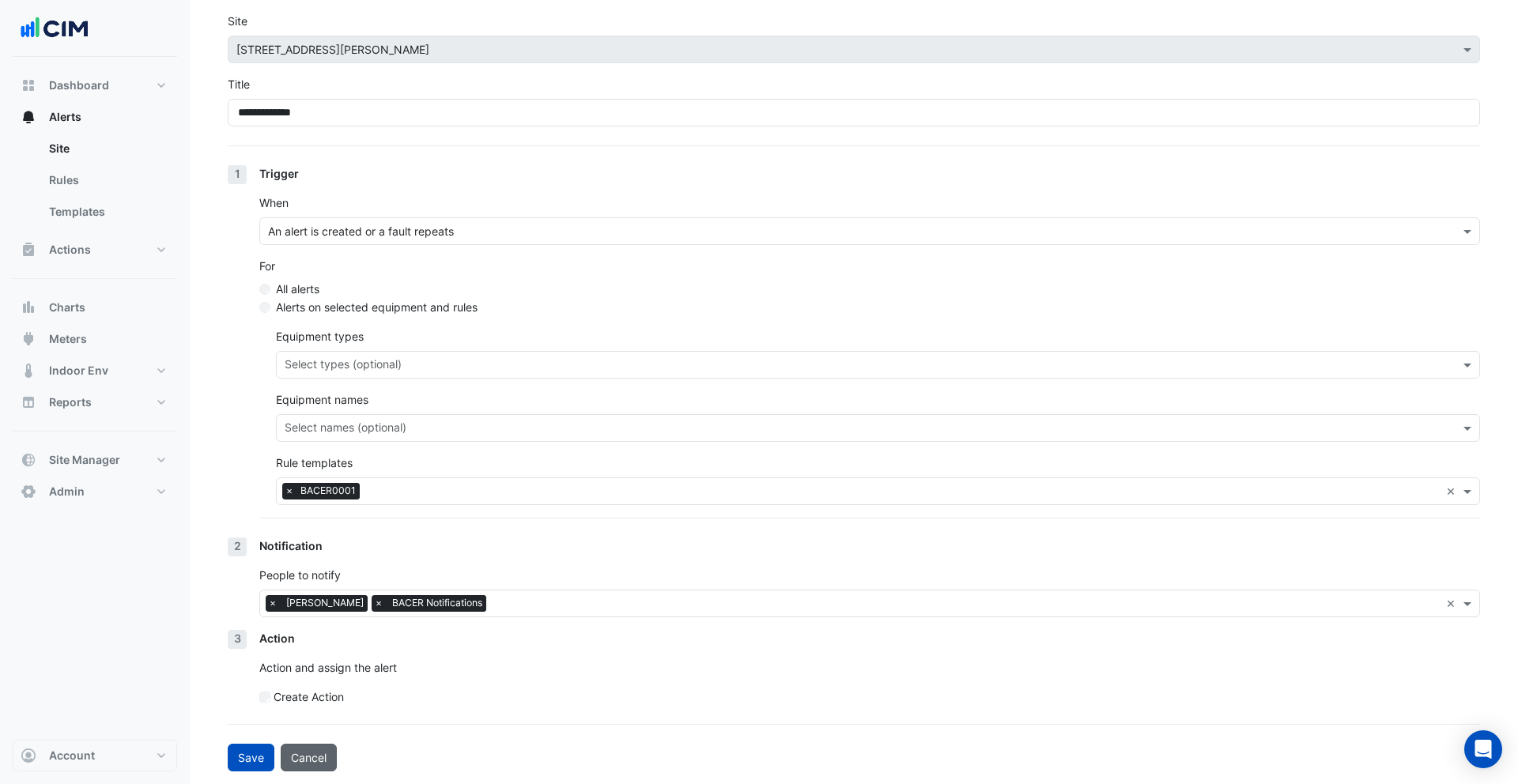
click at [322, 756] on button "Cancel" at bounding box center [309, 757] width 56 height 27
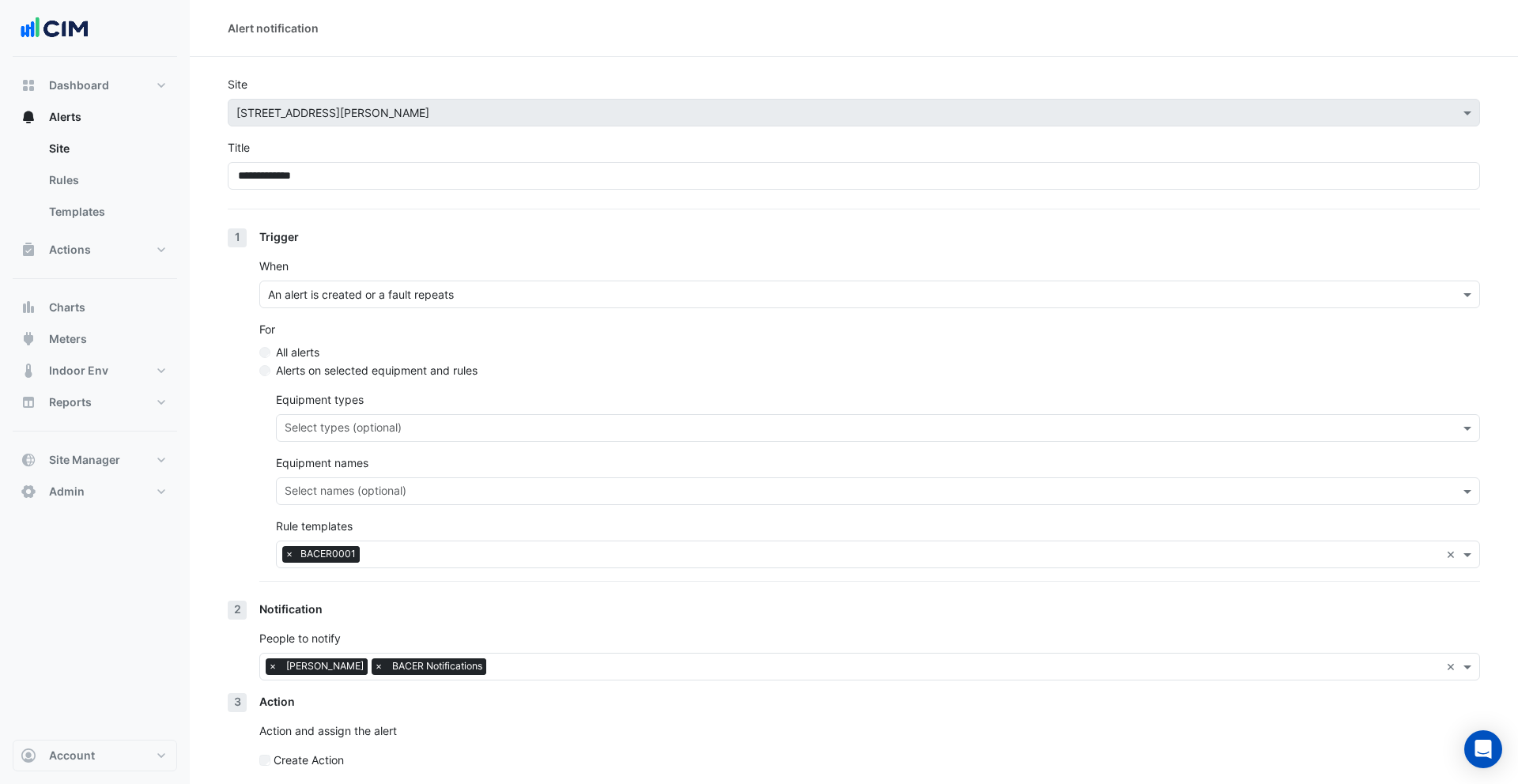
select select "******"
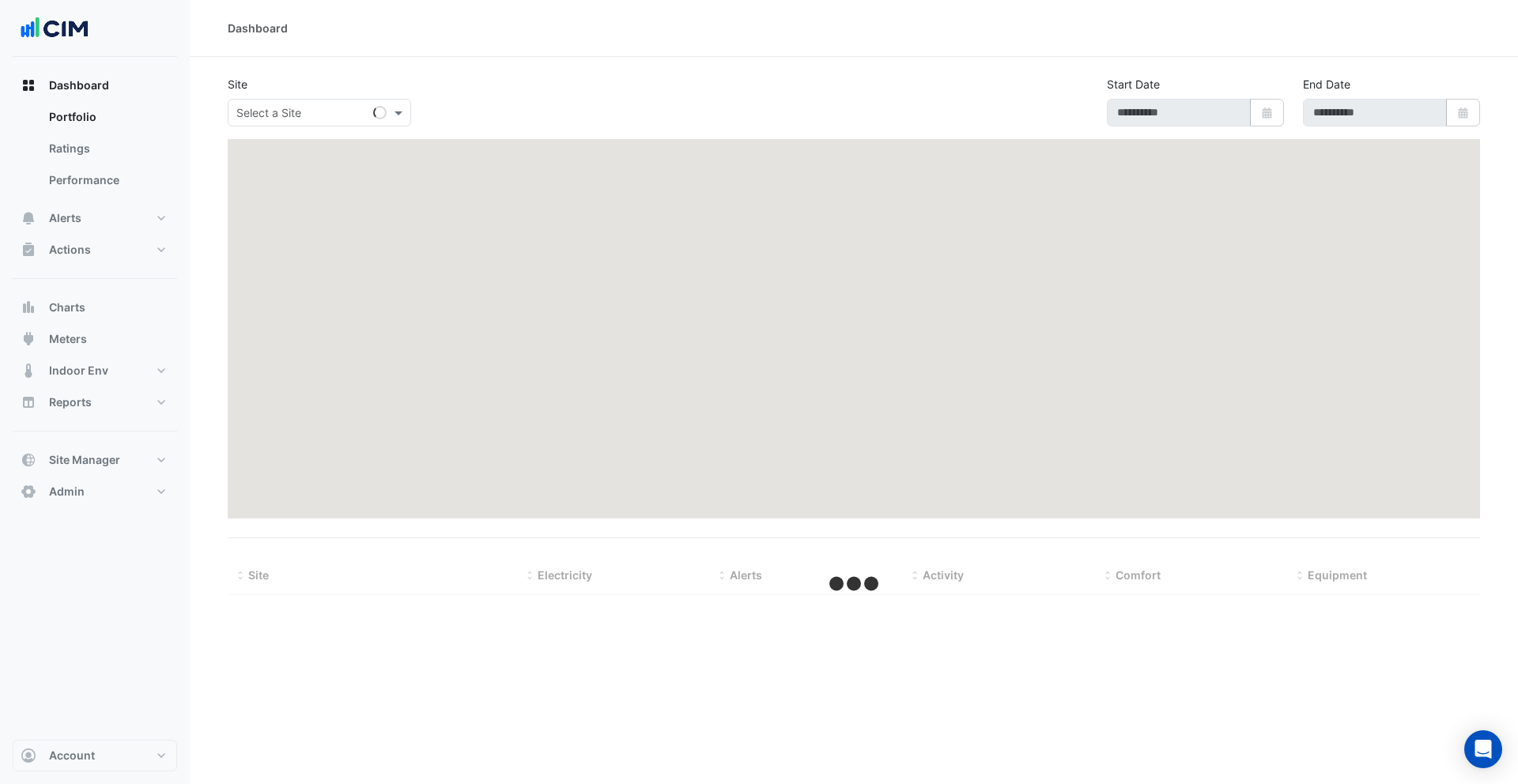
type input "**********"
select select "***"
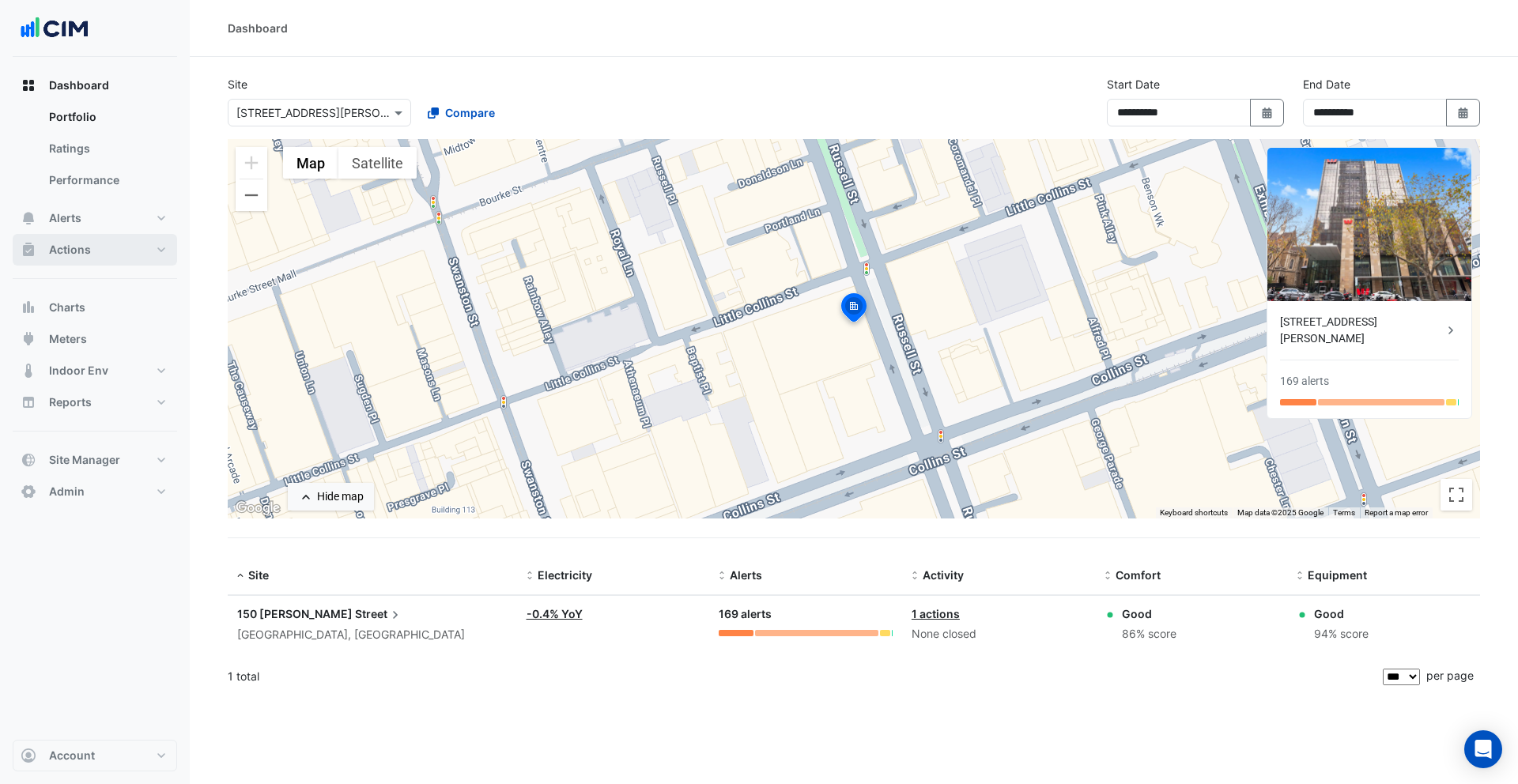
click at [80, 256] on span "Actions" at bounding box center [70, 250] width 42 height 16
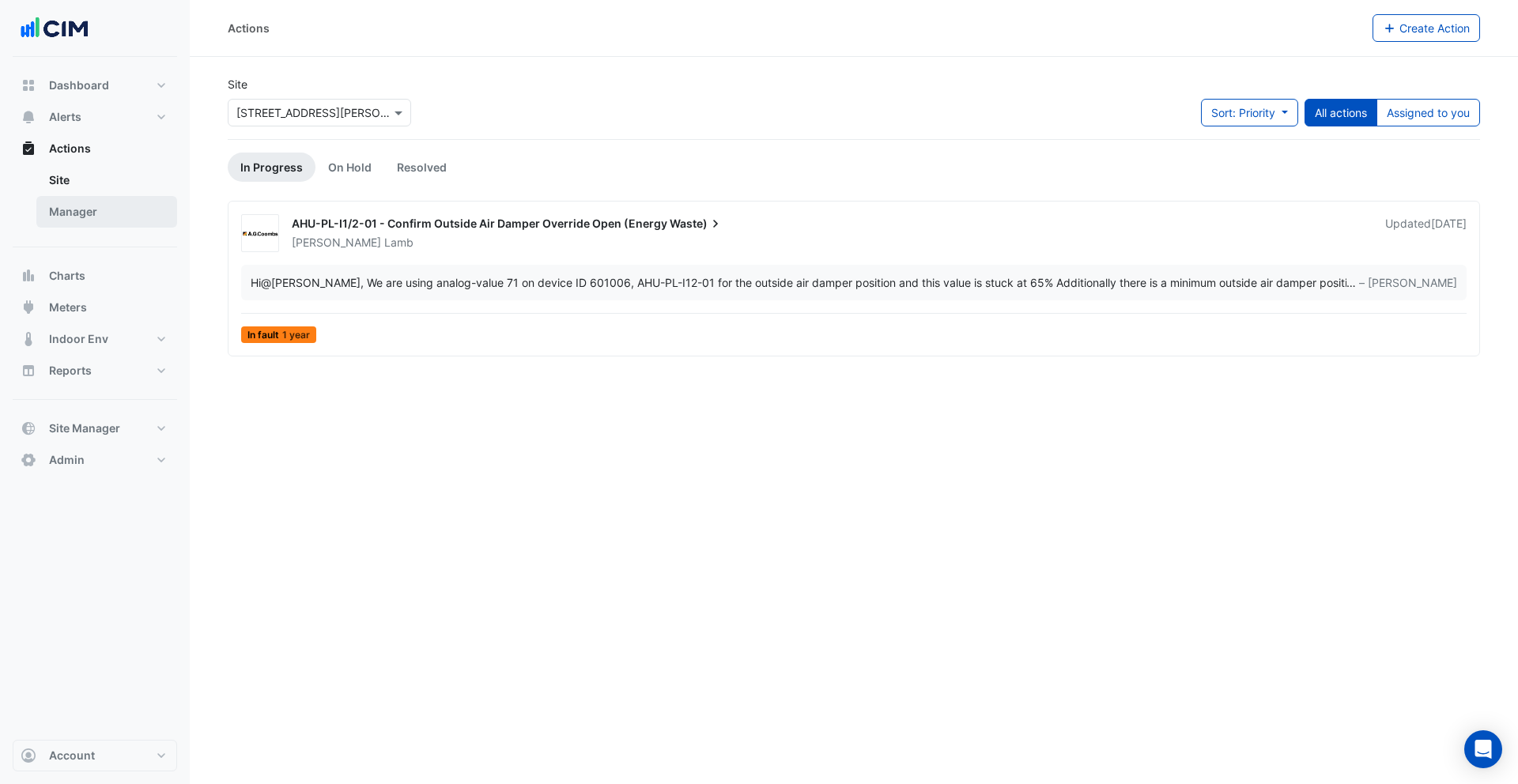
click at [103, 217] on link "Manager" at bounding box center [107, 211] width 140 height 31
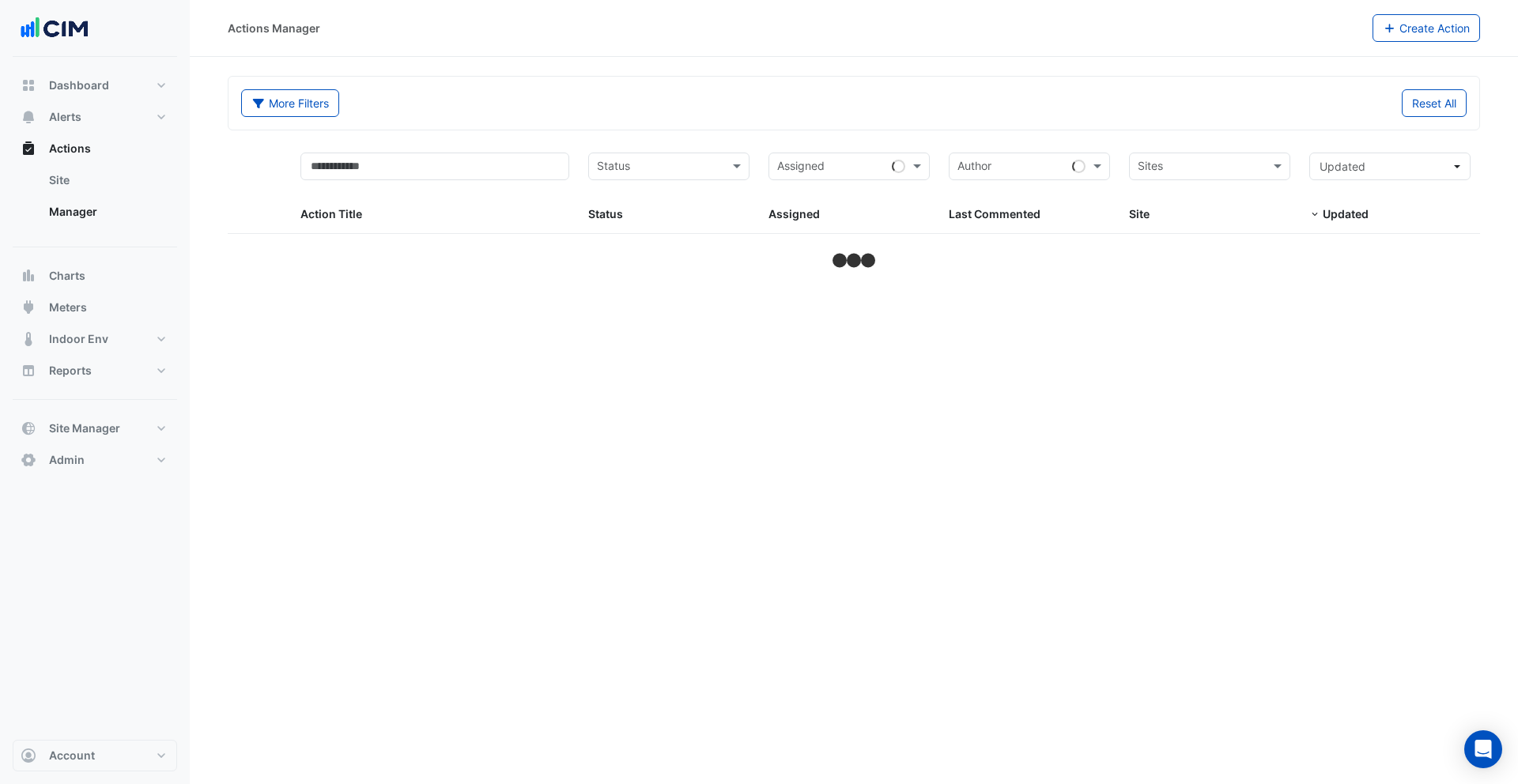
click at [1237, 138] on form "More Filters Reset All Status Assigned Sites Action Title Status Status Assigne…" at bounding box center [854, 173] width 1252 height 196
select select "***"
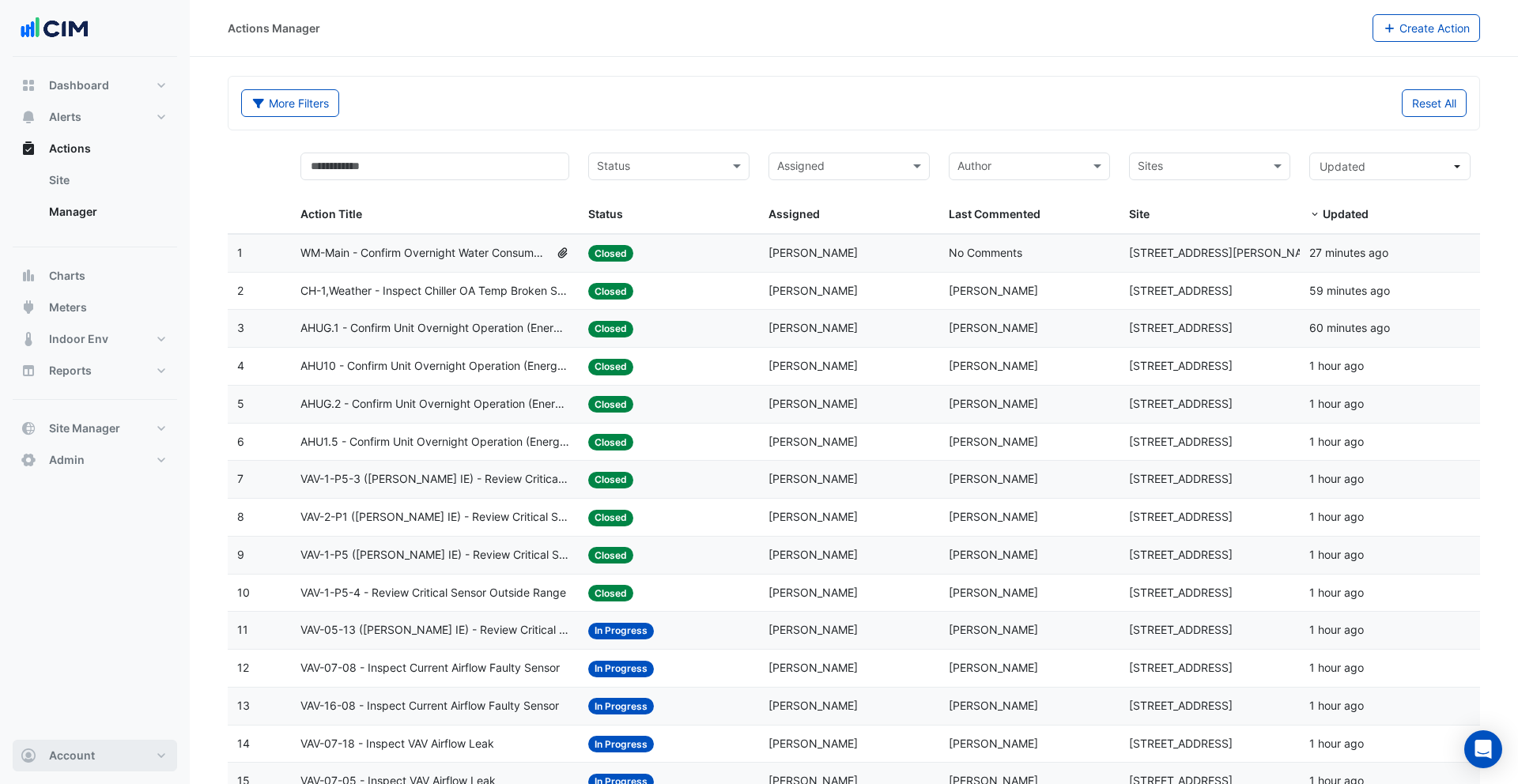
drag, startPoint x: 92, startPoint y: 761, endPoint x: 92, endPoint y: 743, distance: 18.0
click at [92, 760] on span "Account" at bounding box center [72, 756] width 46 height 16
click at [90, 730] on link "Sign Out" at bounding box center [94, 715] width 150 height 31
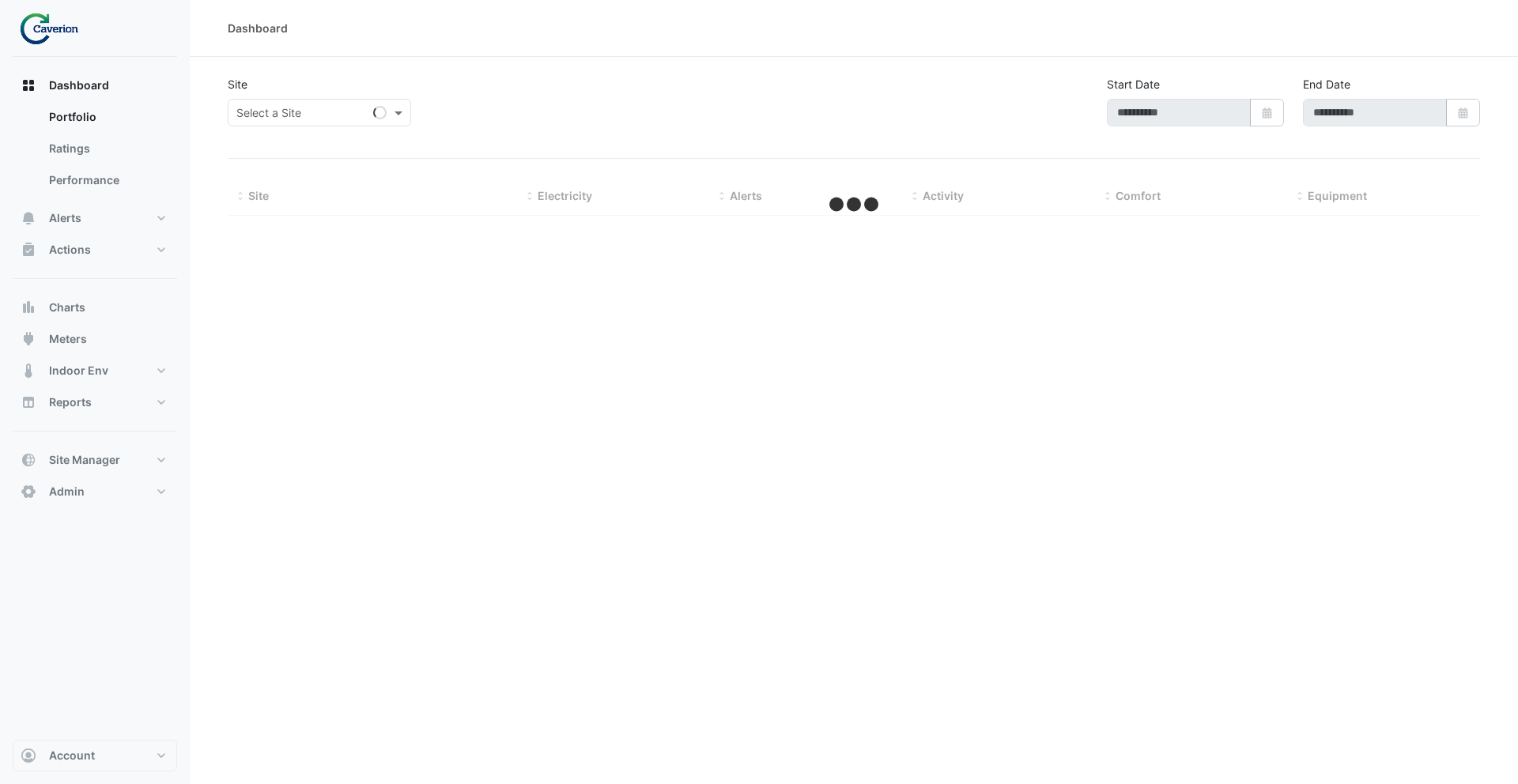
type input "**********"
select select "***"
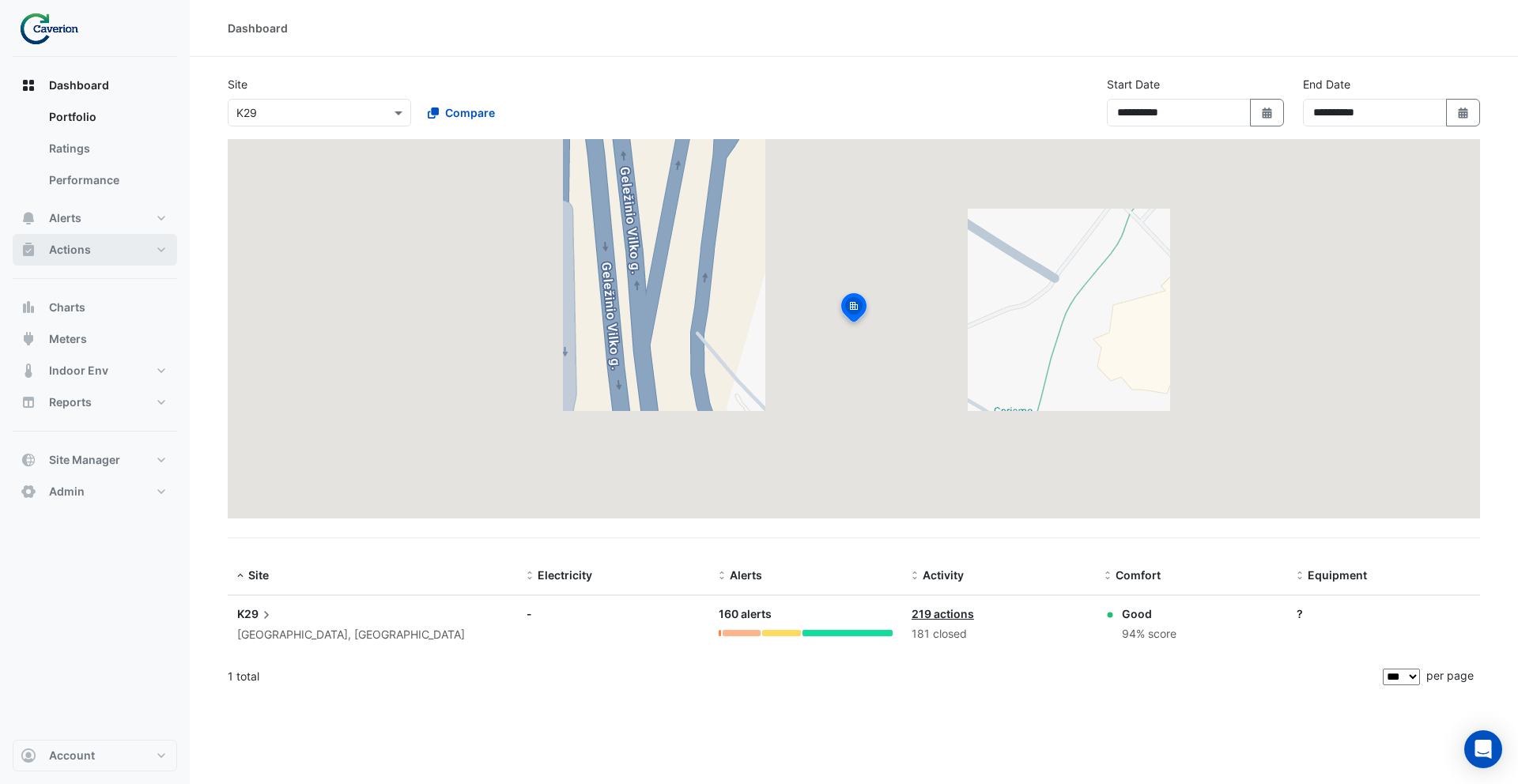
click at [121, 246] on button "Actions" at bounding box center [95, 249] width 165 height 31
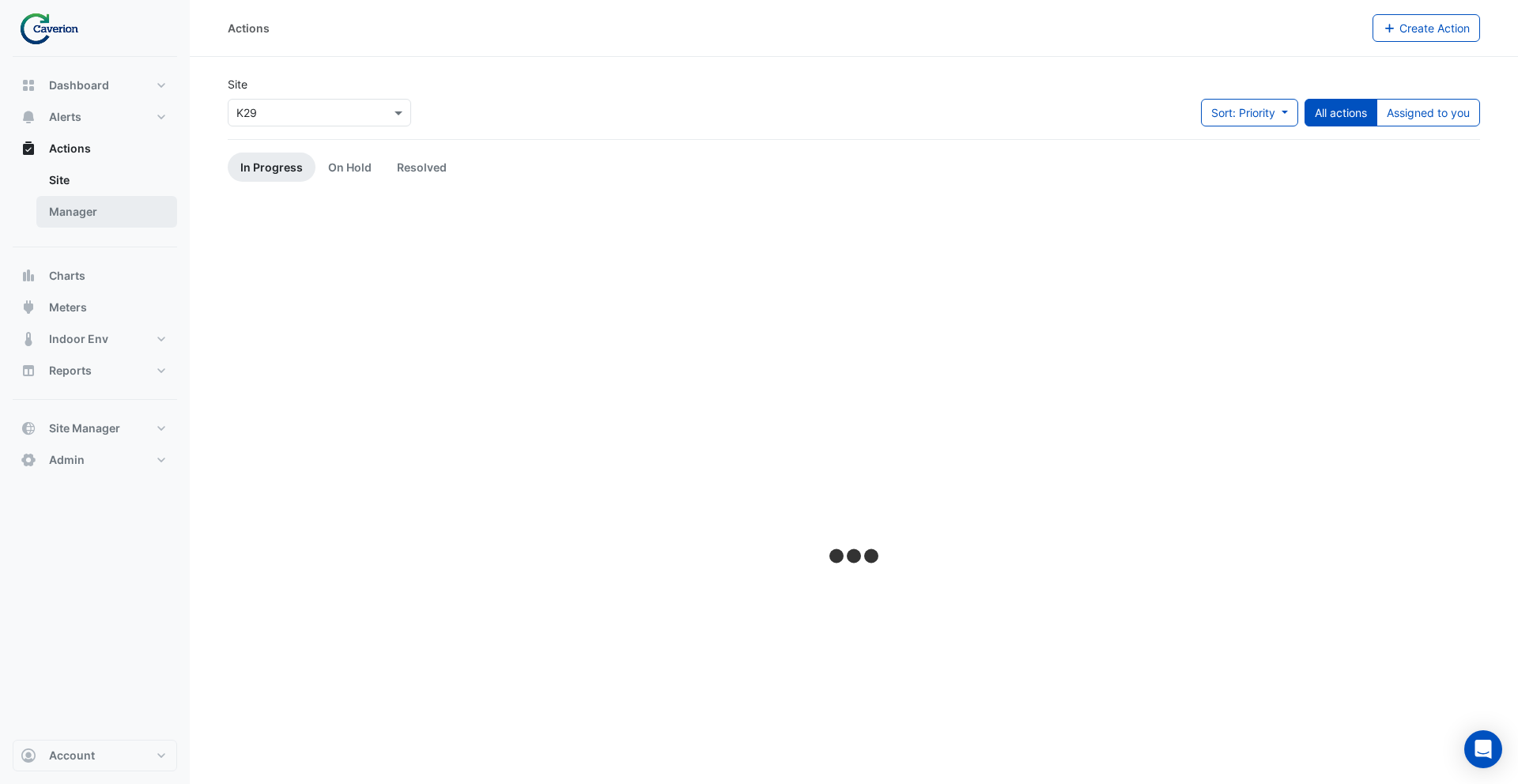
click at [124, 223] on link "Manager" at bounding box center [107, 211] width 140 height 31
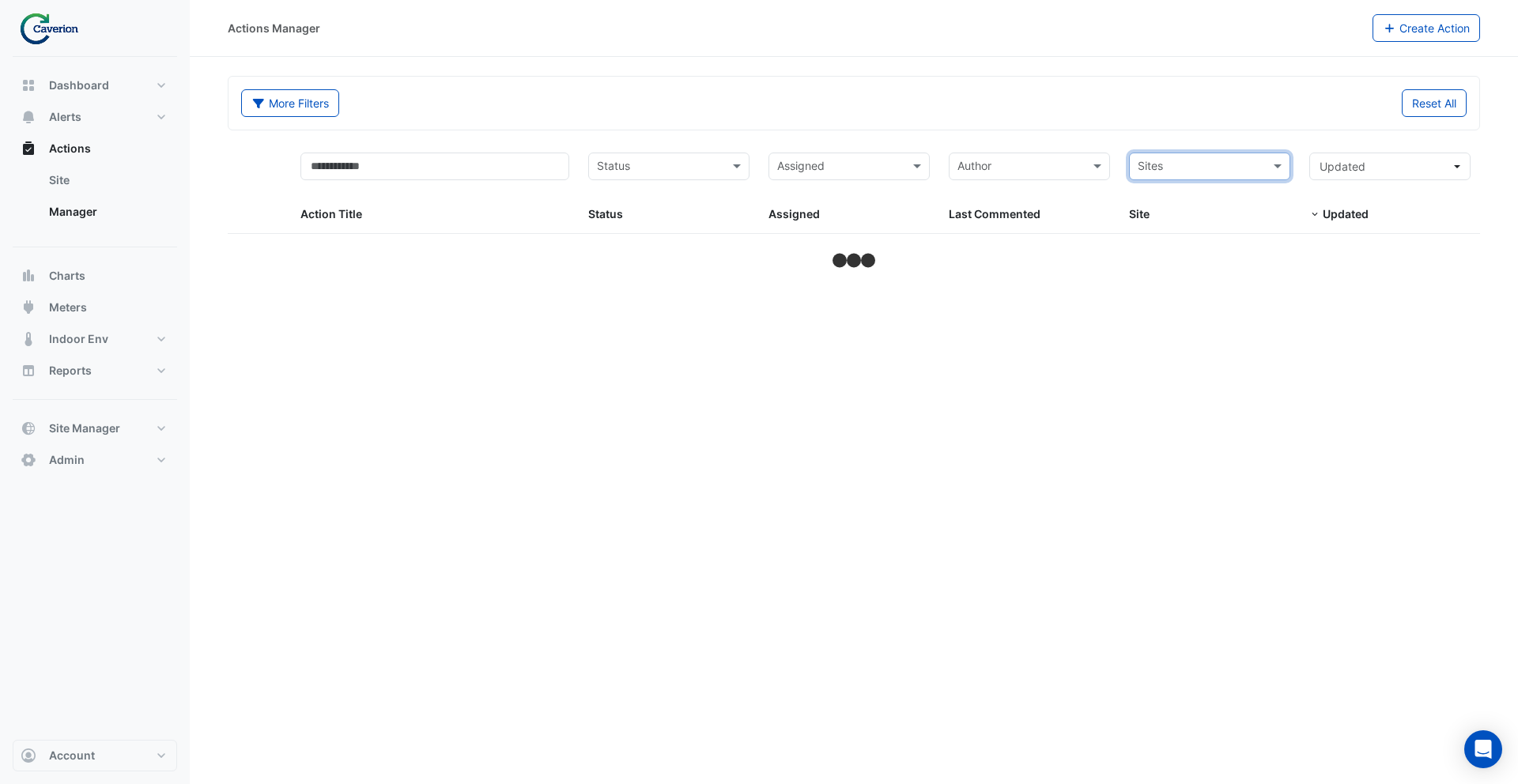
select select "***"
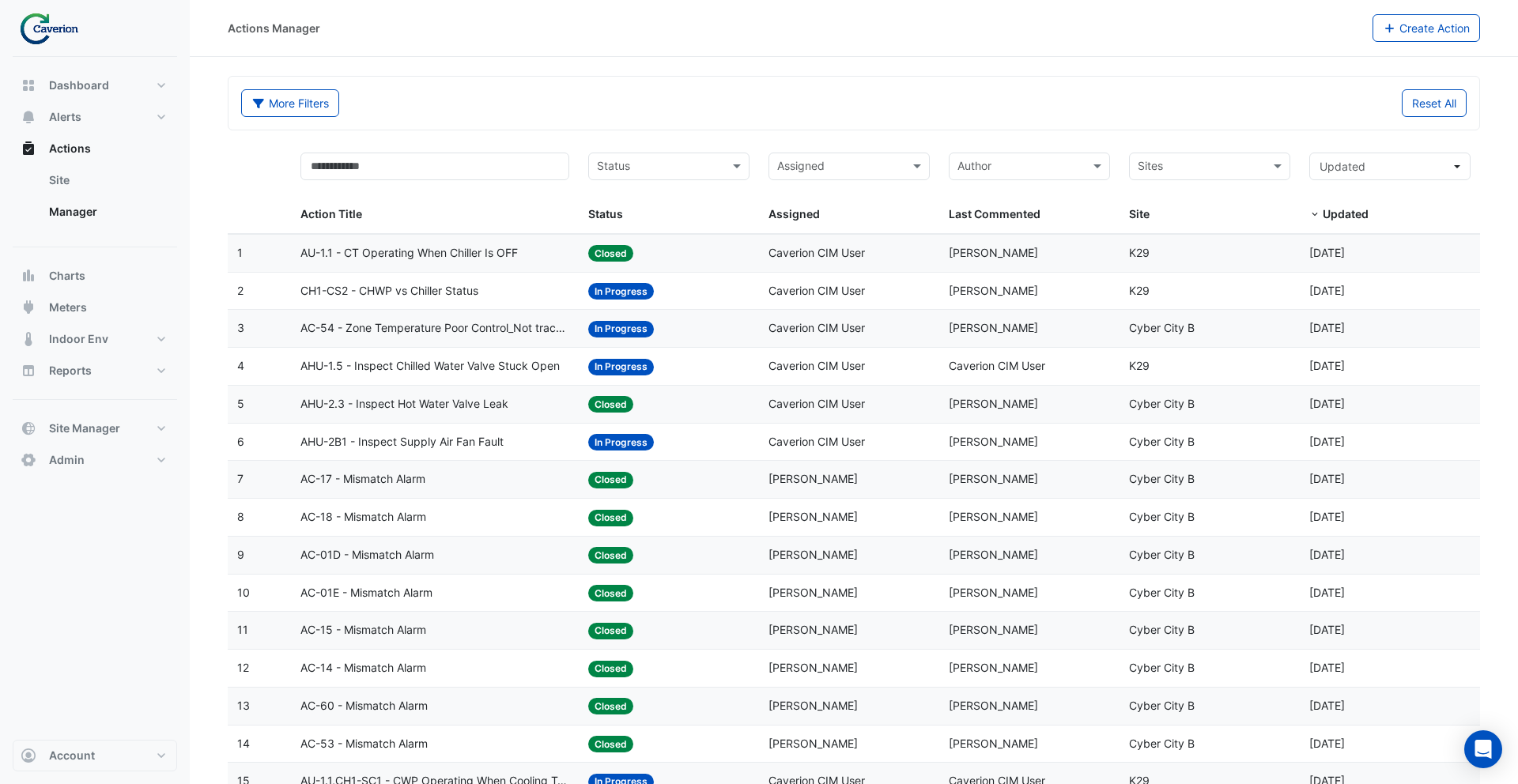
click at [826, 263] on datatable-body-cell "Assigned: Caverion CIM User" at bounding box center [848, 253] width 180 height 37
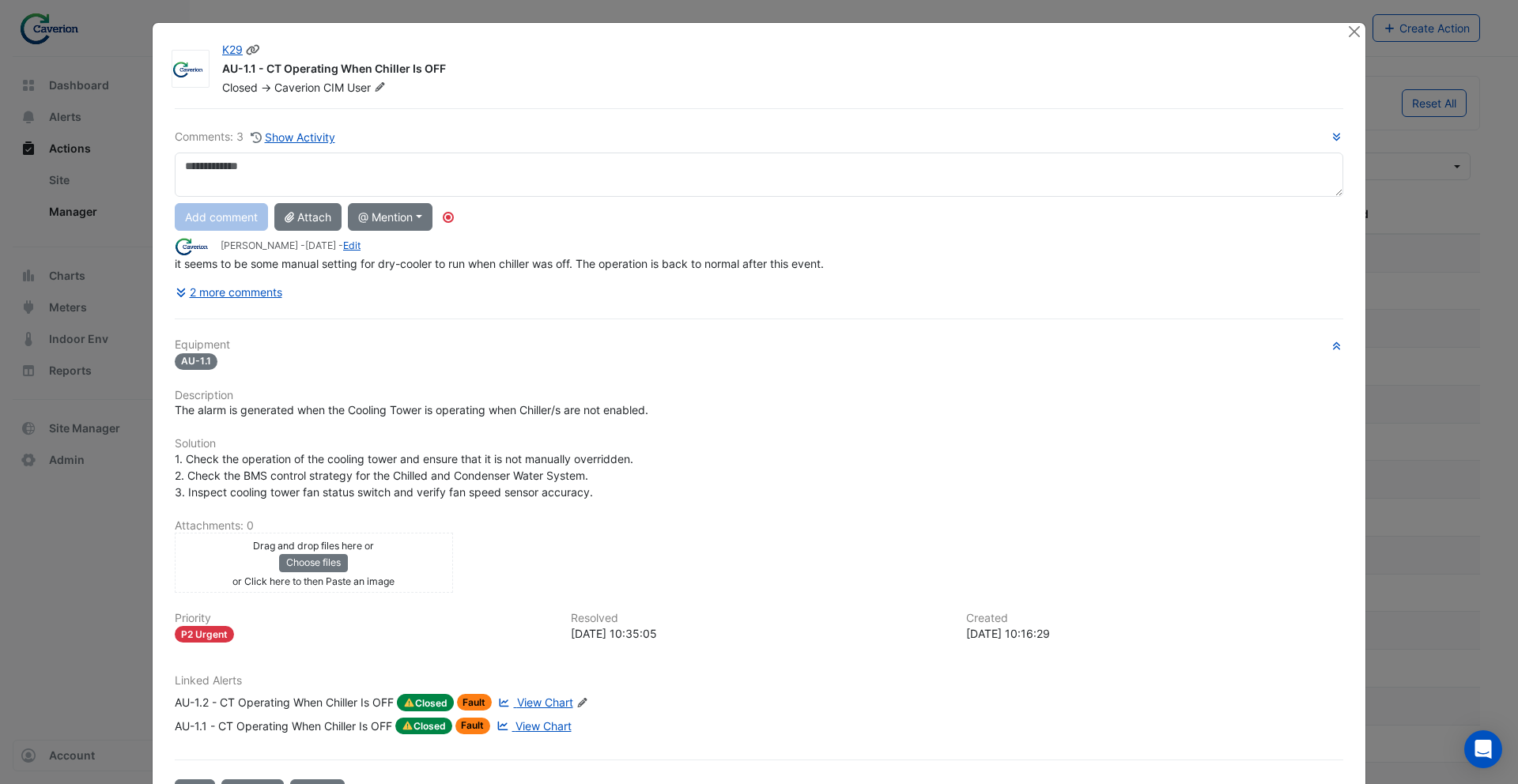
click at [328, 90] on span "Caverion CIM" at bounding box center [309, 87] width 69 height 14
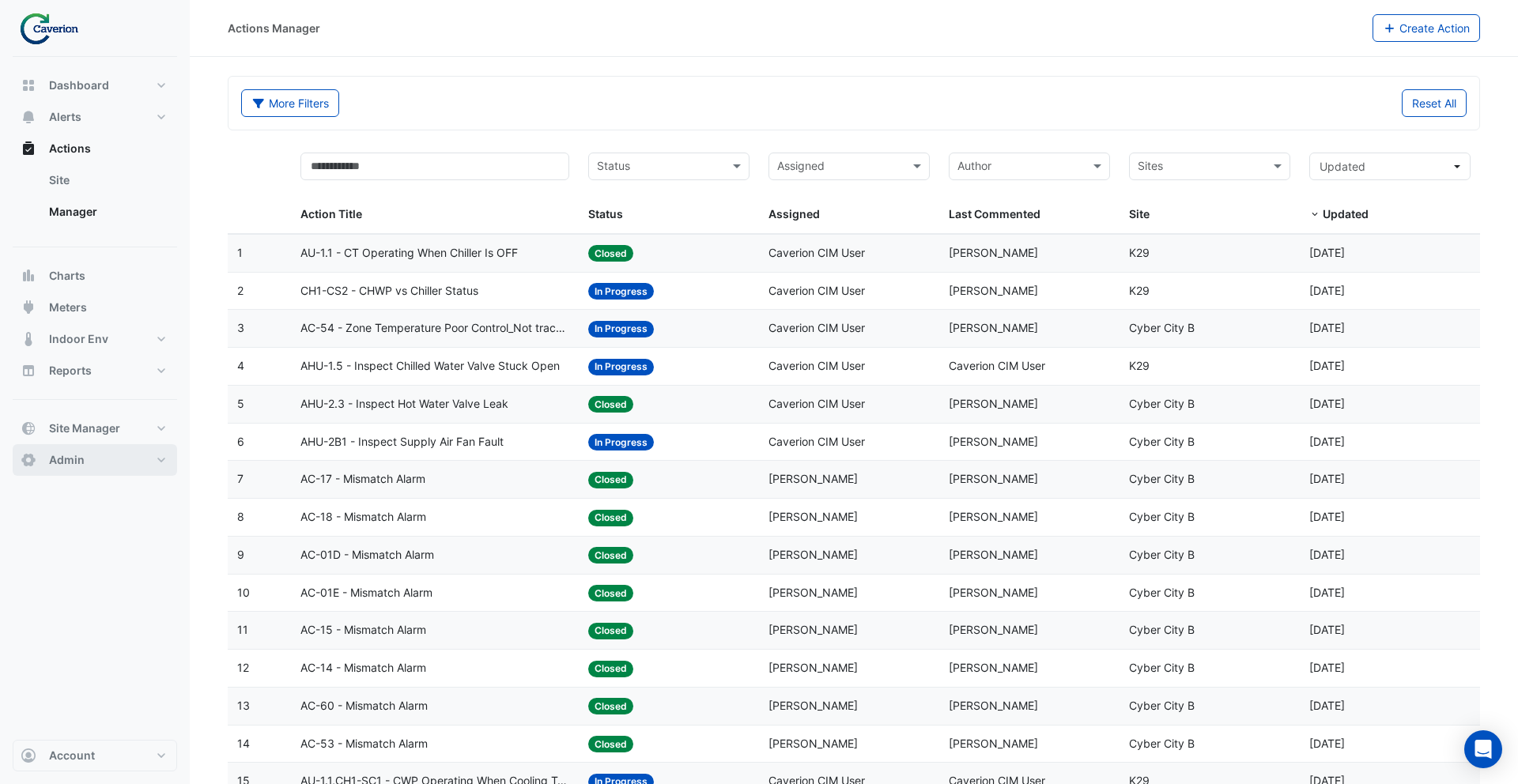
click at [109, 466] on button "Admin" at bounding box center [95, 460] width 165 height 31
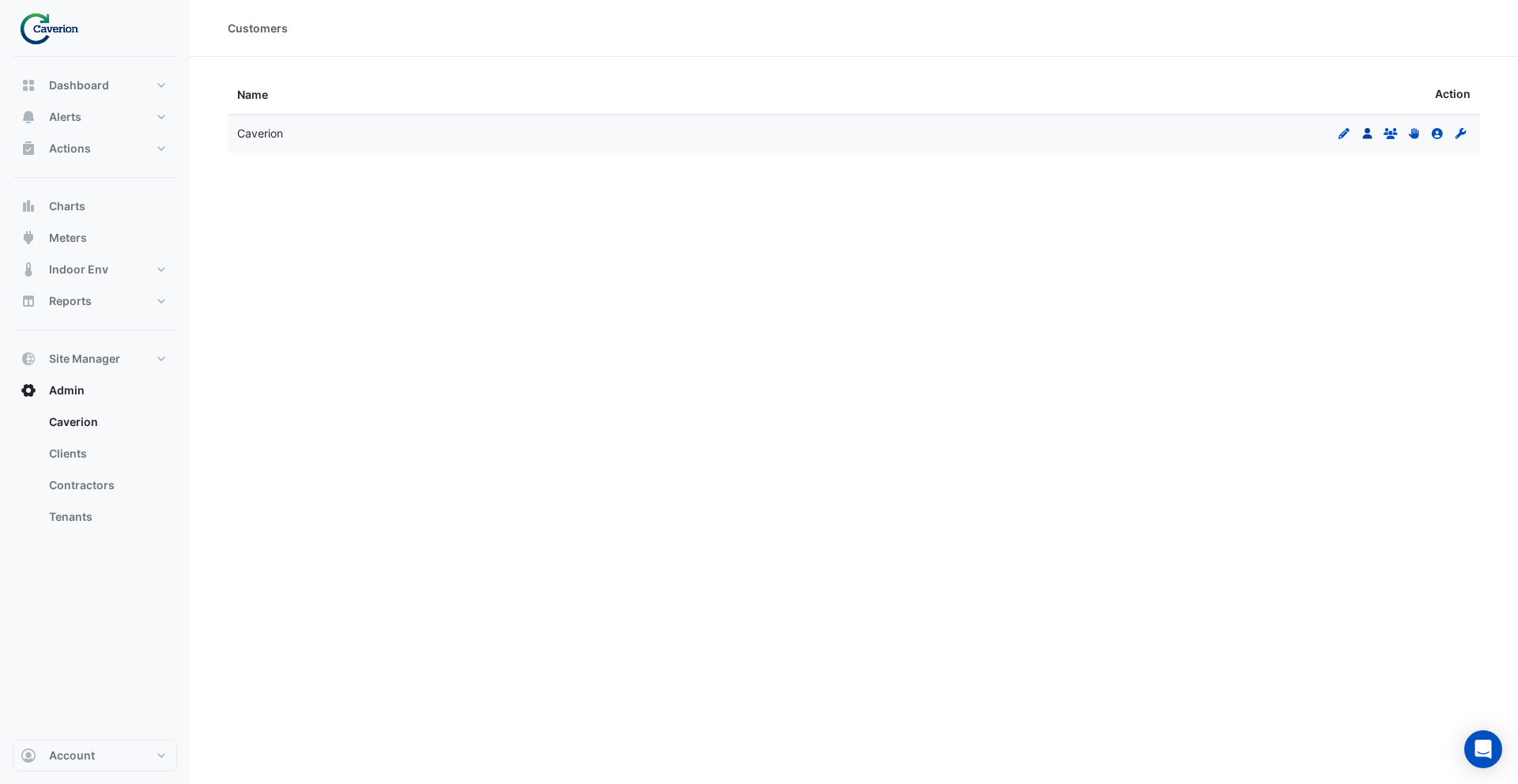
click at [1365, 136] on icon at bounding box center [1367, 134] width 10 height 11
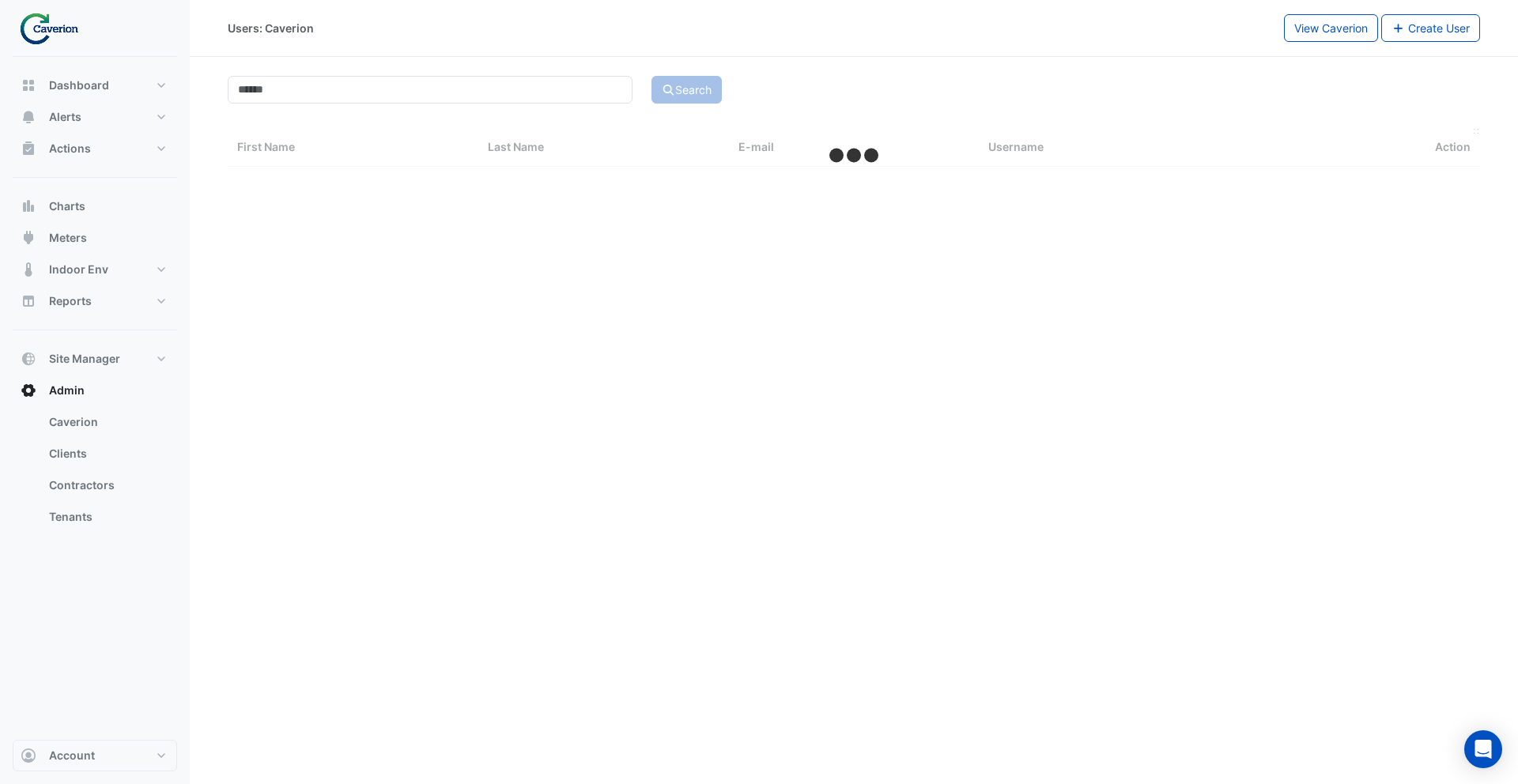
select select "***"
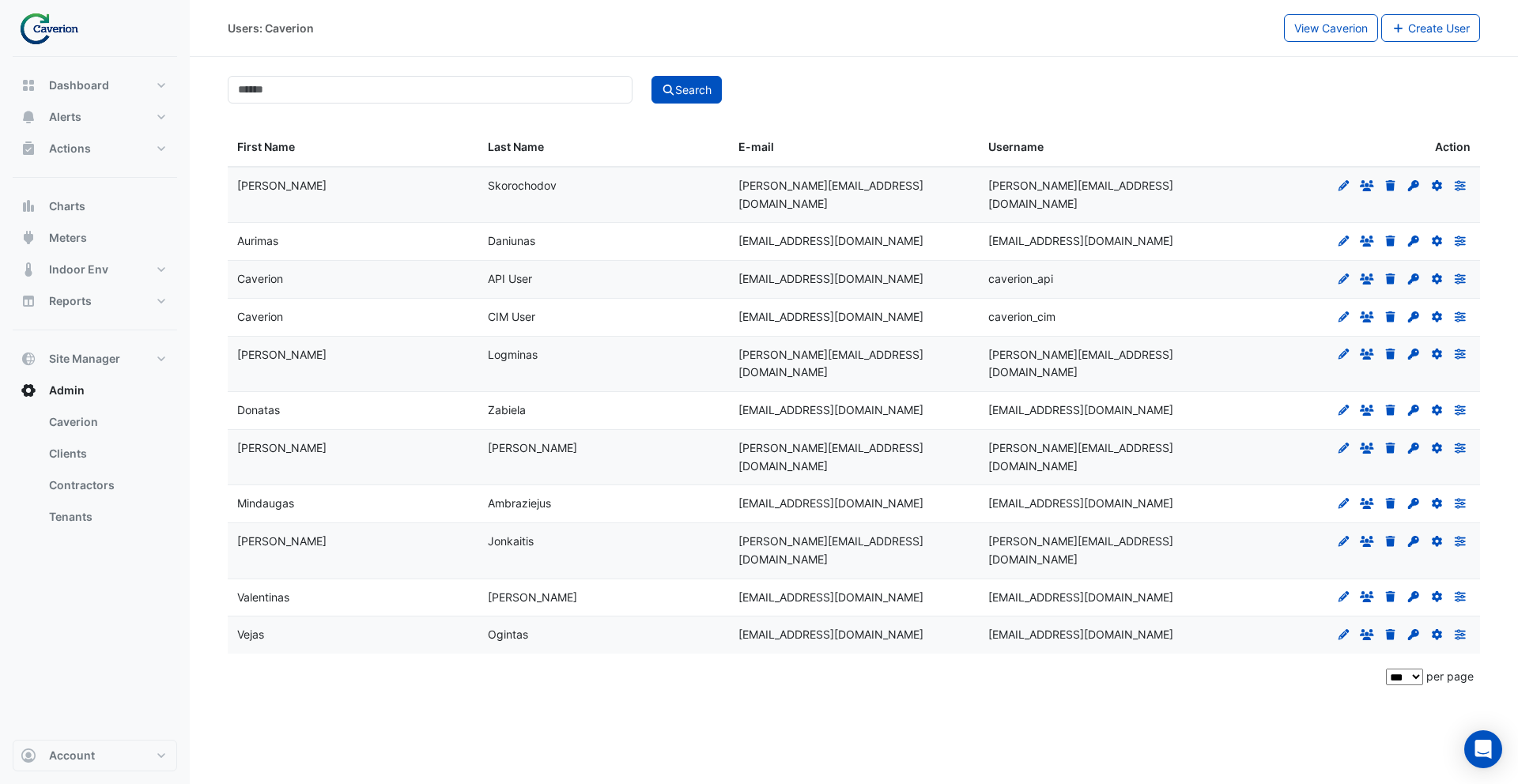
drag, startPoint x: 931, startPoint y: 300, endPoint x: 240, endPoint y: 263, distance: 692.0
click at [240, 263] on datatable-scroller "Aleksandr Skorochodov aleksandr.skorochodov@caverion.com aleksandr.skorochodov@…" at bounding box center [854, 410] width 1252 height 486
drag, startPoint x: 430, startPoint y: 272, endPoint x: 483, endPoint y: 273, distance: 53.0
click at [445, 273] on datatable-body-cell "Caverion" at bounding box center [353, 279] width 251 height 37
click at [1438, 35] on button "Create User" at bounding box center [1430, 28] width 99 height 27
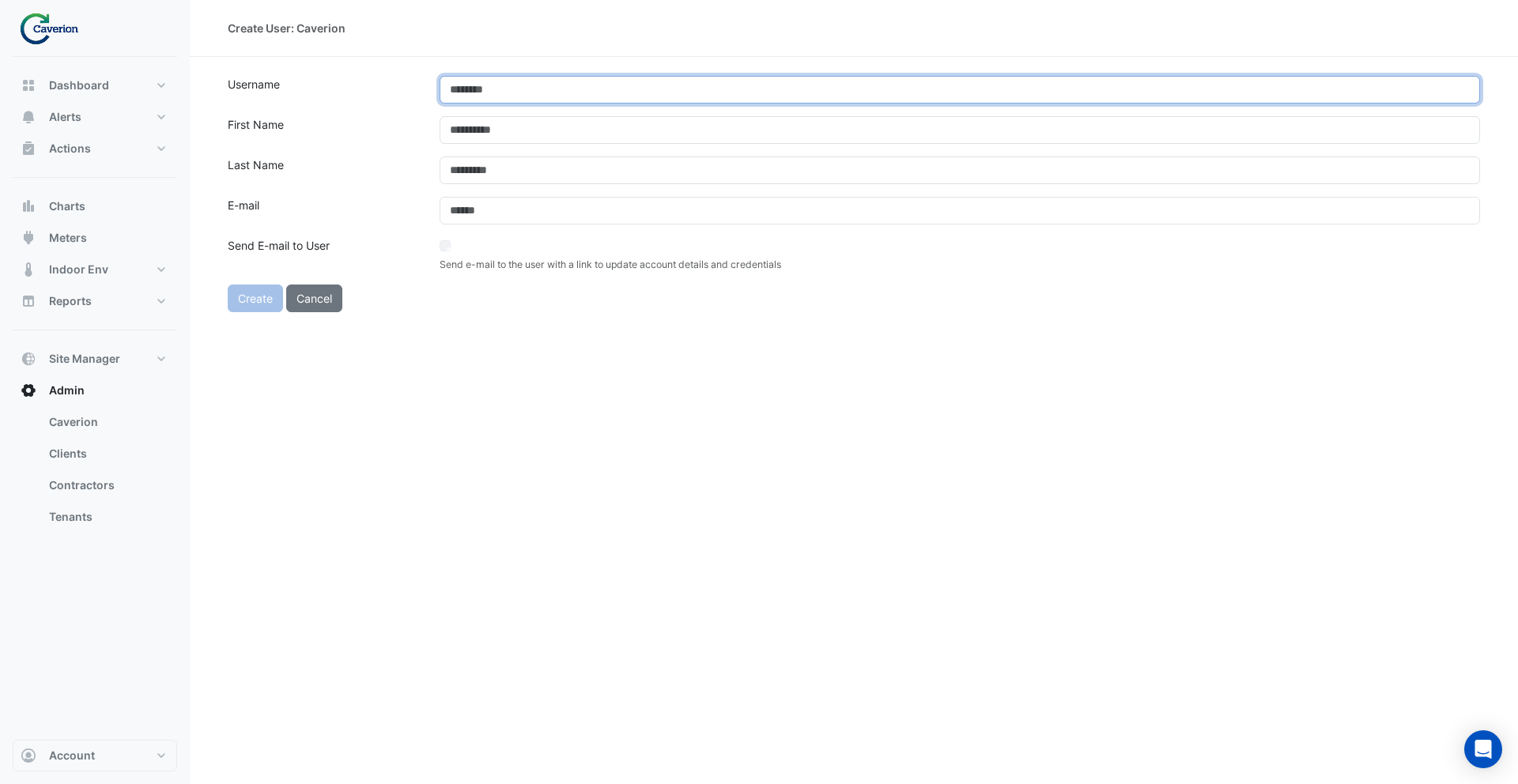
click at [580, 94] on input "text" at bounding box center [960, 90] width 1040 height 27
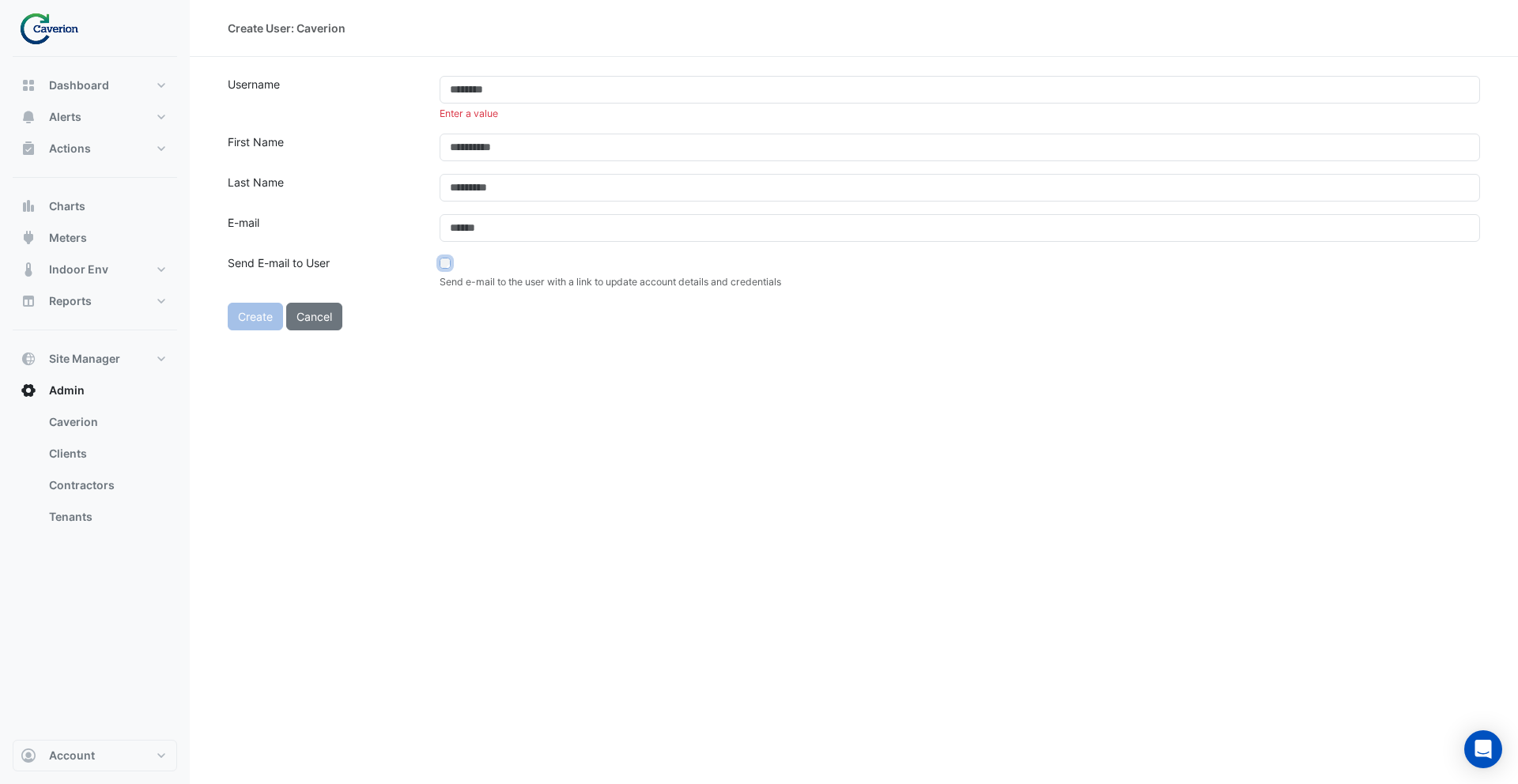
click at [445, 247] on form "Username Enter a value First Name Last Name E-mail Send E-mail to User Send e-m…" at bounding box center [854, 202] width 1252 height 254
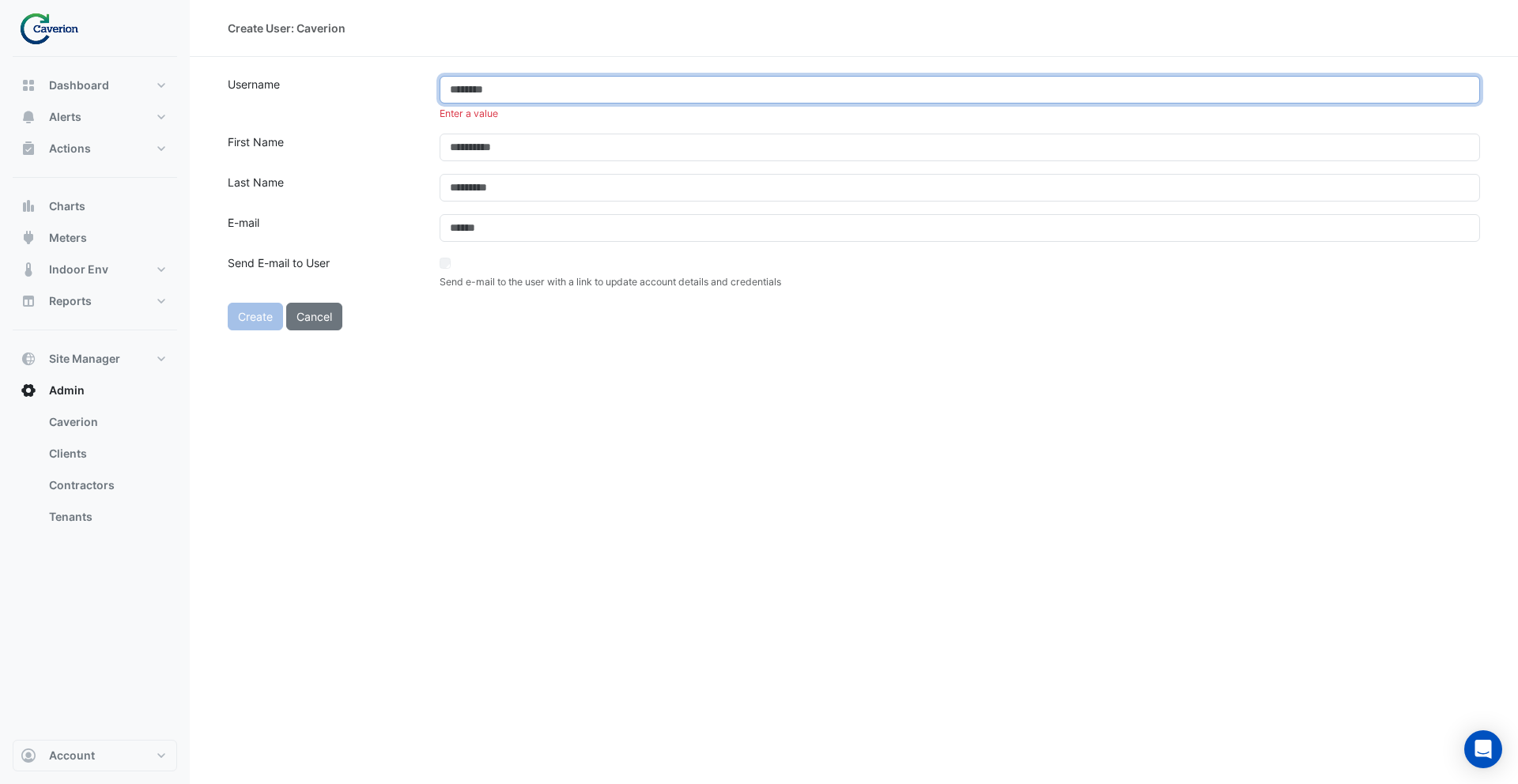
click at [482, 94] on input "text" at bounding box center [960, 90] width 1040 height 27
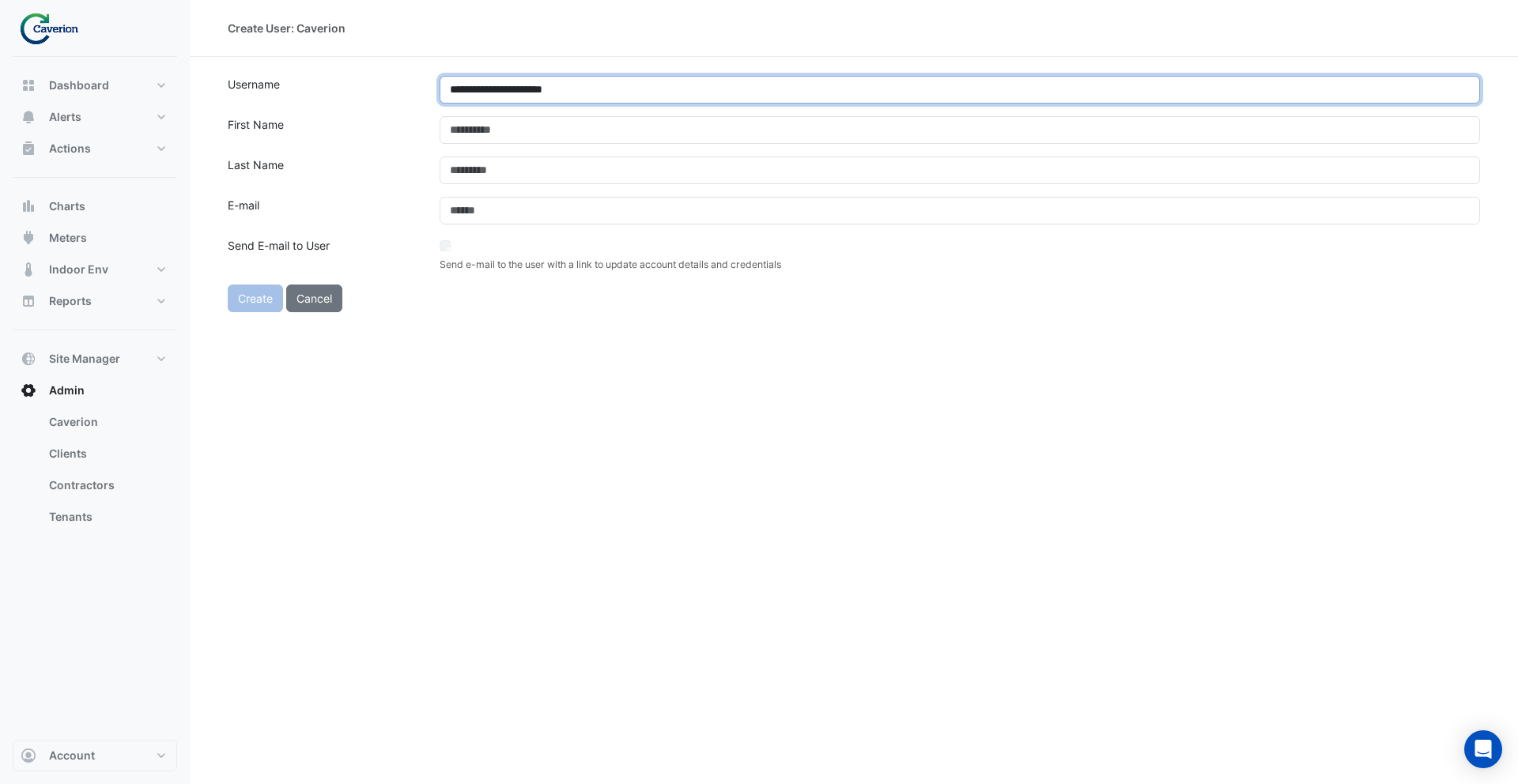
type input "**********"
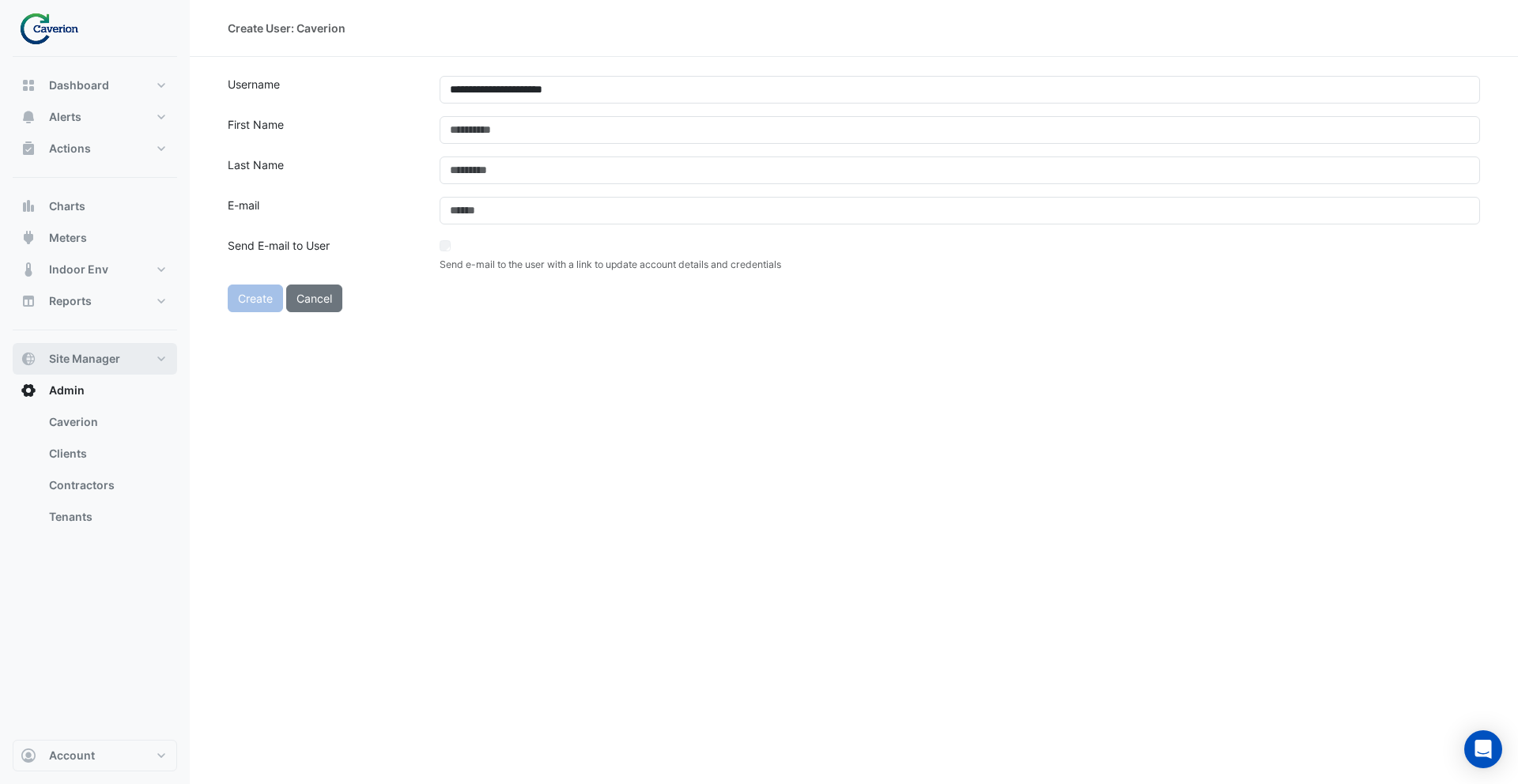
click at [115, 361] on span "Site Manager" at bounding box center [85, 359] width 71 height 16
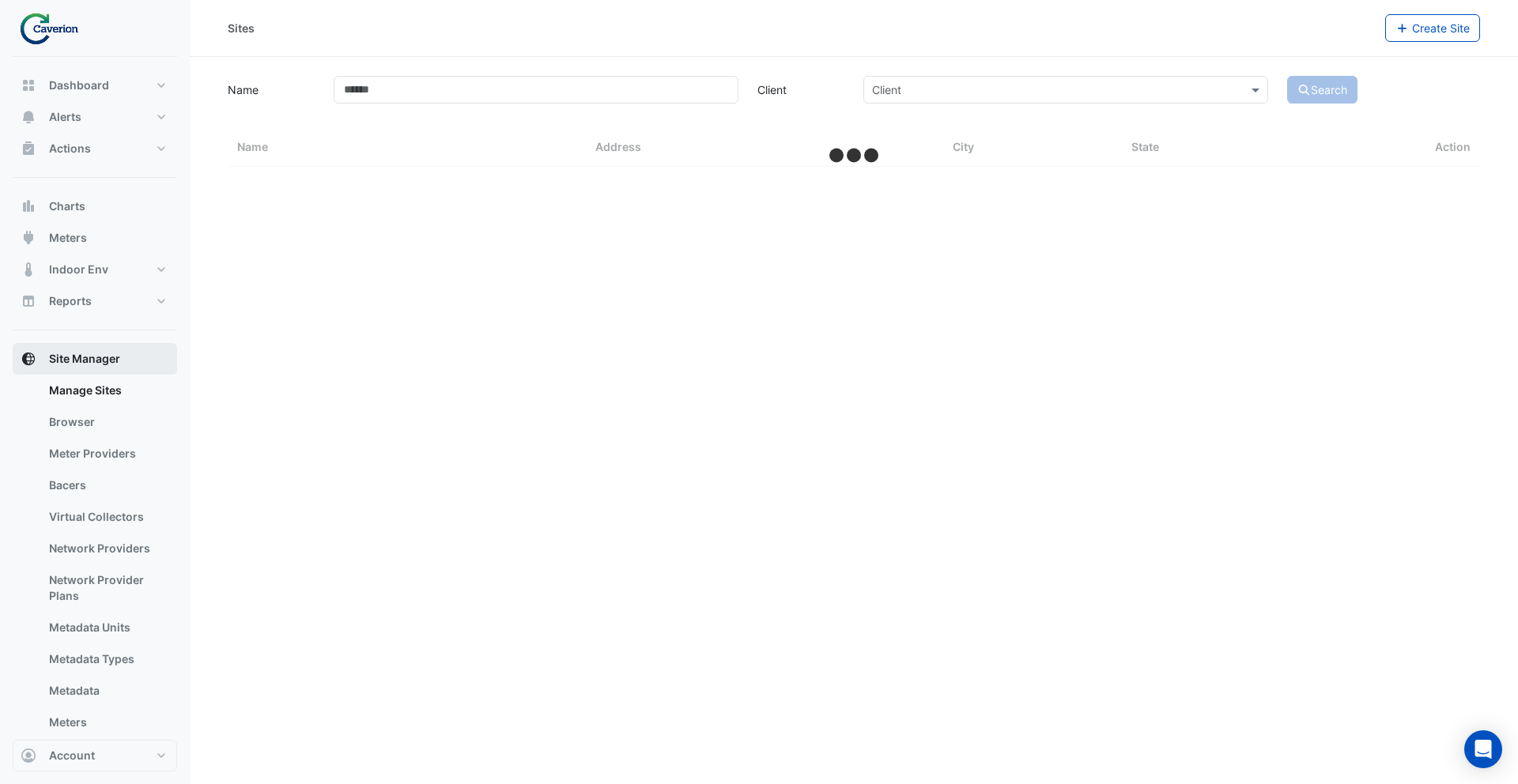
select select "***"
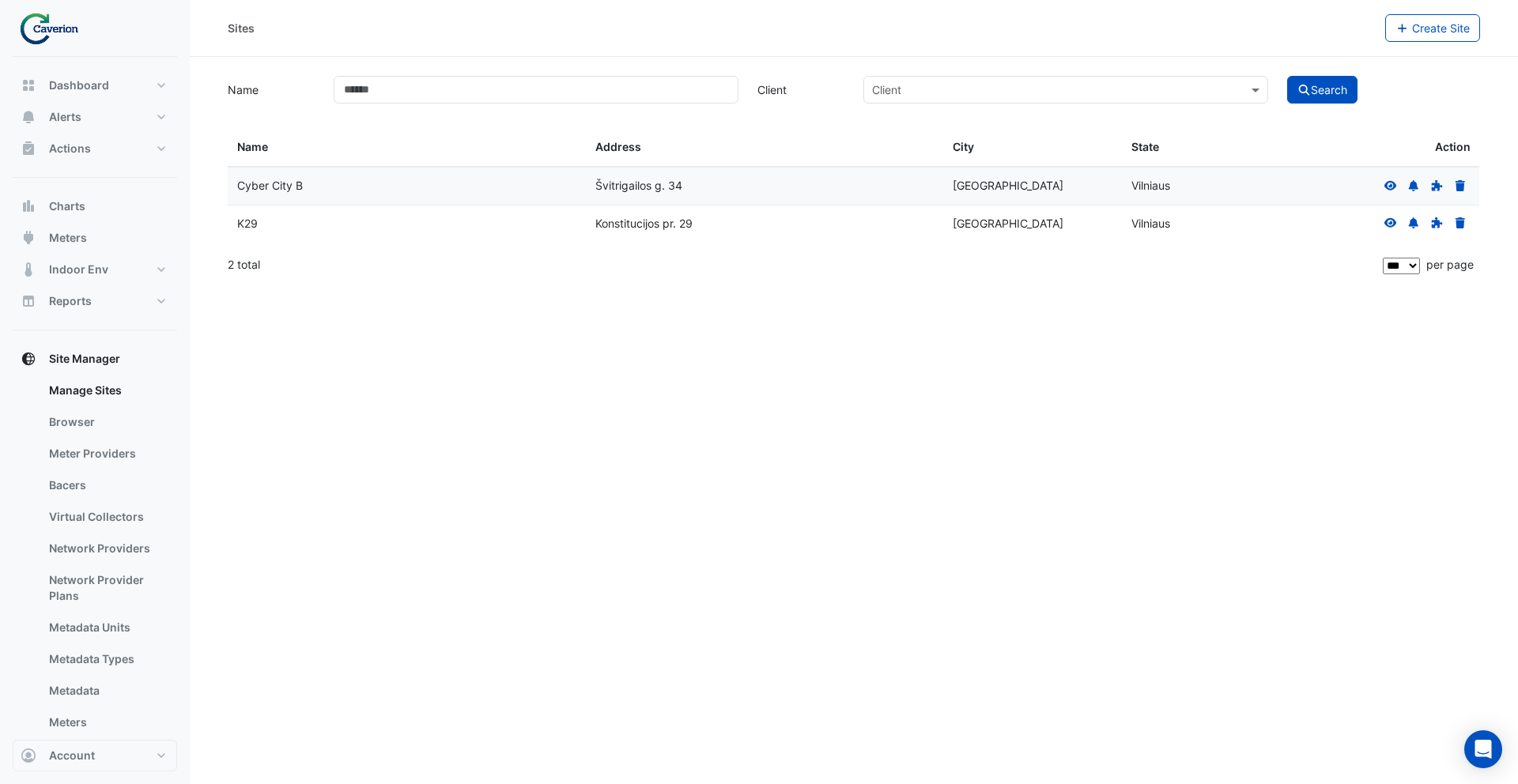
click at [1395, 184] on icon at bounding box center [1390, 185] width 13 height 10
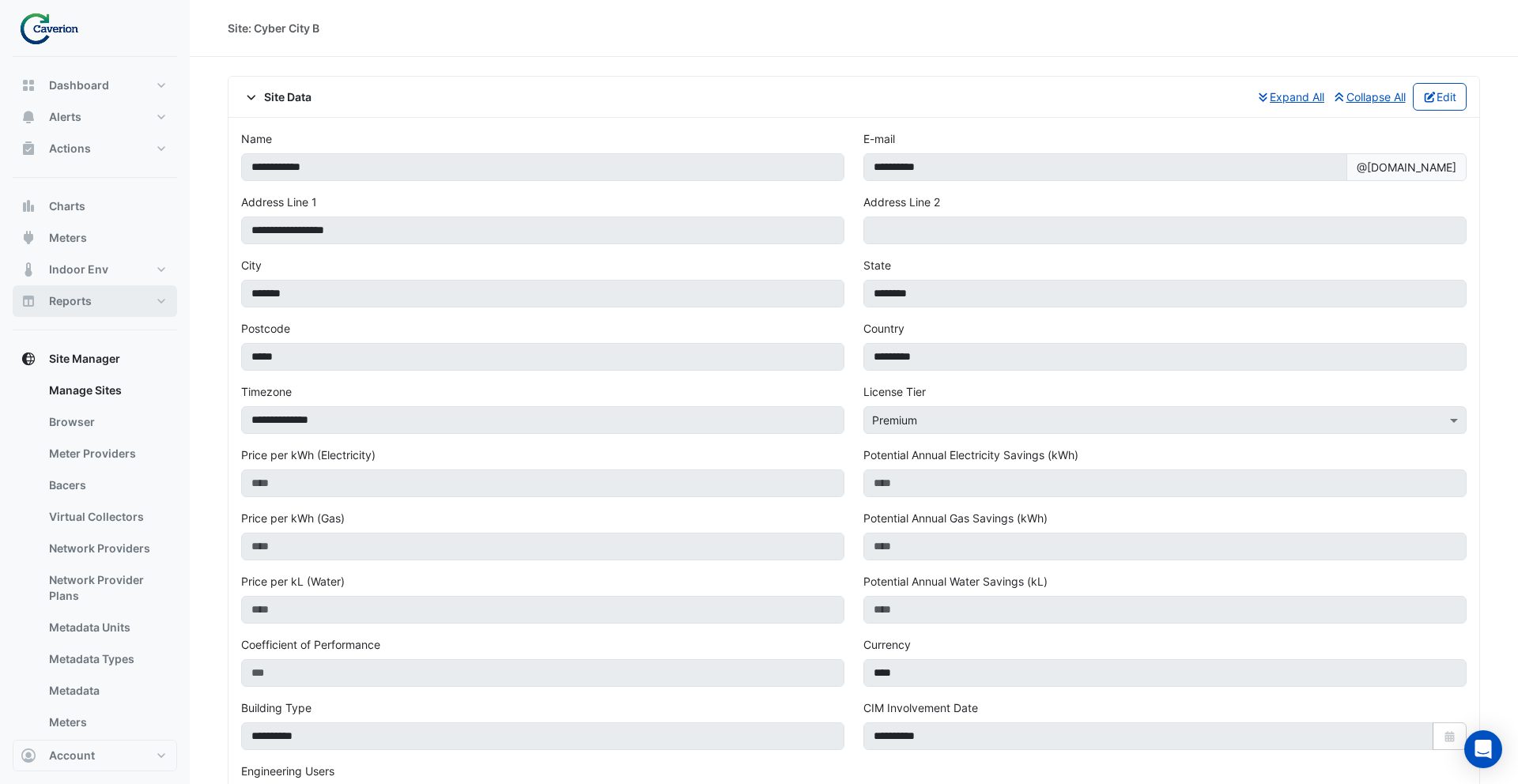
click at [117, 302] on button "Reports" at bounding box center [95, 301] width 165 height 31
select select "***"
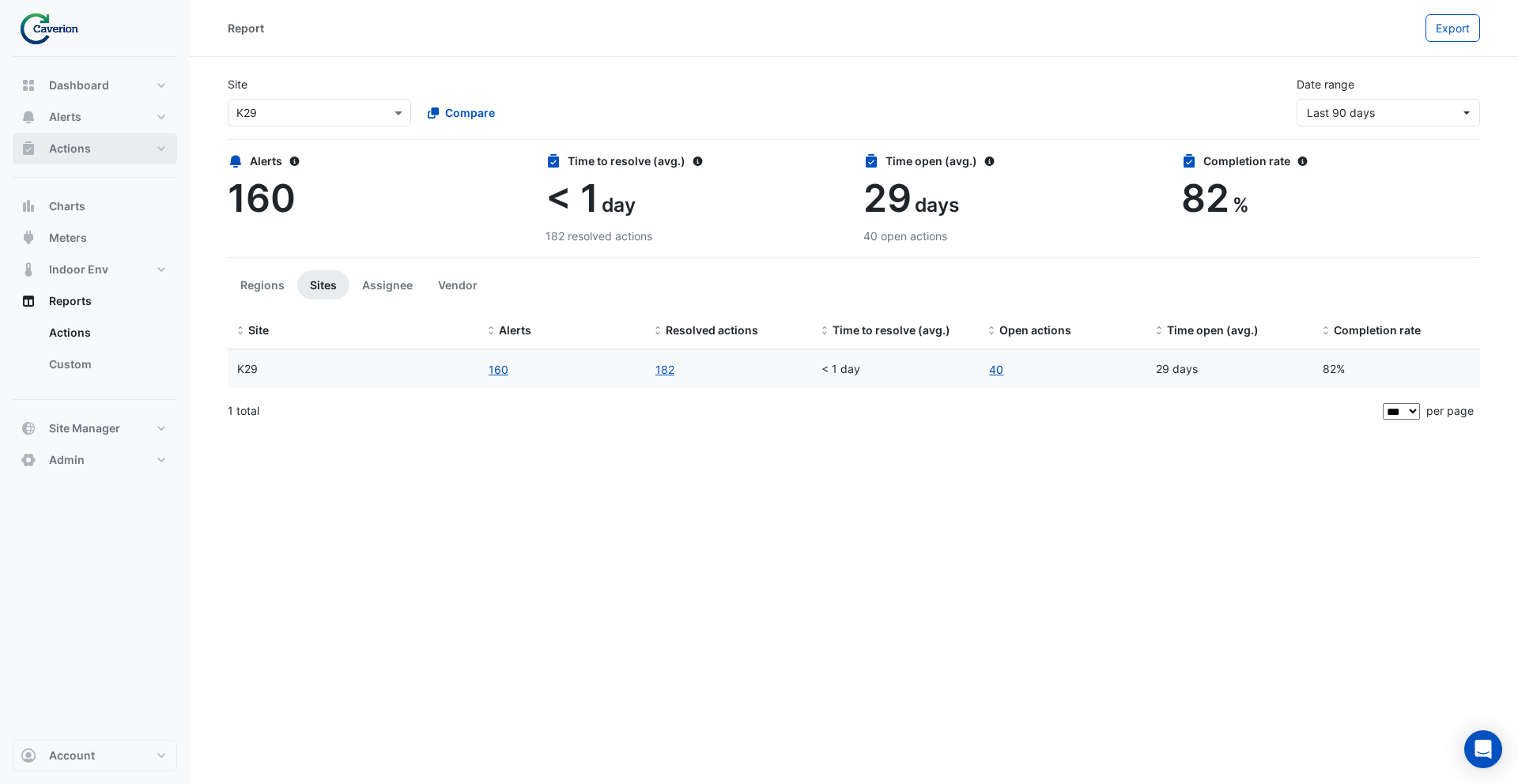
click at [95, 145] on button "Actions" at bounding box center [95, 148] width 165 height 31
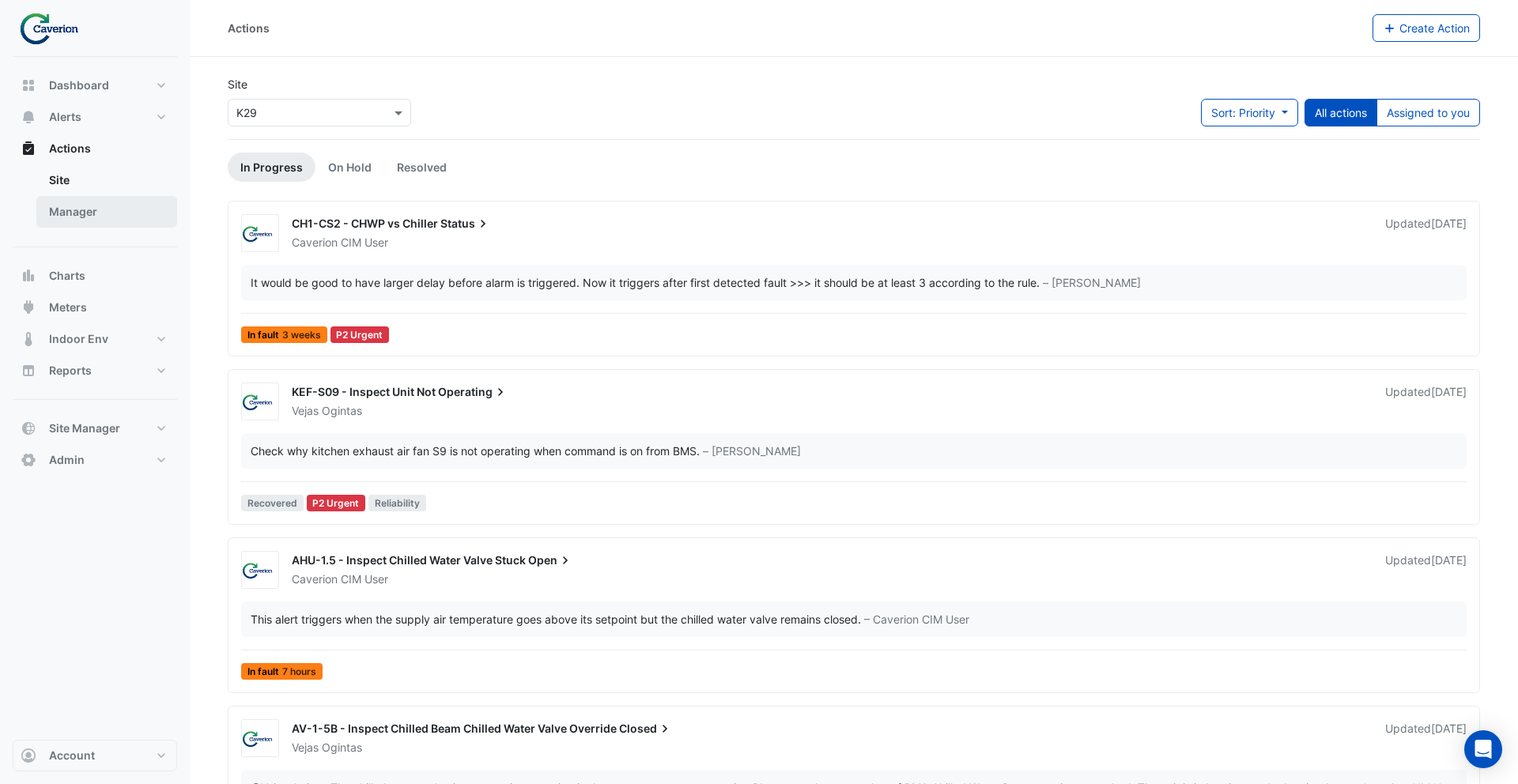
click at [123, 211] on link "Manager" at bounding box center [107, 211] width 140 height 31
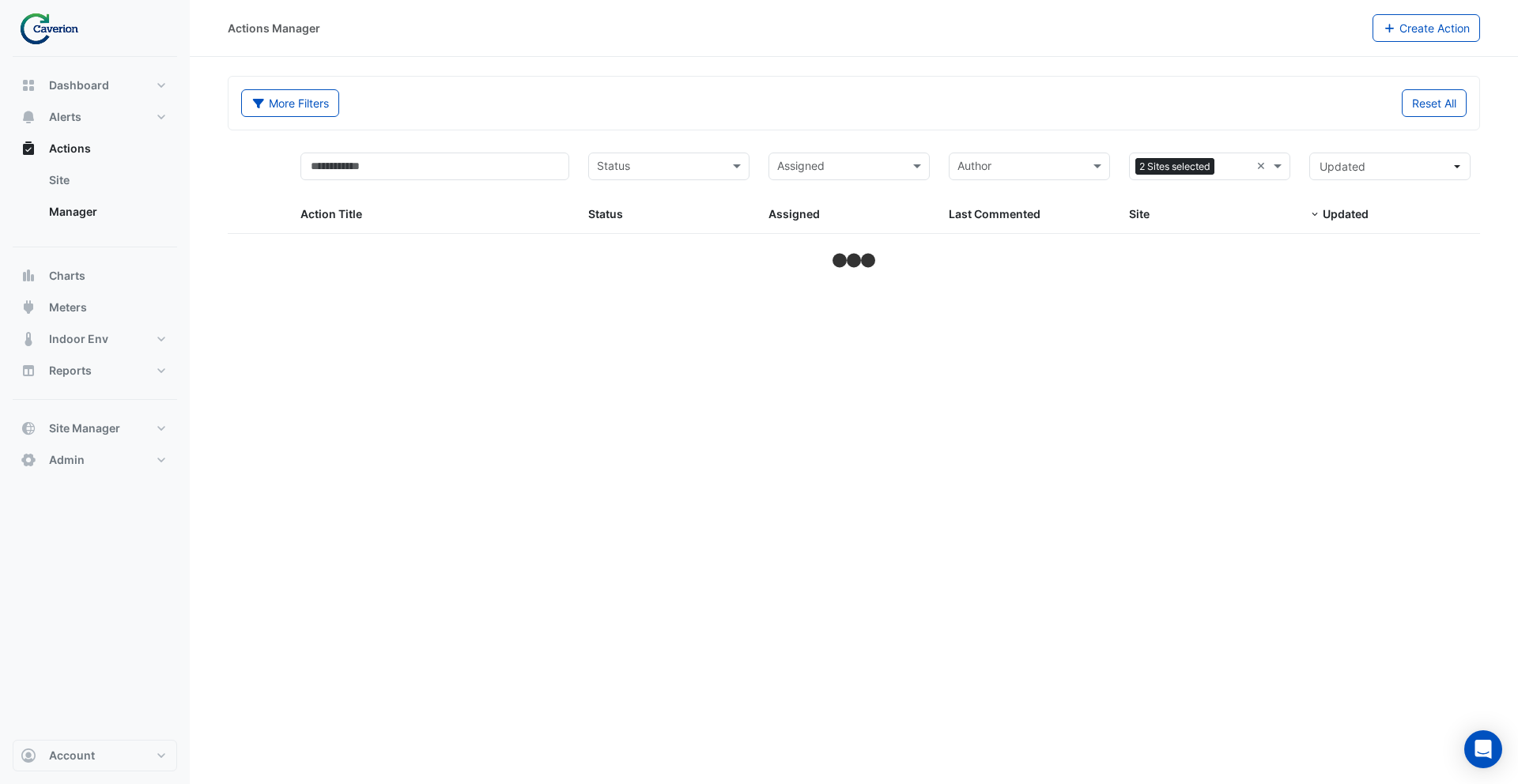
select select "***"
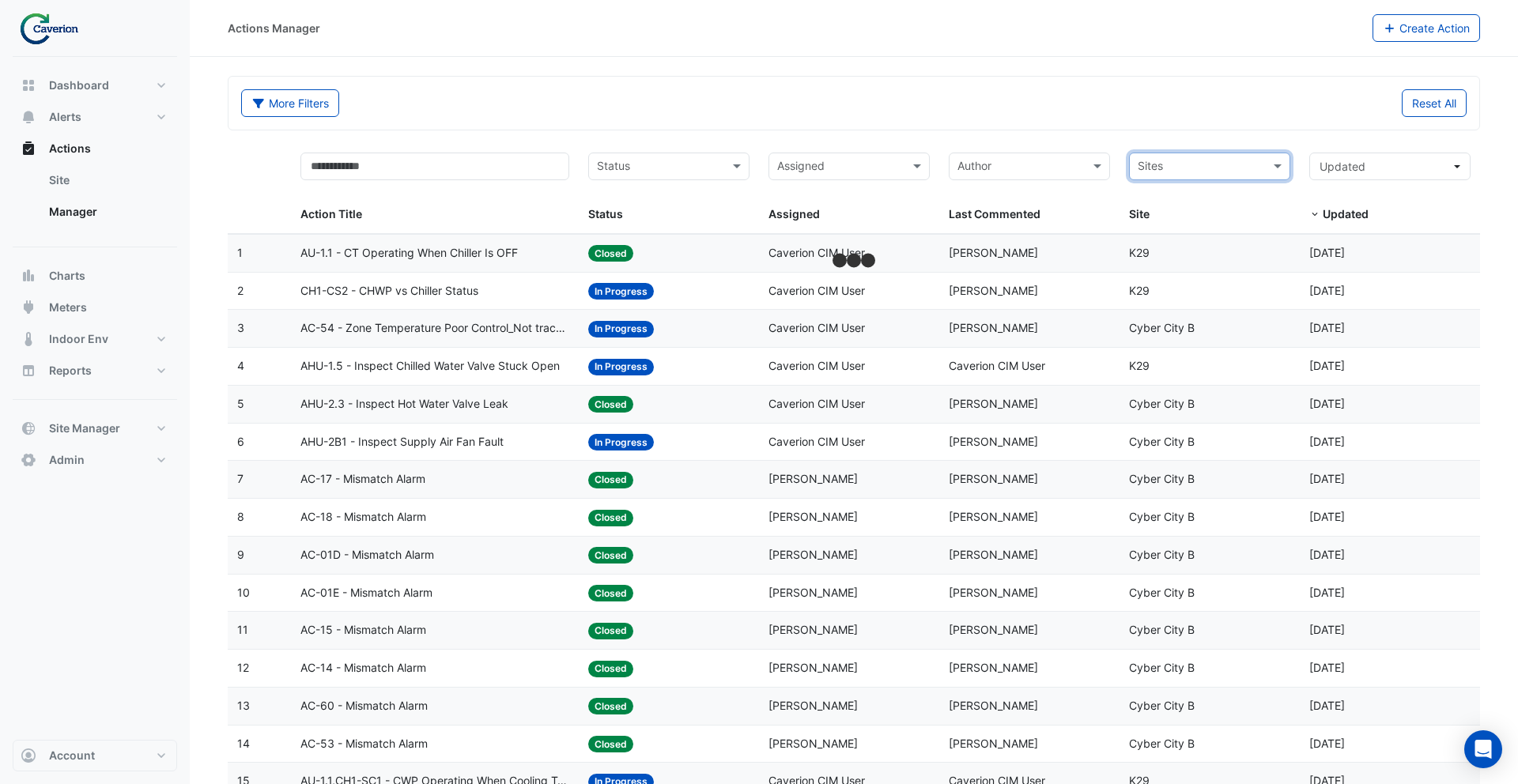
click at [1022, 130] on div "More Filters Reset All" at bounding box center [854, 103] width 1252 height 55
click at [109, 463] on button "Admin" at bounding box center [95, 460] width 165 height 31
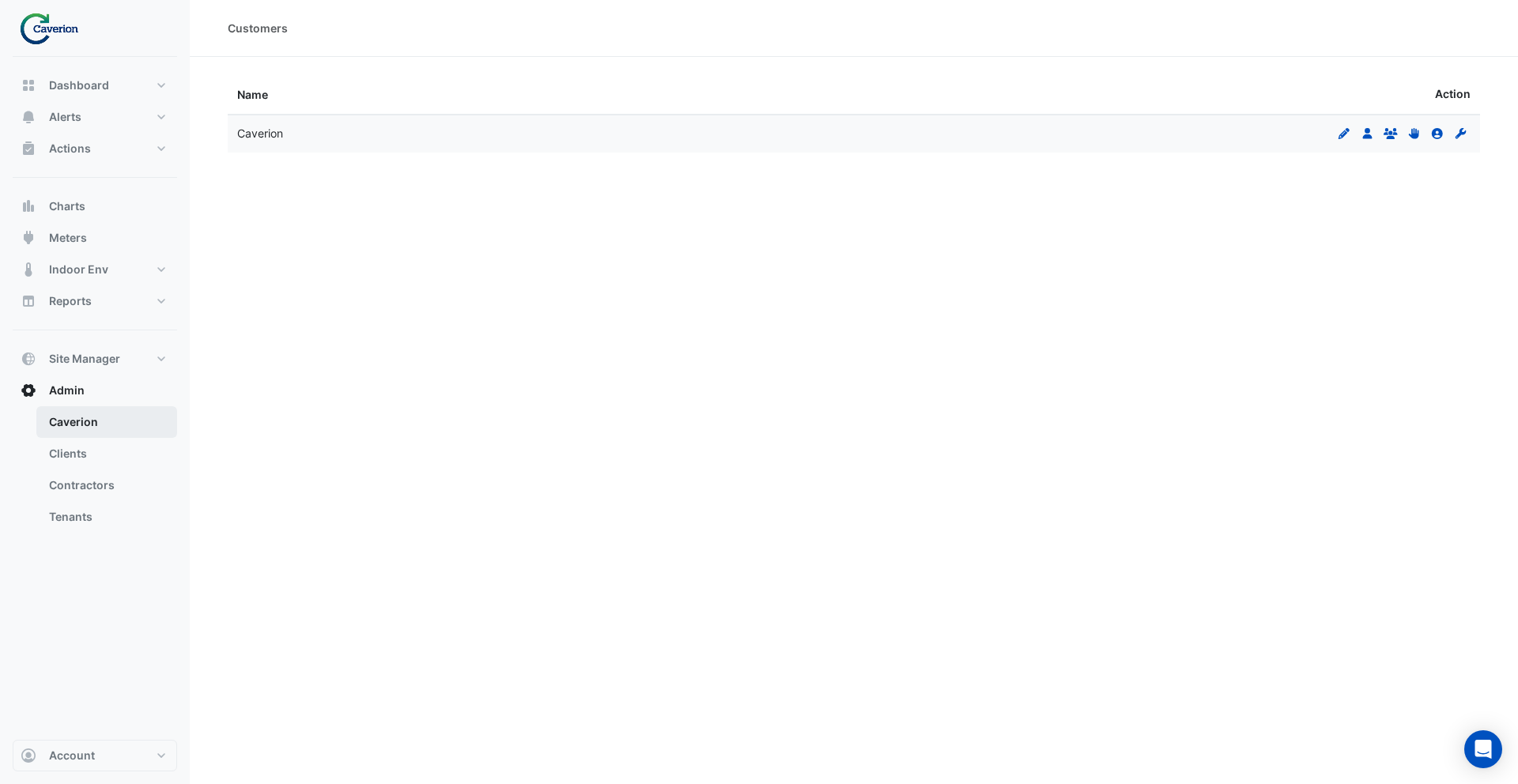
click at [97, 426] on link "Caverion" at bounding box center [107, 421] width 140 height 31
click at [1372, 128] on icon "Users" at bounding box center [1368, 134] width 15 height 11
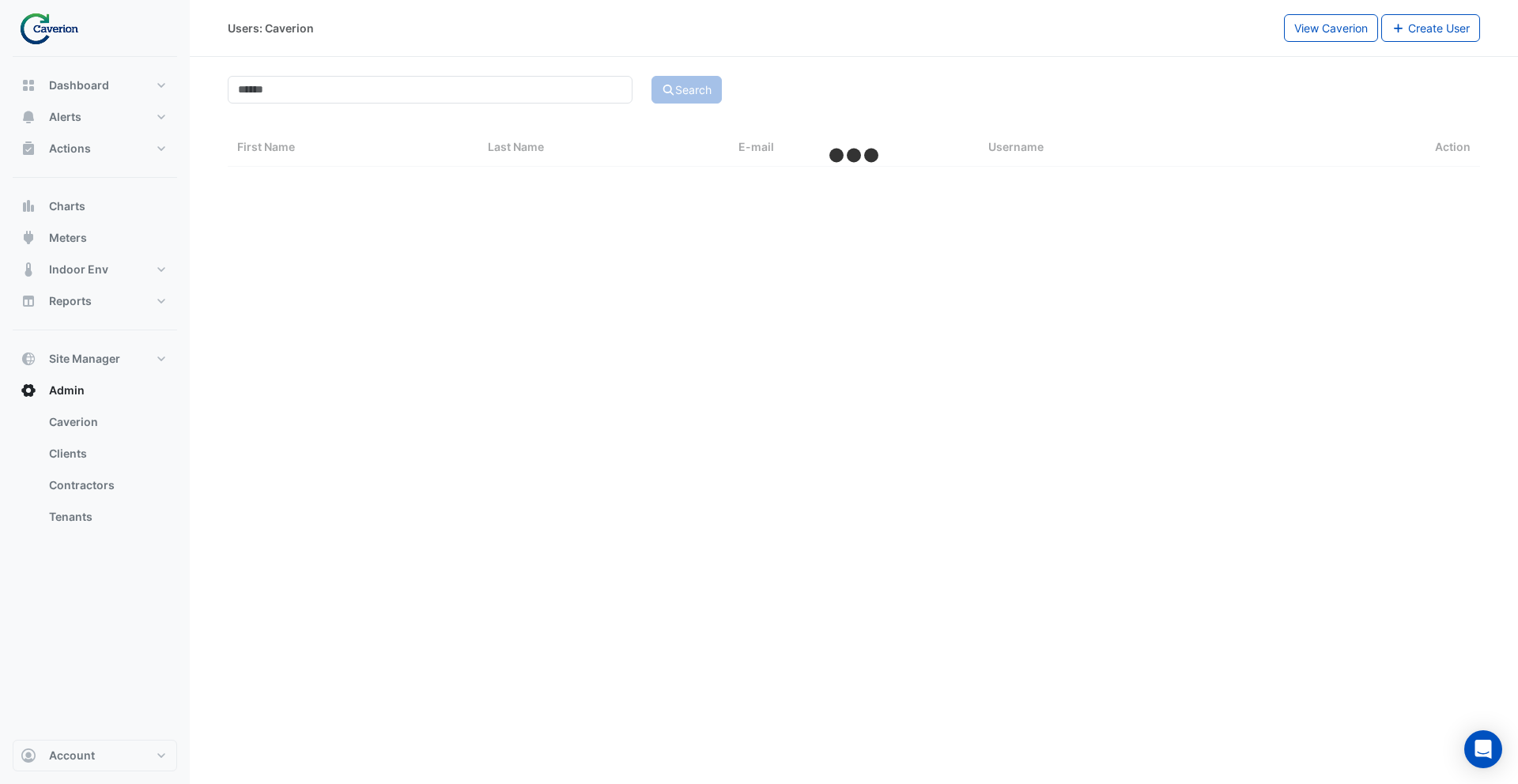
select select "***"
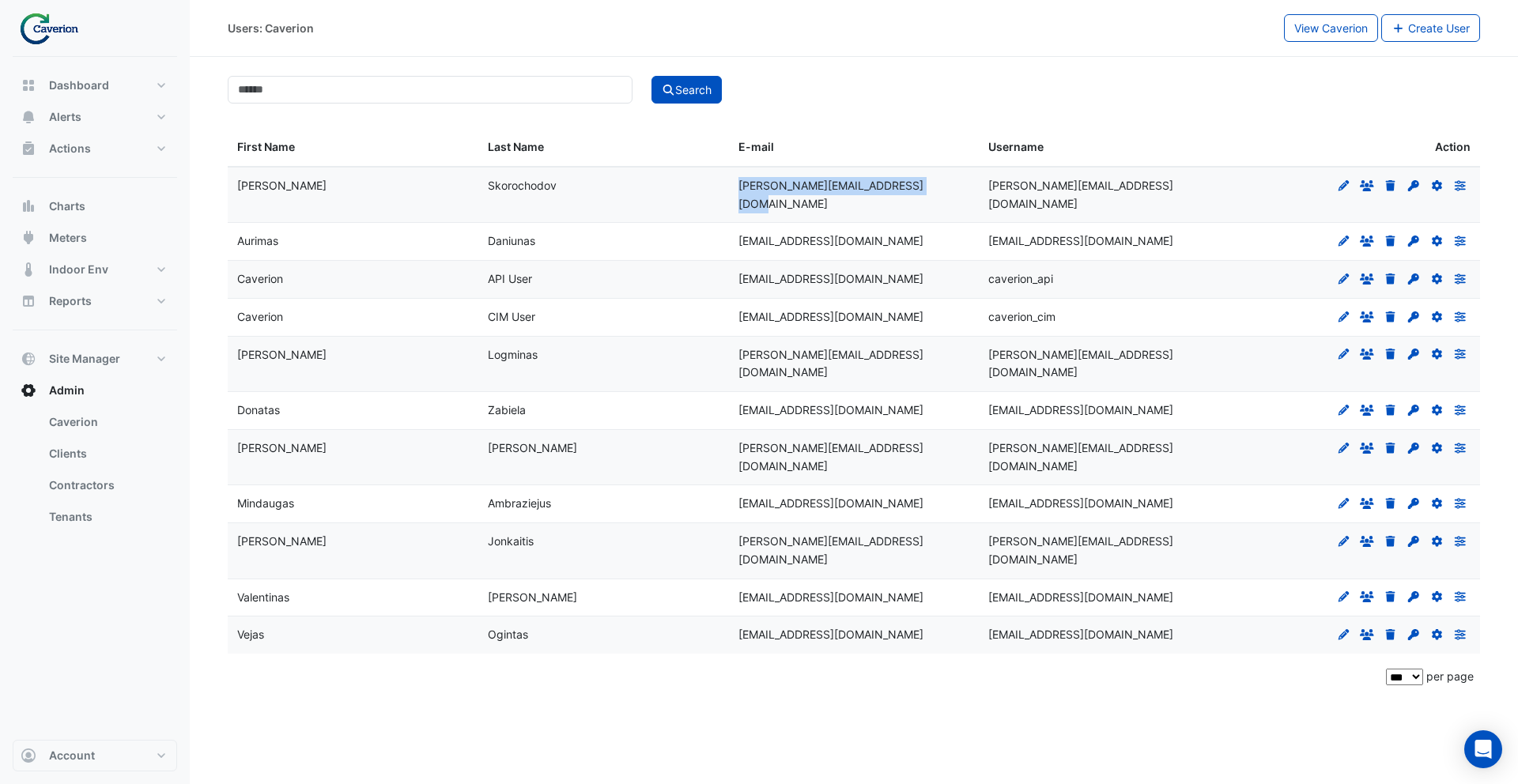
drag, startPoint x: 738, startPoint y: 186, endPoint x: 922, endPoint y: 194, distance: 184.2
click at [922, 194] on div "aleksandr.skorochodov@caverion.com" at bounding box center [854, 194] width 232 height 36
drag, startPoint x: 759, startPoint y: 263, endPoint x: 1132, endPoint y: 258, distance: 373.0
click at [1132, 261] on div "Caverion API User anton.mazkovoi+5428@cimenviro.com caverion_api Edit Groups De…" at bounding box center [854, 279] width 1252 height 37
click at [745, 270] on div "anton.mazkovoi+5428@cimenviro.com" at bounding box center [854, 279] width 232 height 19
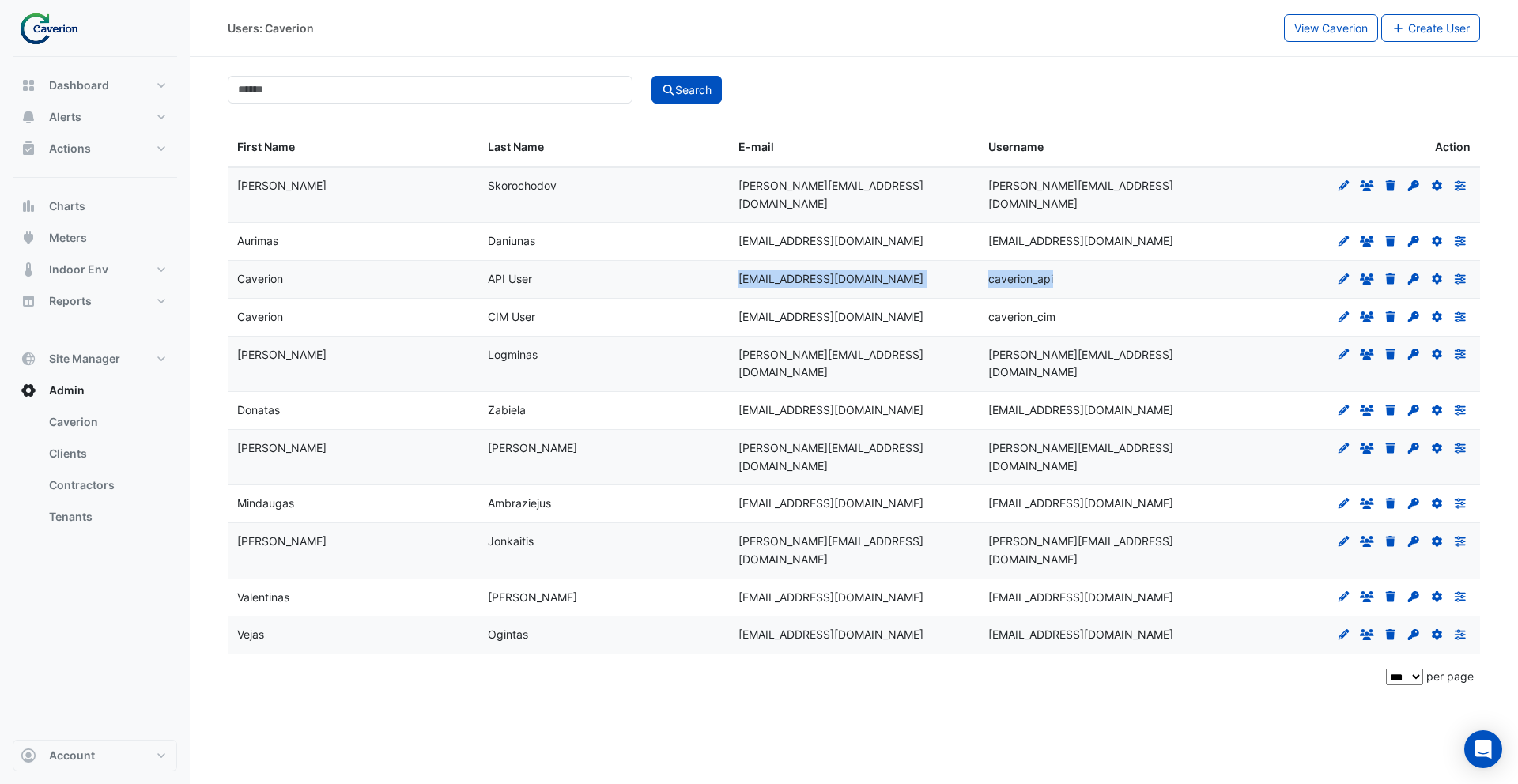
drag, startPoint x: 734, startPoint y: 265, endPoint x: 1093, endPoint y: 261, distance: 359.0
click at [1093, 261] on div "Caverion API User anton.mazkovoi+5428@cimenviro.com caverion_api Edit Groups De…" at bounding box center [854, 279] width 1252 height 37
click at [792, 308] on div "anton.mazkovoi+4329@cimenviro.com" at bounding box center [854, 317] width 232 height 19
drag, startPoint x: 744, startPoint y: 302, endPoint x: 1088, endPoint y: 301, distance: 344.0
click at [1131, 298] on div "Caverion CIM User anton.mazkovoi+4329@cimenviro.com caverion_cim Edit Groups De…" at bounding box center [854, 317] width 1252 height 37
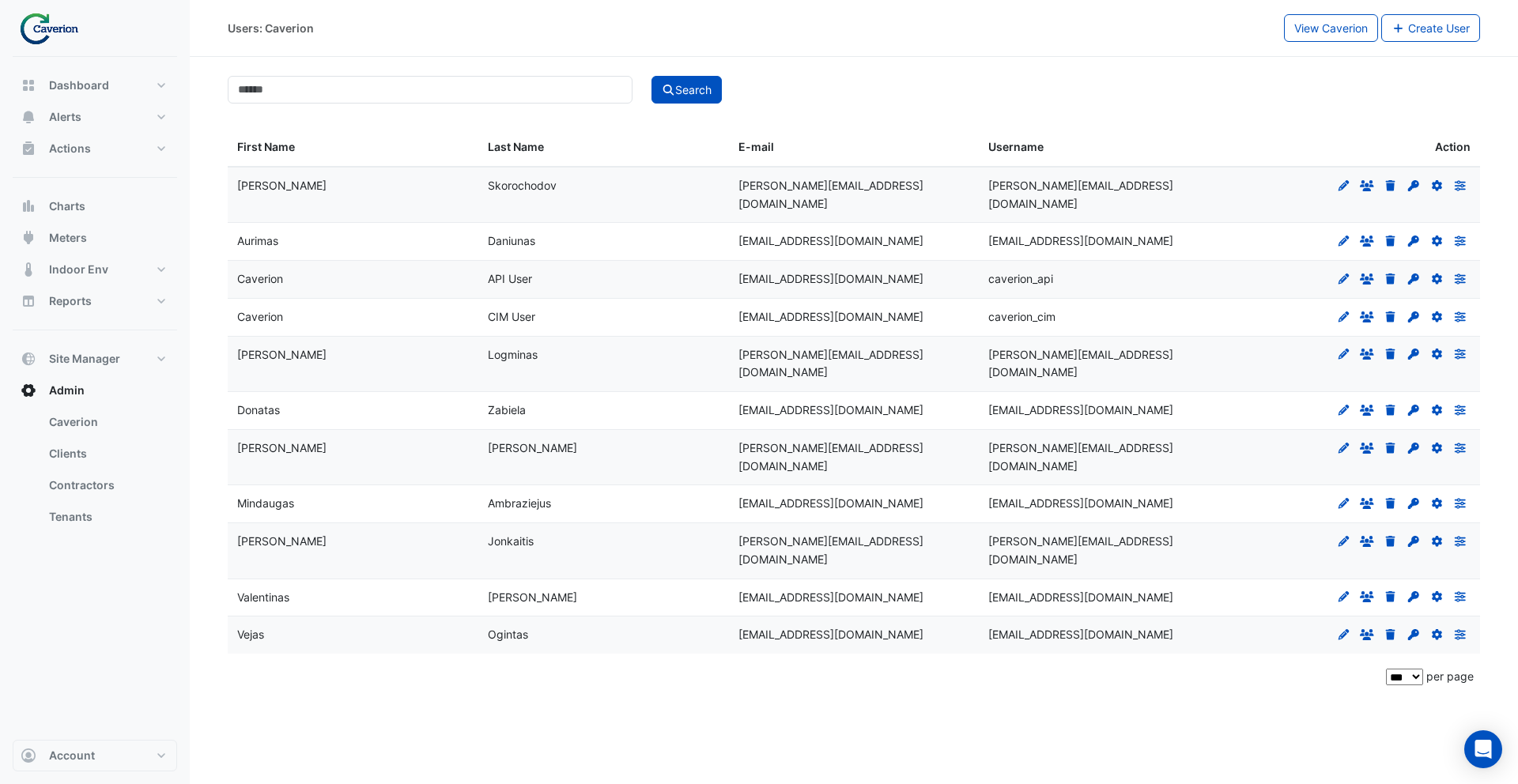
drag, startPoint x: 1088, startPoint y: 301, endPoint x: 1121, endPoint y: 299, distance: 33.1
click at [1102, 308] on div "caverion_cim" at bounding box center [1103, 317] width 232 height 19
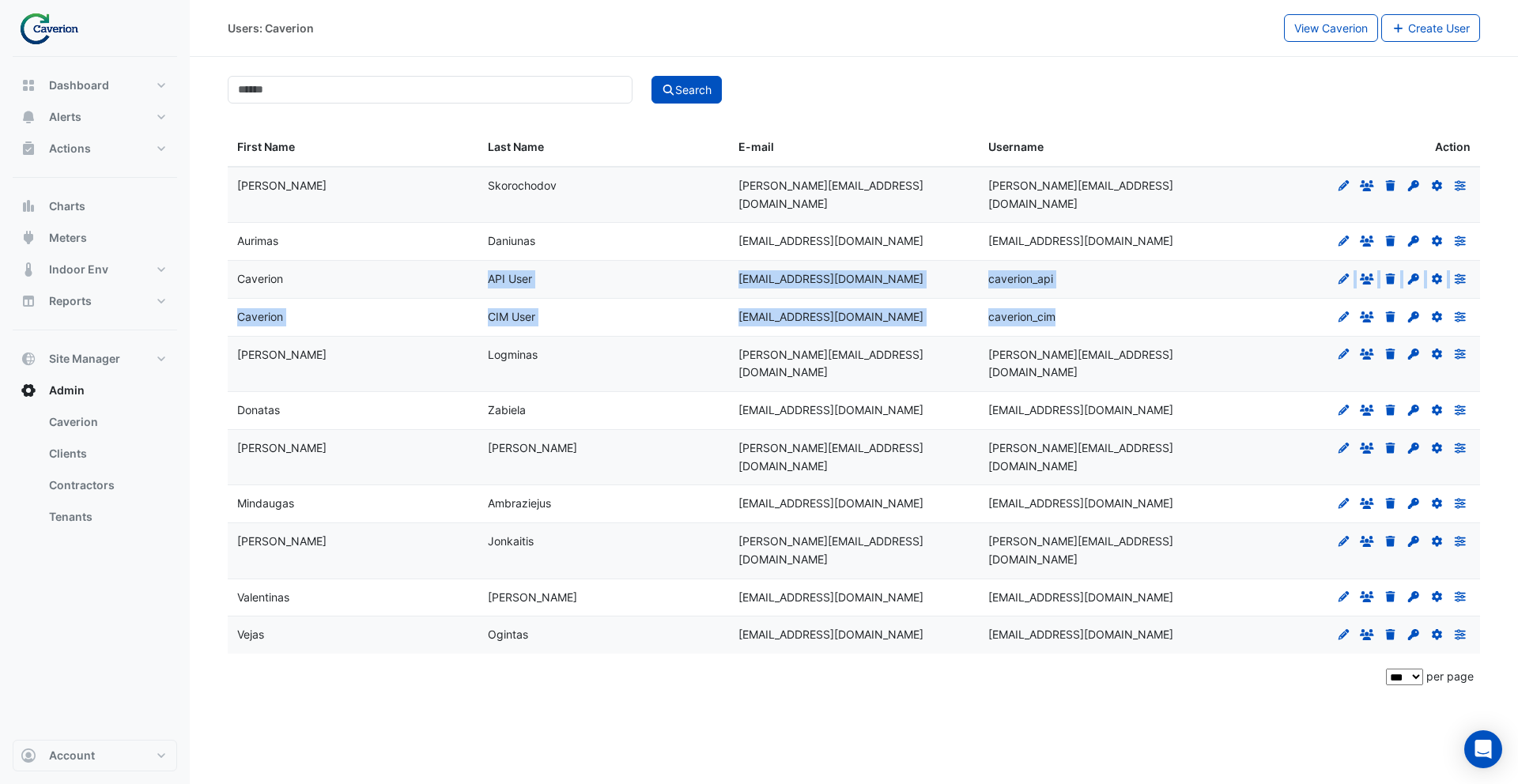
drag, startPoint x: 1121, startPoint y: 299, endPoint x: 373, endPoint y: 262, distance: 748.9
click at [329, 257] on datatable-scroller "Aleksandr Skorochodov aleksandr.skorochodov@caverion.com aleksandr.skorochodov@…" at bounding box center [854, 410] width 1252 height 486
click at [373, 270] on div "Caverion" at bounding box center [353, 279] width 232 height 19
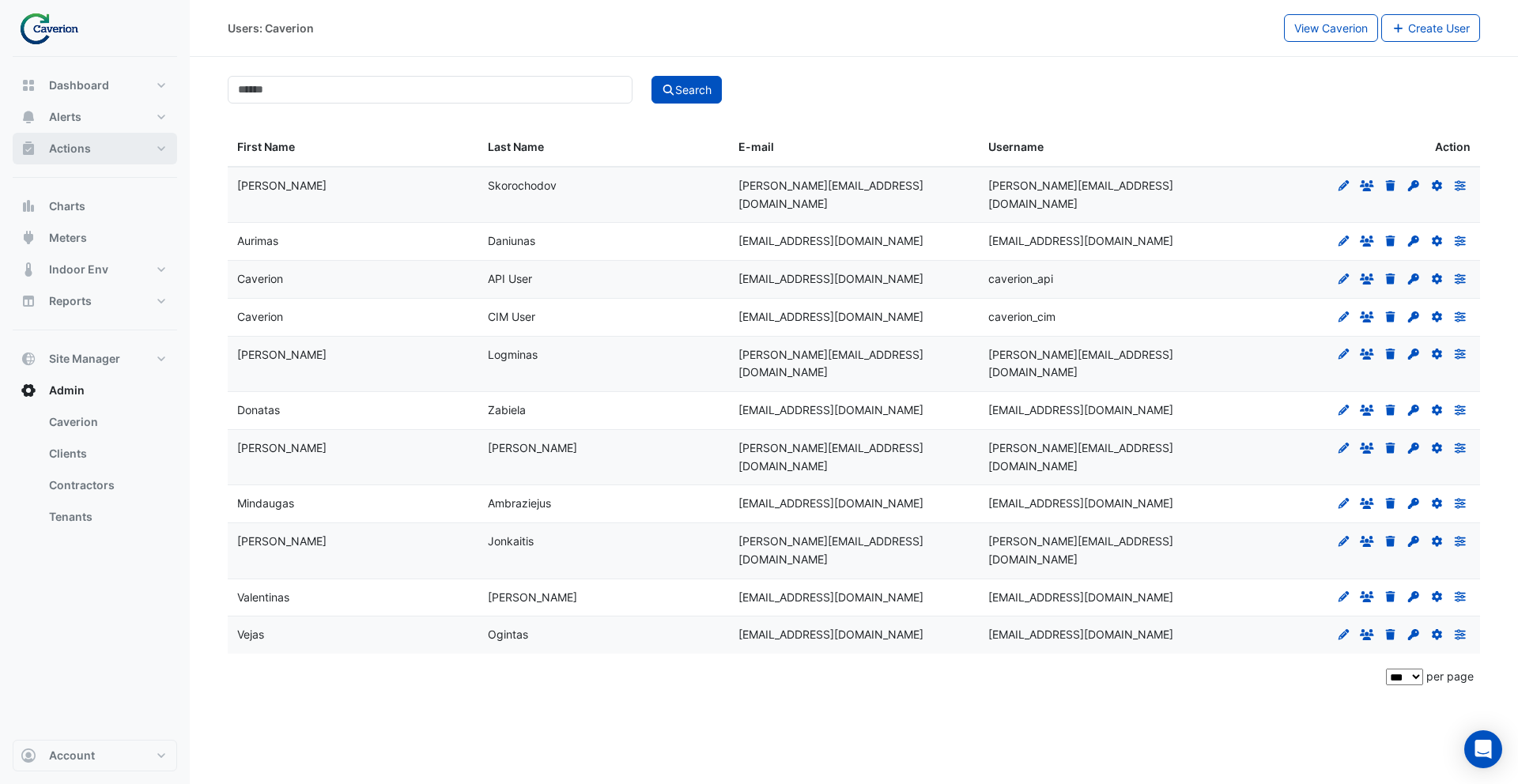
click at [109, 159] on button "Actions" at bounding box center [95, 148] width 165 height 31
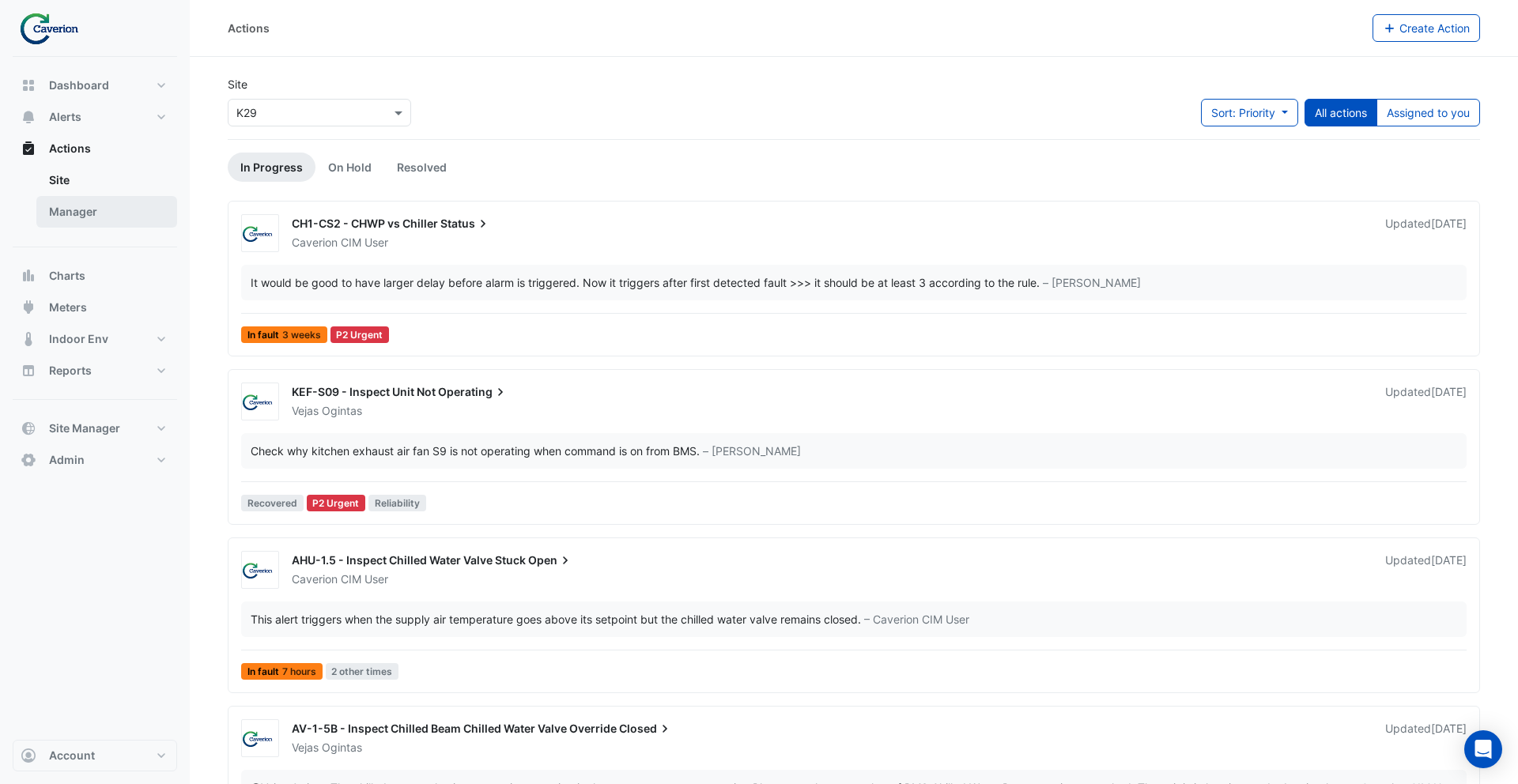
click at [127, 210] on link "Manager" at bounding box center [107, 211] width 140 height 31
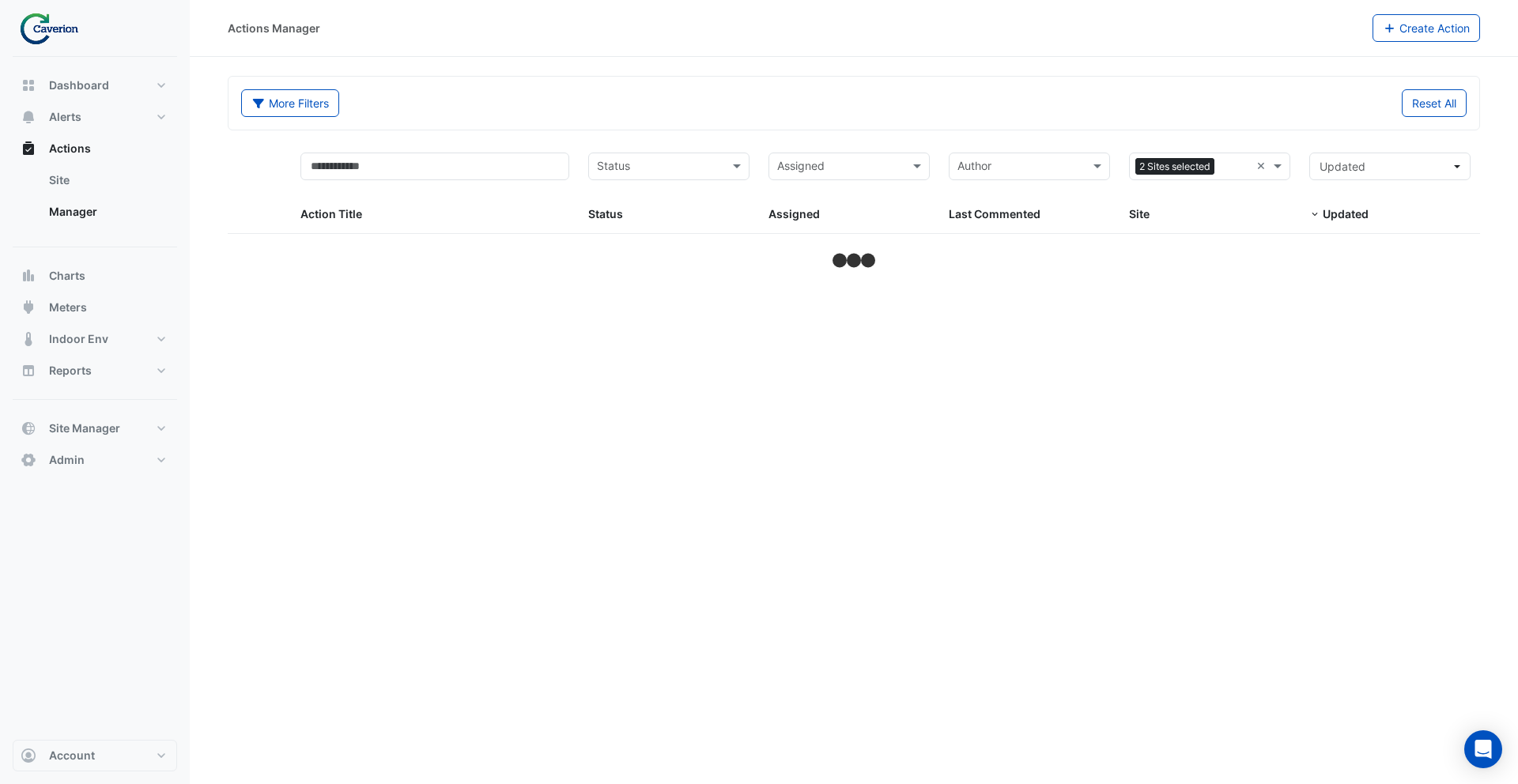
select select "***"
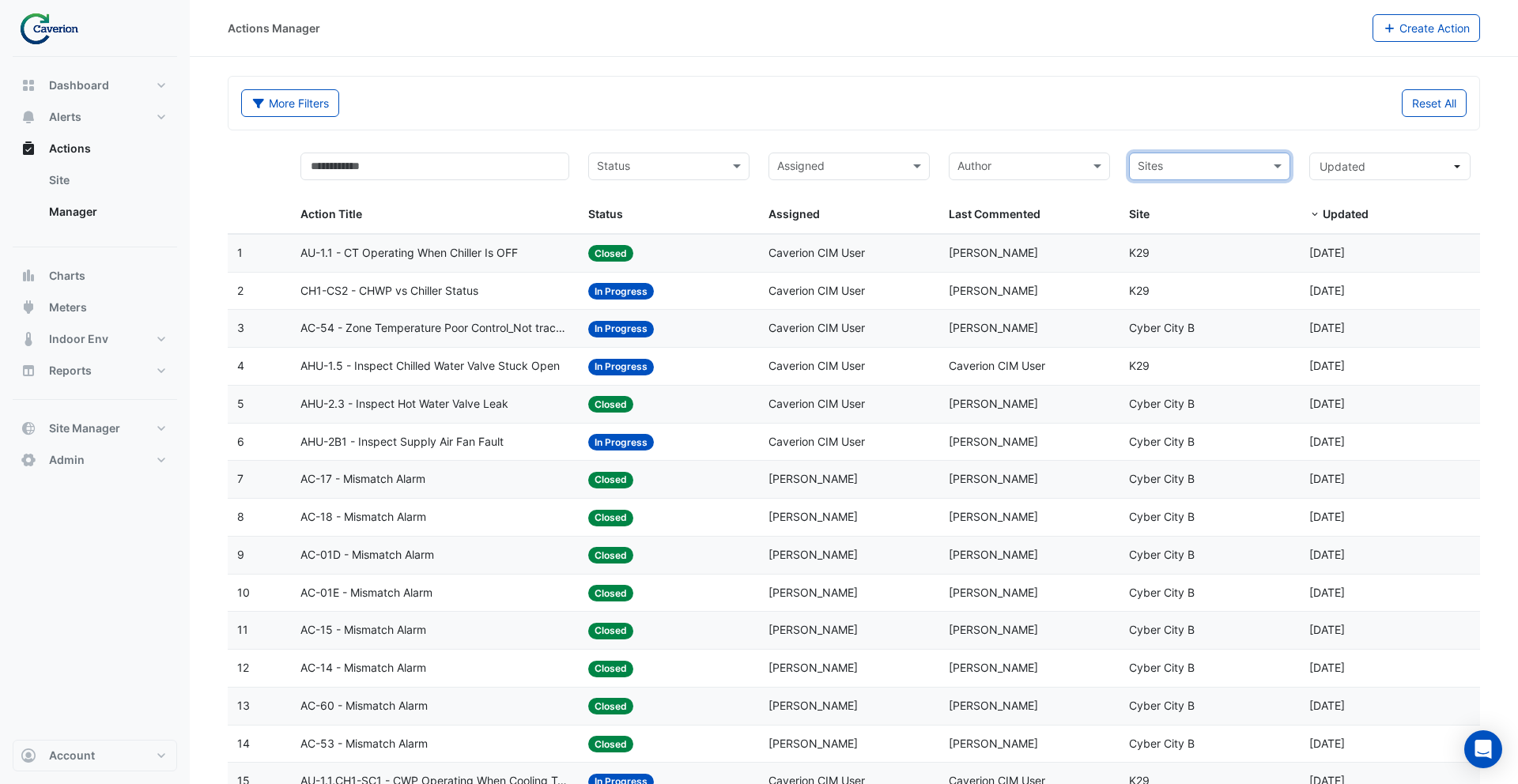
click at [897, 259] on div "Assigned: Caverion CIM User" at bounding box center [849, 253] width 161 height 19
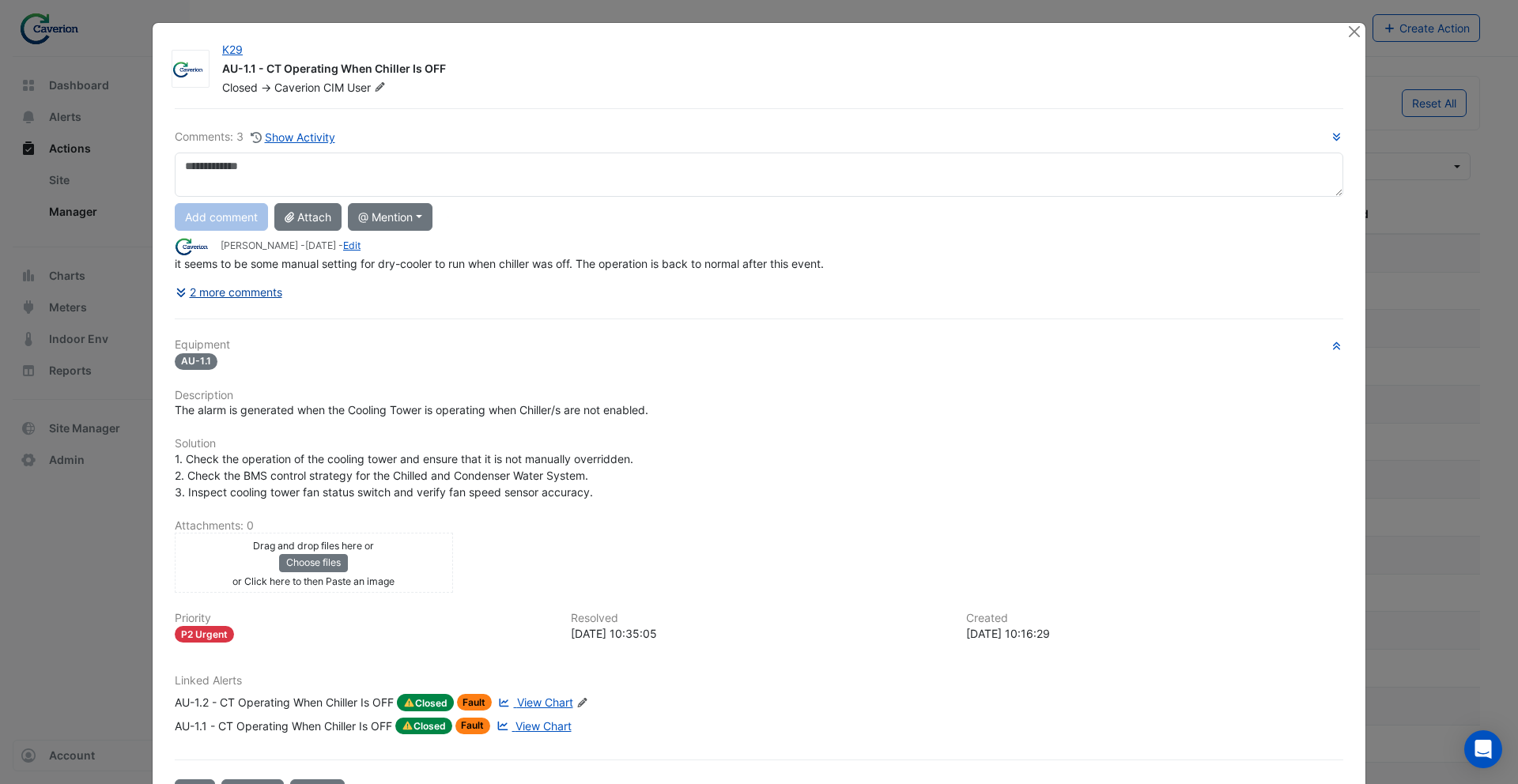
click at [249, 292] on button "2 more comments" at bounding box center [228, 292] width 108 height 27
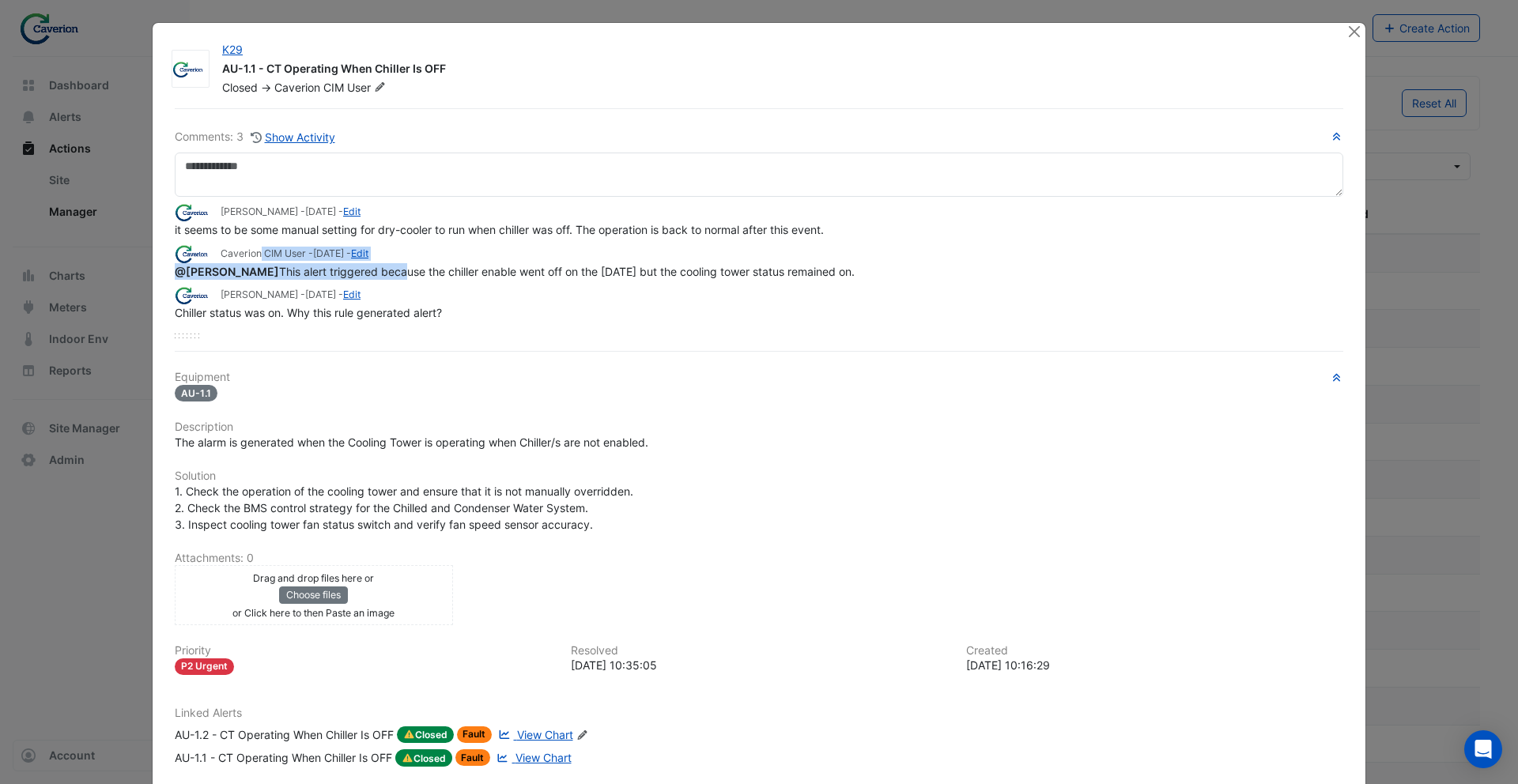
drag, startPoint x: 228, startPoint y: 257, endPoint x: 399, endPoint y: 273, distance: 171.7
click at [399, 273] on app-ticket-comment "Caverion CIM User - 3 days ago - Edit @Tomas Jonkaitis This alert triggered bec…" at bounding box center [759, 261] width 1169 height 35
click at [225, 265] on span "@Tomas Jonkaitis" at bounding box center [226, 271] width 104 height 14
drag, startPoint x: 223, startPoint y: 253, endPoint x: 306, endPoint y: 253, distance: 83.0
click at [306, 253] on small "Caverion CIM User - 3 days ago - Edit" at bounding box center [294, 254] width 148 height 15
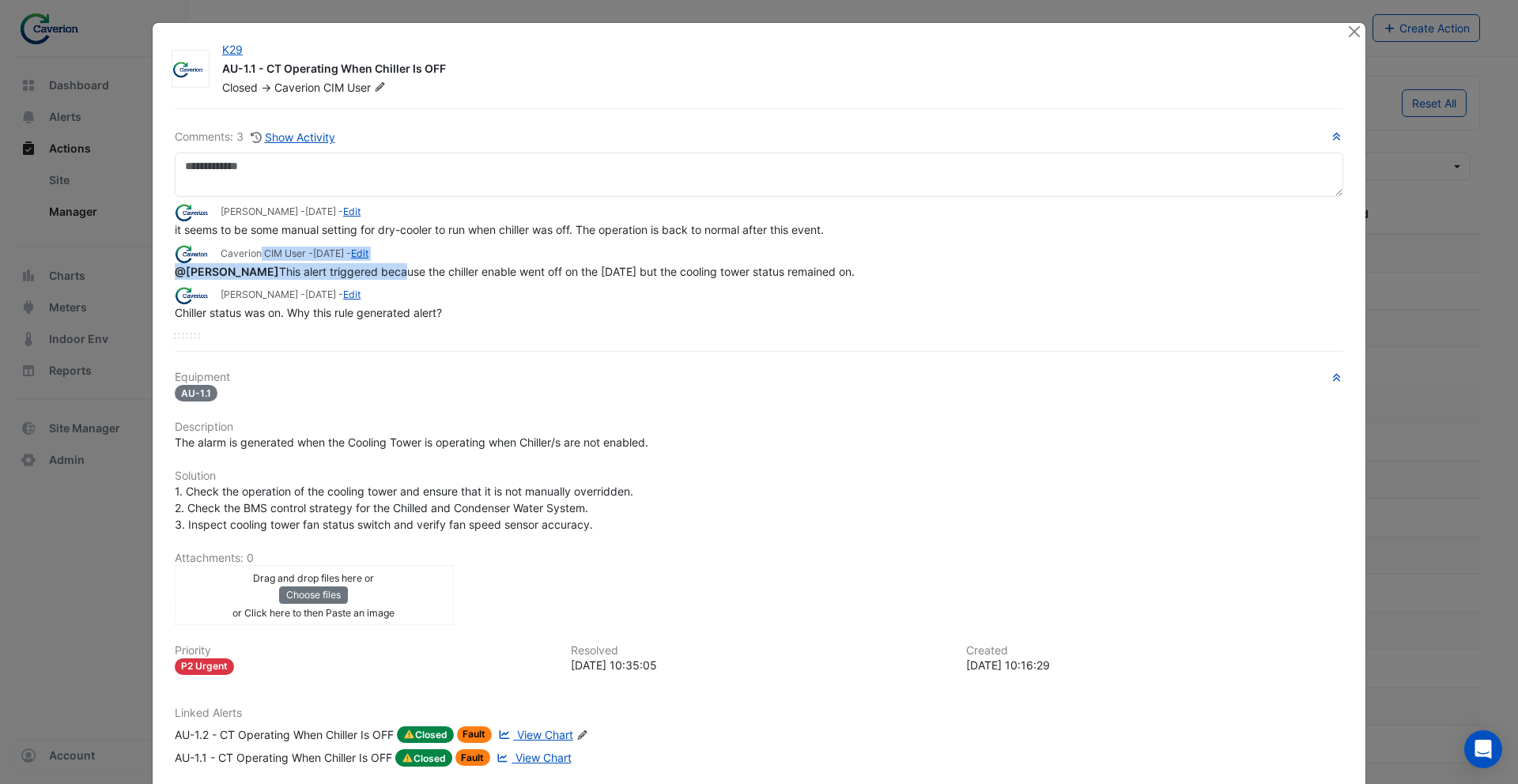
click at [297, 255] on small "Caverion CIM User - 3 days ago - Edit" at bounding box center [294, 254] width 148 height 15
click at [1349, 35] on button "Close" at bounding box center [1353, 31] width 17 height 17
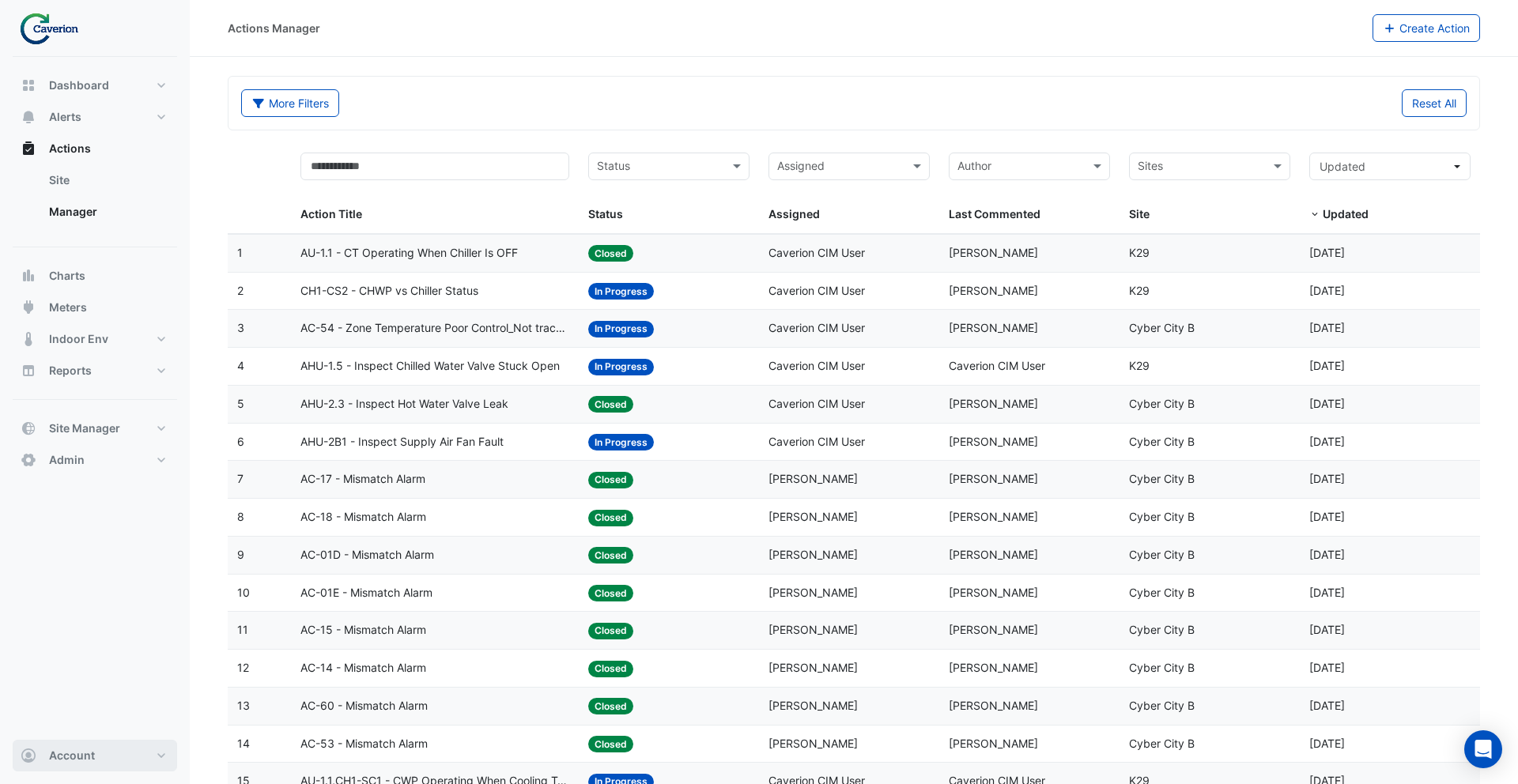
click at [115, 746] on button "Account" at bounding box center [95, 755] width 165 height 31
click at [110, 719] on link "Sign Out" at bounding box center [94, 715] width 150 height 31
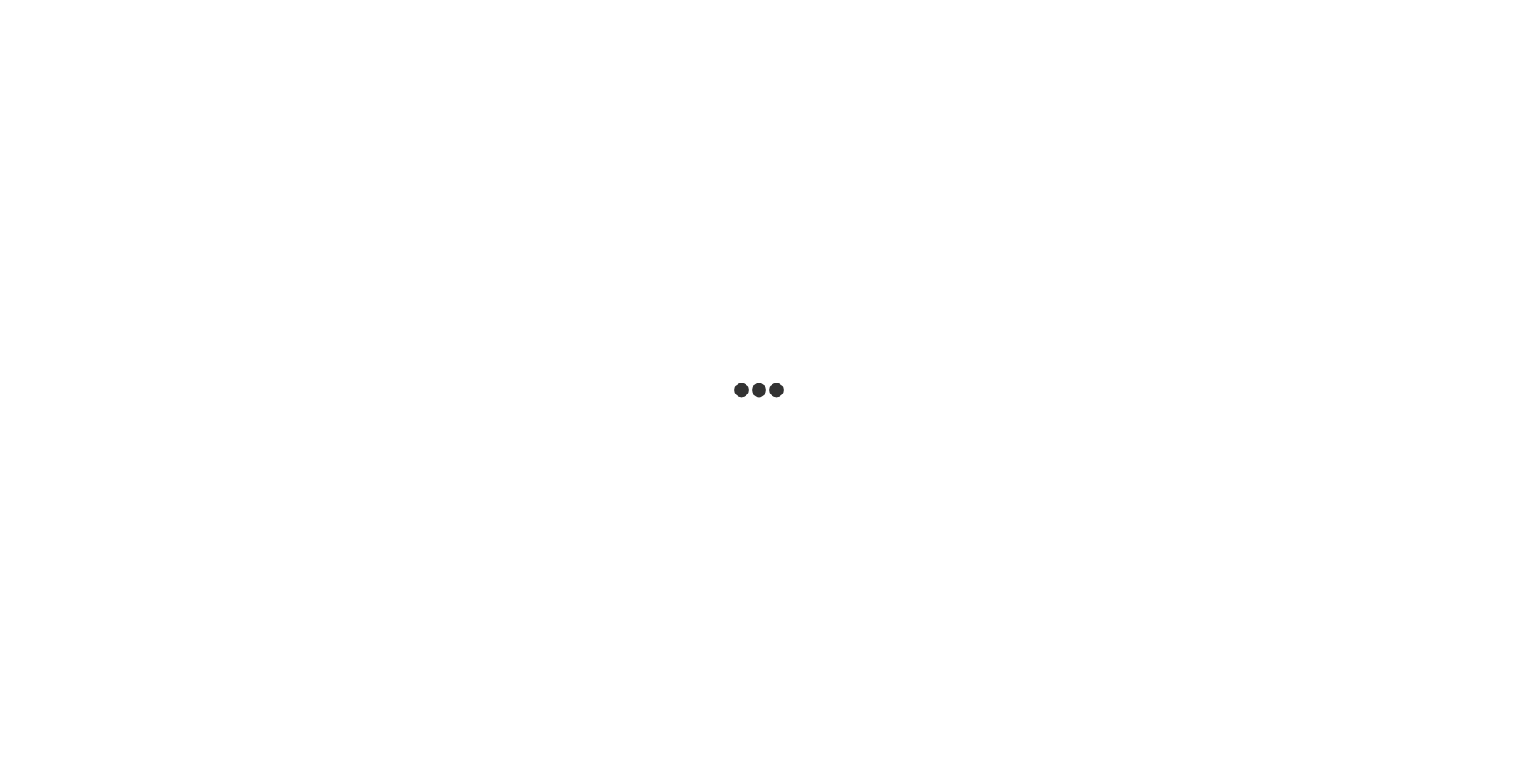
select select "**"
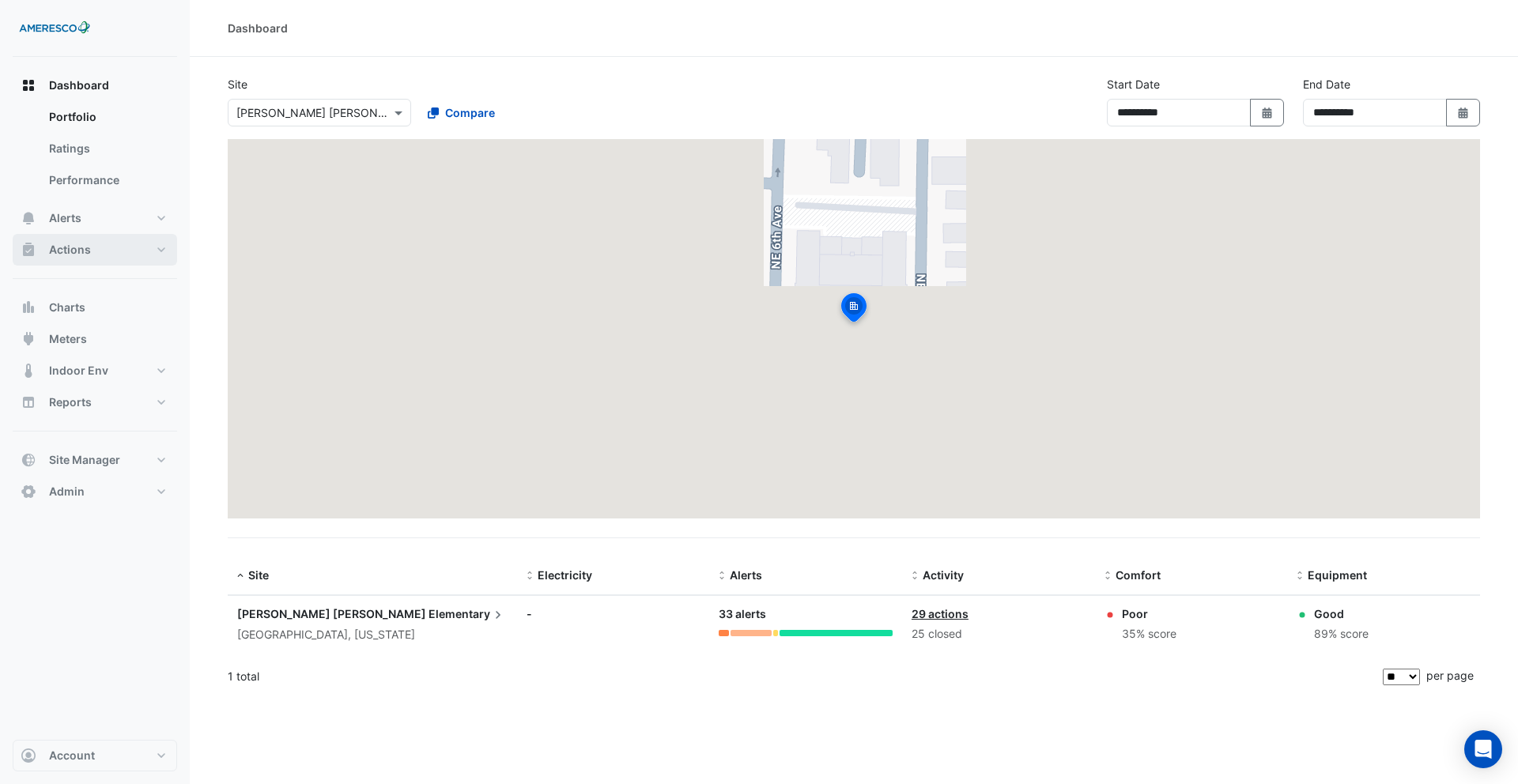
click at [85, 252] on span "Actions" at bounding box center [70, 250] width 42 height 16
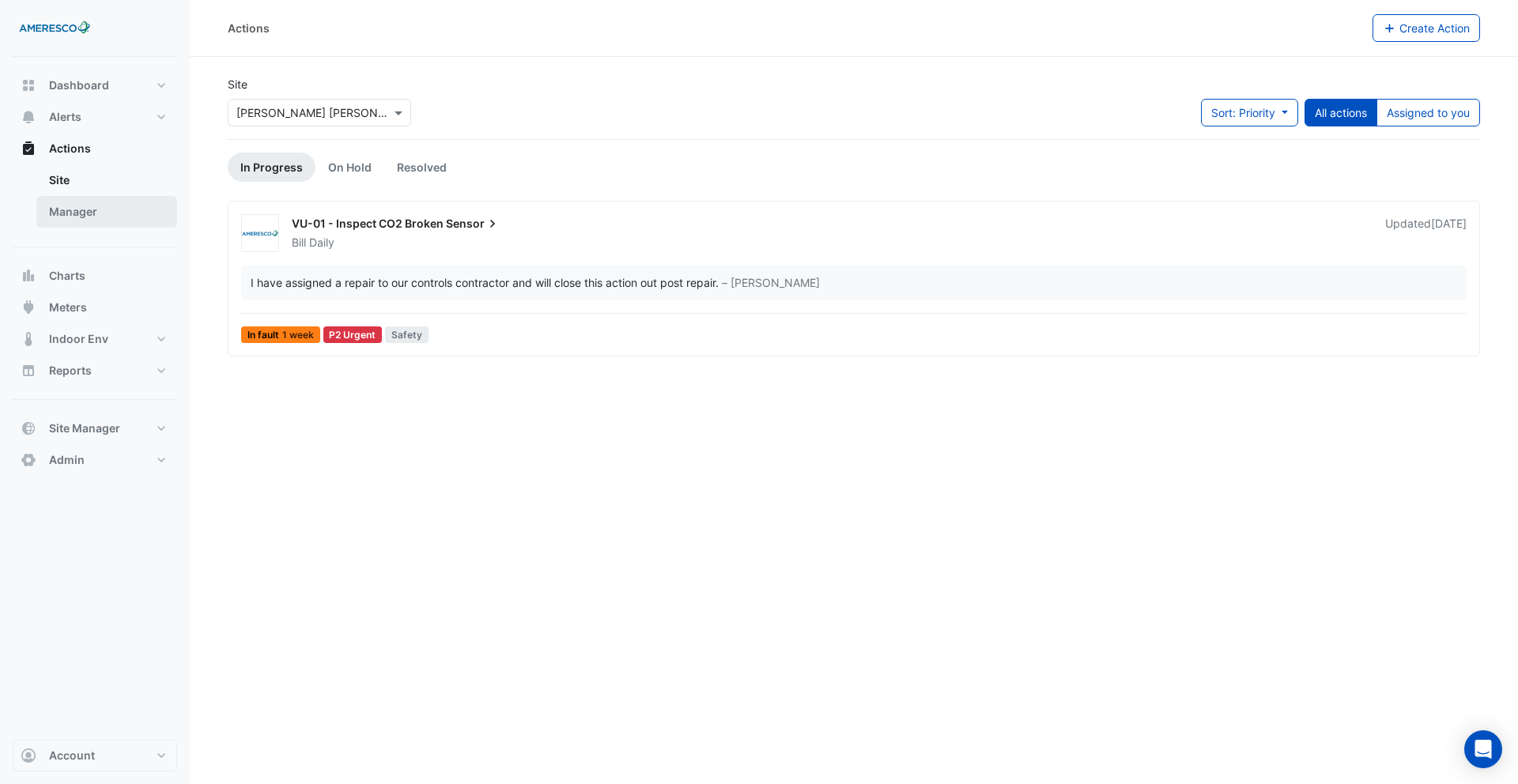
click at [88, 215] on link "Manager" at bounding box center [107, 211] width 140 height 31
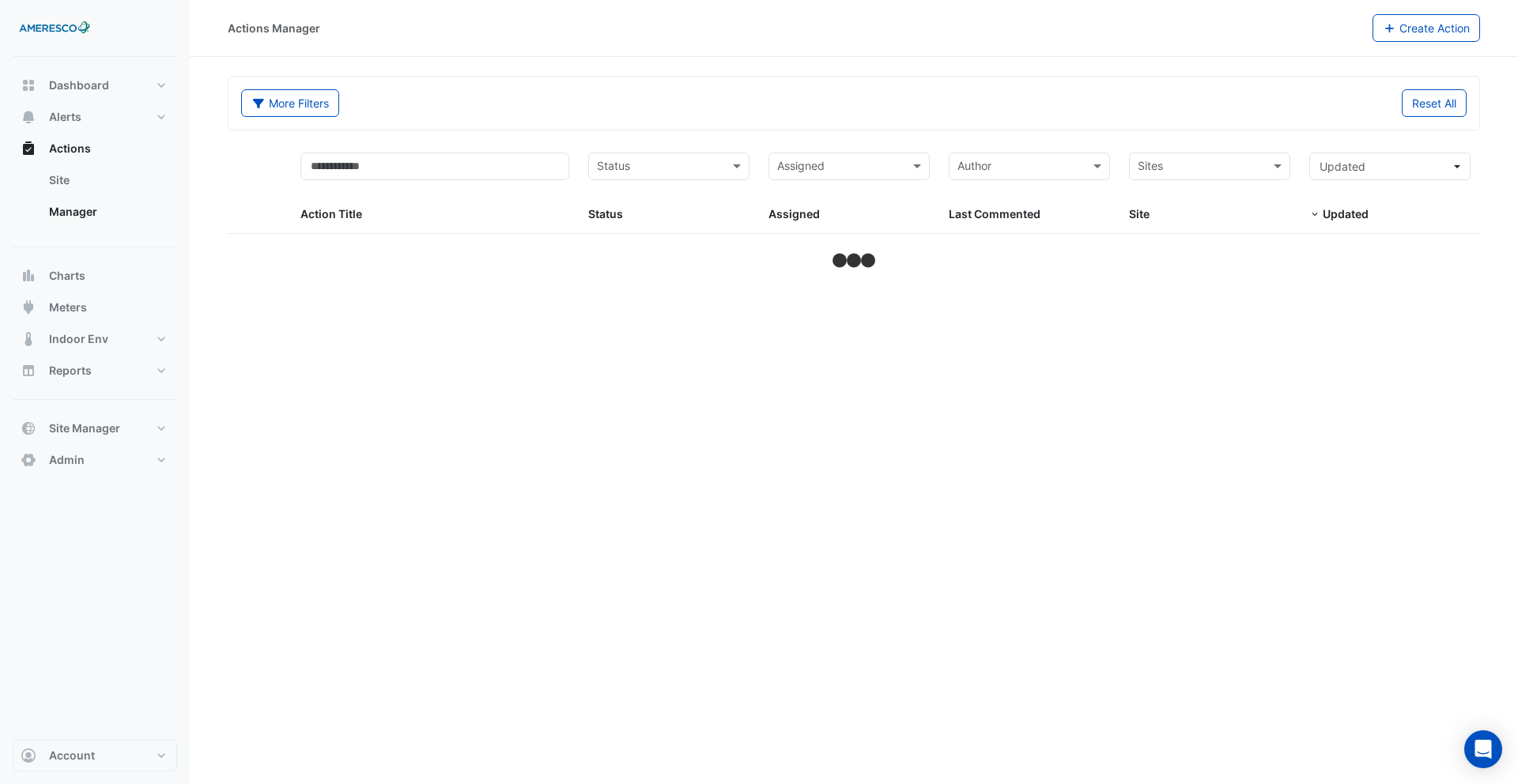
select select "**"
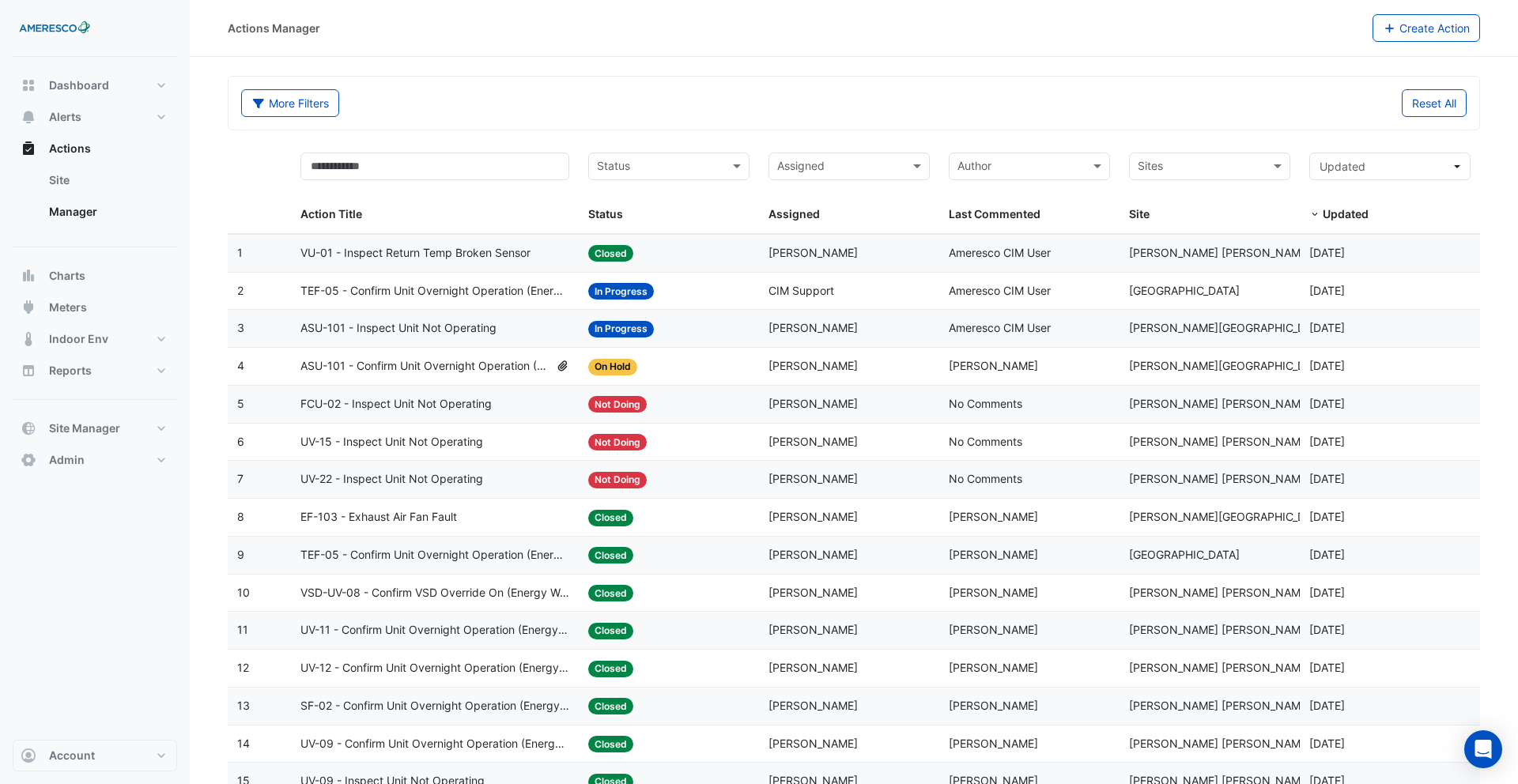
click at [1064, 263] on datatable-body-cell "Last Commented: Ameresco CIM User" at bounding box center [1029, 253] width 180 height 37
click at [119, 753] on button "Account" at bounding box center [95, 755] width 165 height 31
click at [102, 712] on link "Sign Out" at bounding box center [94, 715] width 150 height 31
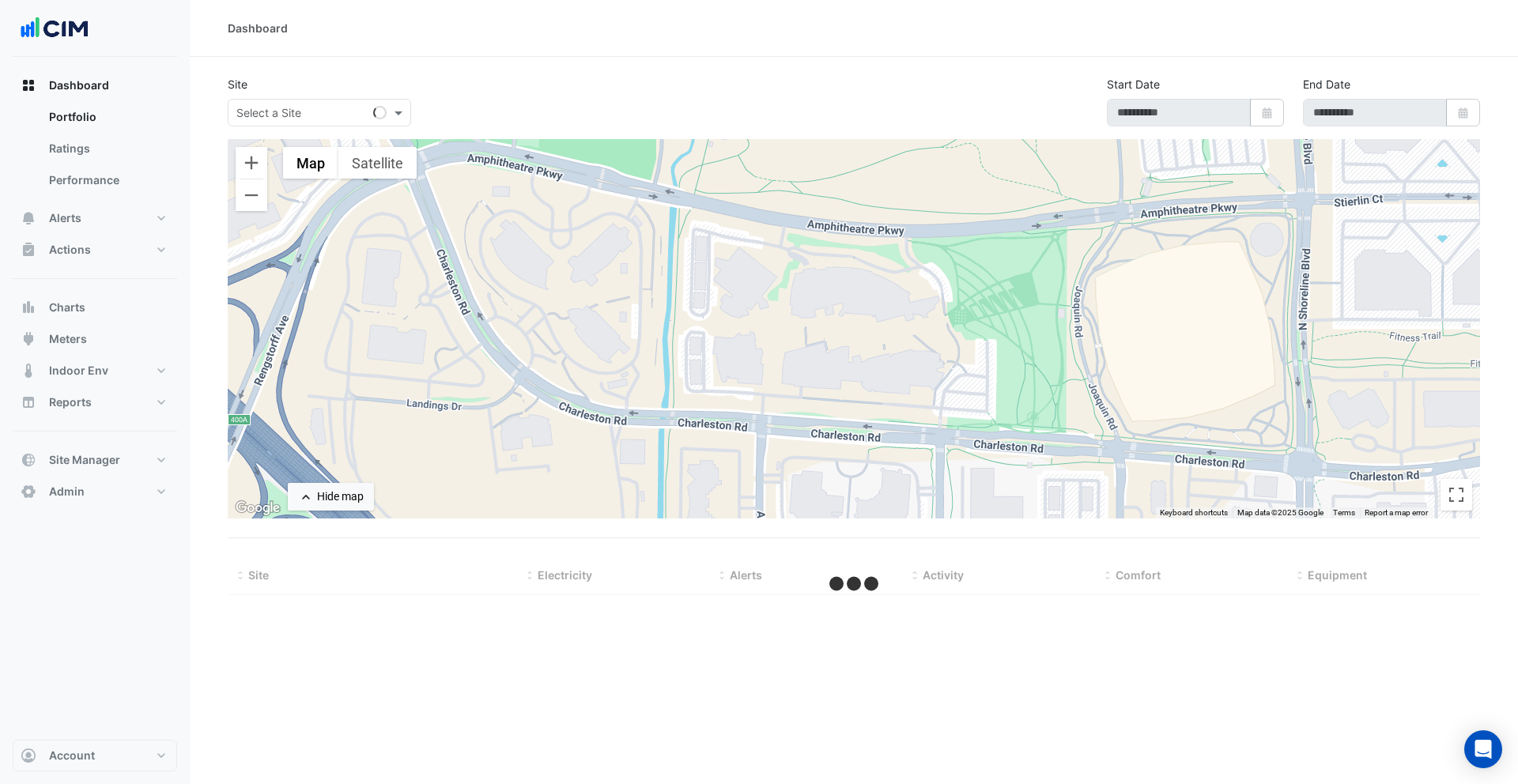
select select "***"
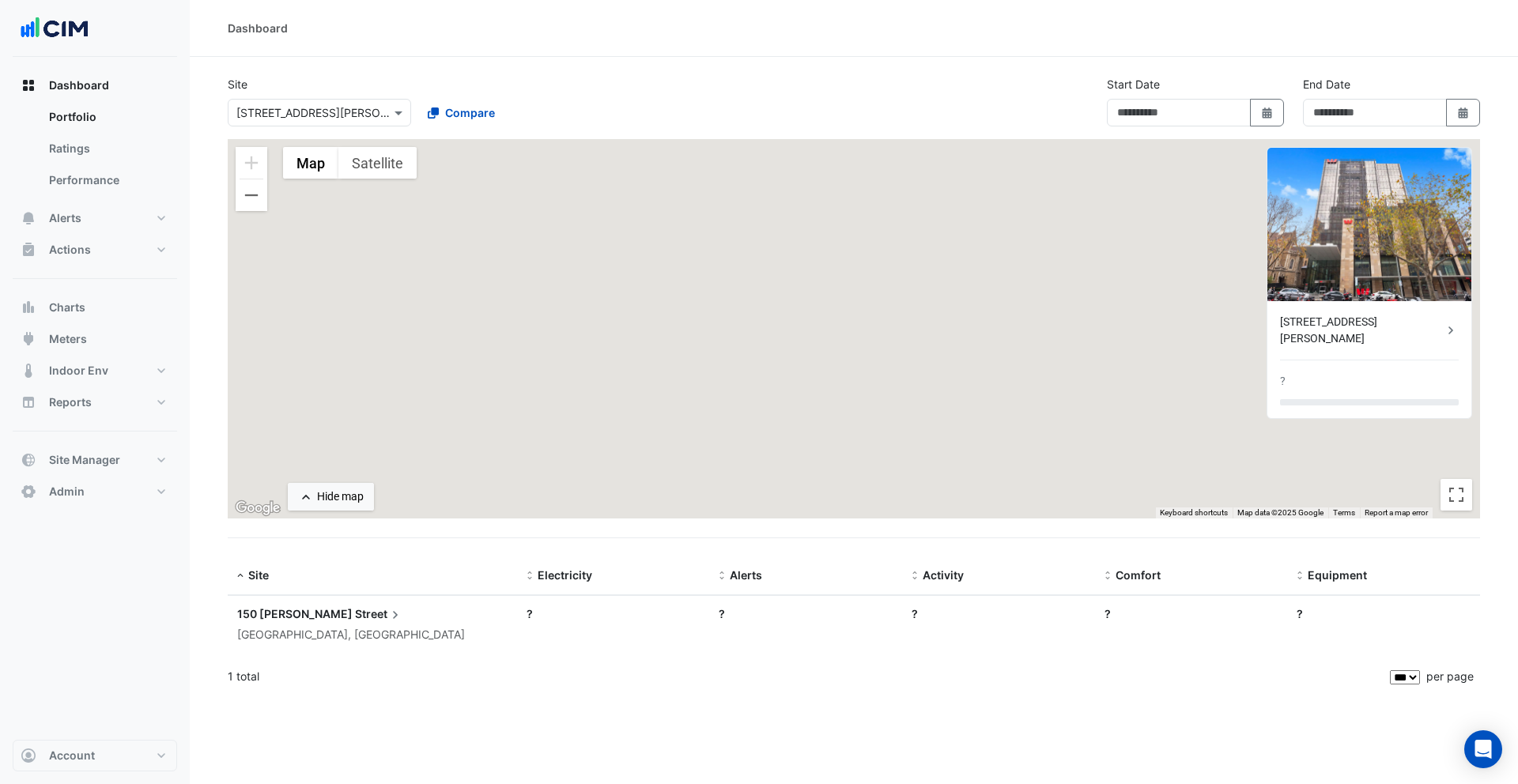
type input "**********"
